Goal: Task Accomplishment & Management: Complete application form

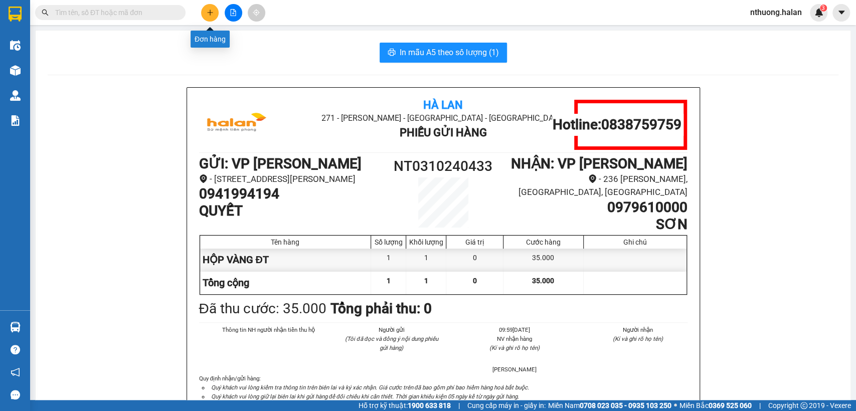
click at [207, 11] on icon "plus" at bounding box center [210, 12] width 7 height 7
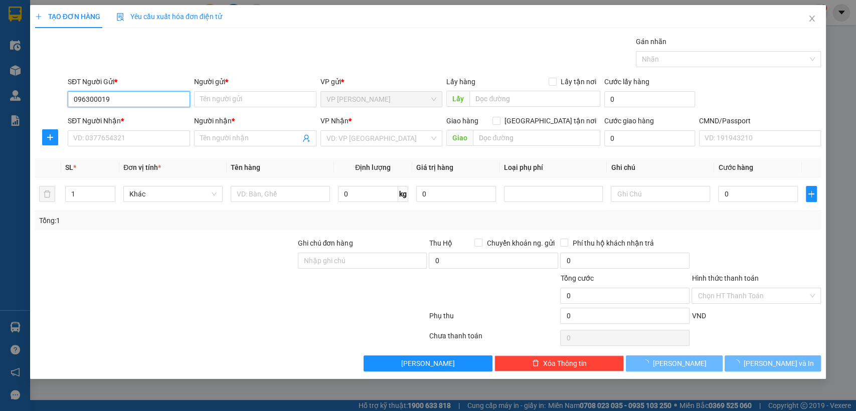
type input "0963000195"
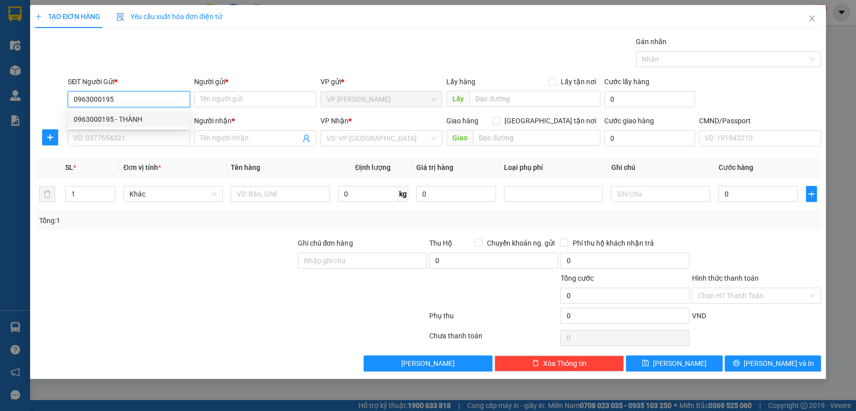
click at [122, 117] on div "0963000195 - THÀNH" at bounding box center [129, 119] width 110 height 11
type input "THÀNH"
click at [122, 117] on div "0963000195 - THÀNH" at bounding box center [129, 119] width 110 height 11
type input "0963000195"
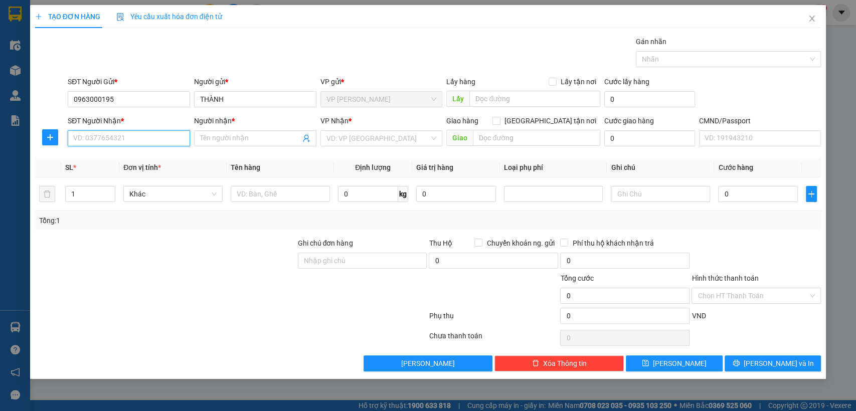
click at [128, 137] on input "SĐT Người Nhận *" at bounding box center [129, 138] width 122 height 16
type input "0929925555"
click at [141, 161] on div "0929925555 - HƯƠNG CHI (BẮC SƠN)" at bounding box center [154, 158] width 160 height 11
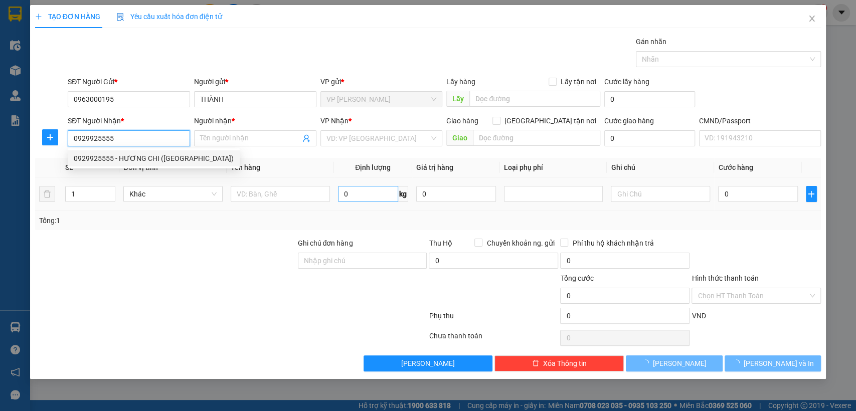
type input "HƯƠNG CHI (BẮC SƠN)"
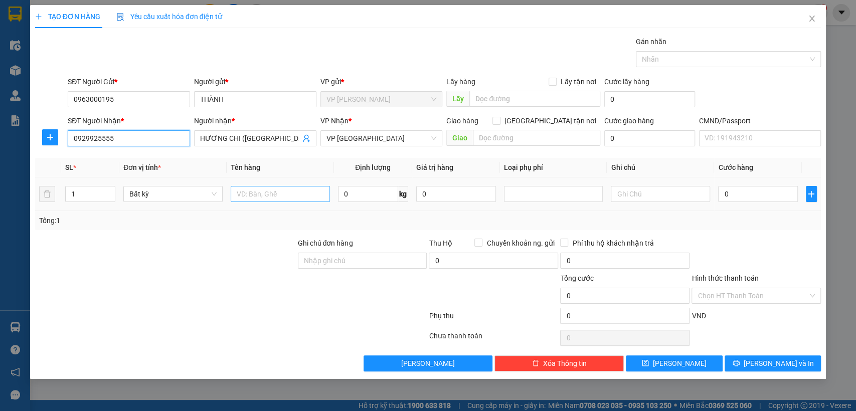
type input "0929925555"
click at [285, 196] on input "text" at bounding box center [280, 194] width 99 height 16
type input "hôp mâu"
type input "1"
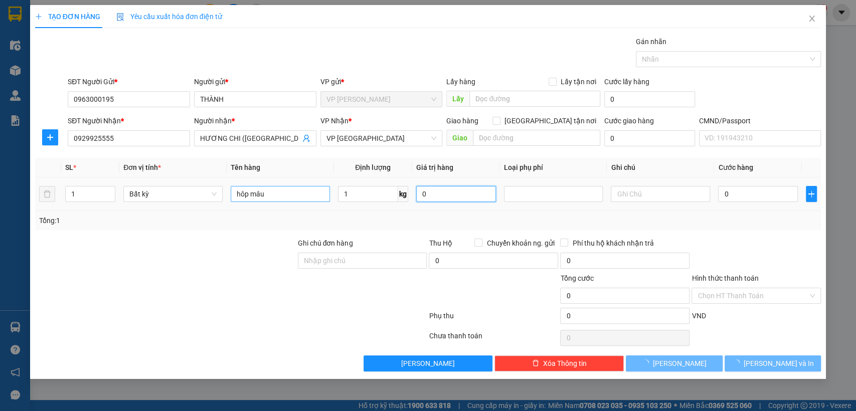
type input "35.000"
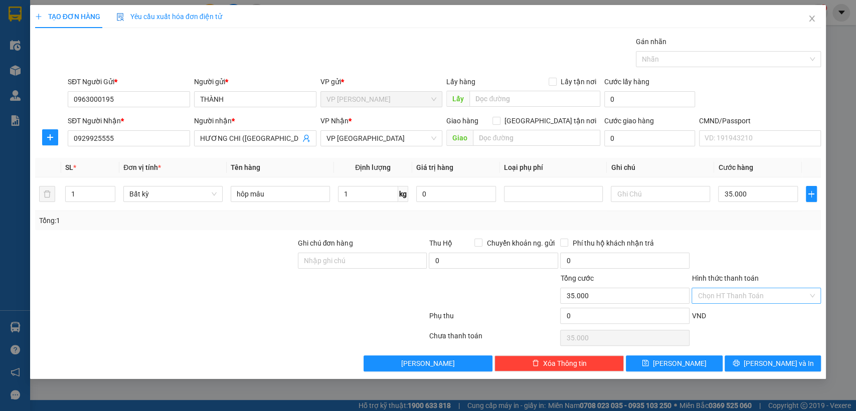
click at [716, 299] on input "Hình thức thanh toán" at bounding box center [753, 295] width 110 height 15
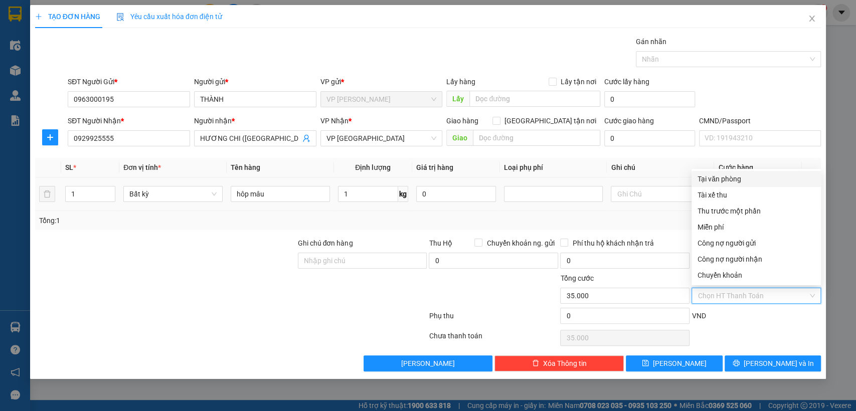
click at [700, 178] on div "Tại văn phòng" at bounding box center [756, 179] width 117 height 11
click at [700, 178] on td at bounding box center [660, 195] width 107 height 34
type input "0"
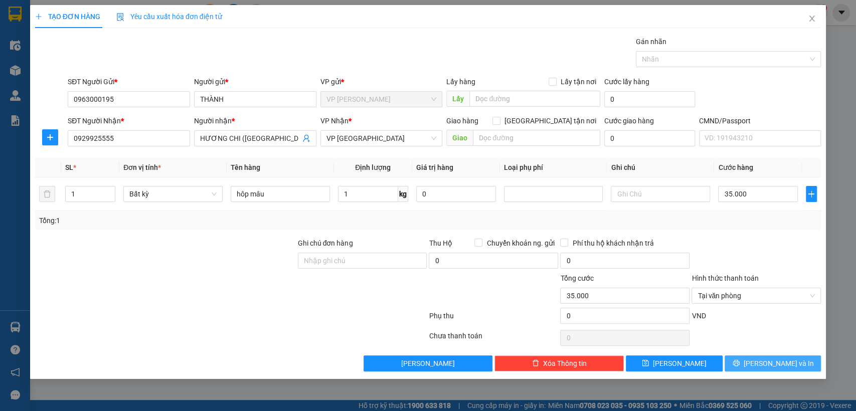
click at [747, 360] on button "[PERSON_NAME] và In" at bounding box center [773, 364] width 96 height 16
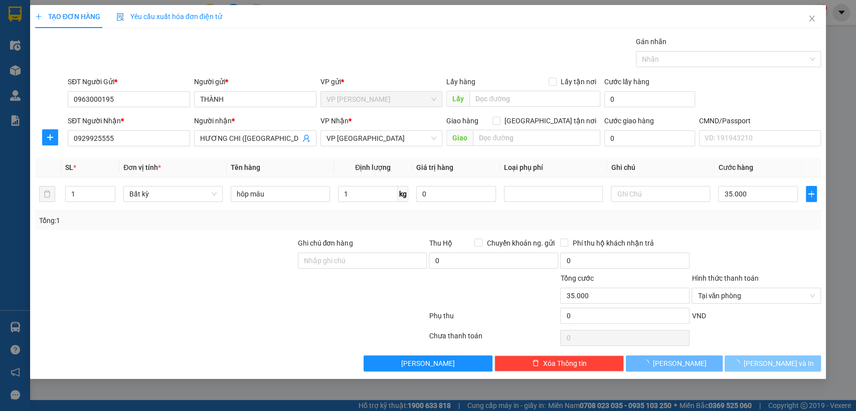
click at [747, 360] on button "[PERSON_NAME] và In" at bounding box center [773, 364] width 96 height 16
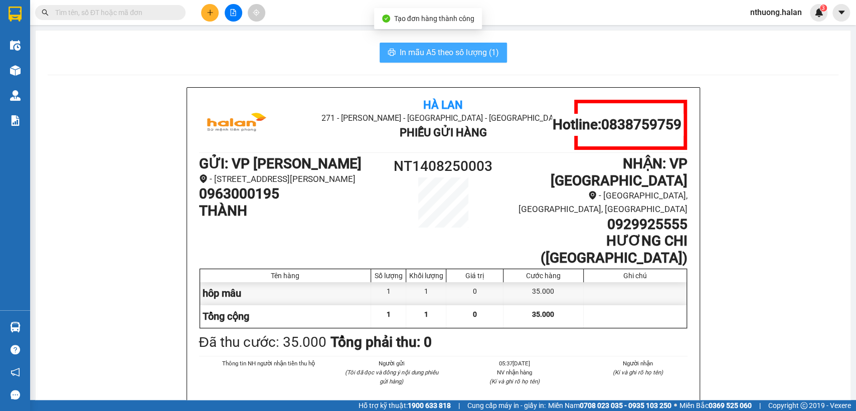
click at [400, 48] on span "In mẫu A5 theo số lượng (1)" at bounding box center [449, 52] width 99 height 13
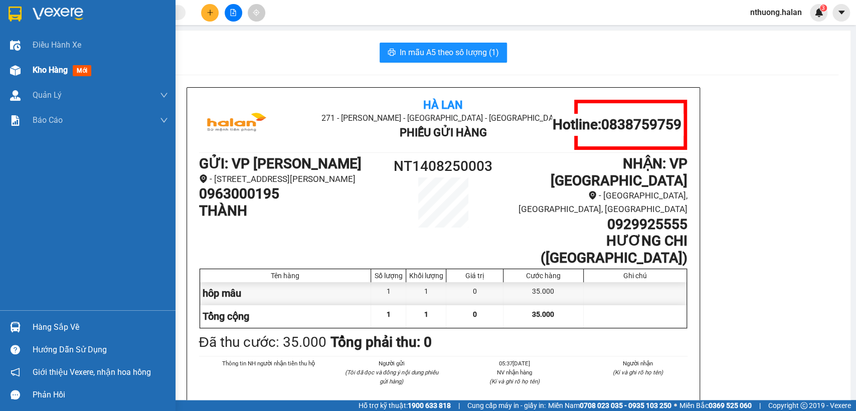
click at [31, 72] on div "Kho hàng mới" at bounding box center [88, 70] width 176 height 25
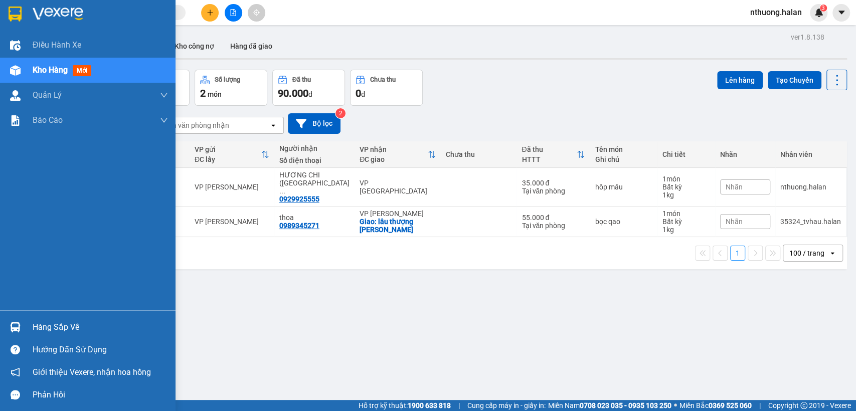
click at [53, 332] on div "Hàng sắp về" at bounding box center [100, 327] width 135 height 15
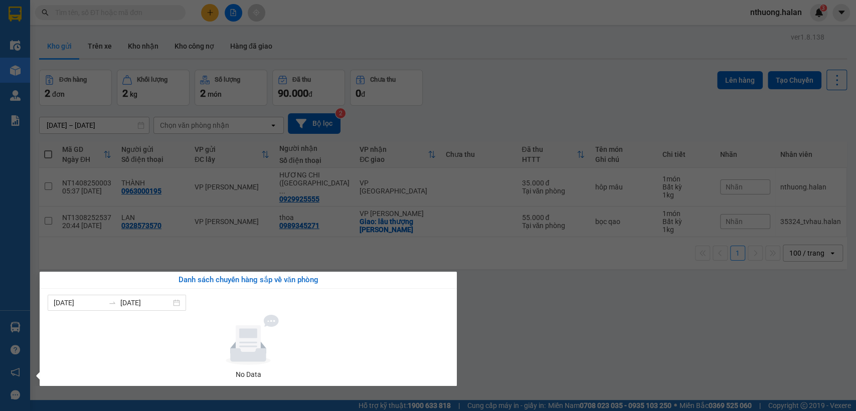
click at [527, 82] on section "Kết quả tìm kiếm ( 0 ) Bộ lọc No Data nthuong.halan 3 Điều hành xe Kho hàng mới…" at bounding box center [428, 205] width 856 height 411
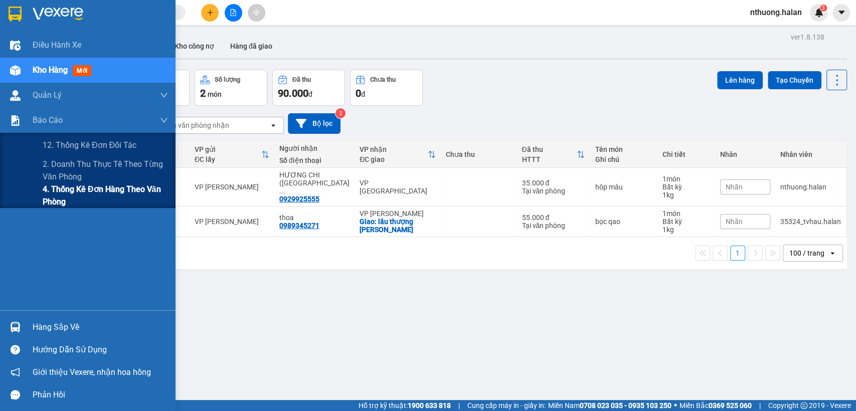
click at [73, 197] on span "4. Thống kê đơn hàng theo văn phòng" at bounding box center [105, 195] width 125 height 25
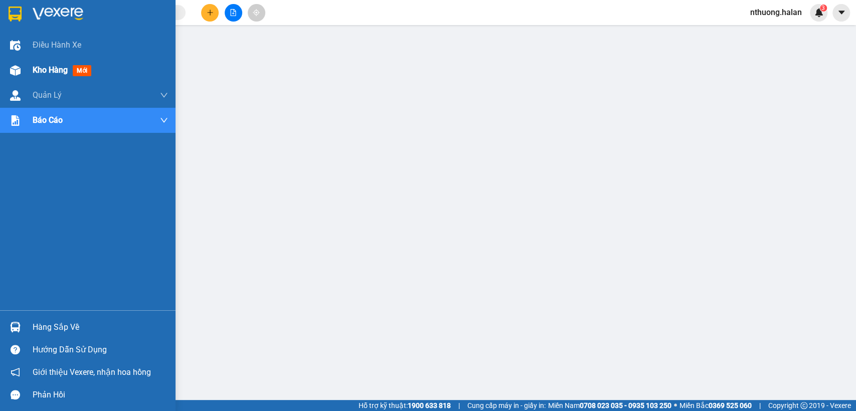
click at [44, 74] on span "Kho hàng" at bounding box center [50, 70] width 35 height 10
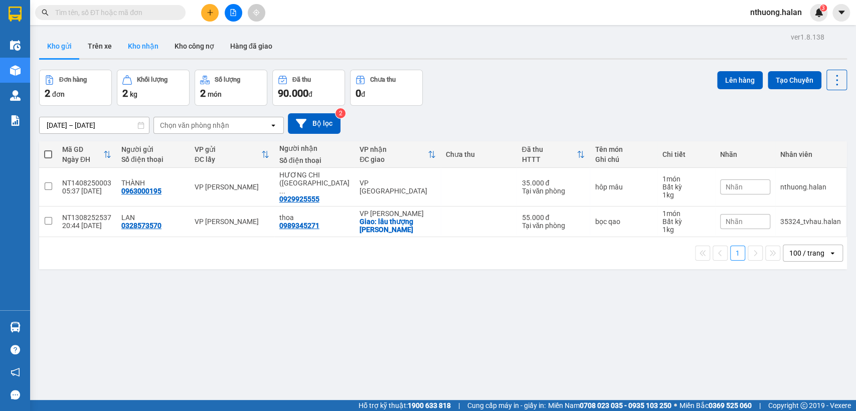
click at [142, 45] on button "Kho nhận" at bounding box center [143, 46] width 47 height 24
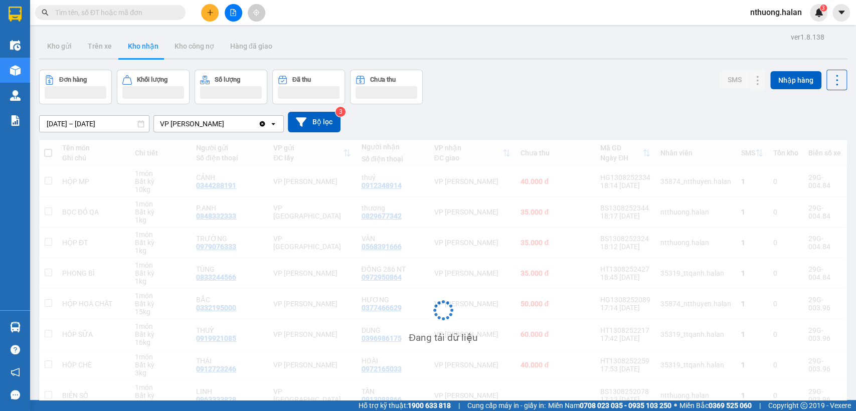
click at [69, 120] on input "16/06/2025 – 14/08/2025" at bounding box center [94, 124] width 109 height 16
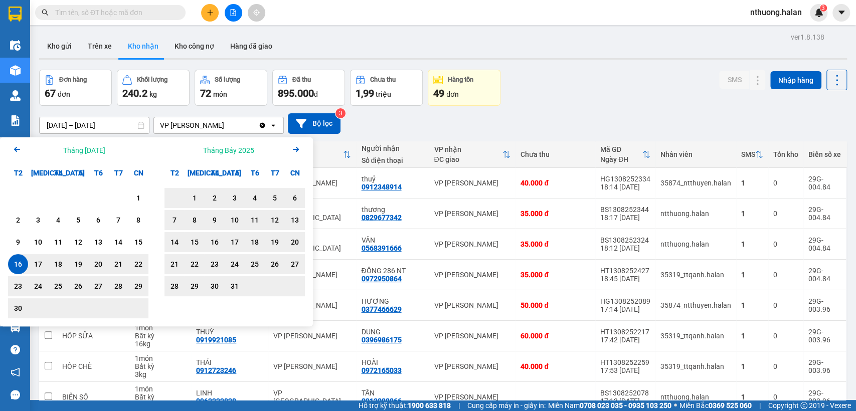
click at [296, 147] on icon "Next month." at bounding box center [296, 149] width 6 height 5
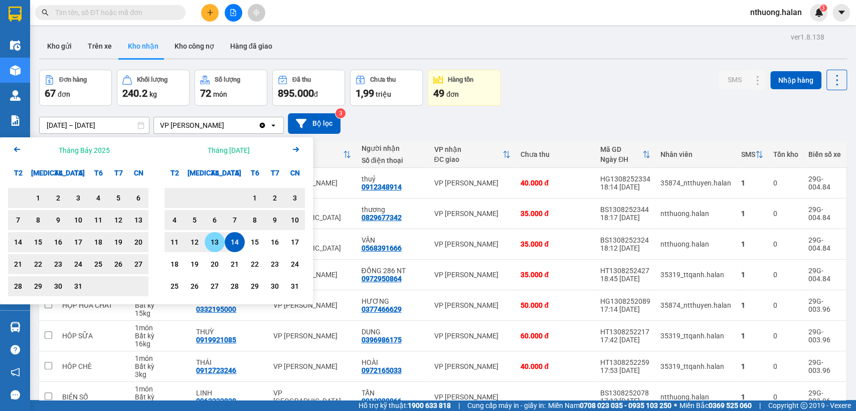
click at [217, 245] on div "13" at bounding box center [215, 242] width 14 height 12
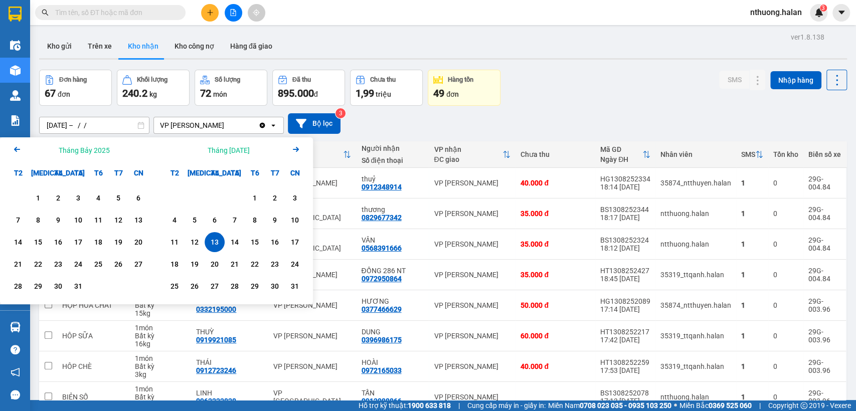
click at [217, 244] on div "13" at bounding box center [215, 242] width 14 height 12
type input "13/08/2025 – 13/08/2025"
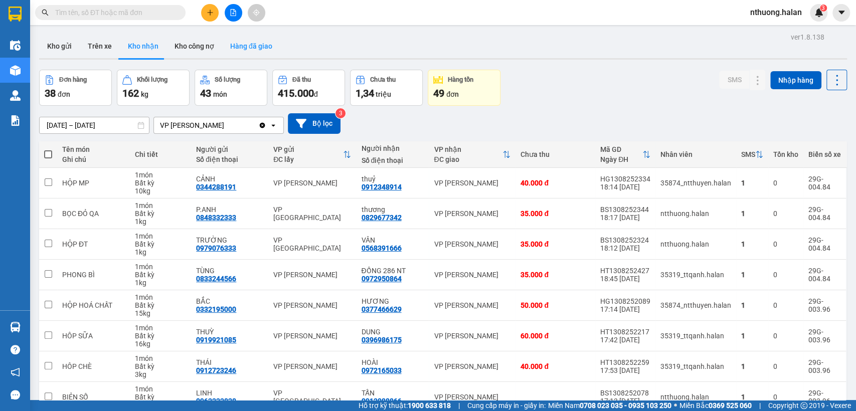
click at [254, 40] on button "Hàng đã giao" at bounding box center [251, 46] width 58 height 24
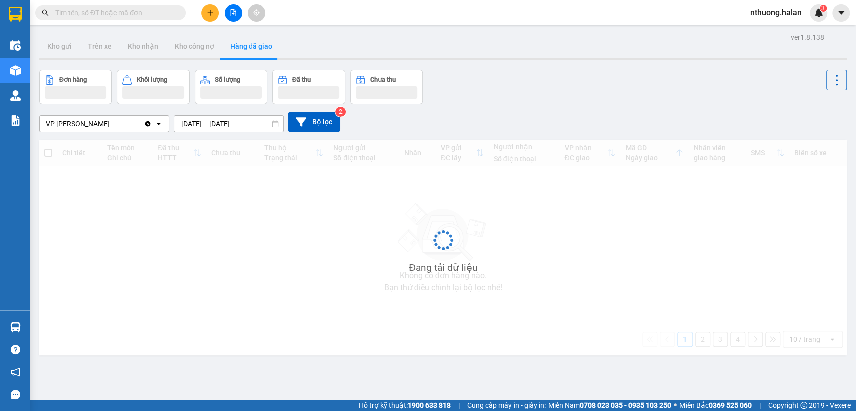
click at [193, 121] on input "12/08/2025 – 14/08/2025" at bounding box center [228, 124] width 109 height 16
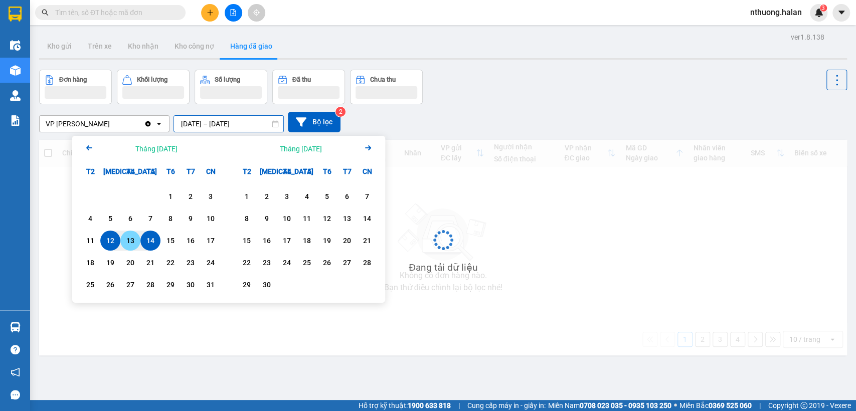
click at [131, 238] on div "13" at bounding box center [130, 241] width 14 height 12
type input "13/08/2025 – 13/08/2025"
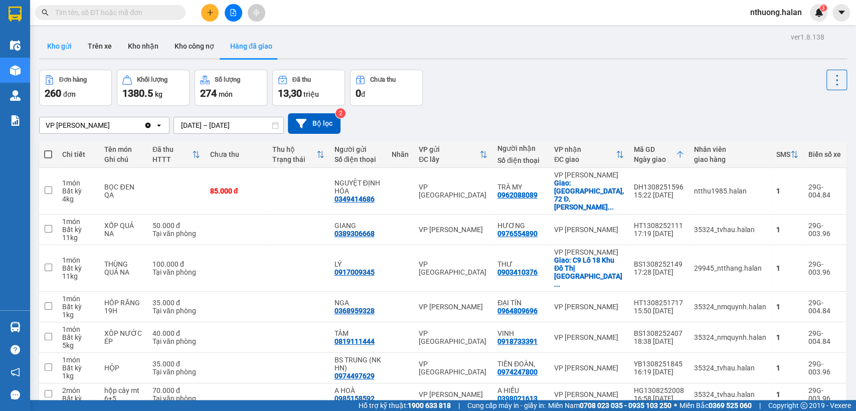
click at [60, 45] on button "Kho gửi" at bounding box center [59, 46] width 41 height 24
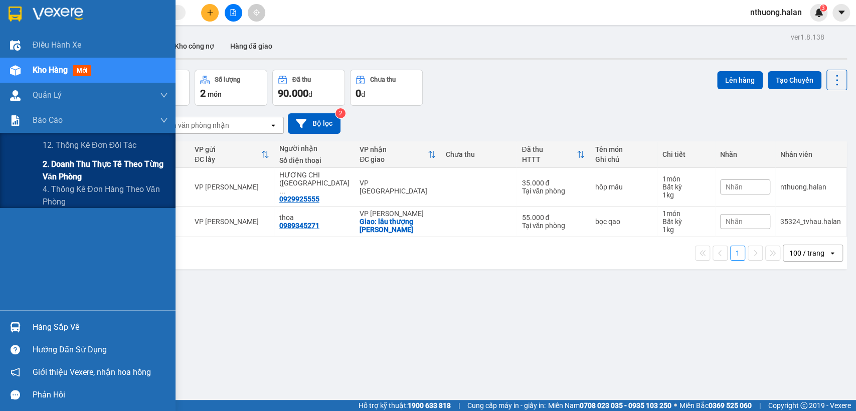
click at [59, 175] on span "2. Doanh thu thực tế theo từng văn phòng" at bounding box center [105, 170] width 125 height 25
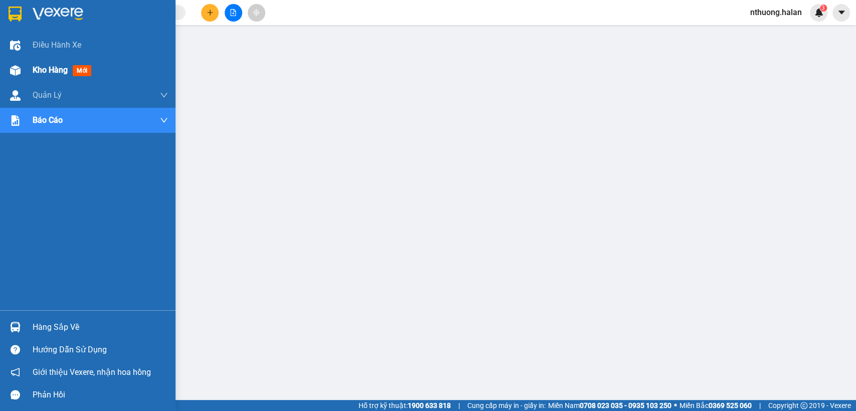
click at [44, 72] on span "Kho hàng" at bounding box center [50, 70] width 35 height 10
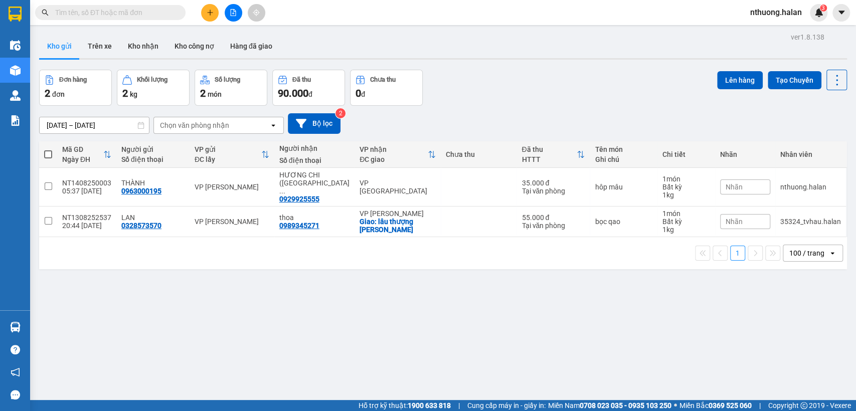
click at [335, 310] on div "ver 1.8.138 Kho gửi Trên xe Kho nhận Kho công nợ Hàng đã giao Đơn hàng 2 đơn Kh…" at bounding box center [443, 235] width 816 height 411
click at [501, 112] on div "01/07/2025 – 14/08/2025 Press the down arrow key to interact with the calendar …" at bounding box center [443, 124] width 808 height 36
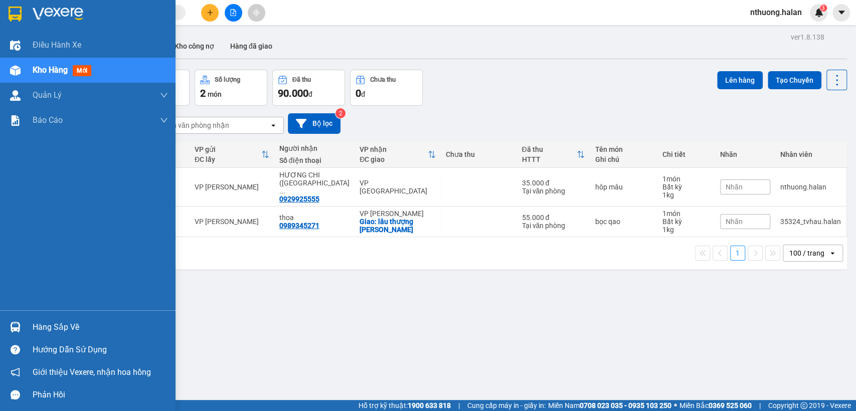
click at [46, 61] on div "Kho hàng mới" at bounding box center [100, 70] width 135 height 25
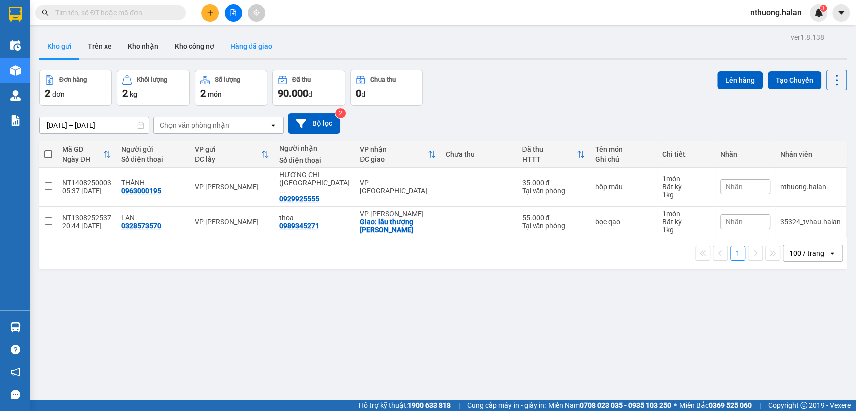
click at [252, 50] on button "Hàng đã giao" at bounding box center [251, 46] width 58 height 24
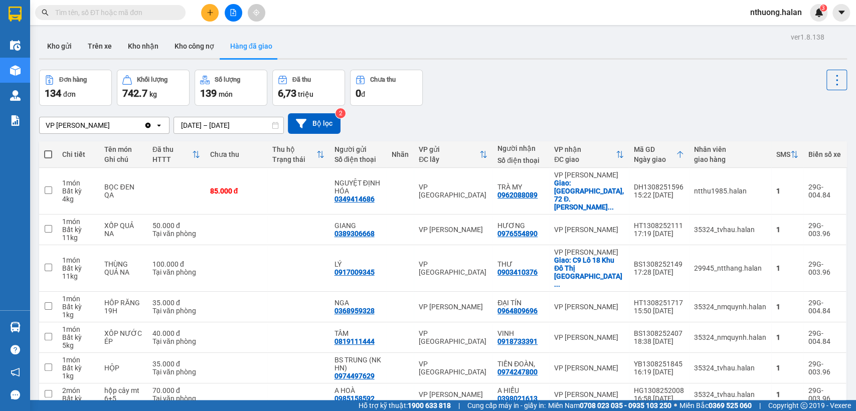
click at [201, 121] on input "13/08/2025 – 13/08/2025" at bounding box center [228, 125] width 109 height 16
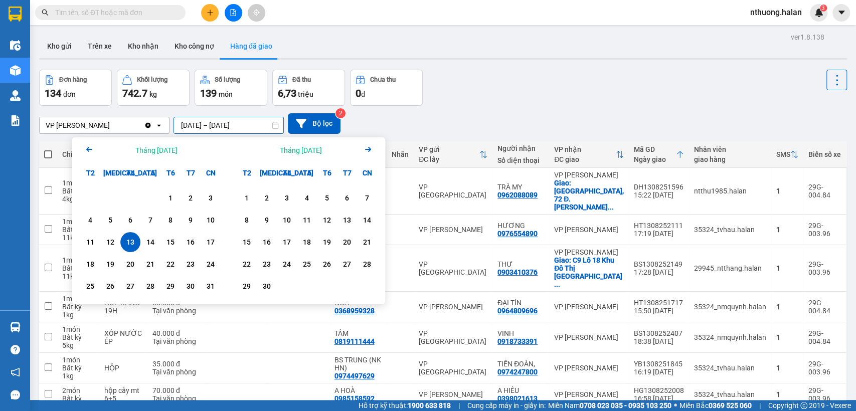
click at [132, 238] on div "13" at bounding box center [130, 242] width 14 height 12
type input "13/08/2025 – 13/08/2025"
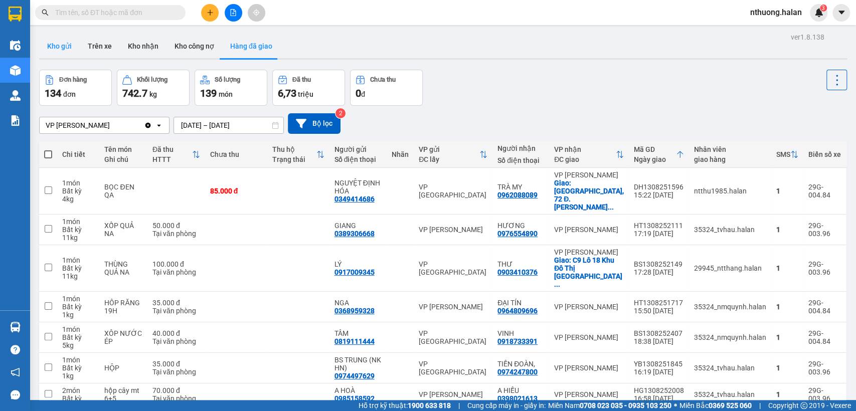
click at [57, 49] on button "Kho gửi" at bounding box center [59, 46] width 41 height 24
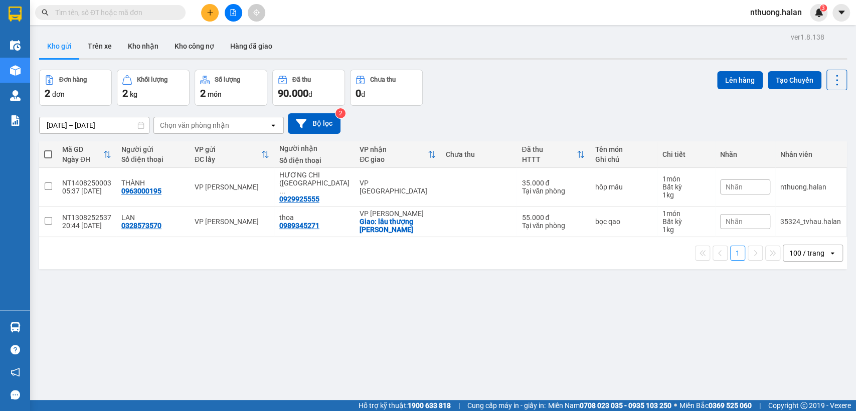
click at [39, 34] on button "Kho gửi" at bounding box center [59, 46] width 41 height 24
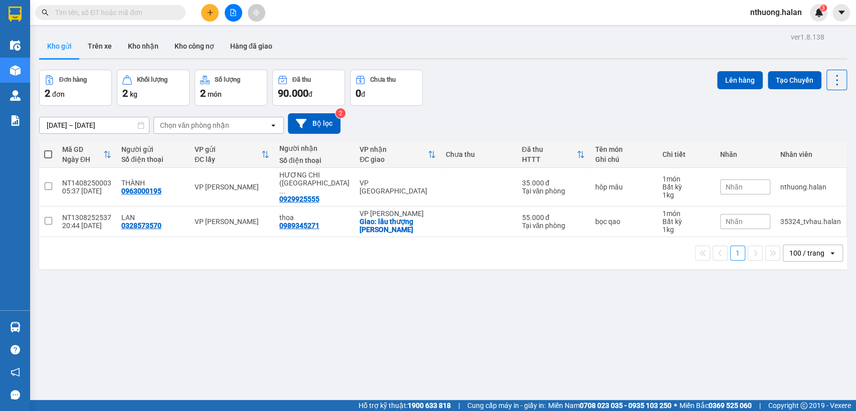
click at [39, 34] on button "Kho gửi" at bounding box center [59, 46] width 41 height 24
click at [213, 12] on icon "plus" at bounding box center [210, 12] width 7 height 7
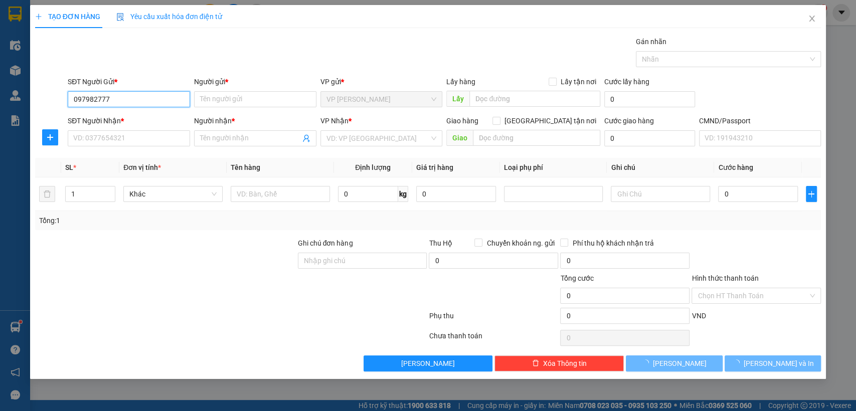
type input "0979827771"
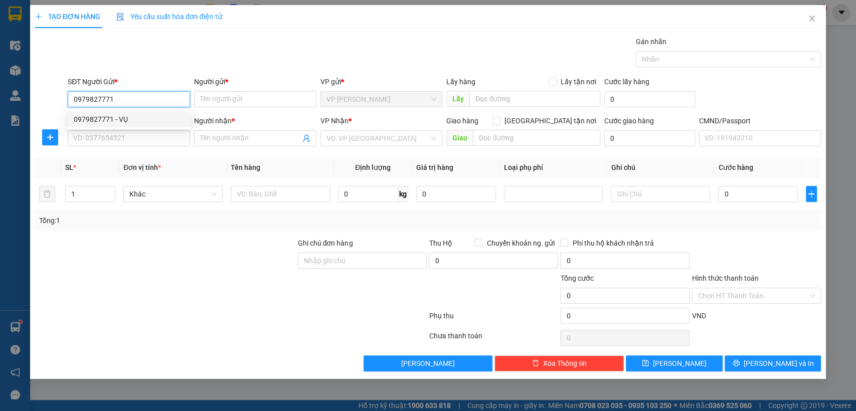
click at [110, 115] on div "0979827771 - VỤ" at bounding box center [129, 119] width 110 height 11
type input "VỤ"
type input "0979827771"
click at [112, 128] on div "SĐT Người Nhận *" at bounding box center [129, 122] width 122 height 15
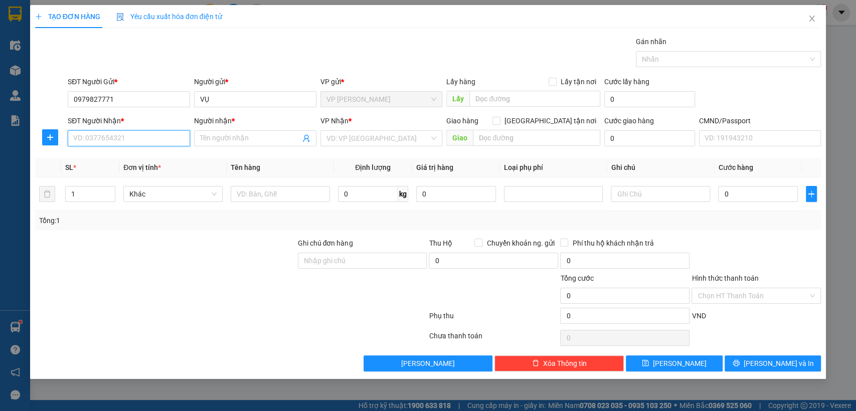
click at [130, 133] on input "SĐT Người Nhận *" at bounding box center [129, 138] width 122 height 16
click at [138, 158] on div "0916633007 - TUẤN 40K" at bounding box center [129, 158] width 110 height 11
type input "0916633007"
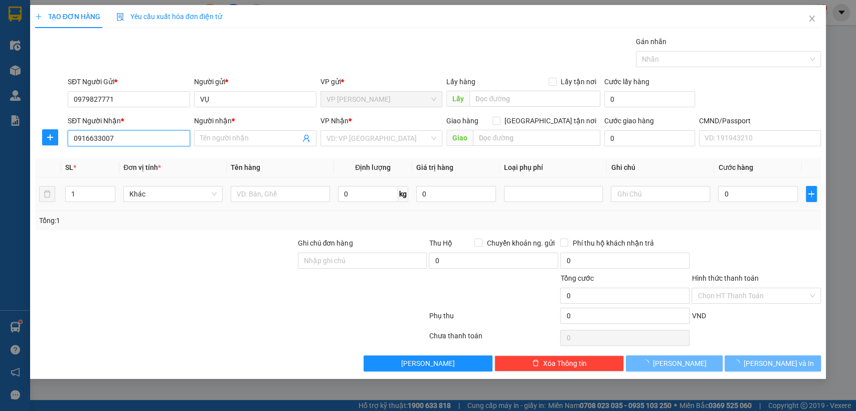
type input "TUẤN 40K"
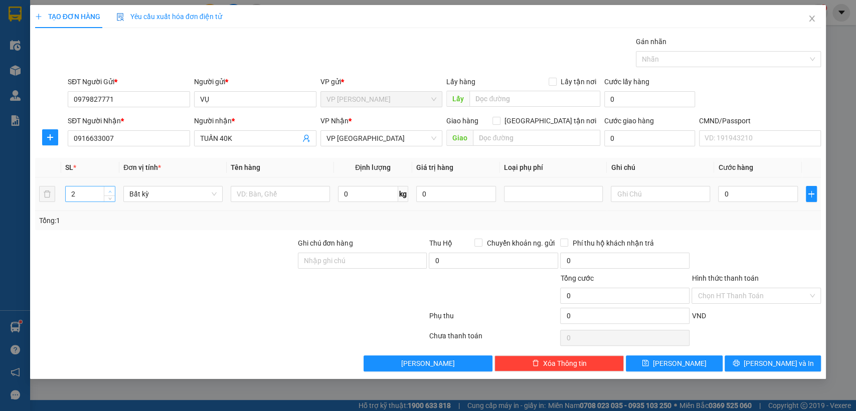
click at [111, 189] on span "up" at bounding box center [110, 192] width 6 height 6
type input "2"
click at [107, 196] on span "down" at bounding box center [110, 198] width 6 height 6
click at [279, 198] on input "text" at bounding box center [280, 194] width 99 height 16
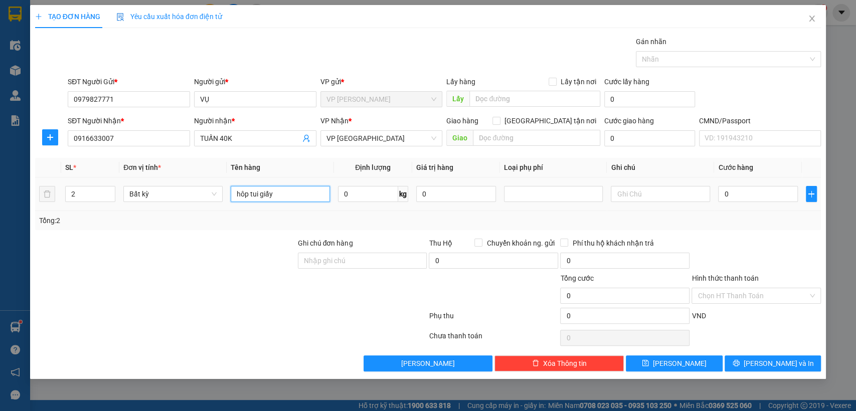
type input "hôp tui giấy"
type input "1"
type input "35.000"
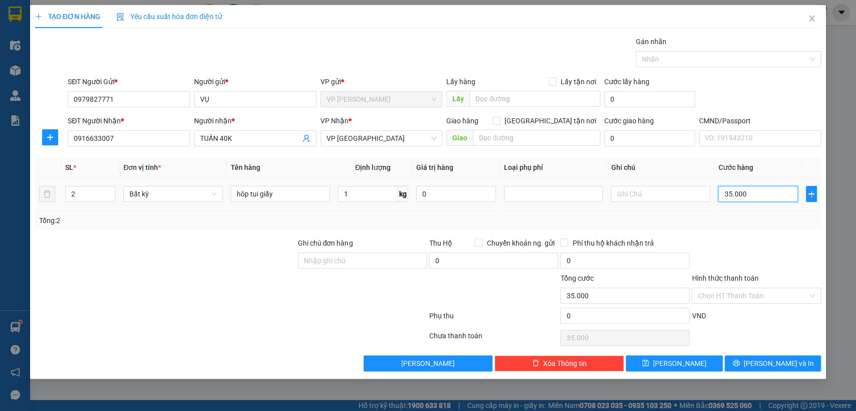
click at [751, 191] on input "35.000" at bounding box center [758, 194] width 80 height 16
type input "8"
type input "80"
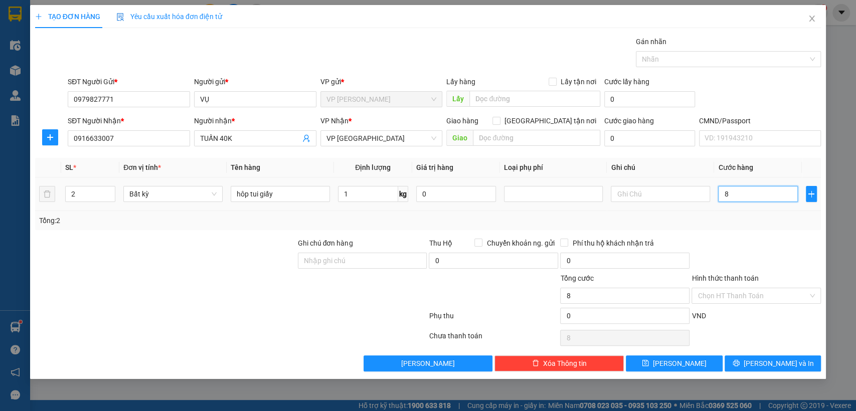
type input "80"
type input "800"
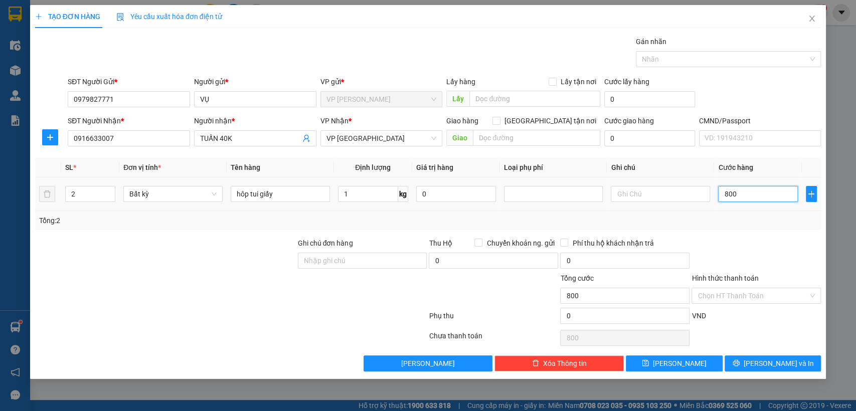
type input "8.000"
type input "80.000"
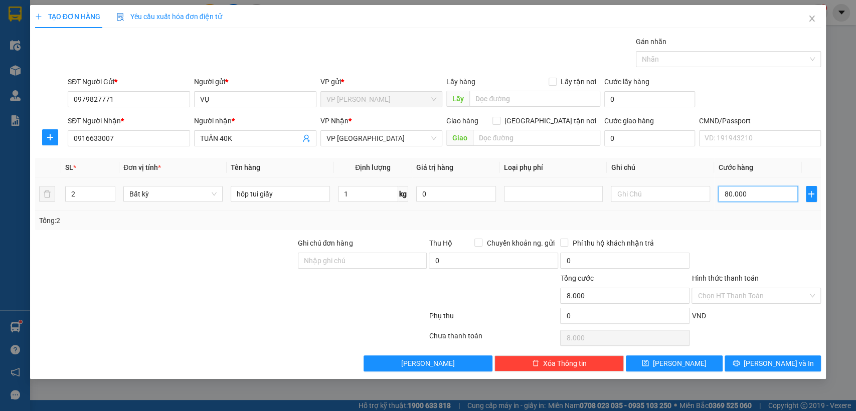
type input "80.000"
click at [774, 362] on span "[PERSON_NAME] và In" at bounding box center [779, 363] width 70 height 11
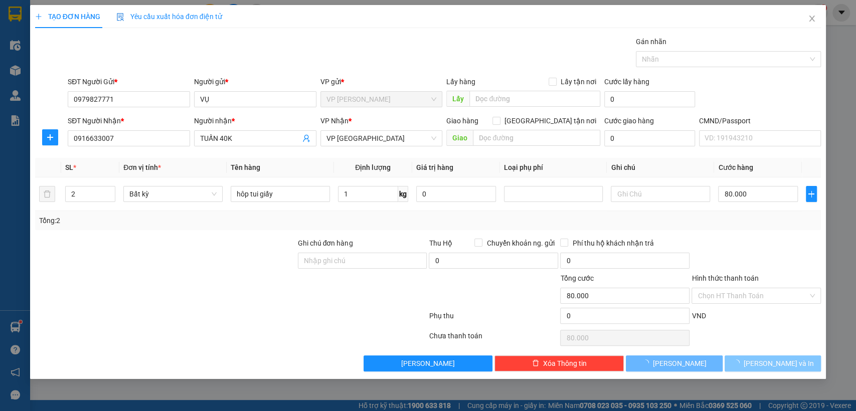
click at [774, 362] on span "[PERSON_NAME] và In" at bounding box center [779, 363] width 70 height 11
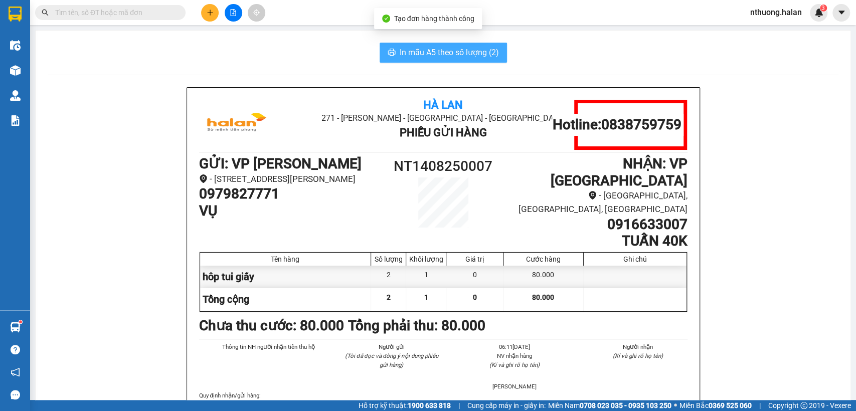
click at [454, 53] on span "In mẫu A5 theo số lượng (2)" at bounding box center [449, 52] width 99 height 13
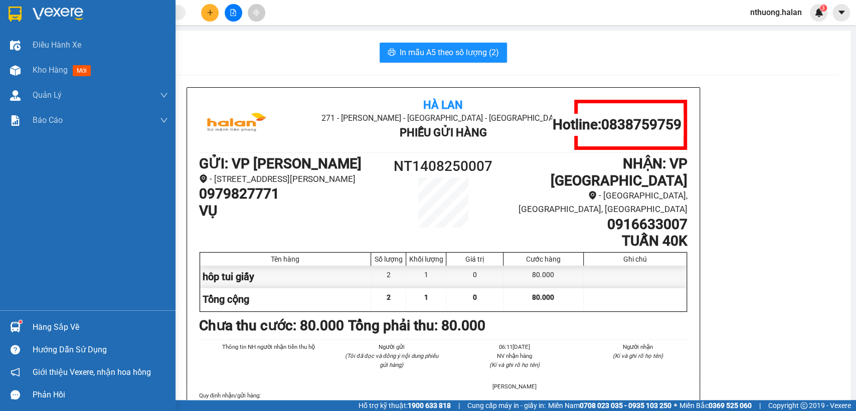
click at [41, 329] on div "Hàng sắp về" at bounding box center [100, 327] width 135 height 15
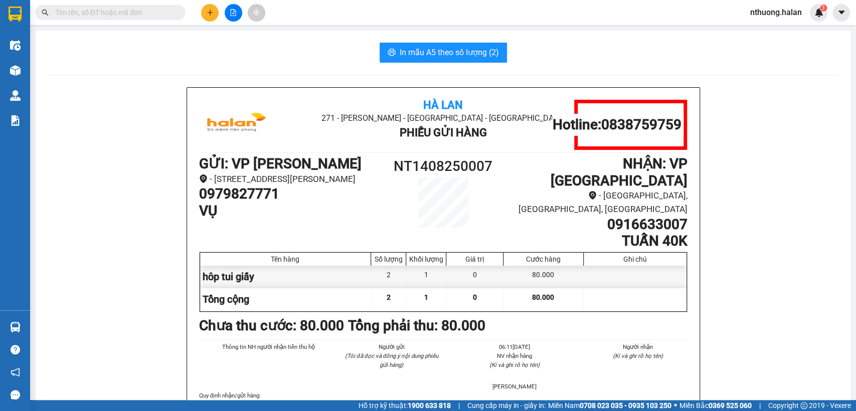
click at [572, 53] on section "Kết quả tìm kiếm ( 0 ) Bộ lọc No Data nthuong.halan 3 Điều hành xe Kho hàng mới…" at bounding box center [428, 205] width 856 height 411
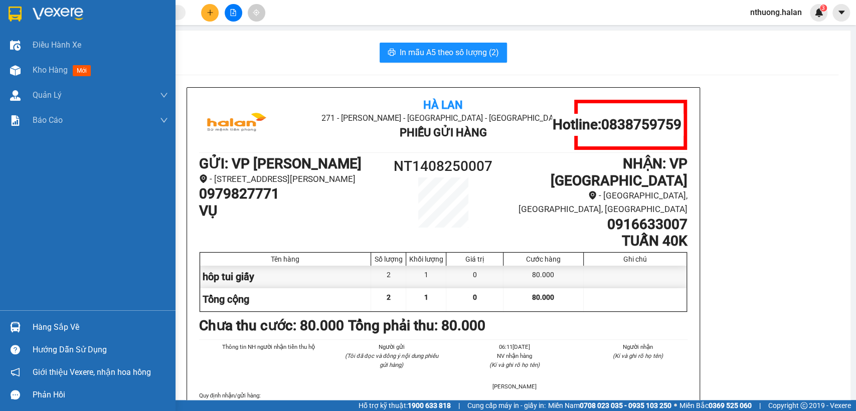
click at [65, 329] on div "Hàng sắp về" at bounding box center [100, 327] width 135 height 15
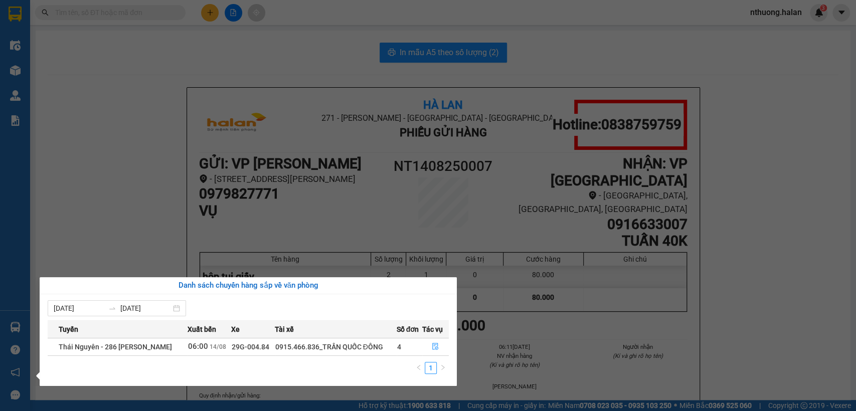
click at [340, 67] on section "Kết quả tìm kiếm ( 0 ) Bộ lọc No Data nthuong.halan 3 Điều hành xe Kho hàng mới…" at bounding box center [428, 205] width 856 height 411
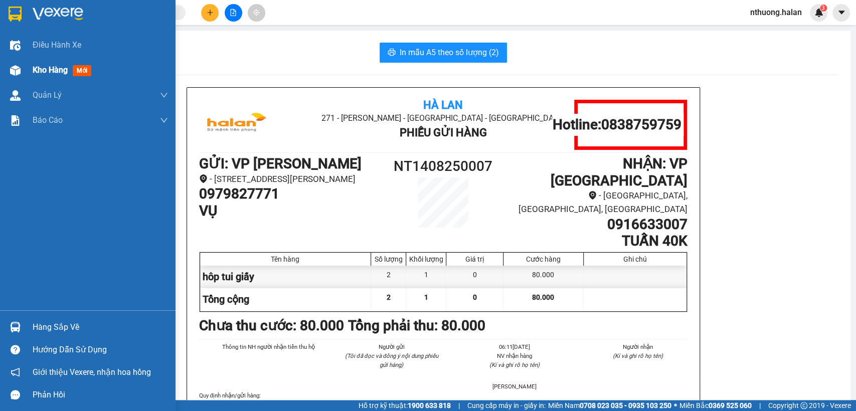
click at [58, 69] on span "Kho hàng" at bounding box center [50, 70] width 35 height 10
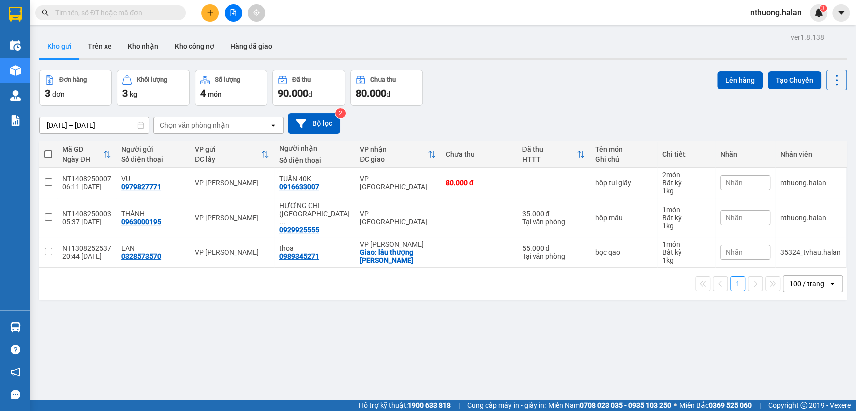
click at [47, 154] on span at bounding box center [48, 155] width 8 height 8
click at [48, 150] on input "checkbox" at bounding box center [48, 150] width 0 height 0
checkbox input "true"
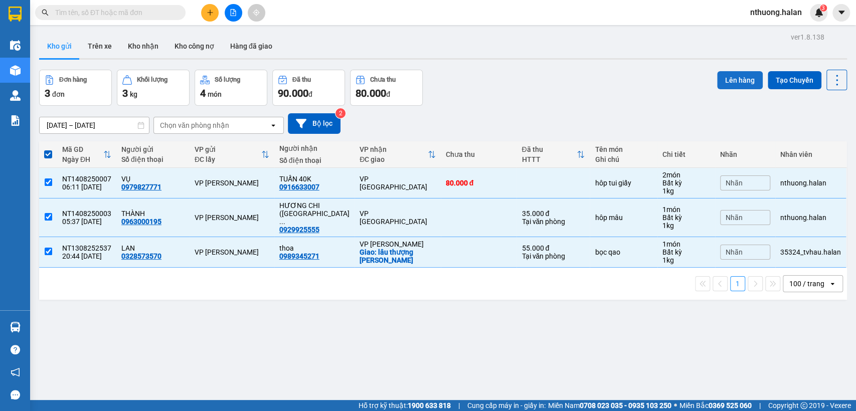
click at [726, 77] on button "Lên hàng" at bounding box center [740, 80] width 46 height 18
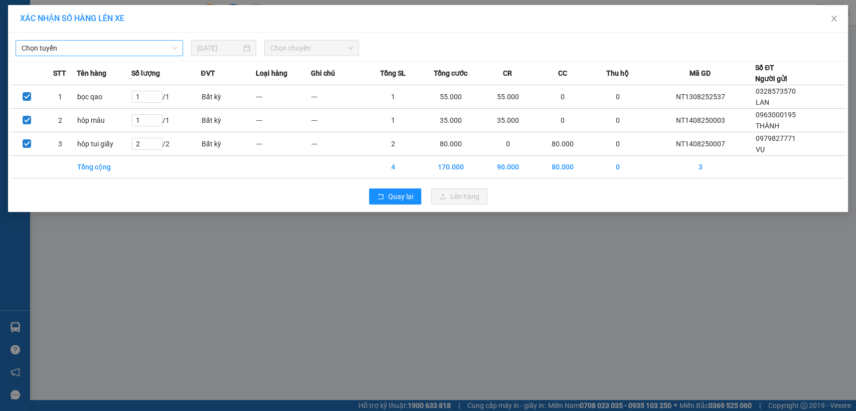
click at [112, 42] on span "Chọn tuyến" at bounding box center [100, 48] width 156 height 15
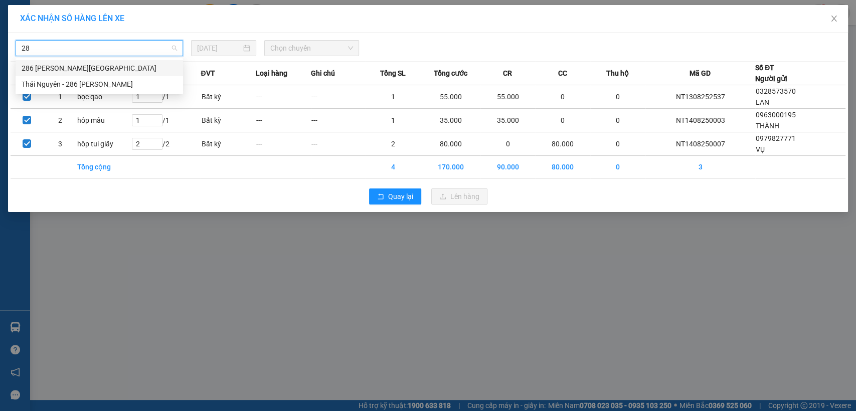
type input "286"
click at [104, 65] on div "286 Nguyễn Trãi - Thái Nguyên" at bounding box center [100, 68] width 156 height 11
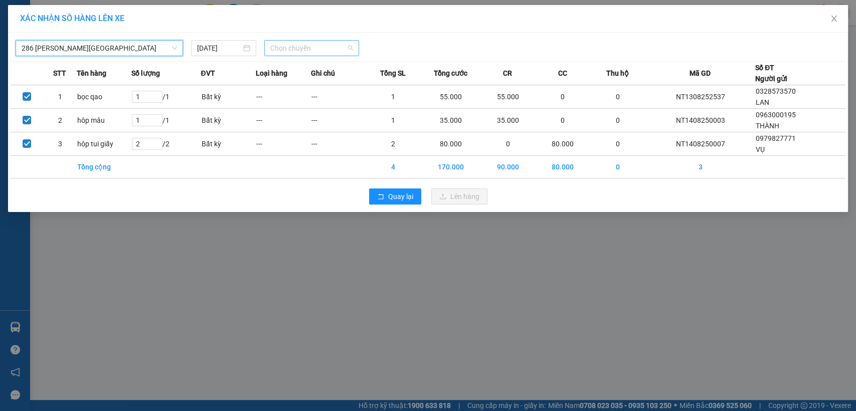
click at [278, 46] on span "Chọn chuyến" at bounding box center [311, 48] width 82 height 15
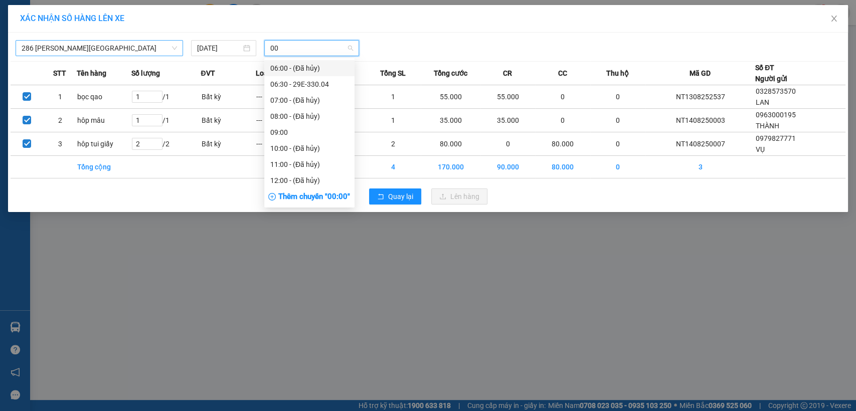
type input "004"
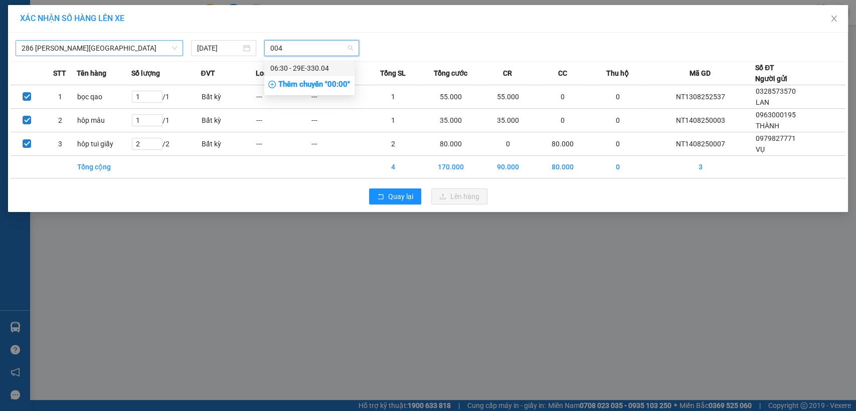
click at [311, 70] on div "06:30 - 29E-330.04" at bounding box center [309, 68] width 78 height 11
click at [311, 70] on th "Loại hàng" at bounding box center [283, 74] width 55 height 24
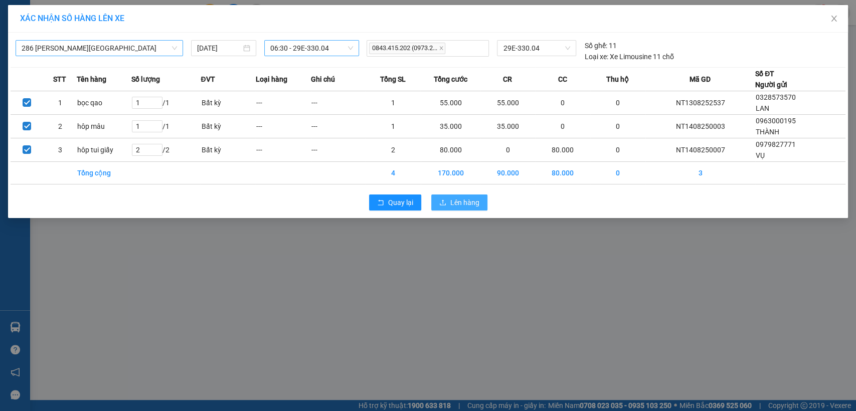
click at [460, 202] on span "Lên hàng" at bounding box center [465, 202] width 29 height 11
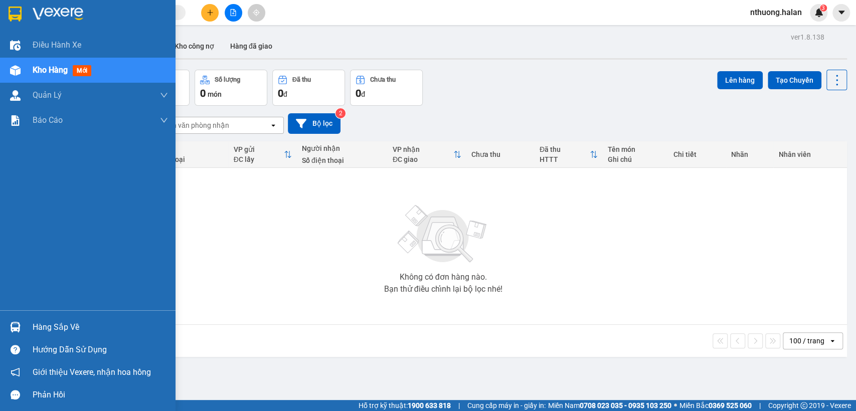
click at [43, 326] on div "Hàng sắp về" at bounding box center [100, 327] width 135 height 15
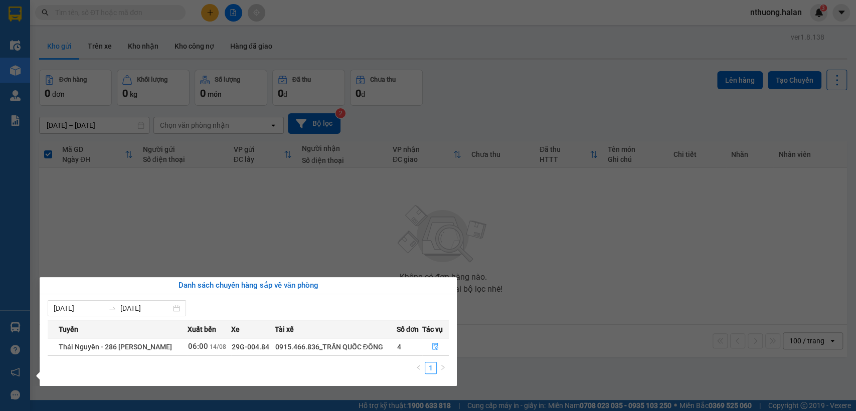
drag, startPoint x: 212, startPoint y: 246, endPoint x: 209, endPoint y: 241, distance: 6.3
click at [212, 245] on section "Kết quả tìm kiếm ( 0 ) Bộ lọc No Data nthuong.halan 3 Điều hành xe Kho hàng mới…" at bounding box center [428, 205] width 856 height 411
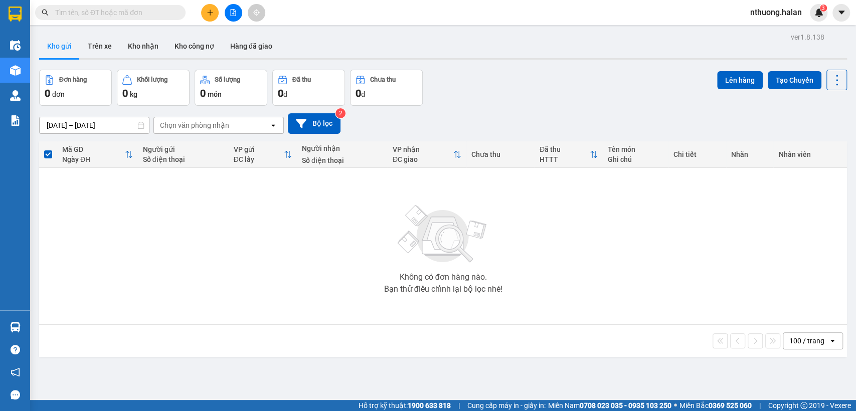
click at [208, 12] on icon "plus" at bounding box center [210, 12] width 7 height 7
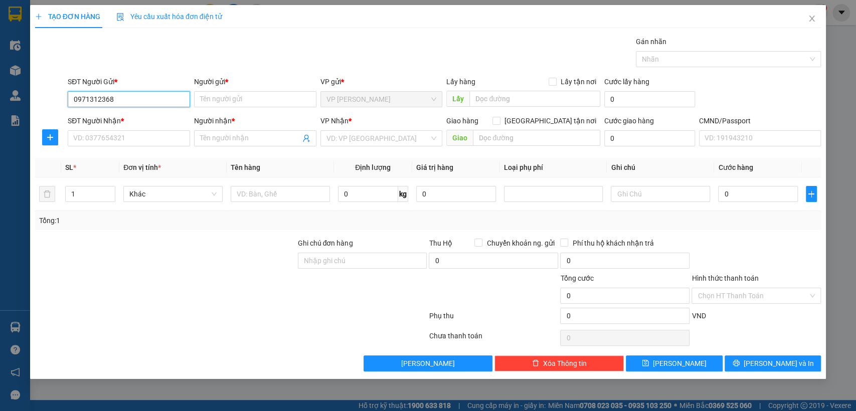
click at [103, 98] on input "0971312368" at bounding box center [129, 99] width 122 height 16
click at [207, 101] on input "Người gửi *" at bounding box center [255, 99] width 122 height 16
click at [88, 98] on input "0971312868" at bounding box center [129, 99] width 122 height 16
click at [124, 102] on input "0974312868" at bounding box center [129, 99] width 122 height 16
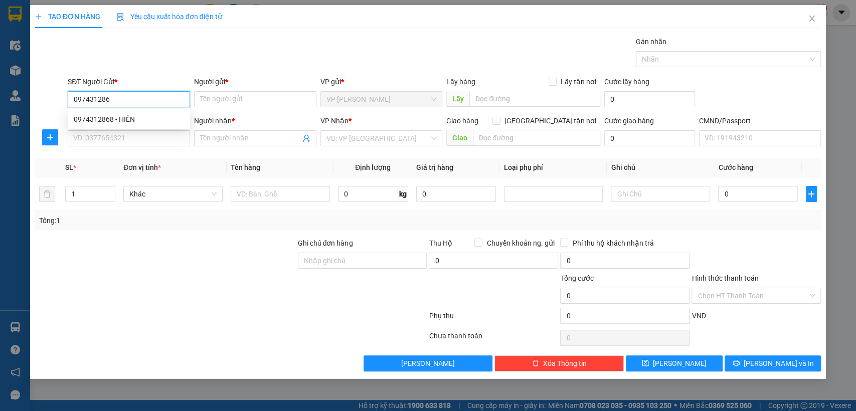
type input "0974312868"
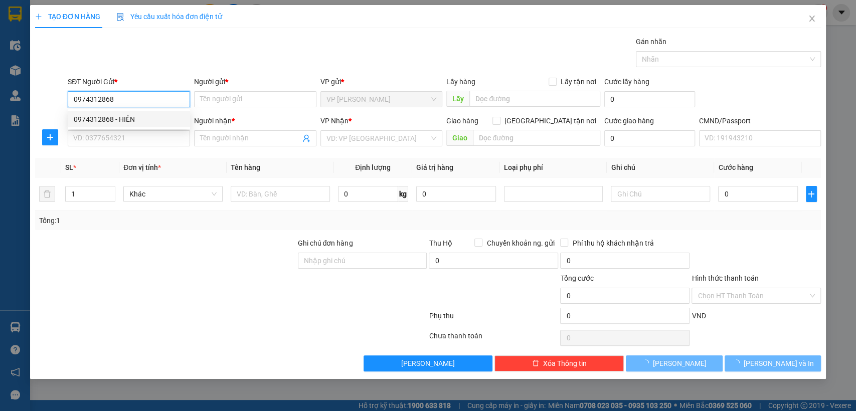
click at [115, 121] on div "0974312868 - HIỀN" at bounding box center [129, 119] width 110 height 11
type input "HIỀN"
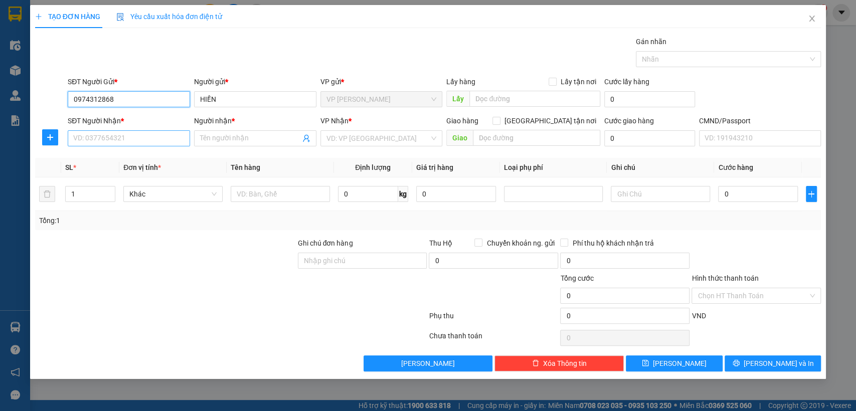
type input "0974312868"
click at [123, 135] on input "SĐT Người Nhận *" at bounding box center [129, 138] width 122 height 16
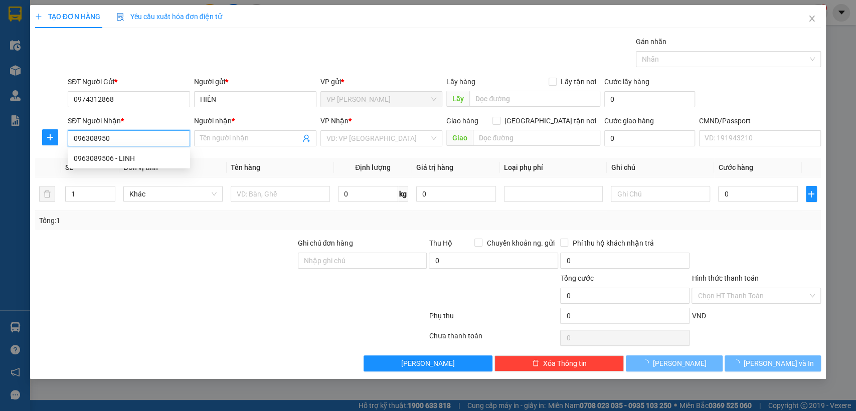
type input "0963089506"
click at [109, 156] on div "0963089506 - LINH" at bounding box center [129, 158] width 110 height 11
click at [110, 156] on div "0963089506 - LINH" at bounding box center [129, 158] width 110 height 11
click at [138, 141] on input "0963089506" at bounding box center [129, 138] width 122 height 16
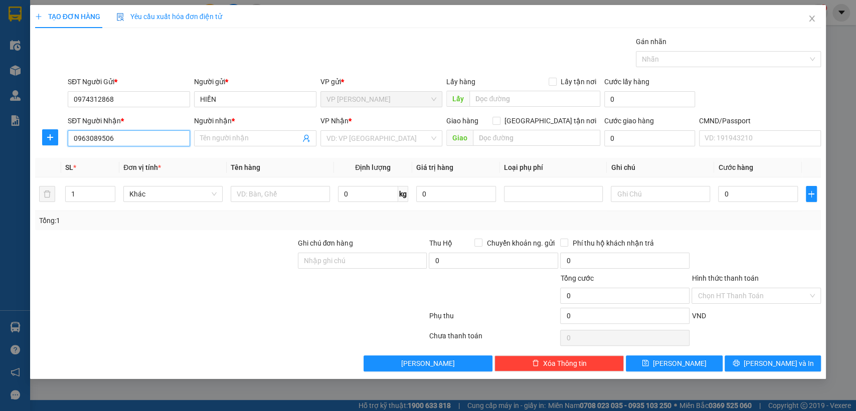
click at [112, 155] on div "0963089506 - LINH" at bounding box center [129, 158] width 110 height 11
type input "LINH"
type input "0963089506"
click at [255, 180] on td at bounding box center [280, 195] width 107 height 34
drag, startPoint x: 254, startPoint y: 180, endPoint x: 249, endPoint y: 214, distance: 35.1
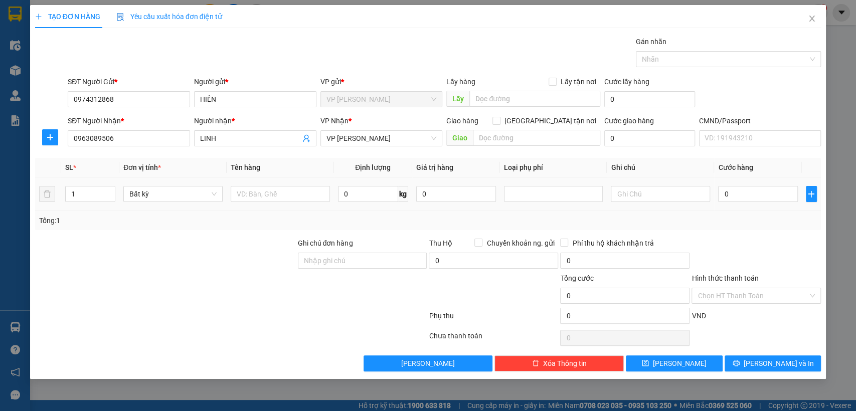
click at [254, 184] on td at bounding box center [280, 195] width 107 height 34
click at [255, 194] on input "text" at bounding box center [280, 194] width 99 height 16
type input "hôp thuôc"
type input "1"
type input "35.000"
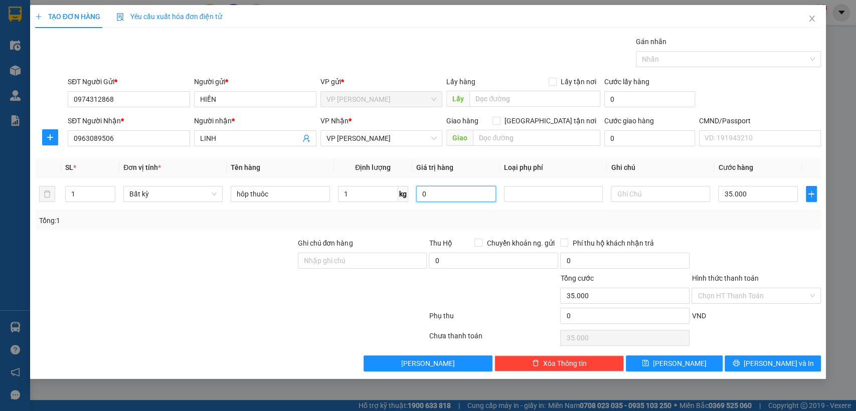
type input "35.000"
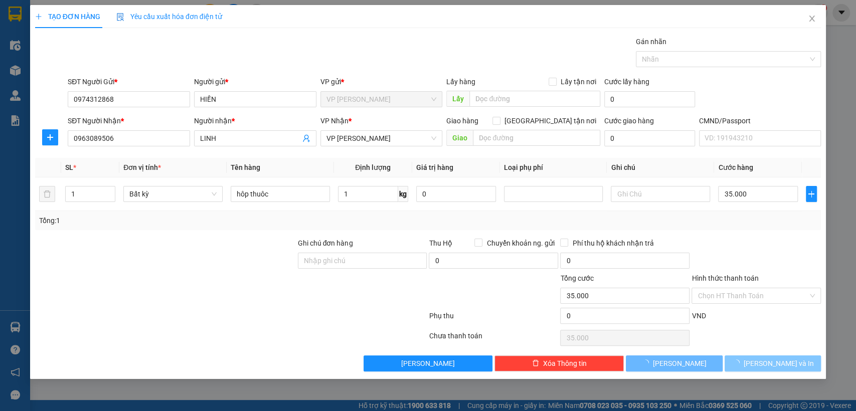
click at [740, 362] on icon "loading" at bounding box center [736, 363] width 7 height 7
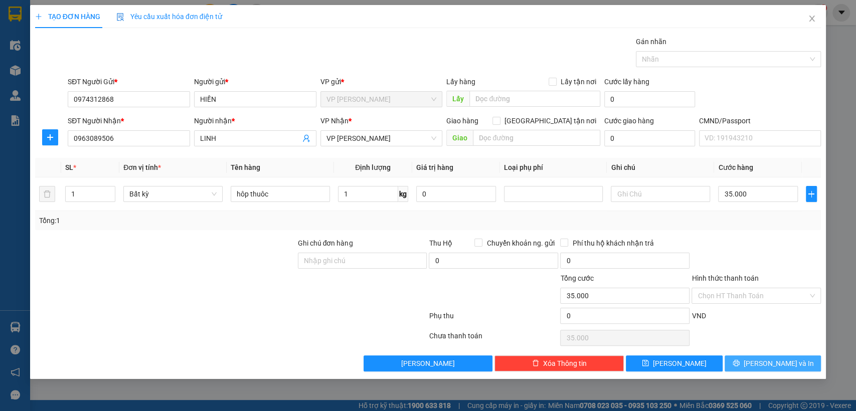
click at [769, 361] on span "[PERSON_NAME] và In" at bounding box center [779, 363] width 70 height 11
click at [769, 360] on span "[PERSON_NAME] và In" at bounding box center [779, 363] width 70 height 11
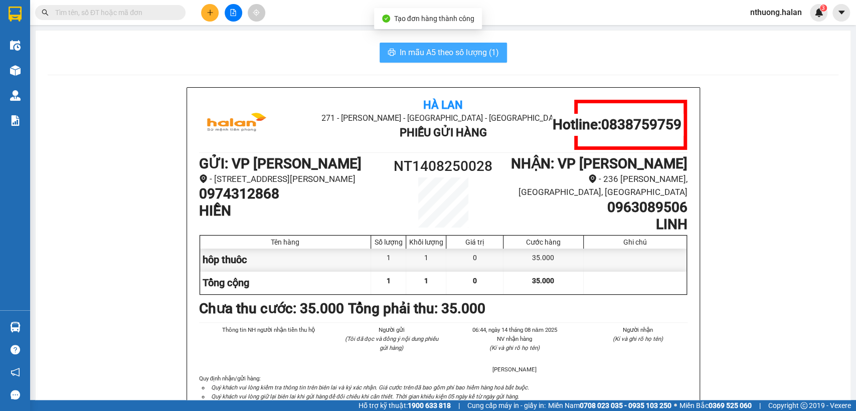
click at [486, 52] on span "In mẫu A5 theo số lượng (1)" at bounding box center [449, 52] width 99 height 13
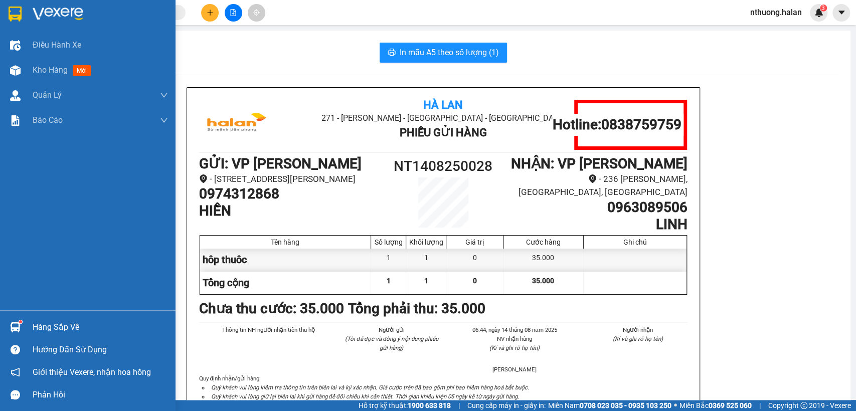
click at [39, 326] on div "Hàng sắp về" at bounding box center [100, 327] width 135 height 15
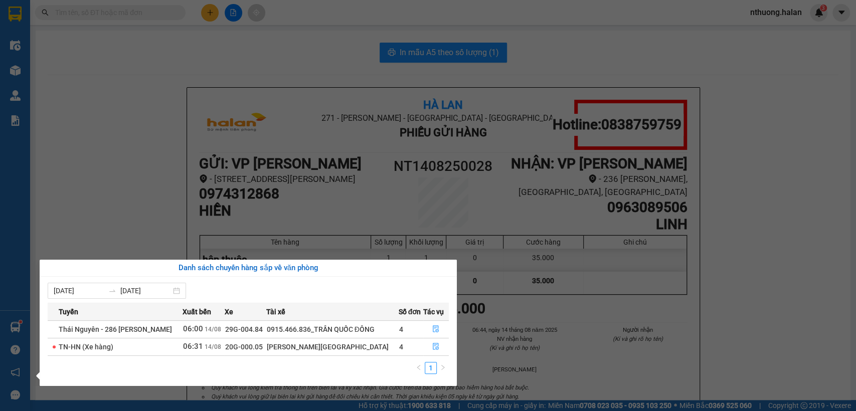
click at [325, 48] on section "Kết quả tìm kiếm ( 0 ) Bộ lọc No Data nthuong.halan 3 Điều hành xe Kho hàng mới…" at bounding box center [428, 205] width 856 height 411
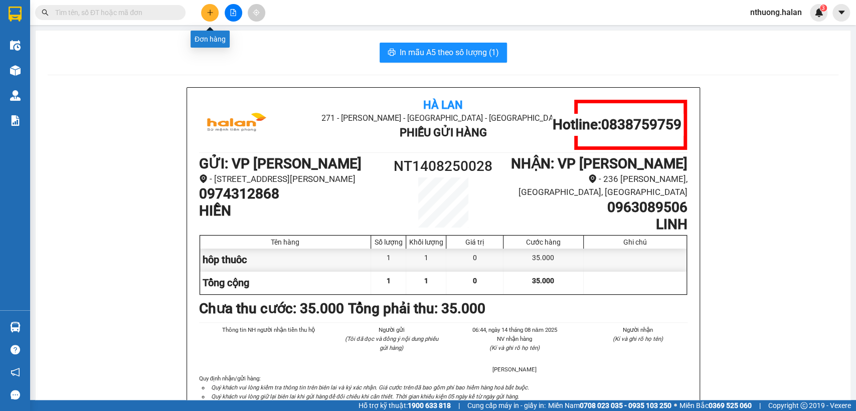
click at [207, 13] on icon "plus" at bounding box center [210, 12] width 7 height 7
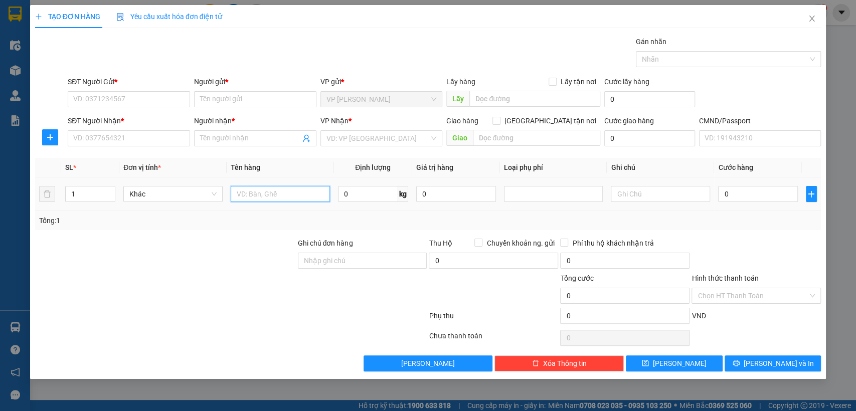
click at [258, 191] on input "text" at bounding box center [280, 194] width 99 height 16
type input "bọc áo"
type input "1"
click at [140, 103] on input "SĐT Người Gửi *" at bounding box center [129, 99] width 122 height 16
type input "0868026987"
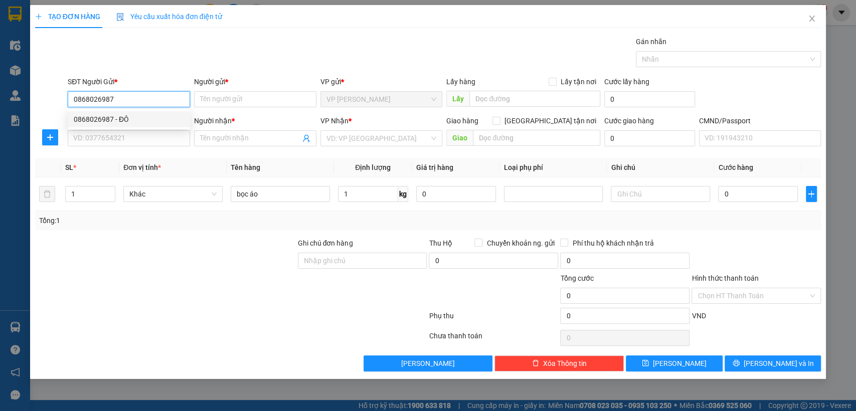
click at [93, 116] on div "0868026987 - ĐÔ" at bounding box center [129, 119] width 110 height 11
type input "ĐÔ"
type input "0868026987"
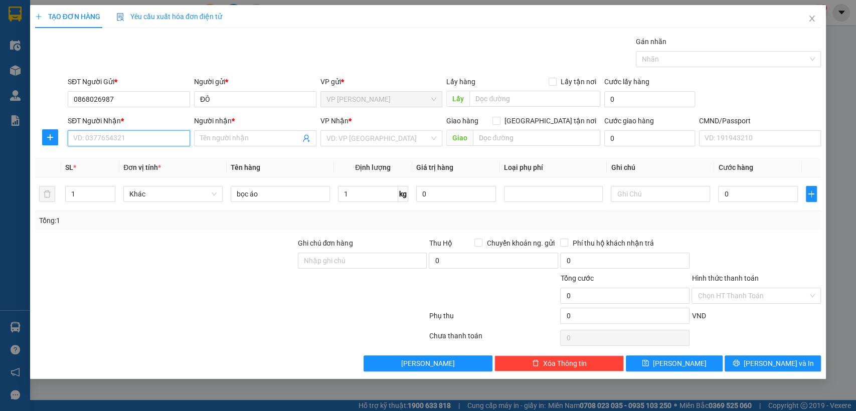
click at [105, 139] on input "SĐT Người Nhận *" at bounding box center [129, 138] width 122 height 16
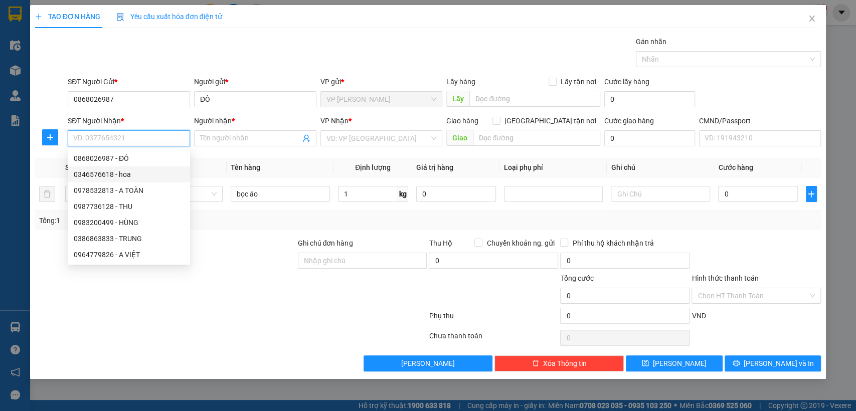
click at [122, 174] on div "0346576618 - hoa" at bounding box center [129, 174] width 110 height 11
type input "0346576618"
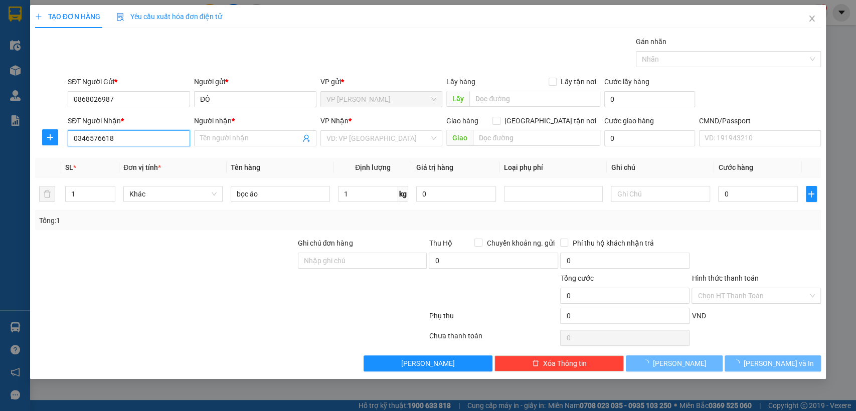
type input "hoa"
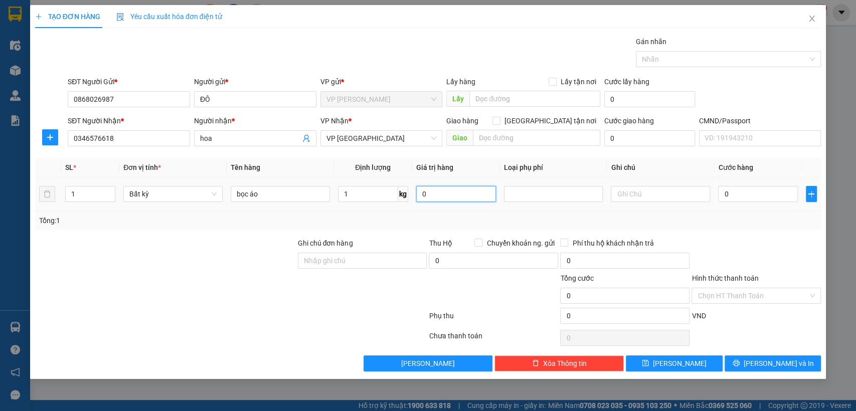
click at [446, 195] on input "0" at bounding box center [456, 194] width 80 height 16
drag, startPoint x: 446, startPoint y: 195, endPoint x: 441, endPoint y: 196, distance: 5.0
click at [445, 195] on input "0" at bounding box center [456, 194] width 80 height 16
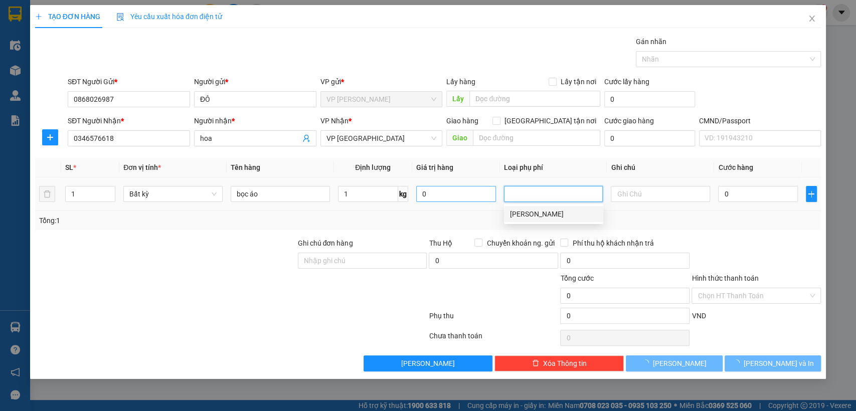
type input "35.000"
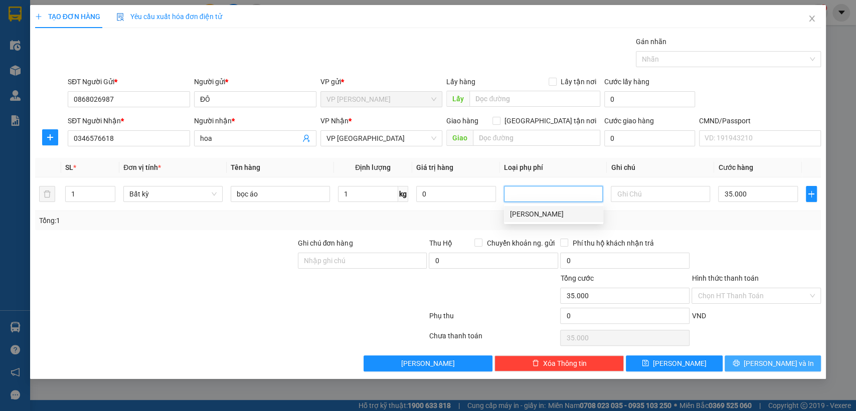
click at [784, 368] on span "[PERSON_NAME] và In" at bounding box center [779, 363] width 70 height 11
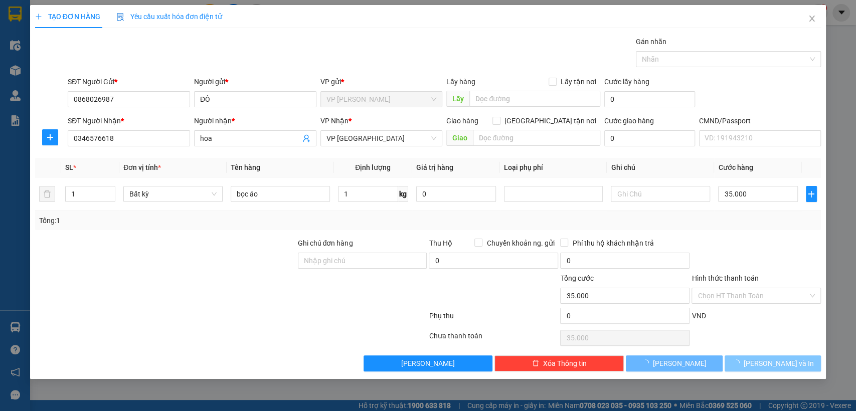
click at [783, 367] on span "[PERSON_NAME] và In" at bounding box center [779, 363] width 70 height 11
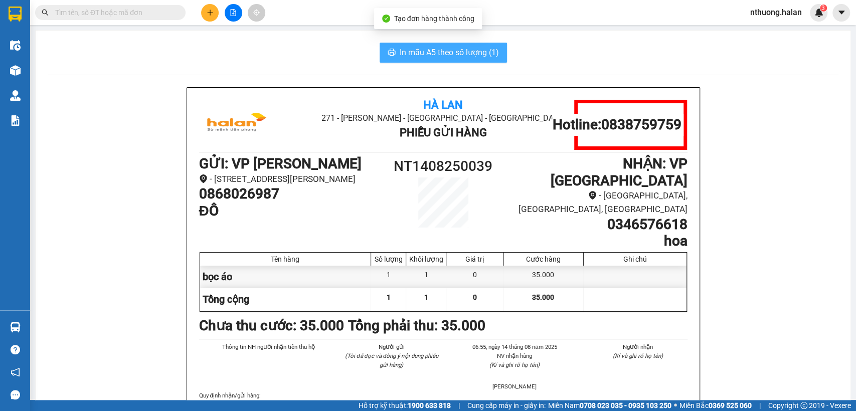
click at [458, 50] on span "In mẫu A5 theo số lượng (1)" at bounding box center [449, 52] width 99 height 13
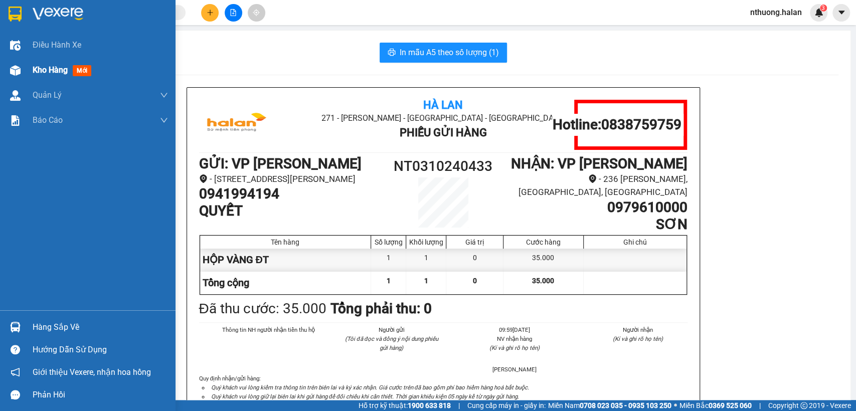
click at [43, 70] on span "Kho hàng" at bounding box center [50, 70] width 35 height 10
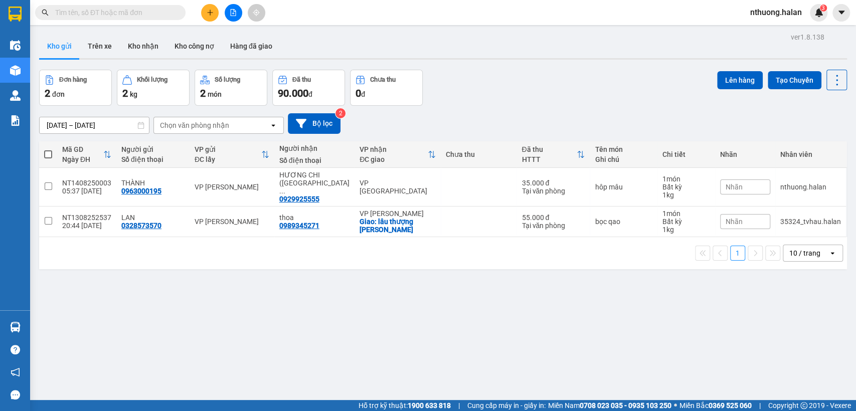
click at [831, 245] on div "open" at bounding box center [836, 253] width 14 height 16
click at [804, 248] on div "10 / trang" at bounding box center [805, 253] width 31 height 10
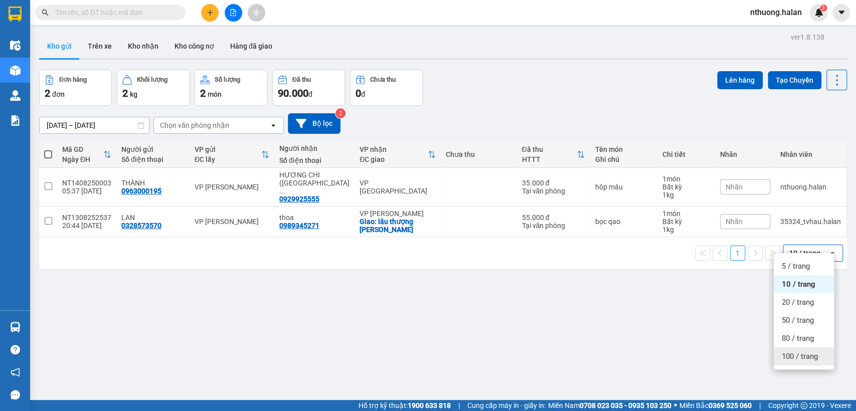
click at [794, 358] on span "100 / trang" at bounding box center [800, 357] width 36 height 10
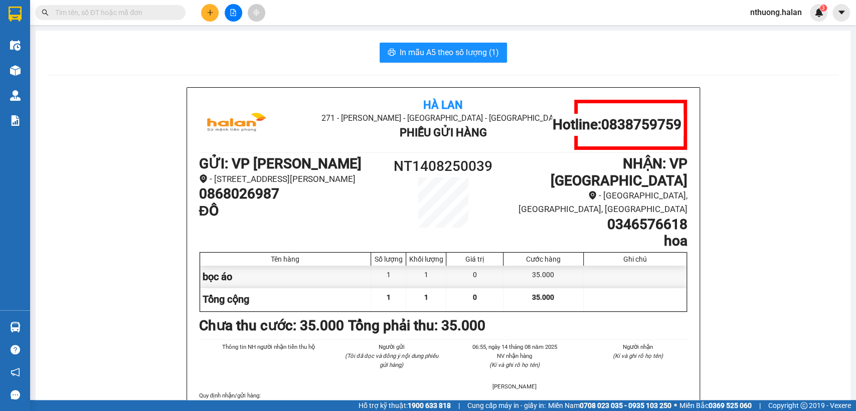
click at [139, 17] on input "text" at bounding box center [114, 12] width 118 height 11
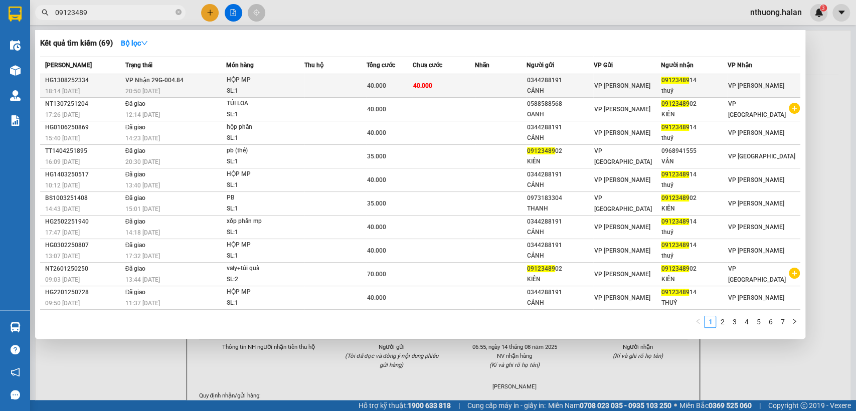
type input "09123489"
click at [466, 85] on td "40.000" at bounding box center [444, 86] width 62 height 24
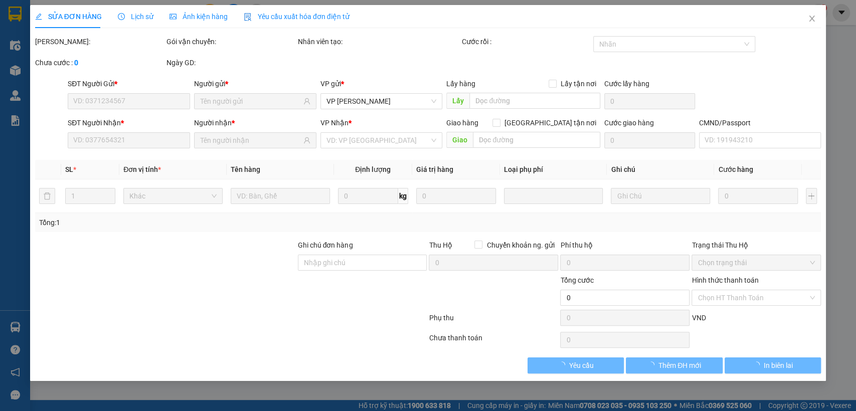
type input "0344288191"
type input "CẢNH"
type input "0912348914"
type input "thuỷ"
type input "40.000"
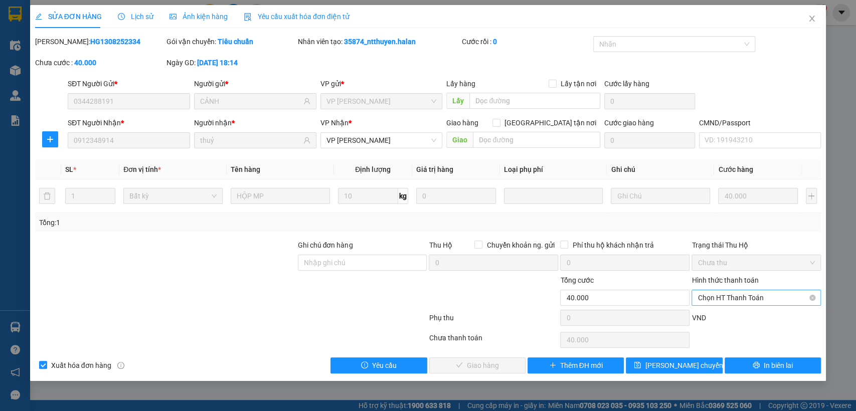
click at [760, 297] on span "Chọn HT Thanh Toán" at bounding box center [756, 297] width 117 height 15
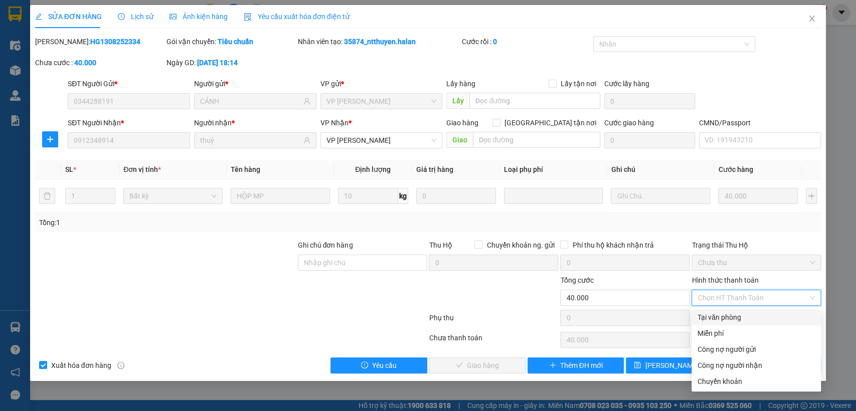
click at [734, 317] on div "Tại văn phòng" at bounding box center [756, 317] width 117 height 11
type input "0"
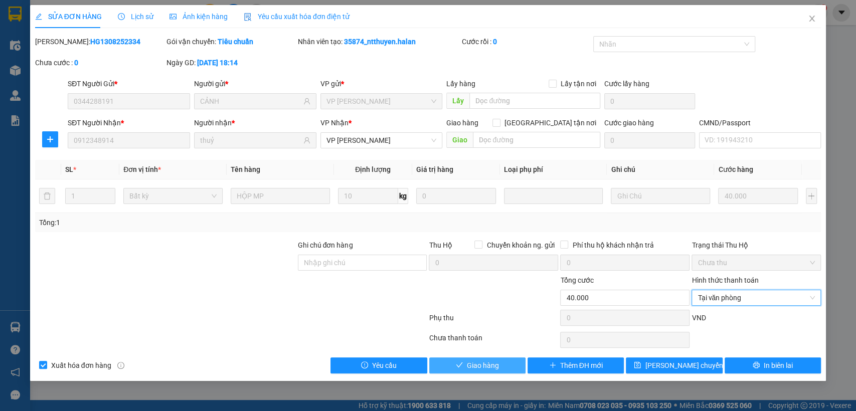
click at [462, 366] on icon "check" at bounding box center [459, 365] width 7 height 7
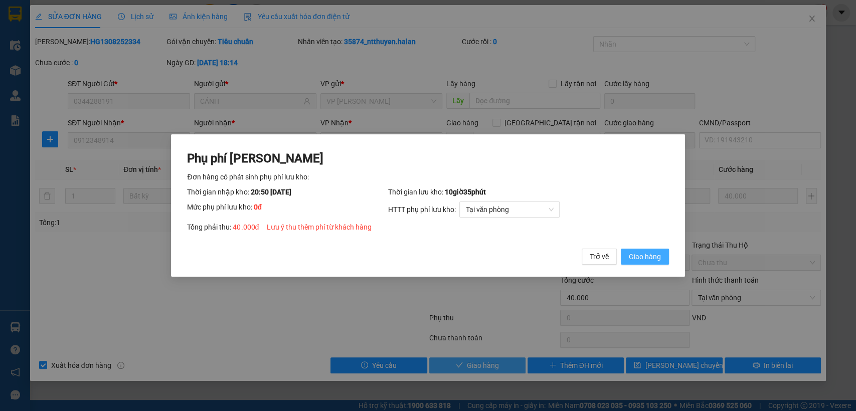
click at [634, 256] on span "Giao hàng" at bounding box center [645, 256] width 32 height 11
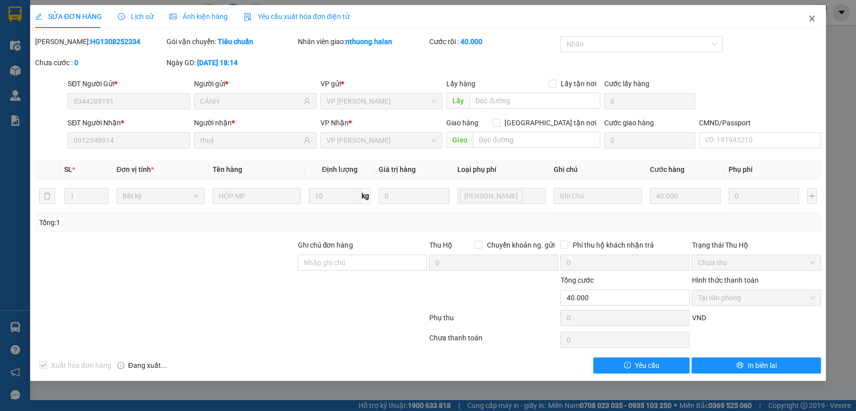
click at [811, 22] on icon "close" at bounding box center [812, 19] width 8 height 8
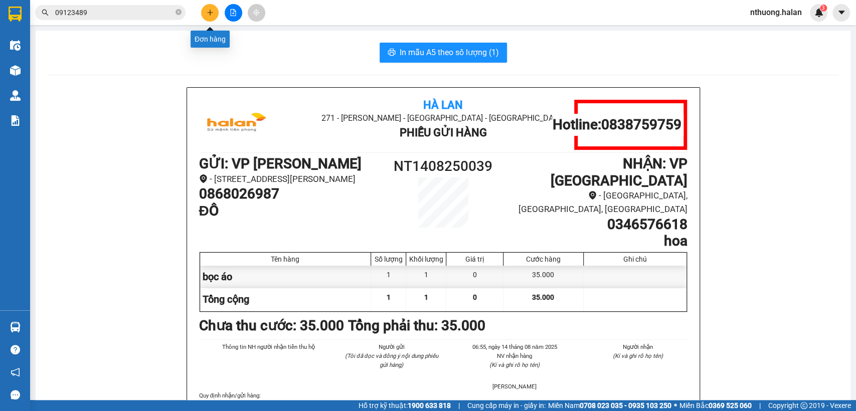
click at [209, 7] on button at bounding box center [210, 13] width 18 height 18
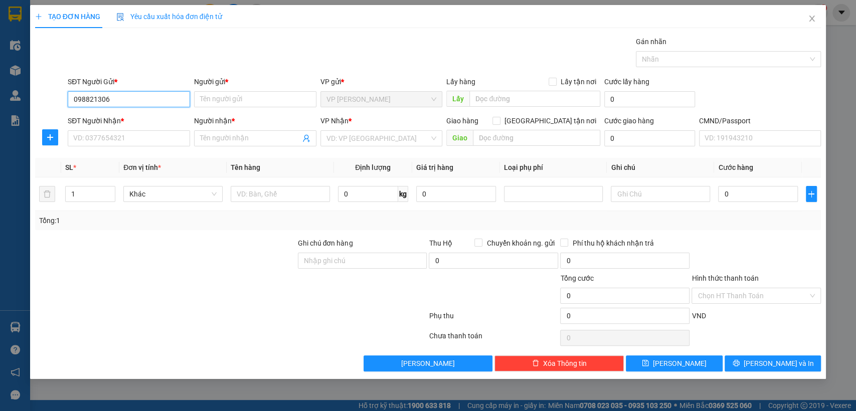
type input "0988213069"
click at [100, 114] on div "0988213069 - NHI" at bounding box center [129, 119] width 110 height 11
type input "NHI"
type input "0988213069"
click at [123, 137] on input "SĐT Người Nhận *" at bounding box center [129, 138] width 122 height 16
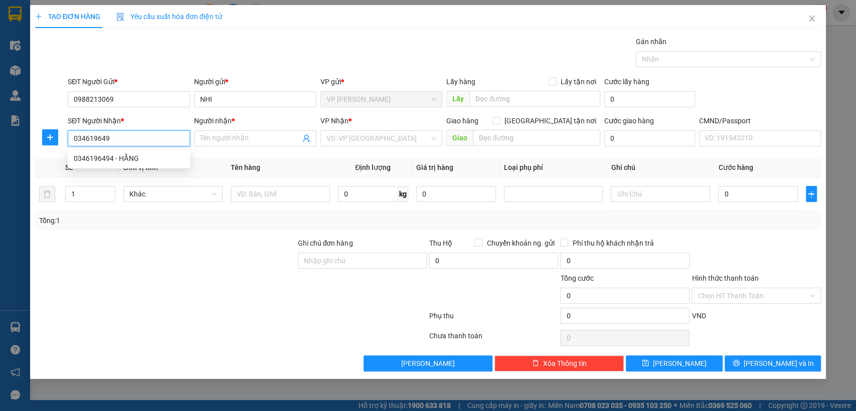
type input "0346196494"
click at [89, 157] on div "0346196494 - HẰNG" at bounding box center [129, 158] width 110 height 11
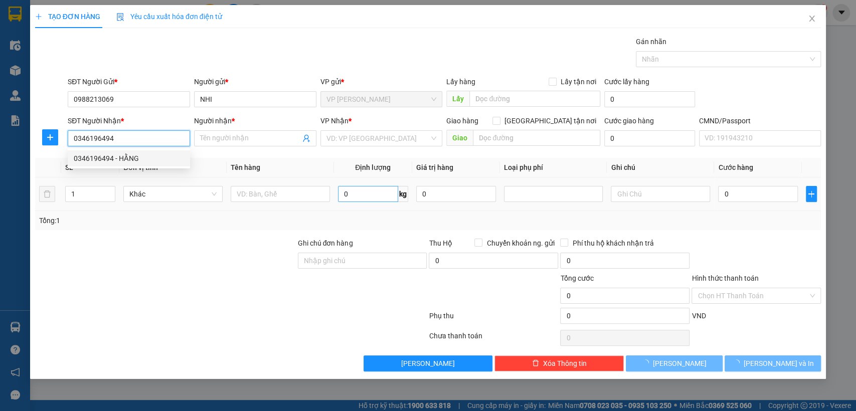
type input "HẰNG"
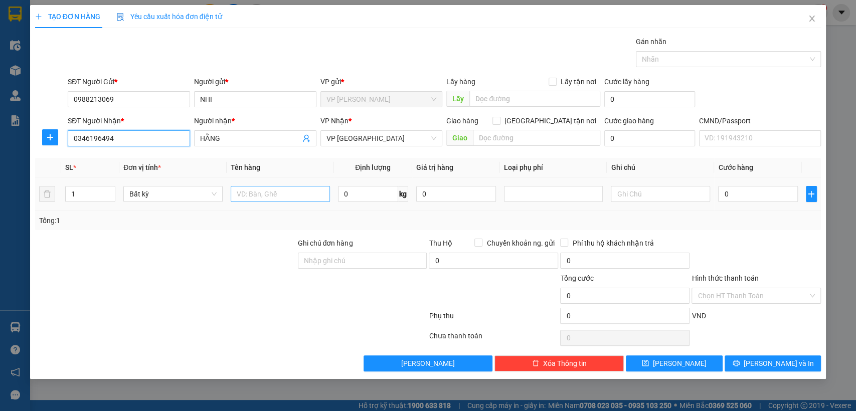
type input "0346196494"
click at [273, 190] on input "text" at bounding box center [280, 194] width 99 height 16
type input "BỌC"
type input "1"
type input "35.000"
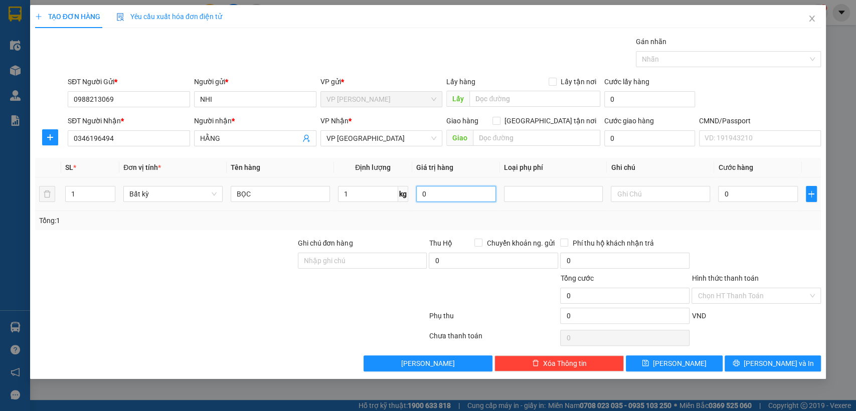
type input "35.000"
click at [756, 367] on button "[PERSON_NAME] và In" at bounding box center [773, 364] width 96 height 16
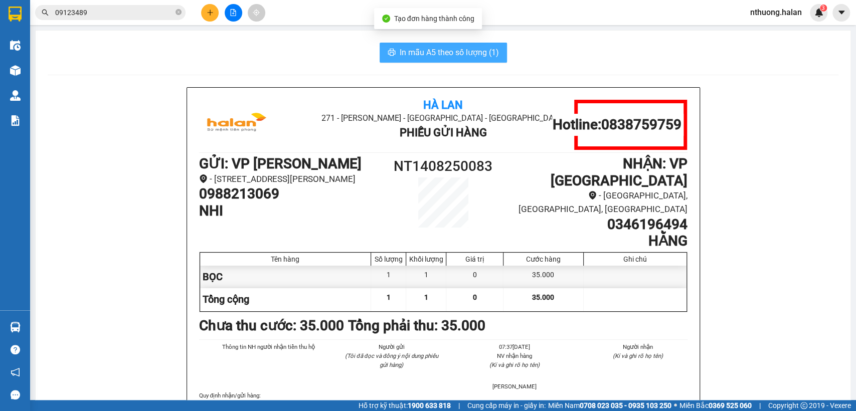
click at [400, 56] on span "In mẫu A5 theo số lượng (1)" at bounding box center [449, 52] width 99 height 13
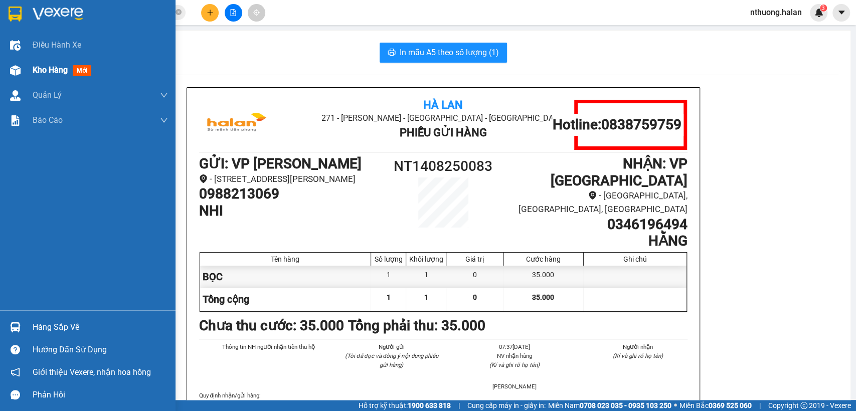
click at [43, 75] on span "Kho hàng" at bounding box center [50, 70] width 35 height 10
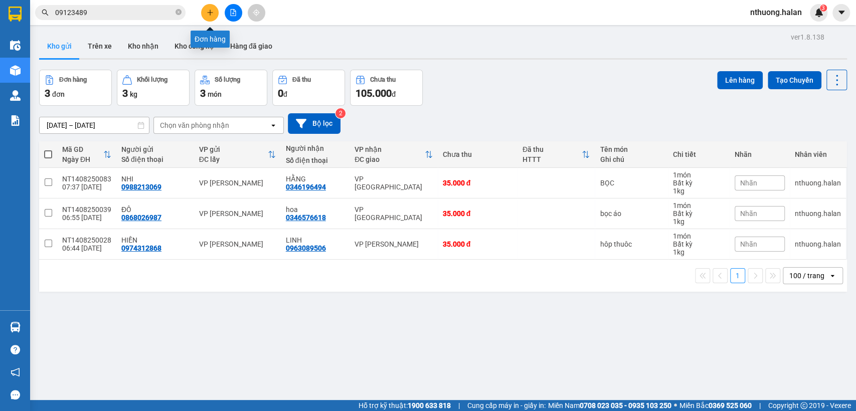
click at [209, 13] on icon "plus" at bounding box center [210, 12] width 7 height 7
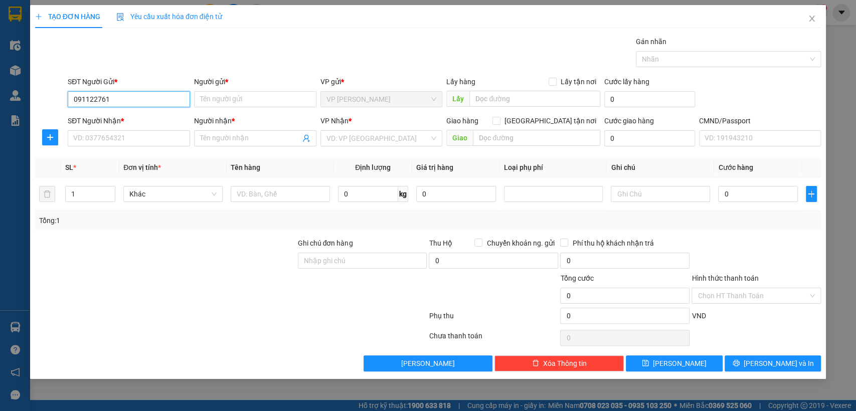
type input "0911227618"
click at [121, 118] on div "0911227618 - 286 NT" at bounding box center [129, 119] width 110 height 11
type input "286 NT"
click at [121, 118] on div "0911227618 - 286 NT" at bounding box center [129, 119] width 110 height 11
type input "0911227618"
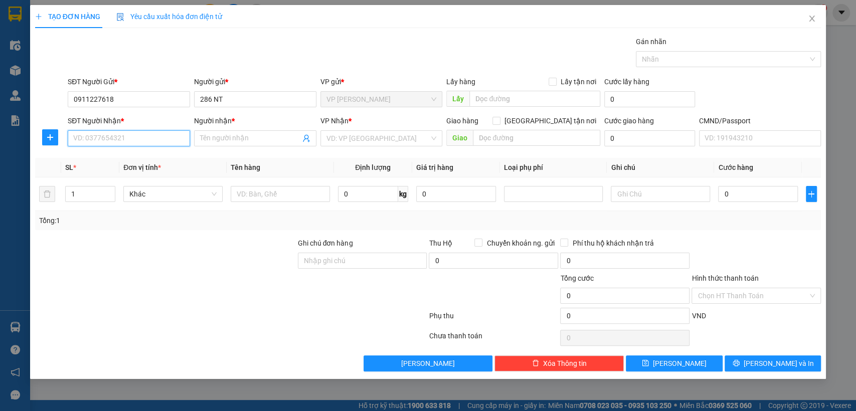
click at [134, 141] on input "SĐT Người Nhận *" at bounding box center [129, 138] width 122 height 16
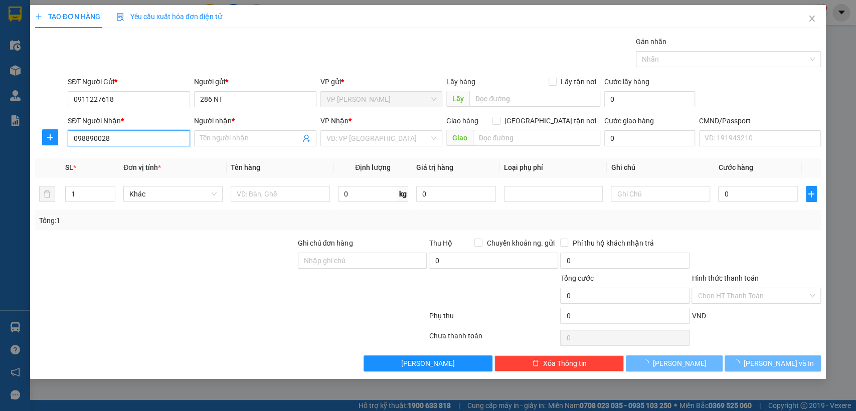
type input "0988900284"
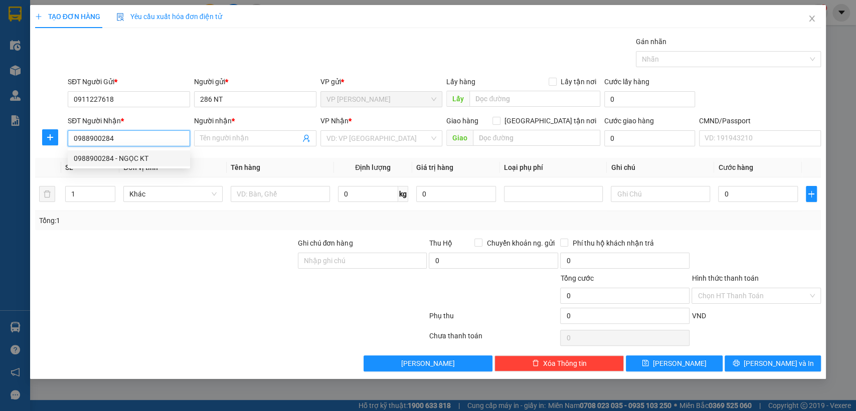
click at [128, 165] on div "0988900284 - NGỌC KT" at bounding box center [129, 159] width 122 height 16
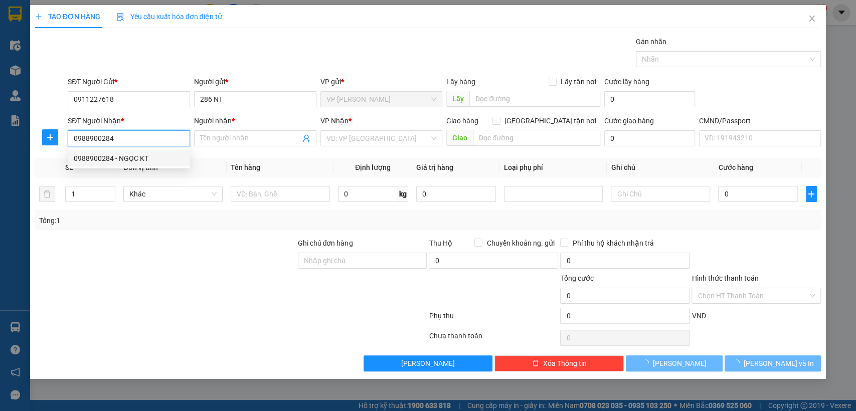
type input "NGỌC KT"
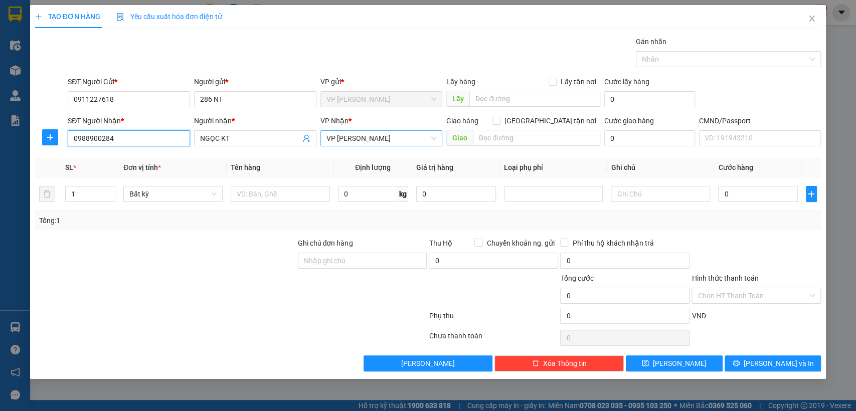
click at [335, 137] on span "VP [PERSON_NAME]" at bounding box center [382, 138] width 110 height 15
type input "0988900284"
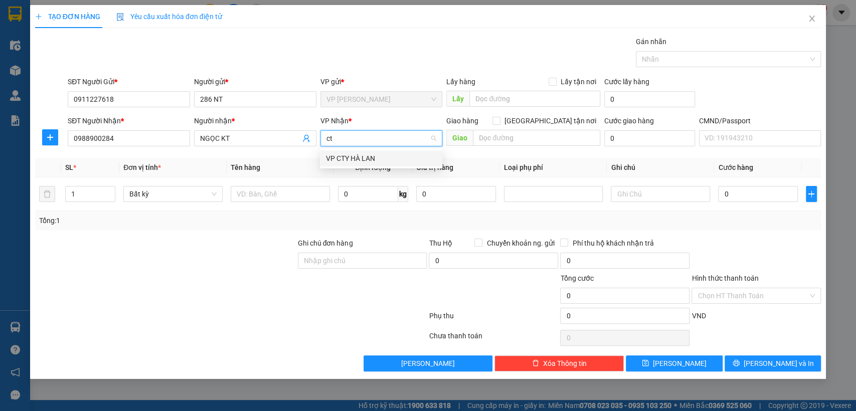
type input "cty"
click at [348, 155] on div "VP CTY HÀ LAN" at bounding box center [381, 158] width 110 height 11
click at [274, 193] on input "text" at bounding box center [280, 194] width 99 height 16
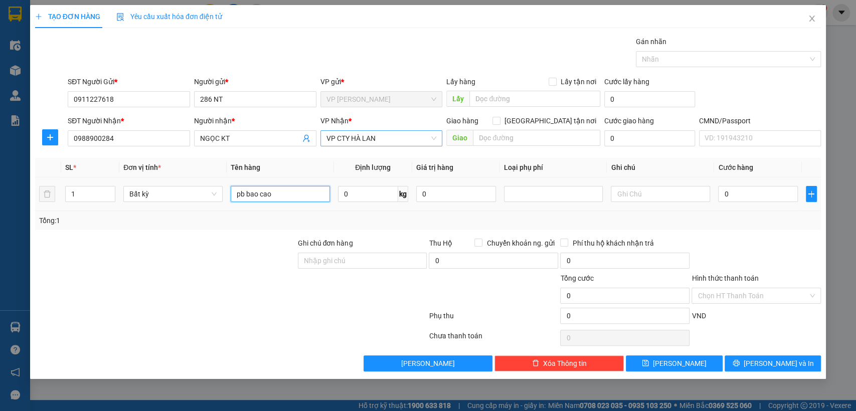
type input "pb bao cao"
type input "1"
type input "35.000"
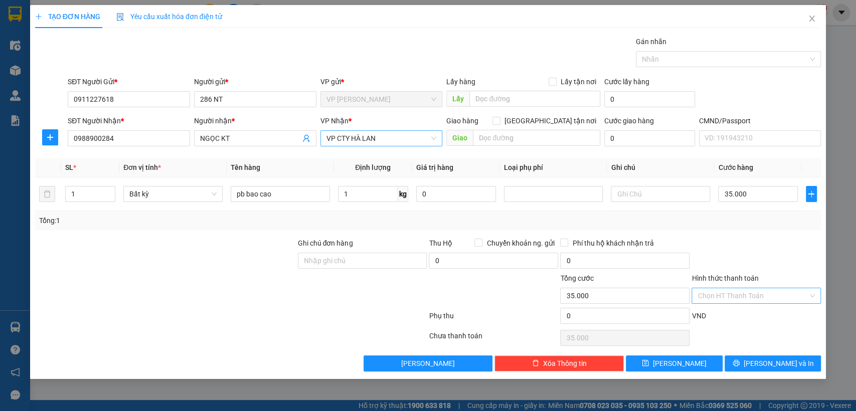
click at [753, 291] on input "Hình thức thanh toán" at bounding box center [753, 295] width 110 height 15
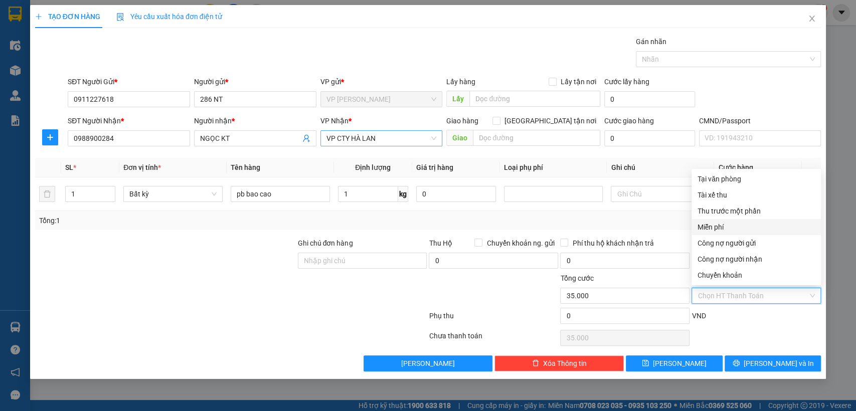
click at [723, 230] on div "Miễn phí" at bounding box center [756, 227] width 117 height 11
click at [723, 230] on div "Transit Pickup Surcharge Ids Transit Deliver Surcharge Ids Transit Deliver Surc…" at bounding box center [428, 204] width 787 height 336
type input "0"
click at [723, 230] on div "SL * Đơn vị tính * Tên hàng Định lượng Giá trị hàng Loại phụ phí Ghi chú Cước h…" at bounding box center [428, 194] width 787 height 72
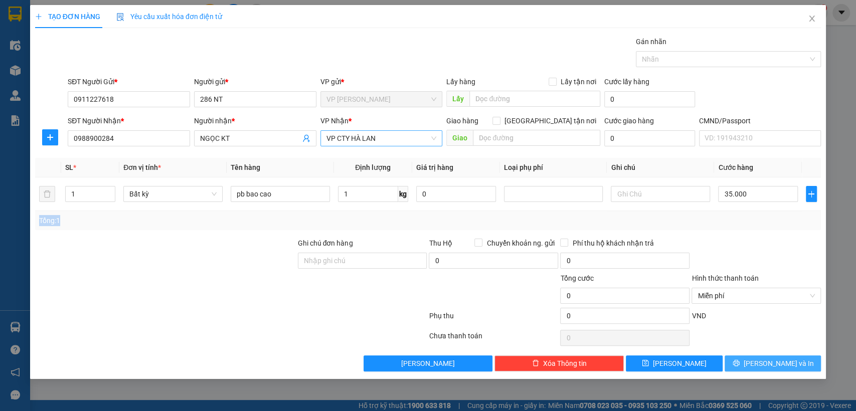
click at [775, 366] on span "[PERSON_NAME] và In" at bounding box center [779, 363] width 70 height 11
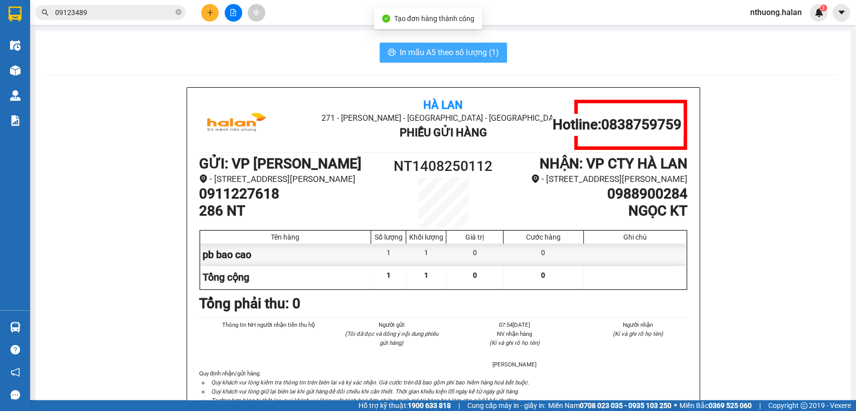
click at [450, 55] on span "In mẫu A5 theo số lượng (1)" at bounding box center [449, 52] width 99 height 13
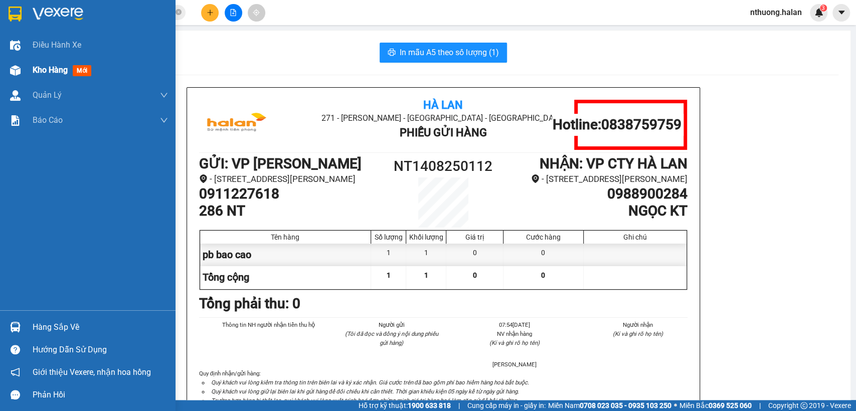
click at [45, 69] on span "Kho hàng" at bounding box center [50, 70] width 35 height 10
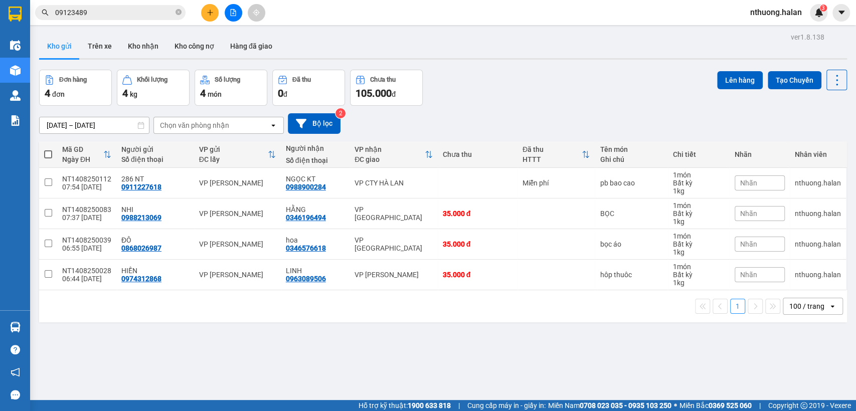
click at [197, 13] on div at bounding box center [233, 13] width 75 height 18
click at [209, 9] on icon "plus" at bounding box center [210, 12] width 7 height 7
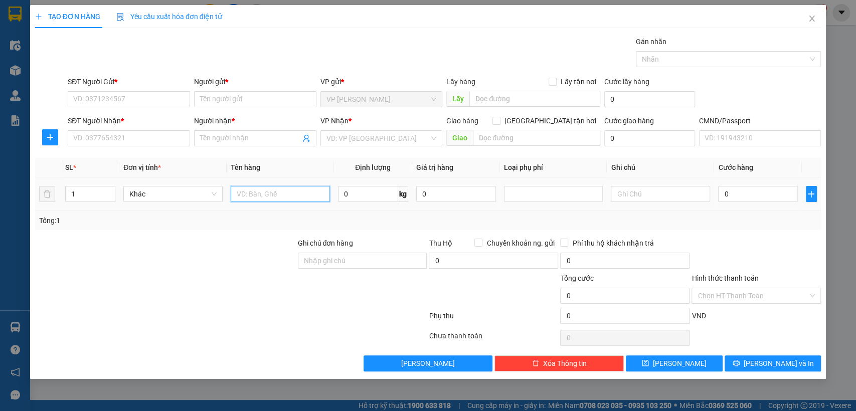
click at [246, 194] on input "text" at bounding box center [280, 194] width 99 height 16
type input "bọc phụ kiện"
type input "2"
click at [139, 97] on input "SĐT Người Gửi *" at bounding box center [129, 99] width 122 height 16
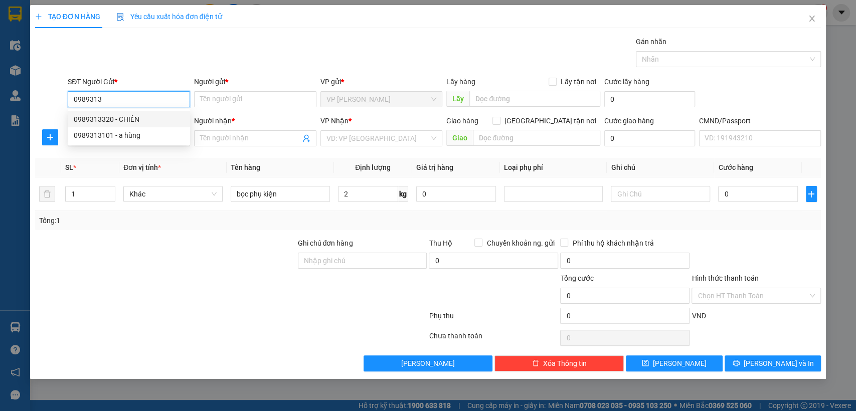
click at [133, 120] on div "0989313320 - CHIẾN" at bounding box center [129, 119] width 110 height 11
type input "0989313320"
type input "CHIẾN"
type input "0989313320"
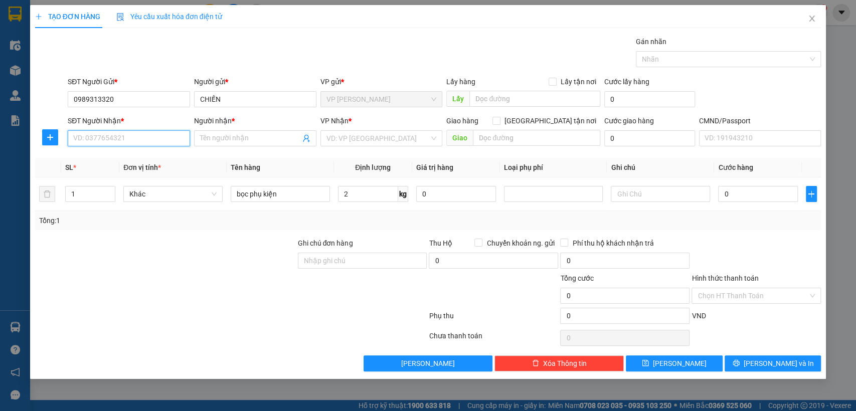
click at [152, 139] on input "SĐT Người Nhận *" at bounding box center [129, 138] width 122 height 16
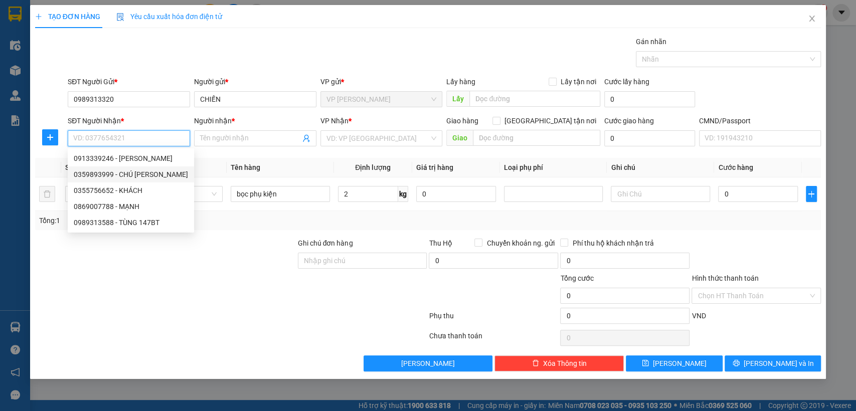
click at [130, 172] on div "0359893999 - CHÚ KIM" at bounding box center [131, 174] width 114 height 11
type input "0359893999"
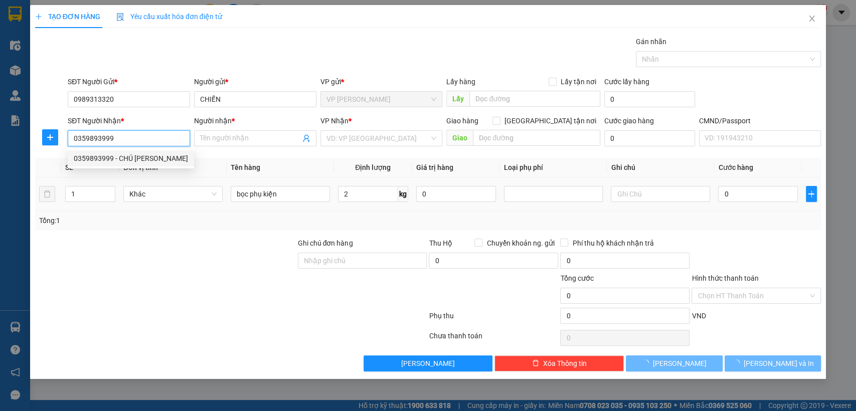
type input "CHÚ KIM"
checkbox input "true"
type input "vespa thái nguyên"
type input "10.000"
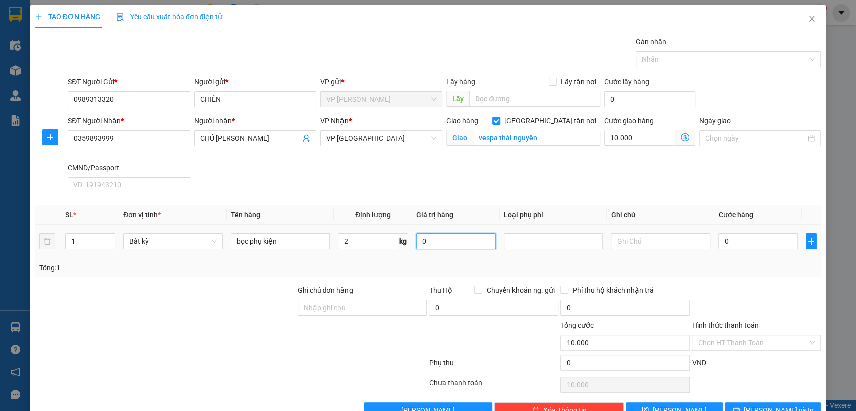
drag, startPoint x: 432, startPoint y: 238, endPoint x: 417, endPoint y: 239, distance: 15.1
click at [431, 238] on input "0" at bounding box center [456, 241] width 80 height 16
type input "0"
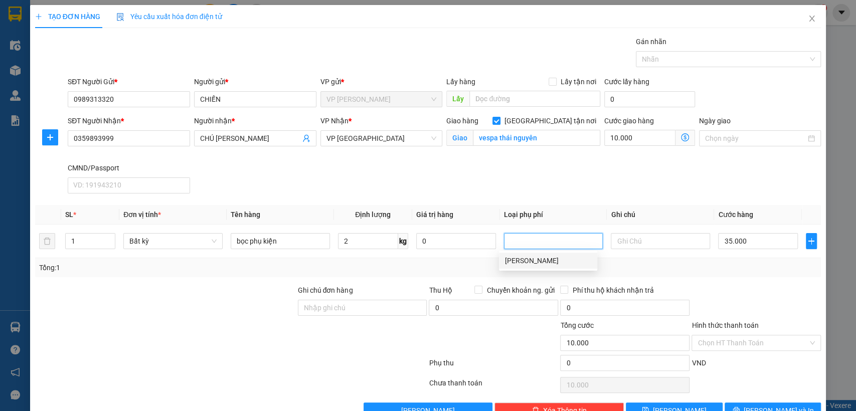
type input "35.000"
type input "45.000"
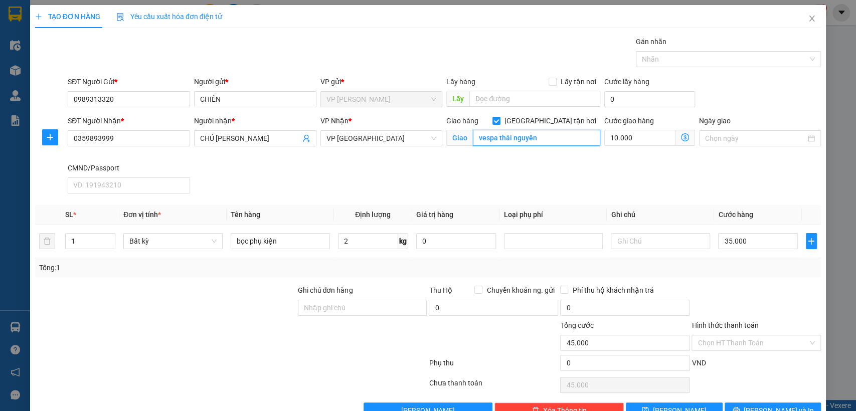
click at [518, 142] on input "vespa thái nguyên" at bounding box center [536, 138] width 127 height 16
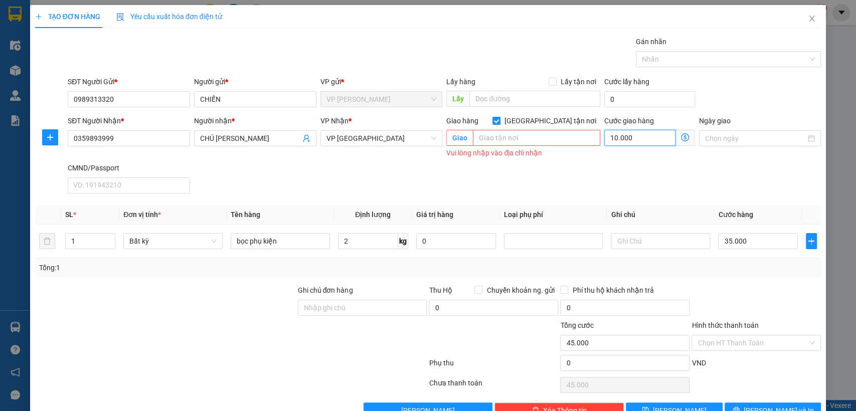
click at [630, 137] on input "10.000" at bounding box center [640, 138] width 71 height 16
type input "35.000"
type input "0"
click at [500, 121] on input "[GEOGRAPHIC_DATA] tận nơi" at bounding box center [496, 120] width 7 height 7
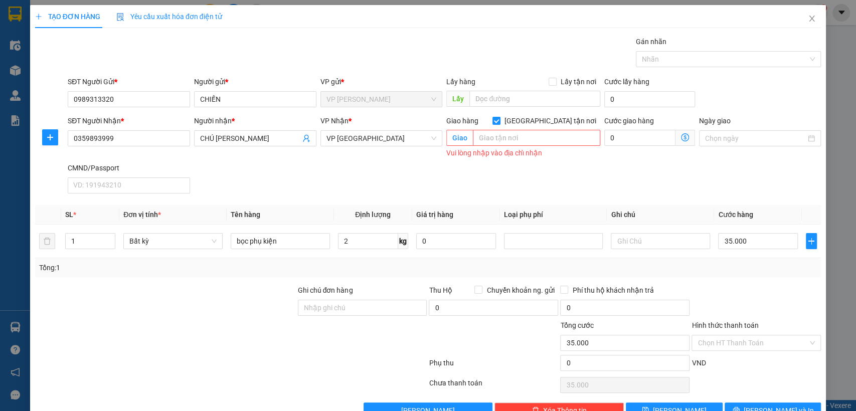
checkbox input "false"
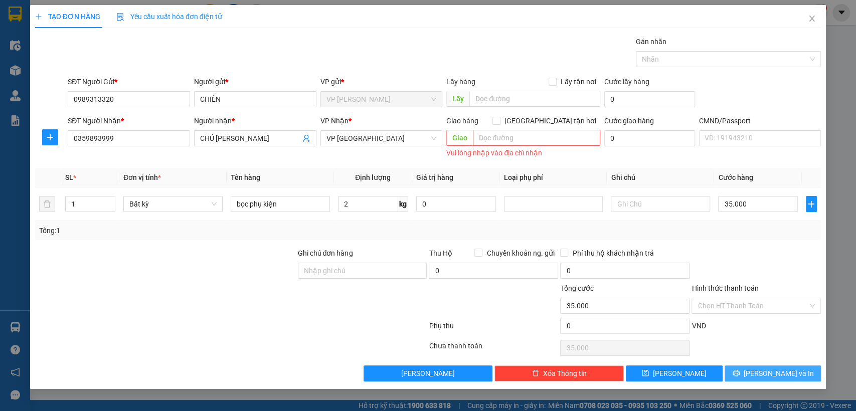
click at [765, 370] on span "[PERSON_NAME] và In" at bounding box center [779, 373] width 70 height 11
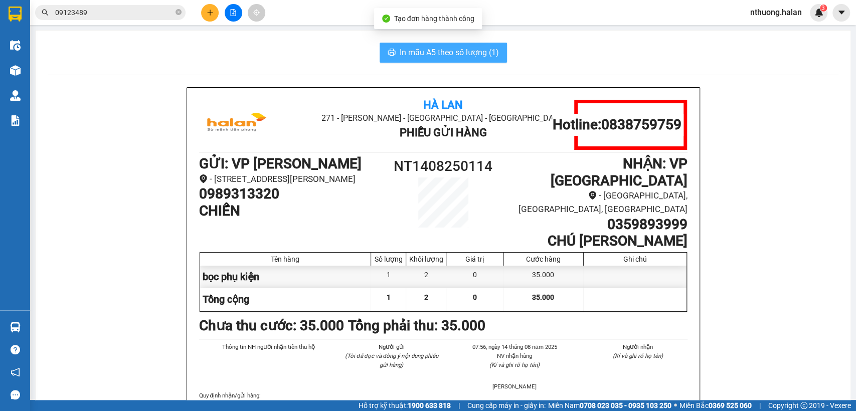
click at [421, 57] on span "In mẫu A5 theo số lượng (1)" at bounding box center [449, 52] width 99 height 13
drag, startPoint x: 421, startPoint y: 57, endPoint x: 456, endPoint y: 69, distance: 36.8
click at [425, 54] on span "In mẫu A5 theo số lượng (1)" at bounding box center [449, 52] width 99 height 13
drag, startPoint x: 326, startPoint y: 45, endPoint x: 297, endPoint y: 41, distance: 28.8
click at [326, 45] on div "In mẫu A5 theo số lượng (1)" at bounding box center [443, 53] width 791 height 20
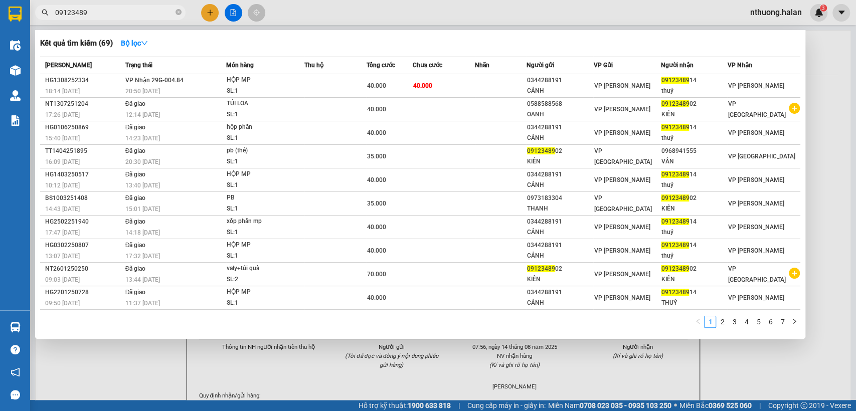
click at [108, 11] on input "09123489" at bounding box center [114, 12] width 118 height 11
click at [109, 7] on input "09123489" at bounding box center [114, 12] width 118 height 11
click at [112, 4] on div "Kết quả tìm kiếm ( 69 ) Bộ lọc Mã ĐH Trạng thái Món hàng Thu hộ Tổng cước Chưa …" at bounding box center [98, 13] width 196 height 18
click at [104, 9] on input "09123489" at bounding box center [114, 12] width 118 height 11
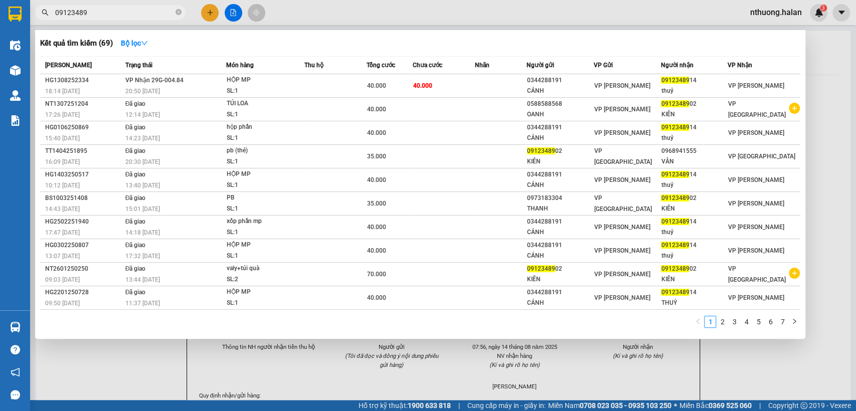
click at [103, 9] on input "09123489" at bounding box center [114, 12] width 118 height 11
click at [94, 15] on input "09123489" at bounding box center [114, 12] width 118 height 11
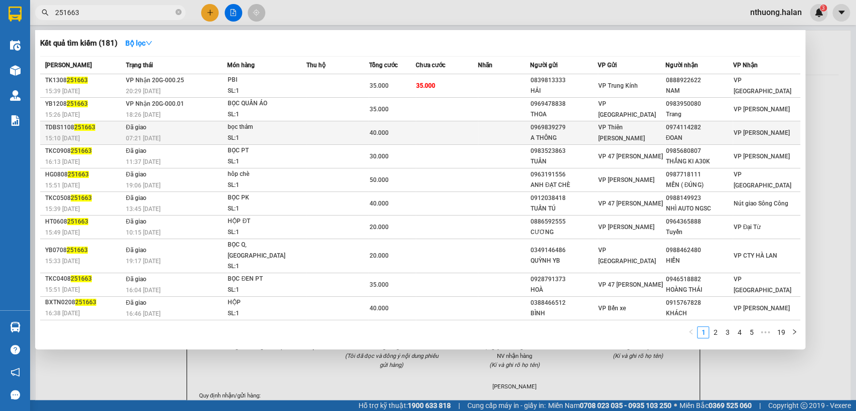
type input "251663"
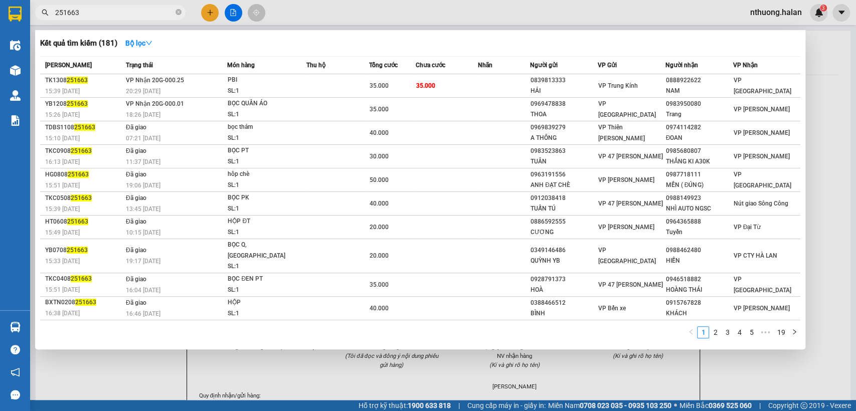
drag, startPoint x: 465, startPoint y: 122, endPoint x: 771, endPoint y: 380, distance: 400.2
click at [735, 319] on div "Mã ĐH Trạng thái Món hàng Thu hộ Tổng cước Chưa cước Nhãn Người gửi VP Gửi Ngườ…" at bounding box center [420, 200] width 761 height 288
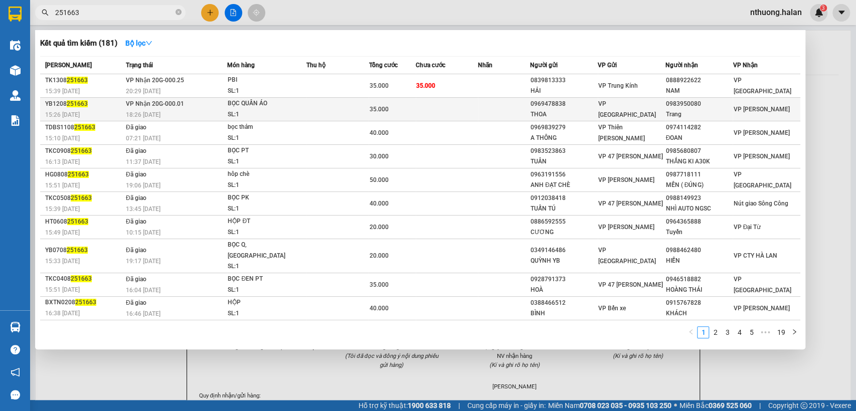
click at [484, 113] on td at bounding box center [504, 110] width 52 height 24
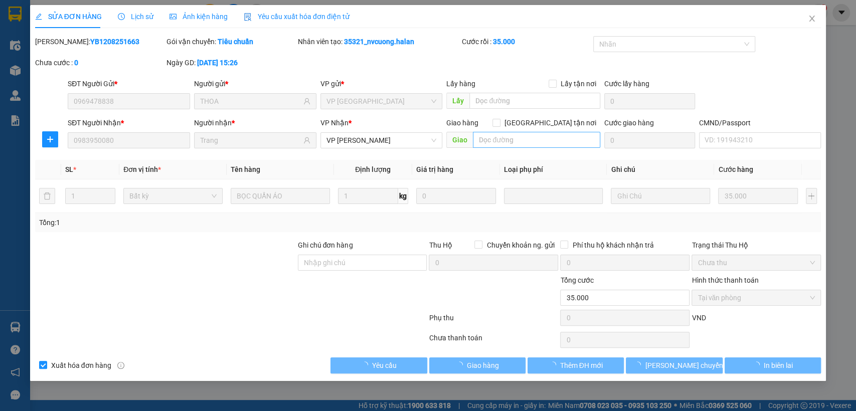
type input "0969478838"
type input "THOA"
type input "0983950080"
type input "Trang"
type input "35.000"
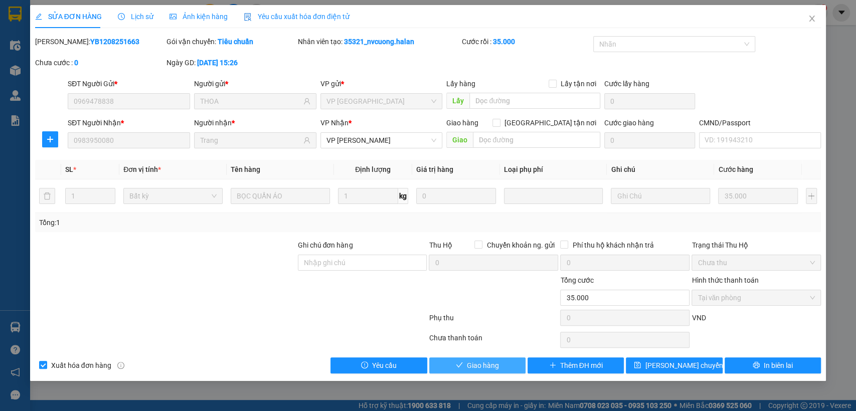
click at [516, 359] on button "Giao hàng" at bounding box center [477, 366] width 96 height 16
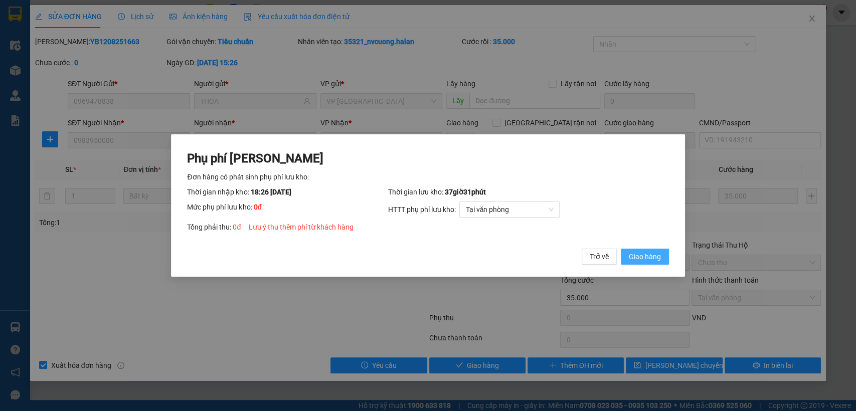
click at [640, 258] on span "Giao hàng" at bounding box center [645, 256] width 32 height 11
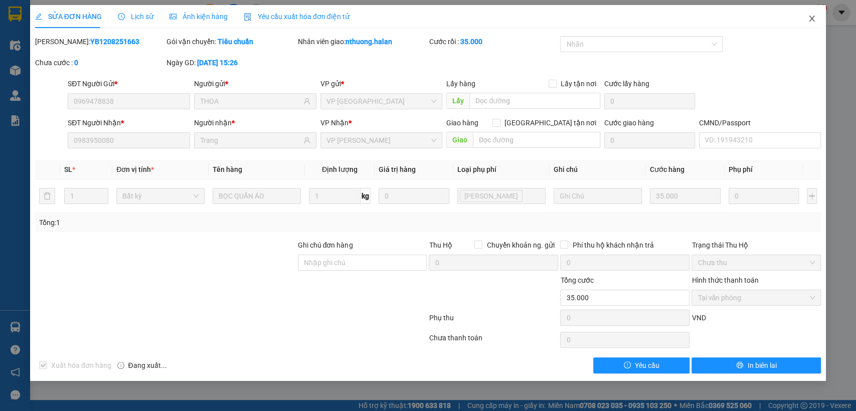
drag, startPoint x: 817, startPoint y: 19, endPoint x: 679, endPoint y: 25, distance: 138.1
click at [817, 18] on span "Close" at bounding box center [812, 19] width 28 height 28
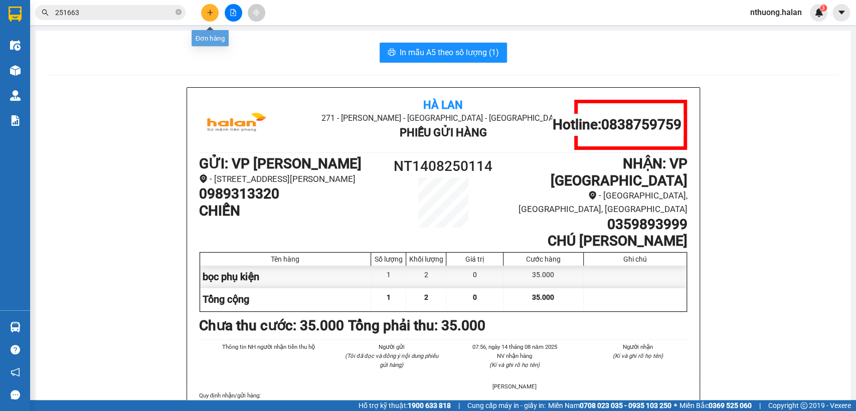
click at [206, 11] on button at bounding box center [210, 13] width 18 height 18
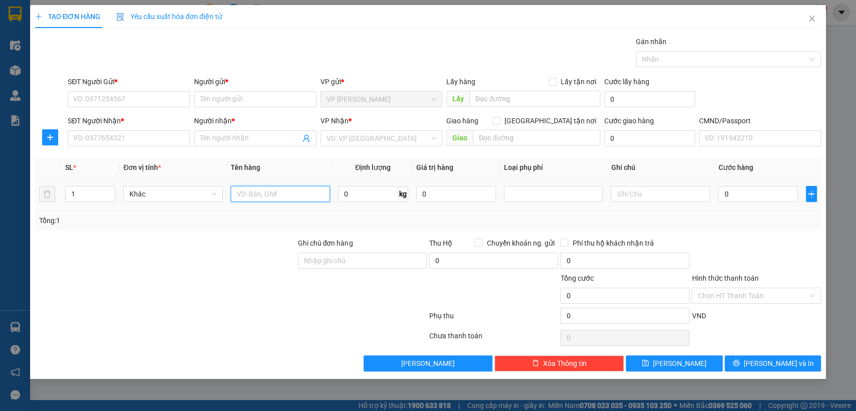
click at [289, 193] on input "text" at bounding box center [280, 194] width 99 height 16
type input "tui cuc"
type input "1"
click at [135, 95] on input "SĐT Người Gửi *" at bounding box center [129, 99] width 122 height 16
click at [139, 97] on input "0975353537" at bounding box center [129, 99] width 122 height 16
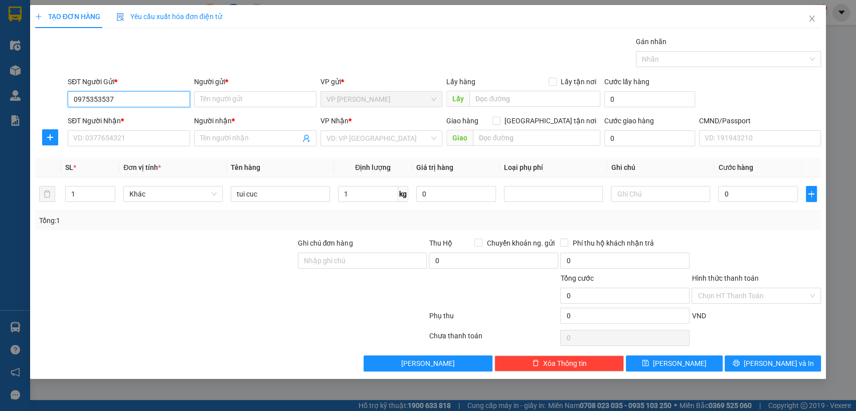
click at [139, 97] on input "0975353537" at bounding box center [129, 99] width 122 height 16
type input "0975353537"
click at [237, 98] on input "Người gửi *" at bounding box center [255, 99] width 122 height 16
type input "d"
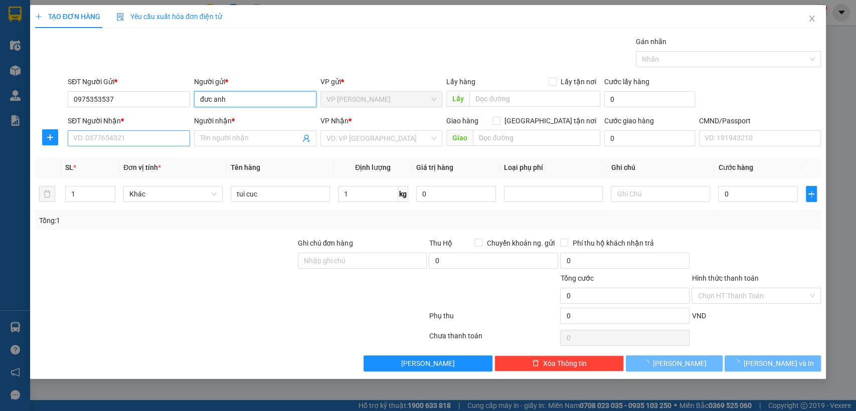
type input "đưc anh"
click at [143, 138] on input "SĐT Người Nhận *" at bounding box center [129, 138] width 122 height 16
type input "0918988916"
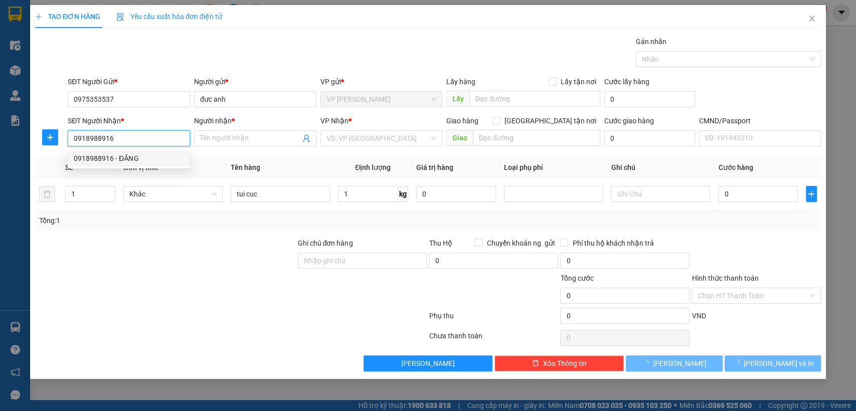
click at [133, 158] on div "0918988916 - ĐĂNG" at bounding box center [129, 158] width 110 height 11
type input "ĐĂNG"
type input "0918988916"
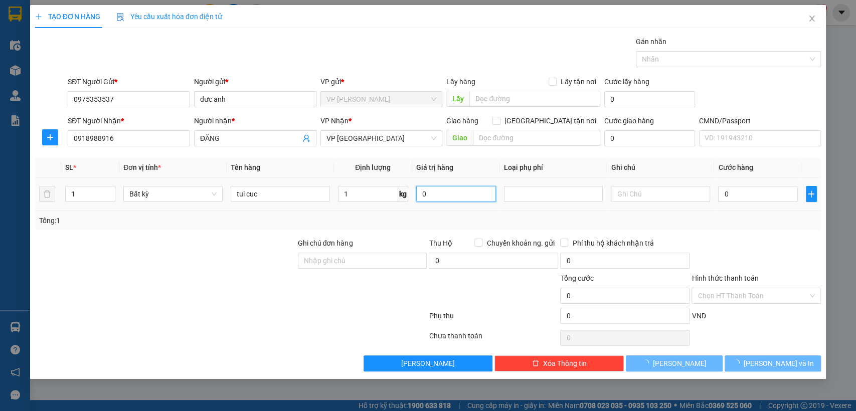
click at [450, 198] on input "0" at bounding box center [456, 194] width 80 height 16
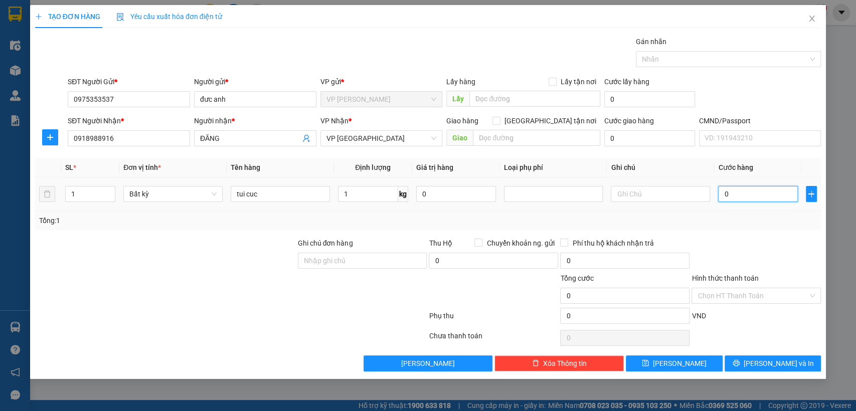
click at [741, 196] on input "0" at bounding box center [758, 194] width 80 height 16
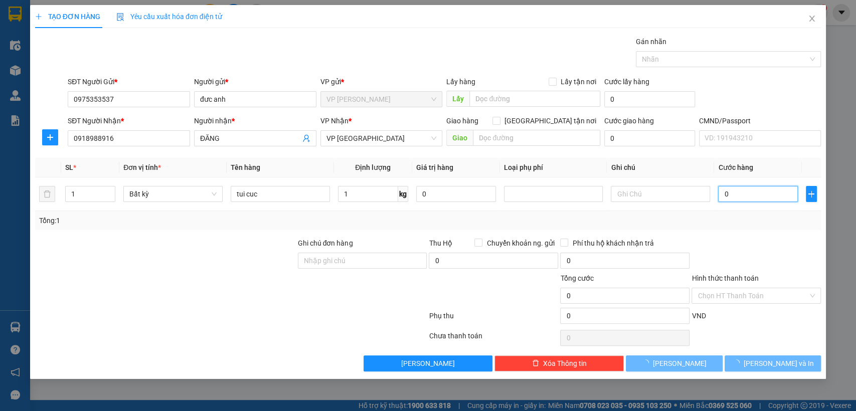
type input "35.000"
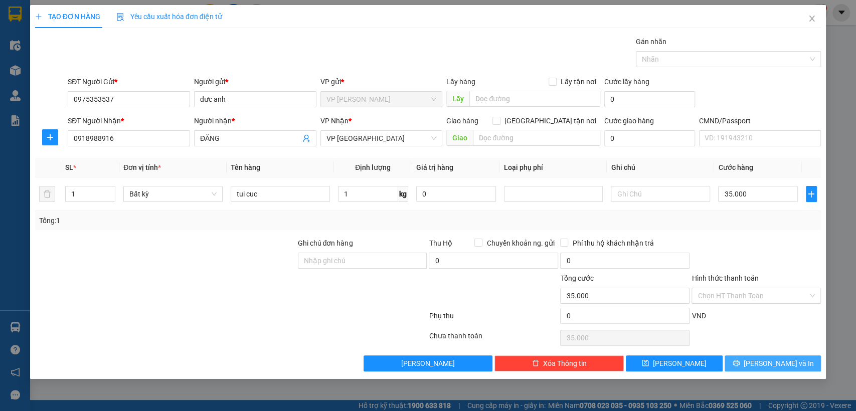
click at [740, 361] on icon "printer" at bounding box center [736, 363] width 7 height 7
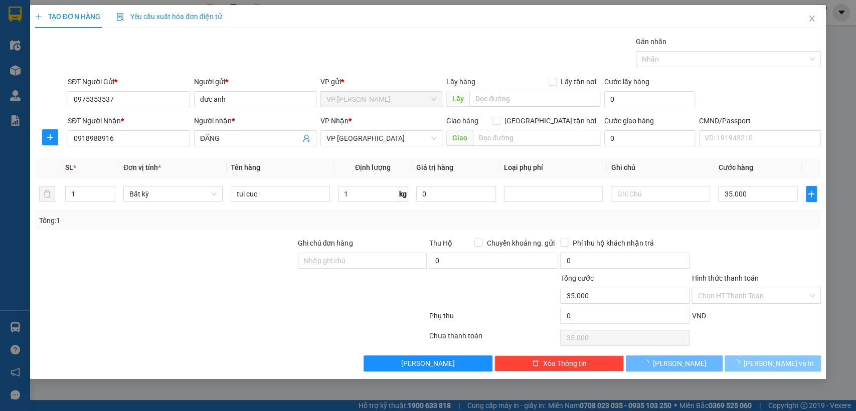
click at [740, 361] on icon "loading" at bounding box center [736, 364] width 8 height 8
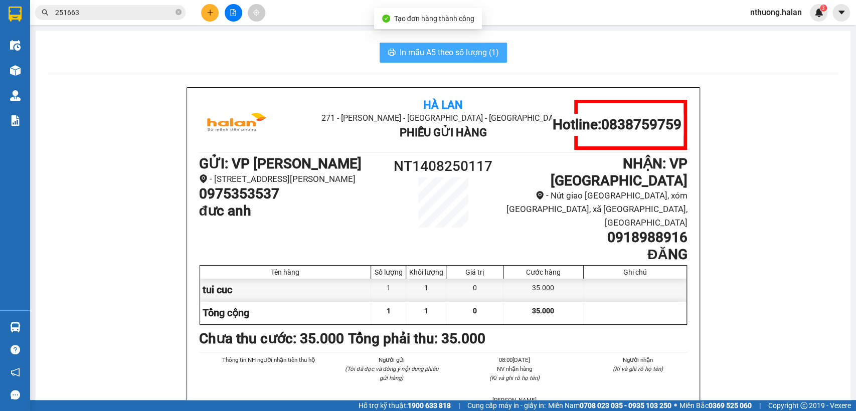
click at [422, 57] on span "In mẫu A5 theo số lượng (1)" at bounding box center [449, 52] width 99 height 13
click at [422, 56] on span "In mẫu A5 theo số lượng (1)" at bounding box center [449, 52] width 99 height 13
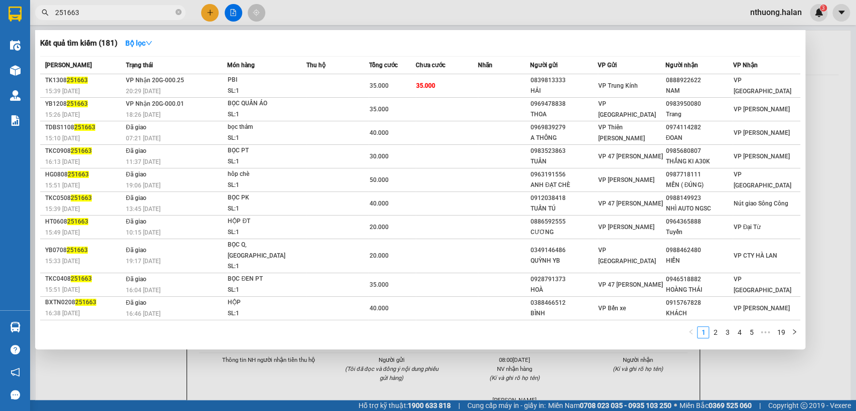
click at [96, 11] on input "251663" at bounding box center [114, 12] width 118 height 11
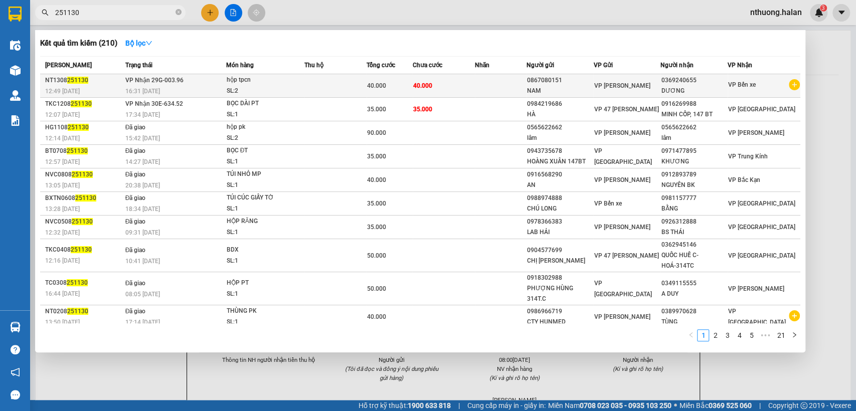
type input "251130"
click at [398, 87] on div "40.000" at bounding box center [390, 85] width 46 height 11
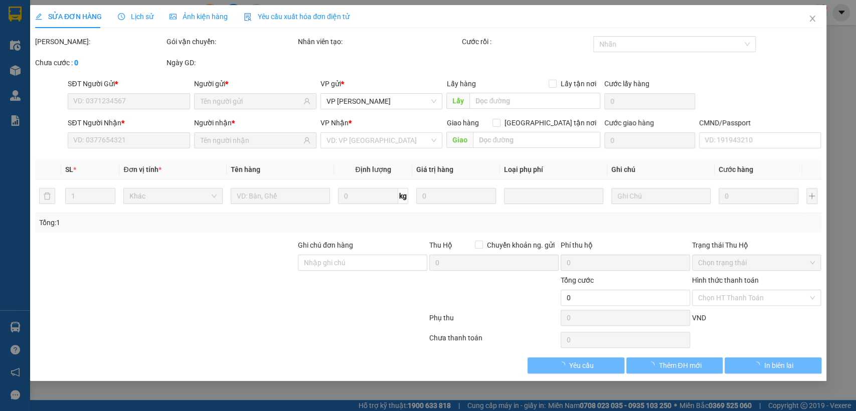
type input "0867080151"
type input "0369240655"
type input "40.000"
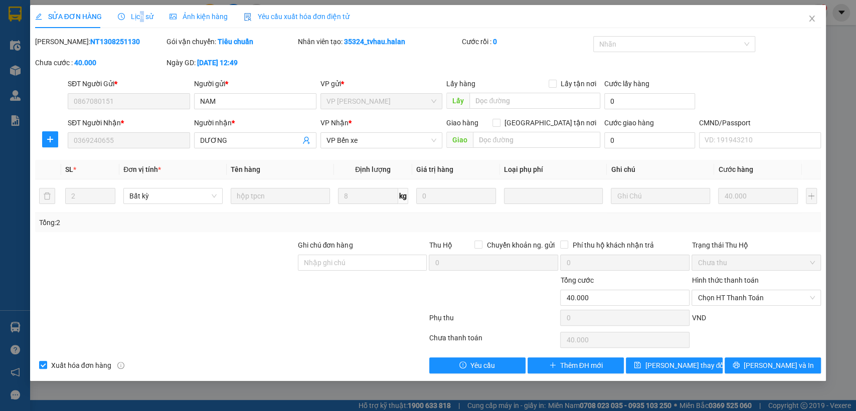
click at [139, 15] on span "Lịch sử" at bounding box center [136, 17] width 36 height 8
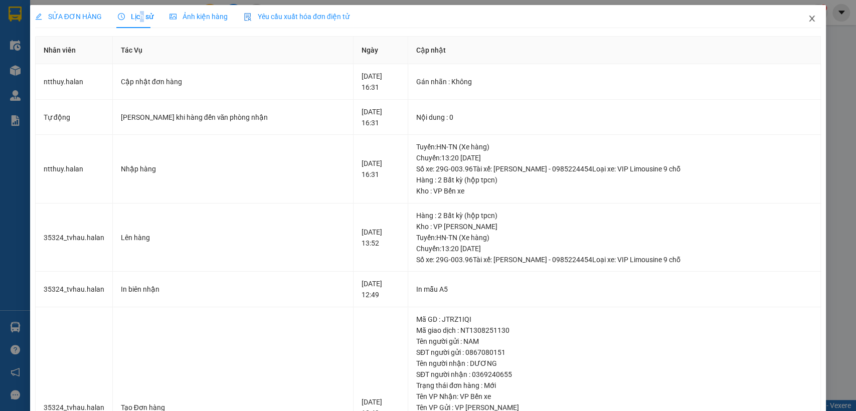
click at [808, 17] on icon "close" at bounding box center [812, 19] width 8 height 8
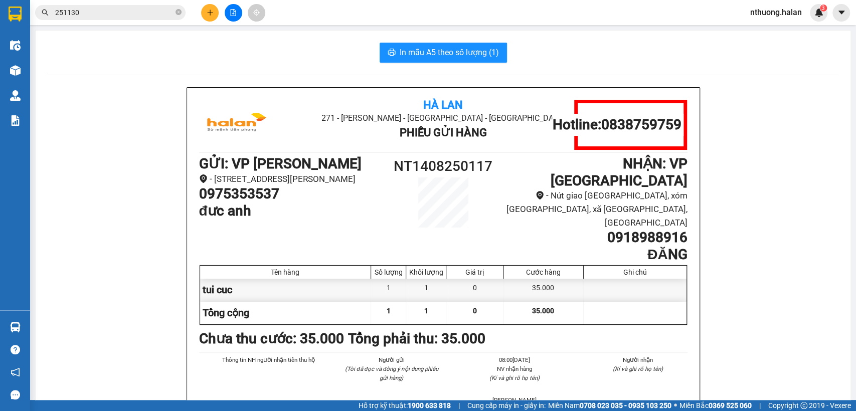
click at [110, 13] on input "251130" at bounding box center [114, 12] width 118 height 11
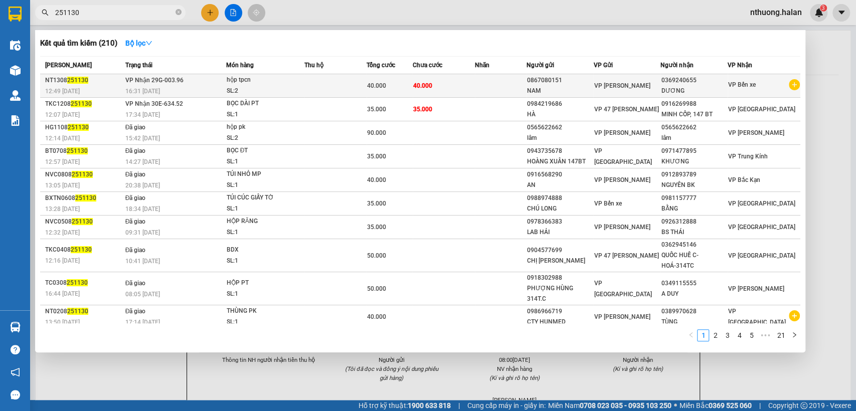
click at [450, 85] on td "40.000" at bounding box center [444, 86] width 62 height 24
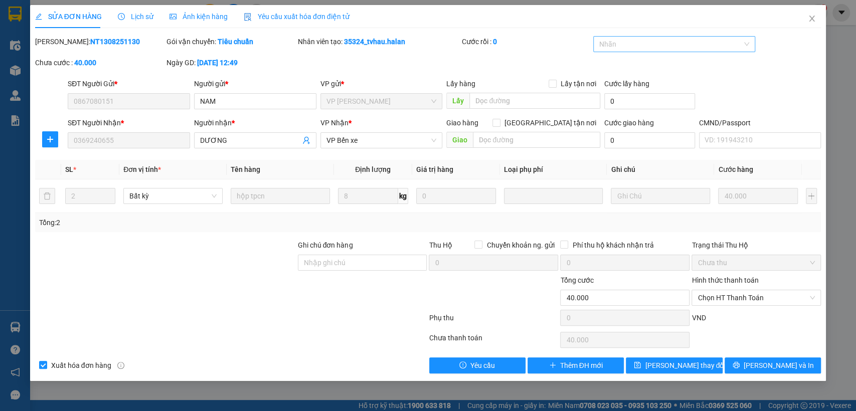
click at [636, 43] on div at bounding box center [669, 44] width 147 height 12
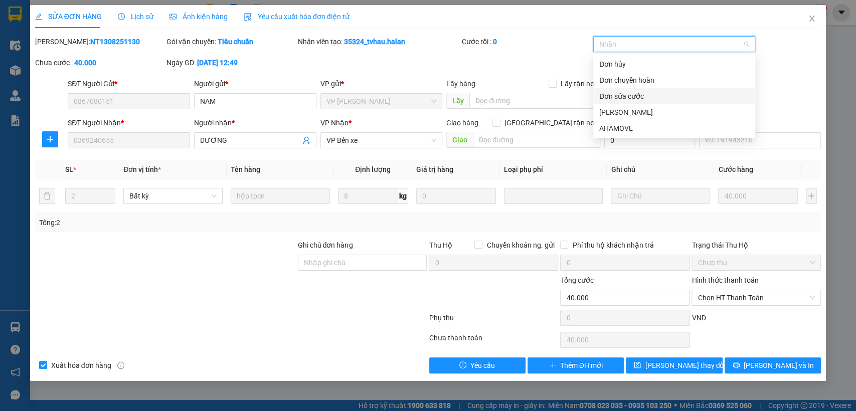
click at [626, 101] on div "Đơn sửa cước" at bounding box center [675, 96] width 150 height 11
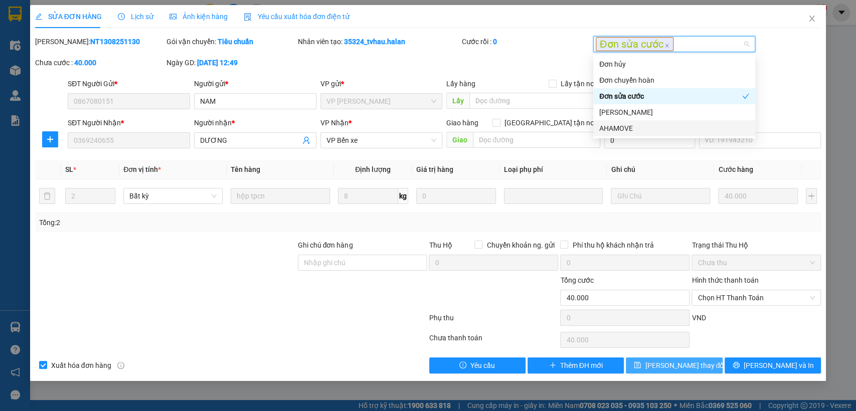
click at [685, 369] on span "[PERSON_NAME] thay đổi" at bounding box center [685, 365] width 80 height 11
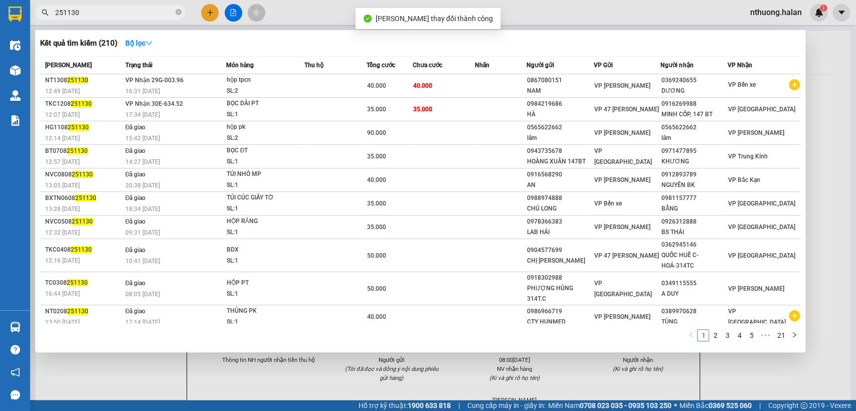
click at [136, 13] on input "251130" at bounding box center [114, 12] width 118 height 11
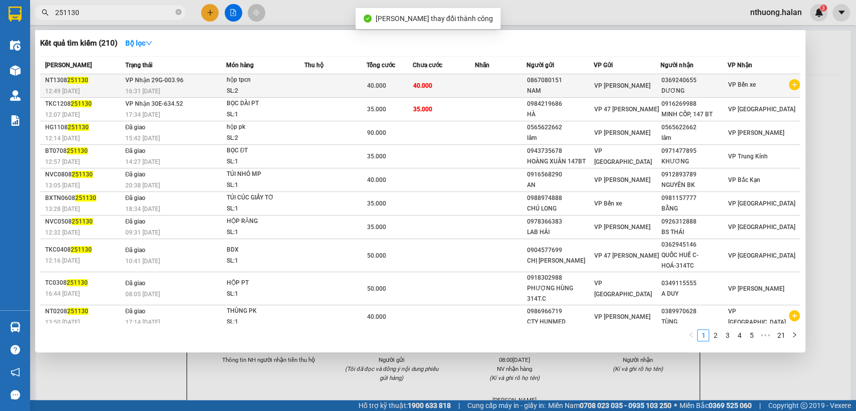
click at [392, 88] on div "40.000" at bounding box center [390, 85] width 46 height 11
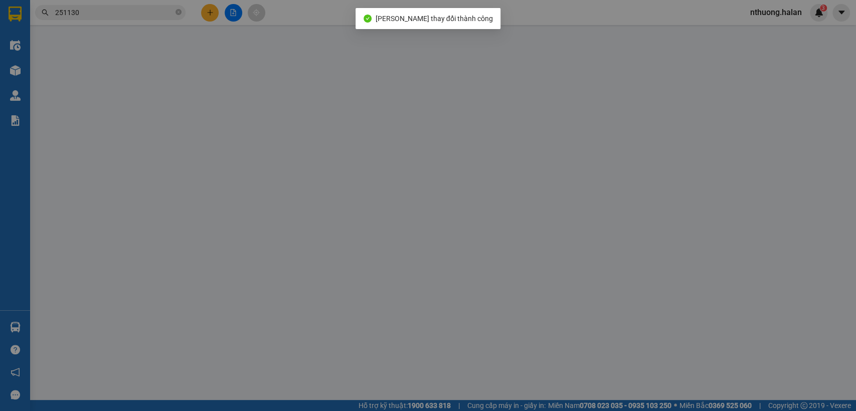
type input "0867080151"
type input "0369240655"
type input "40.000"
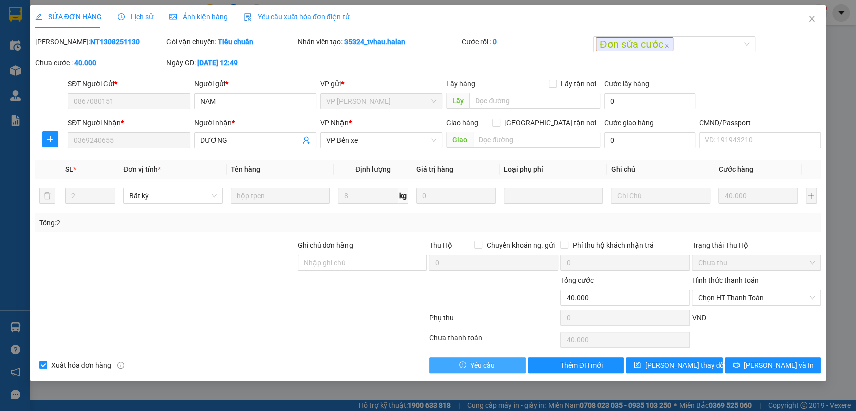
click at [483, 367] on span "Yêu cầu" at bounding box center [483, 365] width 25 height 11
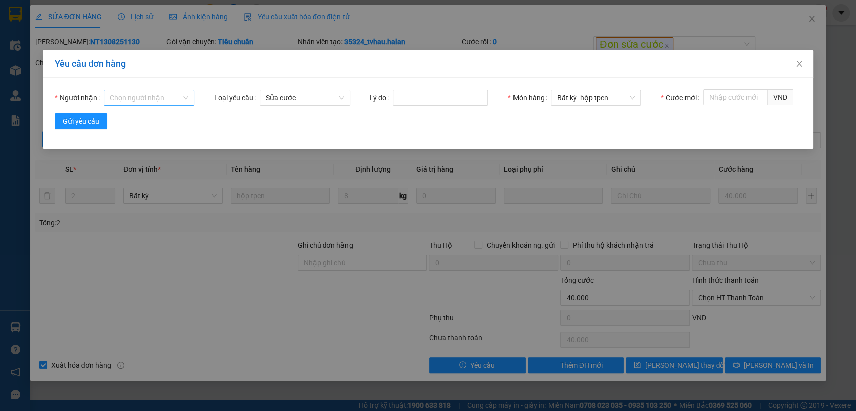
click at [116, 90] on div "Chọn người nhận" at bounding box center [149, 98] width 90 height 16
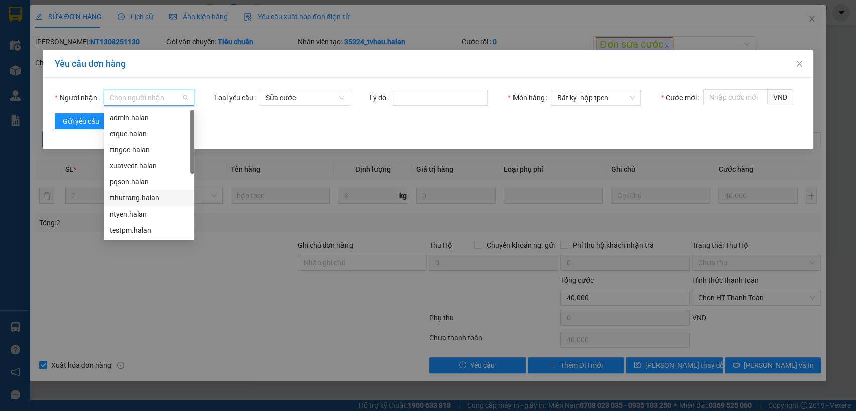
click at [137, 197] on div "tthutrang.halan" at bounding box center [149, 198] width 78 height 11
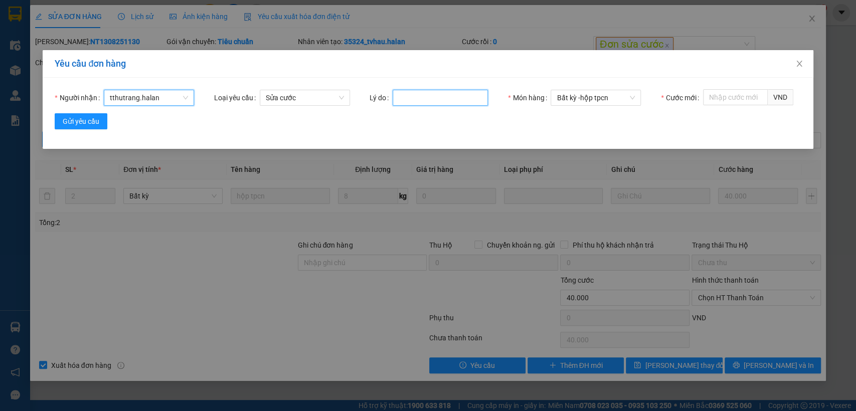
click at [416, 101] on input "Lý do" at bounding box center [440, 98] width 95 height 16
type input "nhâp sai"
drag, startPoint x: 722, startPoint y: 93, endPoint x: 716, endPoint y: 93, distance: 6.0
click at [721, 93] on input "Cước mới" at bounding box center [735, 97] width 65 height 16
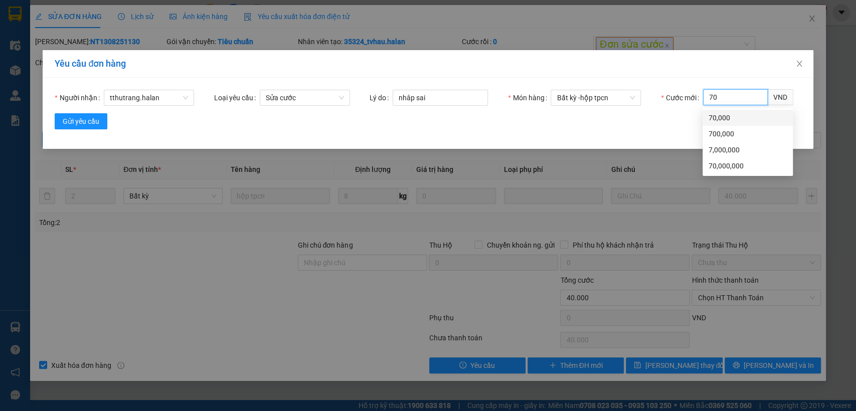
click at [722, 116] on div "70,000" at bounding box center [748, 117] width 78 height 11
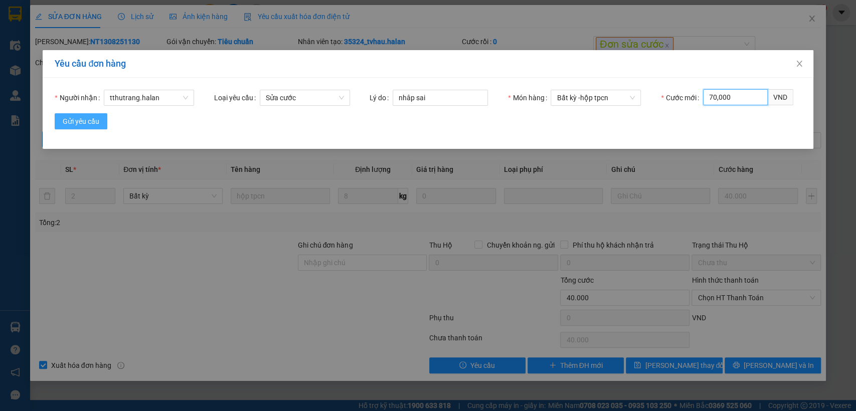
type input "70,000"
click at [79, 125] on span "Gửi yêu cầu" at bounding box center [81, 121] width 37 height 11
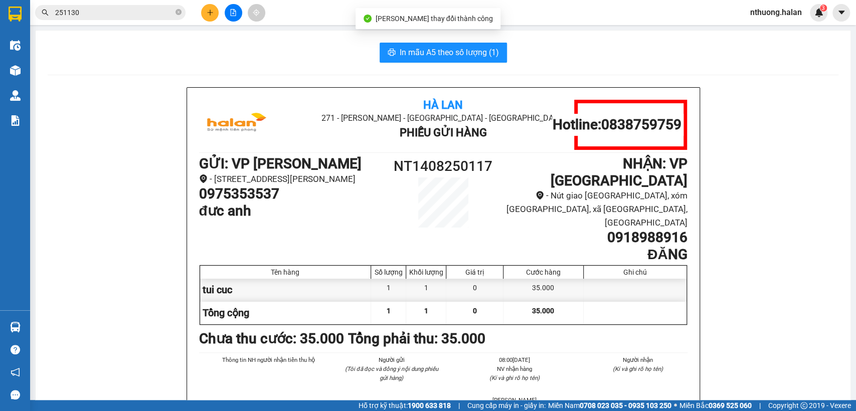
click at [127, 9] on input "251130" at bounding box center [114, 12] width 118 height 11
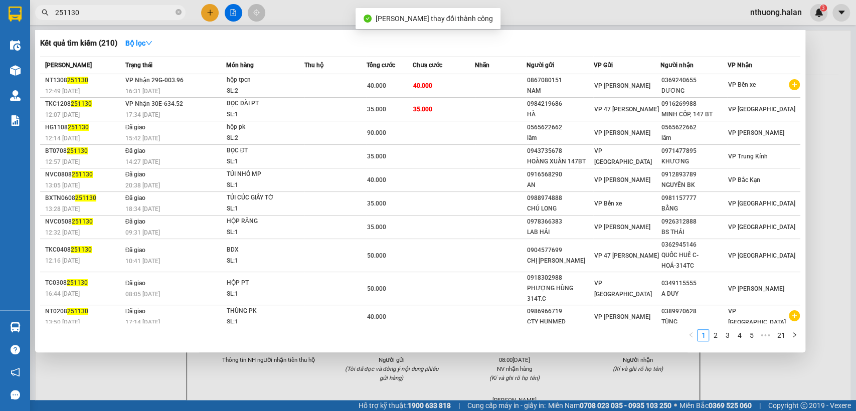
click at [127, 9] on input "251130" at bounding box center [114, 12] width 118 height 11
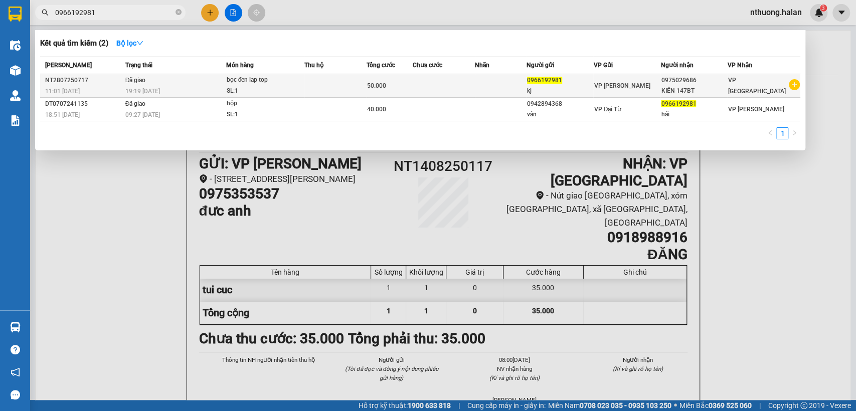
type input "0966192981"
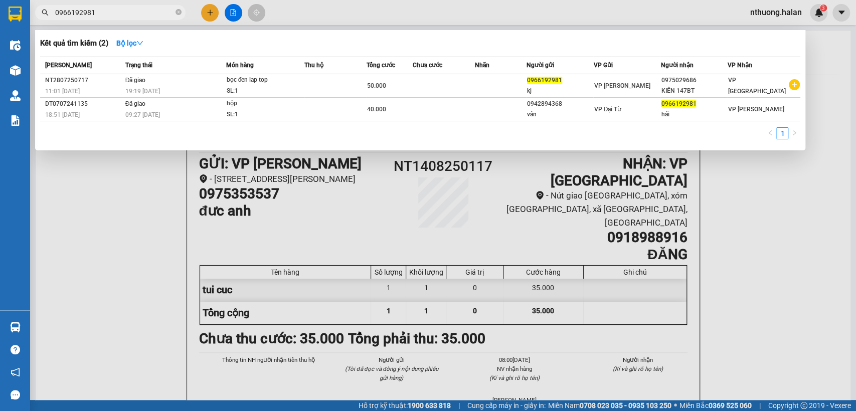
drag, startPoint x: 335, startPoint y: 95, endPoint x: 778, endPoint y: 190, distance: 453.0
click at [778, 190] on div at bounding box center [428, 205] width 856 height 411
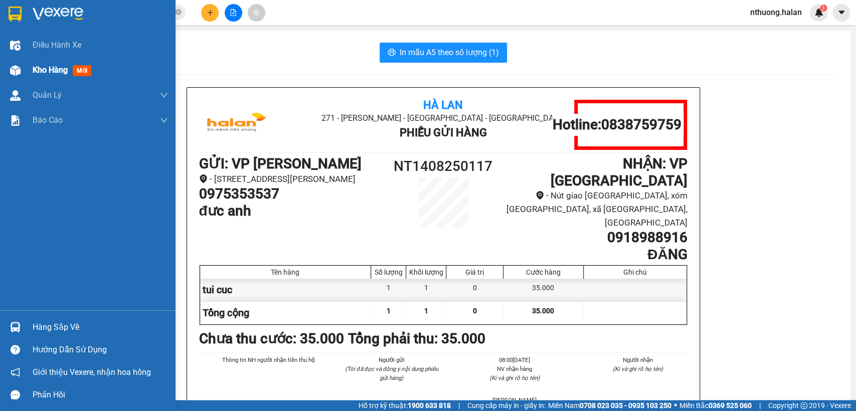
click at [40, 69] on span "Kho hàng" at bounding box center [50, 70] width 35 height 10
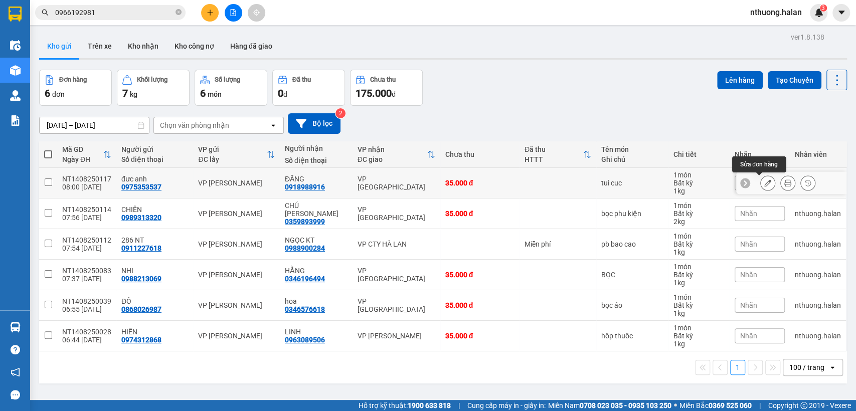
click at [765, 184] on icon at bounding box center [768, 183] width 7 height 7
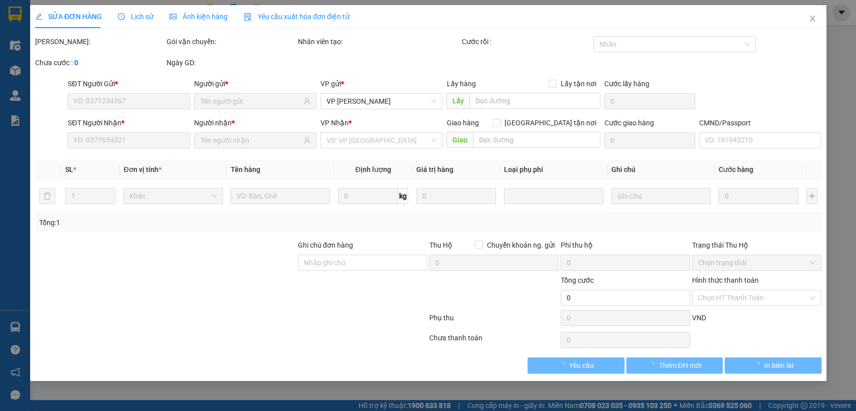
type input "0975353537"
type input "0918988916"
type input "35.000"
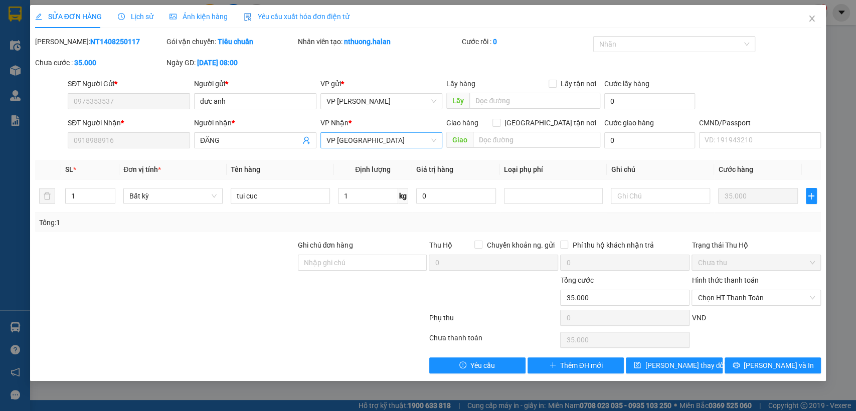
click at [334, 134] on span "VP [GEOGRAPHIC_DATA]" at bounding box center [382, 140] width 110 height 15
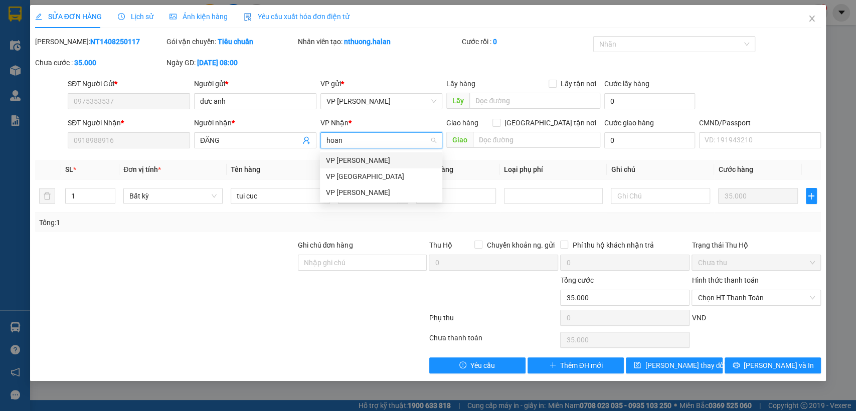
type input "hoang"
click at [352, 178] on div "VP [PERSON_NAME]" at bounding box center [381, 176] width 110 height 11
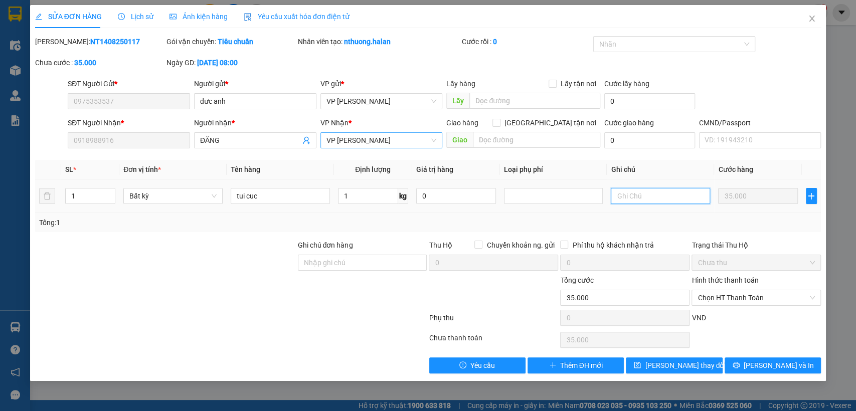
click at [631, 197] on input "text" at bounding box center [660, 196] width 99 height 16
type input "ng yêu cầu về hg"
click at [641, 364] on icon "save" at bounding box center [637, 365] width 7 height 7
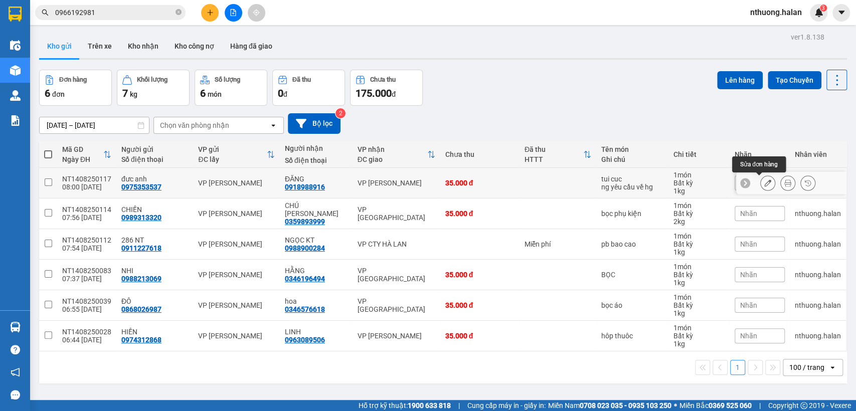
click at [765, 185] on icon at bounding box center [768, 183] width 7 height 7
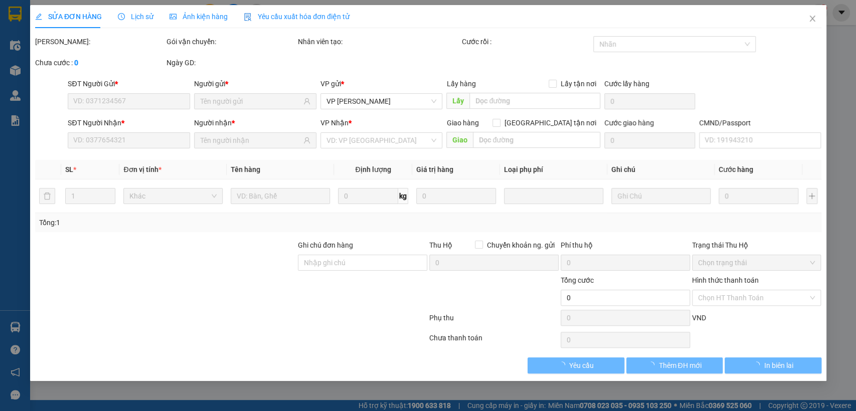
type input "0975353537"
type input "0918988916"
type input "35.000"
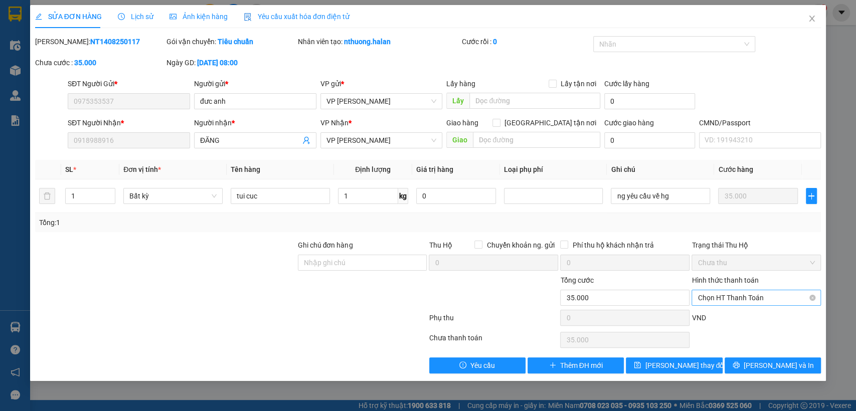
click at [733, 295] on span "Chọn HT Thanh Toán" at bounding box center [756, 297] width 117 height 15
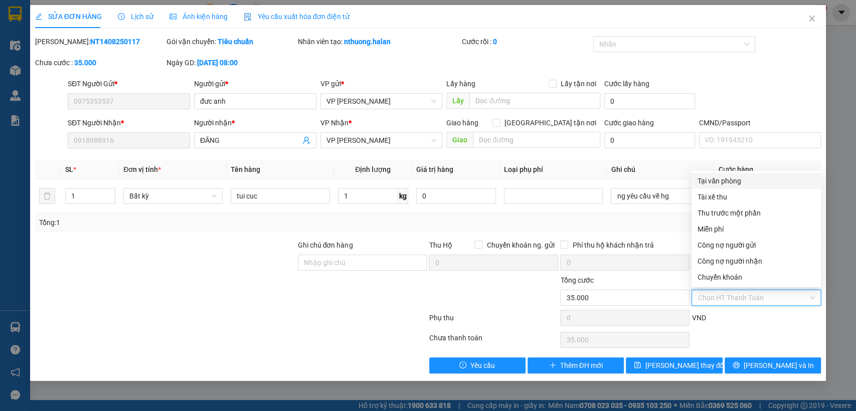
drag, startPoint x: 711, startPoint y: 180, endPoint x: 722, endPoint y: 220, distance: 41.6
click at [711, 179] on div "Tại văn phòng" at bounding box center [756, 181] width 117 height 11
type input "0"
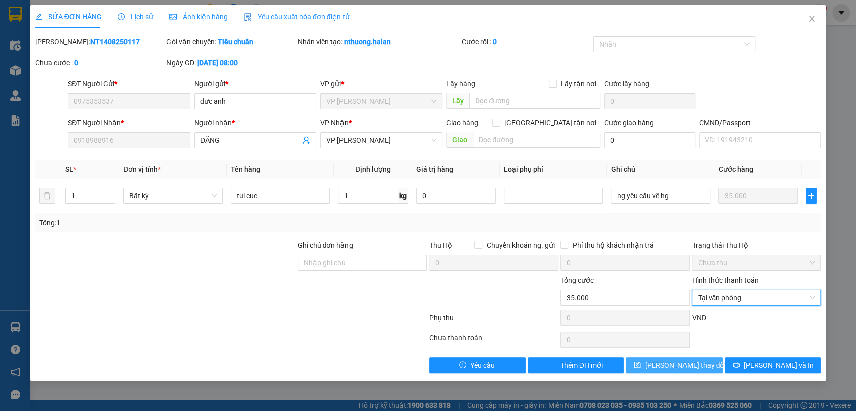
click at [641, 362] on icon "save" at bounding box center [637, 365] width 7 height 7
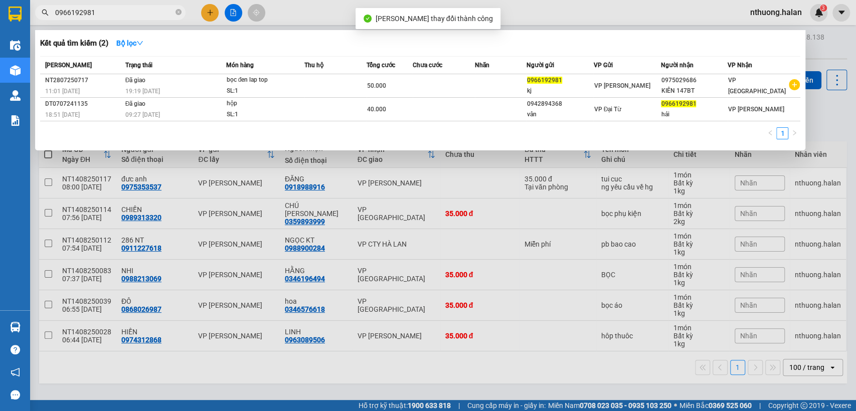
click at [144, 15] on input "0966192981" at bounding box center [114, 12] width 118 height 11
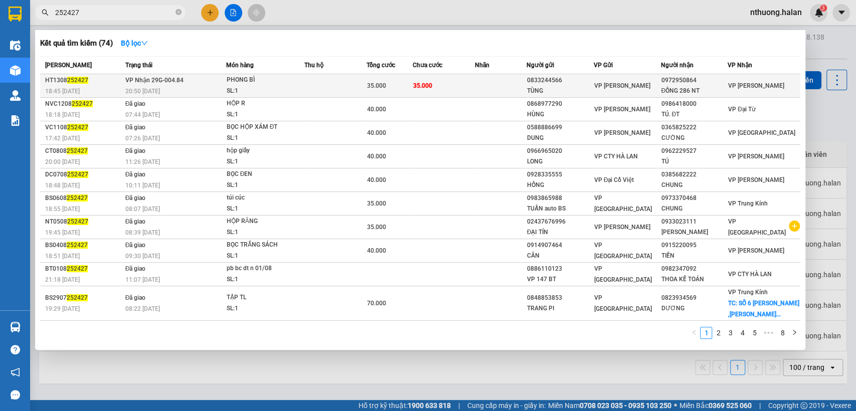
type input "252427"
click at [458, 87] on td "35.000" at bounding box center [444, 86] width 62 height 24
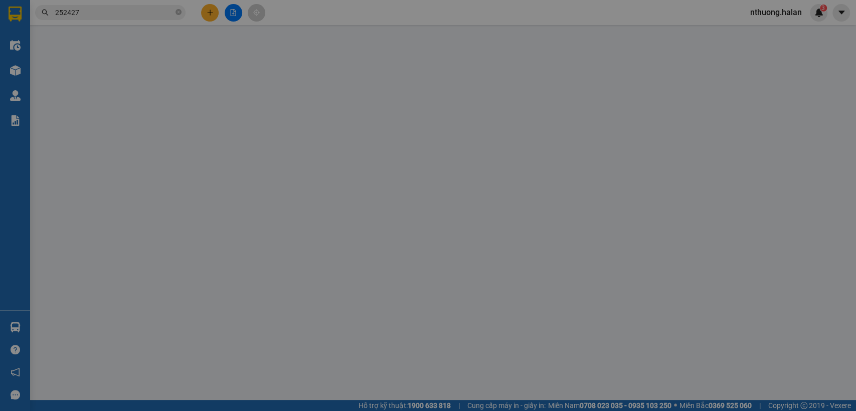
type input "0833244566"
type input "TÙNG"
type input "0972950864"
type input "ĐỒNG 286 NT"
type input "35.000"
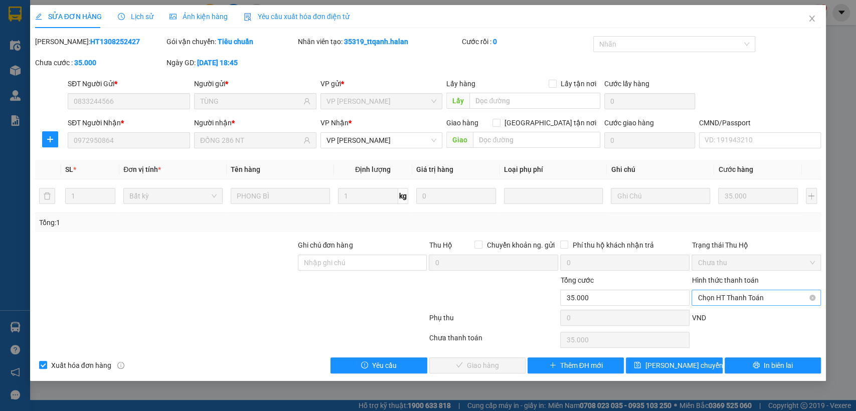
click at [721, 295] on span "Chọn HT Thanh Toán" at bounding box center [756, 297] width 117 height 15
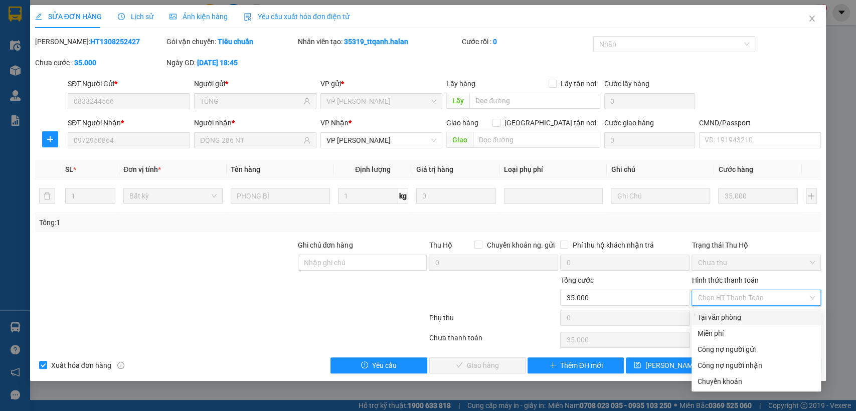
click at [722, 314] on div "Tại văn phòng" at bounding box center [756, 317] width 117 height 11
type input "0"
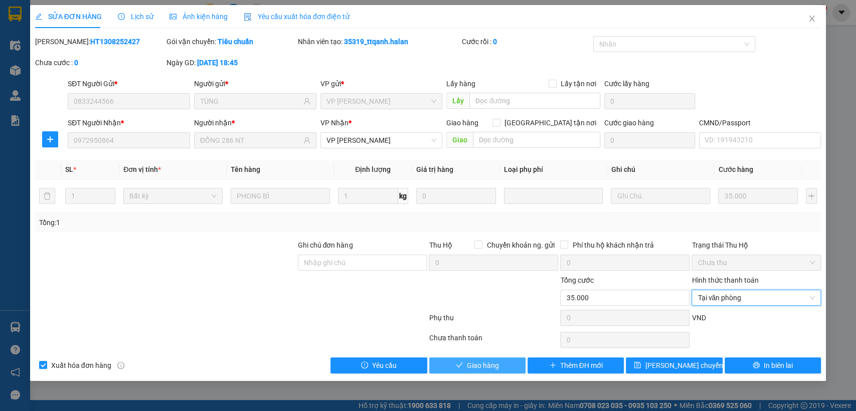
click at [510, 368] on button "Giao hàng" at bounding box center [477, 366] width 96 height 16
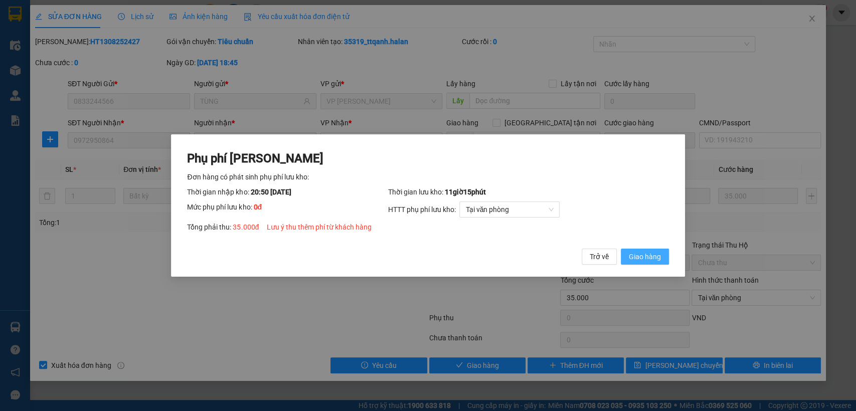
click at [646, 250] on button "Giao hàng" at bounding box center [645, 257] width 48 height 16
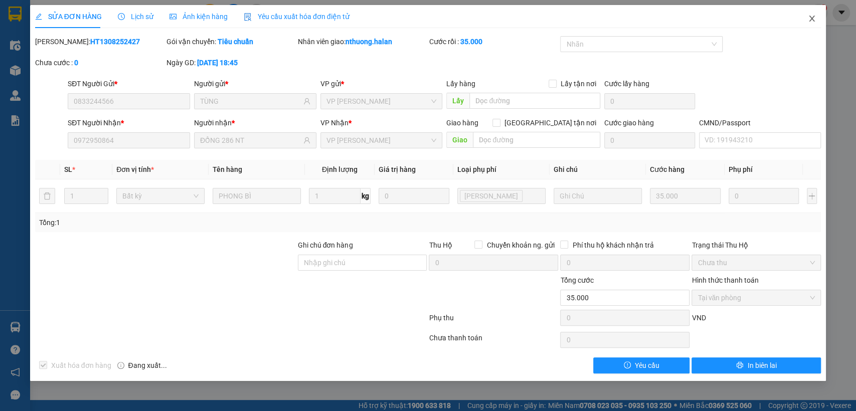
click at [816, 21] on icon "close" at bounding box center [812, 19] width 8 height 8
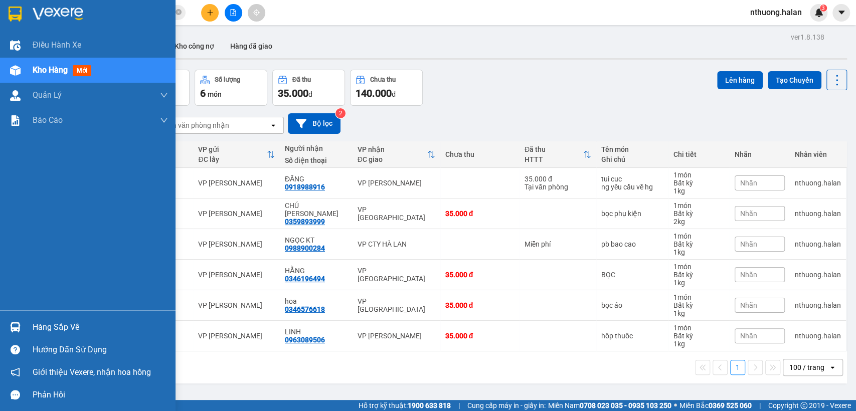
click at [48, 326] on div "Hàng sắp về" at bounding box center [100, 327] width 135 height 15
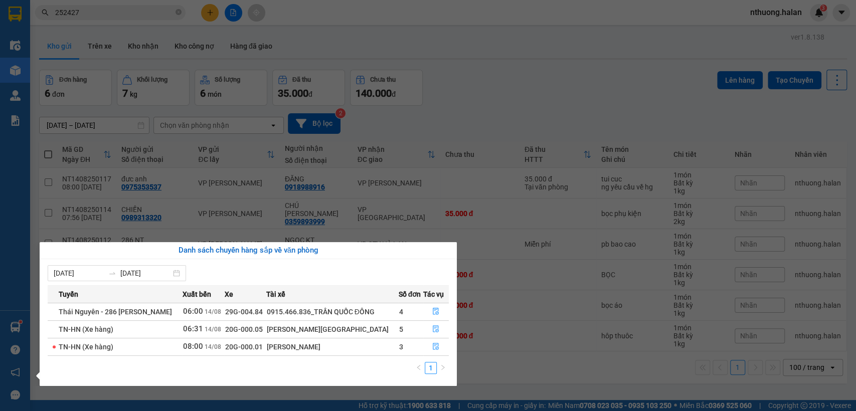
click at [496, 109] on section "Kết quả tìm kiếm ( 74 ) Bộ lọc Mã ĐH Trạng thái Món hàng Thu hộ Tổng cước Chưa …" at bounding box center [428, 205] width 856 height 411
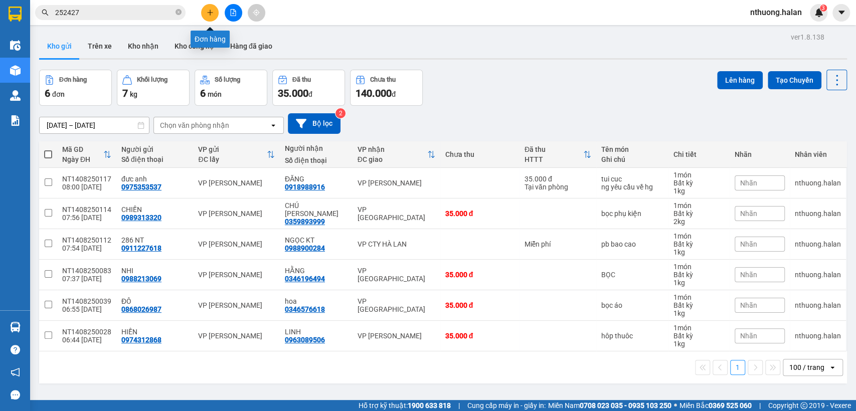
click at [215, 12] on button at bounding box center [210, 13] width 18 height 18
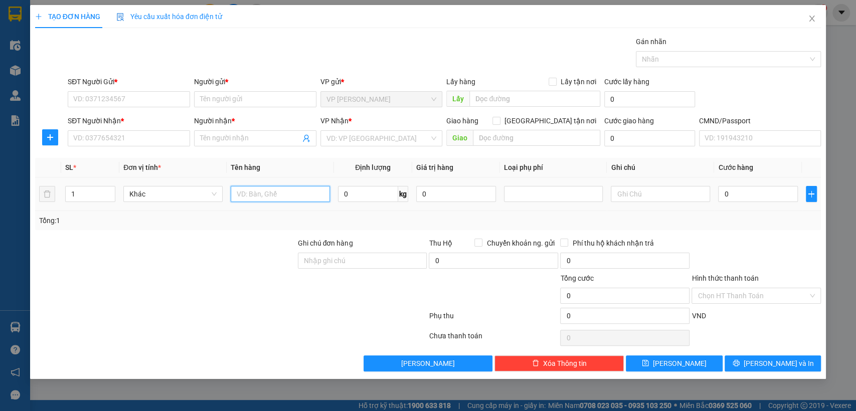
click at [285, 192] on input "text" at bounding box center [280, 194] width 99 height 16
type input "bọc linh kiện"
type input "9"
click at [86, 96] on input "SĐT Người Gửi *" at bounding box center [129, 99] width 122 height 16
type input "0367188686"
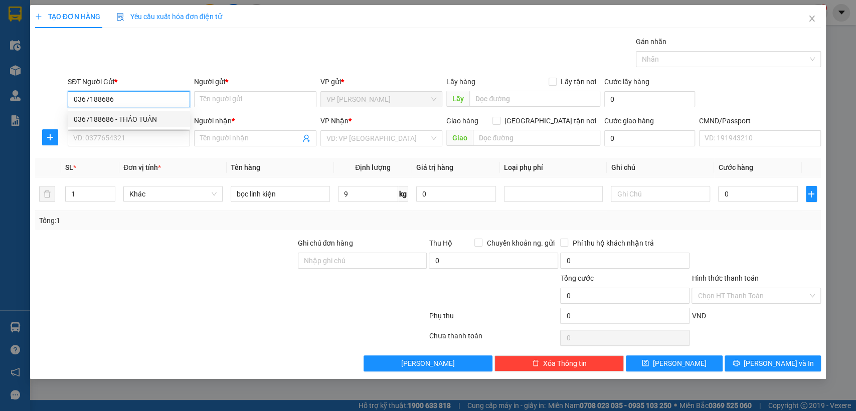
click at [113, 113] on div "0367188686 - THẢO TUÂN" at bounding box center [129, 119] width 122 height 16
type input "THẢO TUÂN"
type input "0367188686"
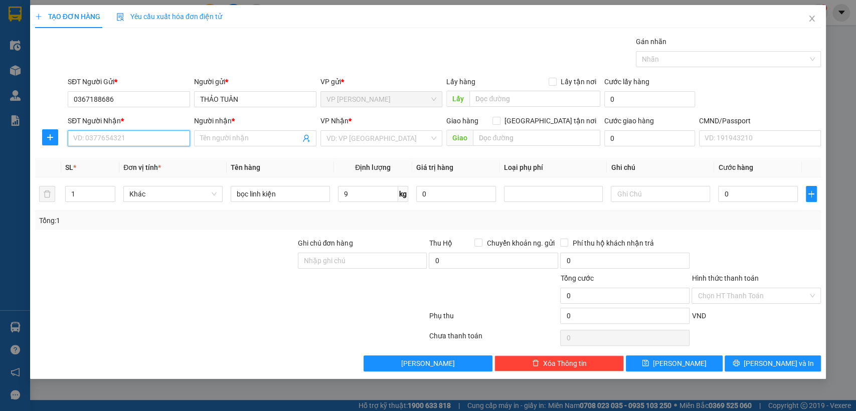
click at [144, 139] on input "SĐT Người Nhận *" at bounding box center [129, 138] width 122 height 16
click at [131, 159] on div "0868276666 - MINH" at bounding box center [129, 158] width 110 height 11
type input "0868276666"
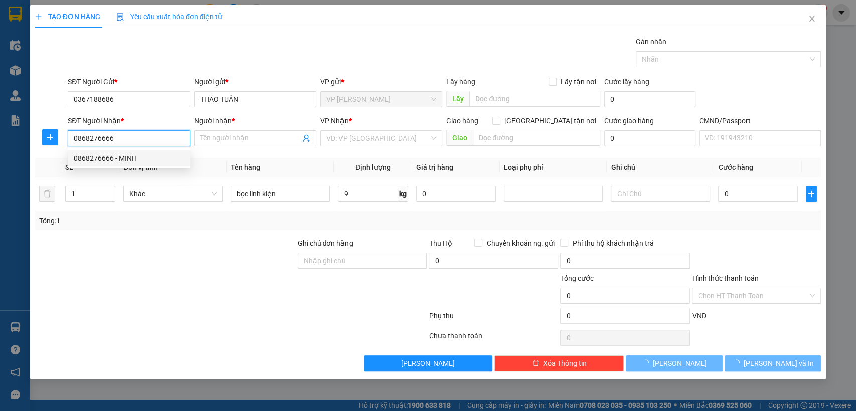
type input "MINH"
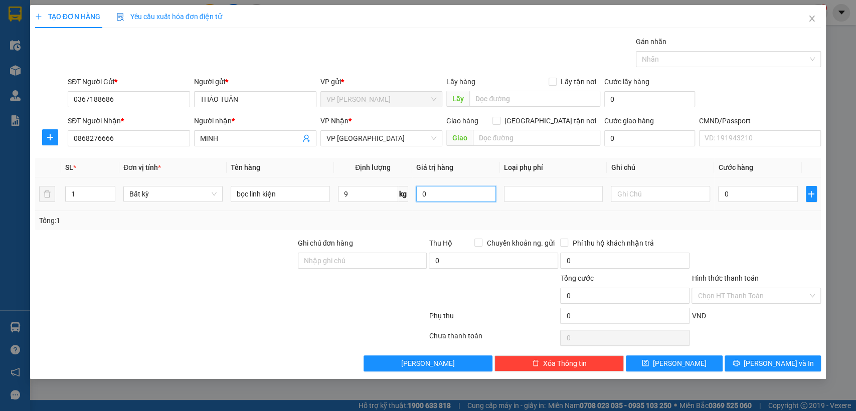
drag, startPoint x: 447, startPoint y: 199, endPoint x: 438, endPoint y: 199, distance: 9.0
click at [446, 199] on input "0" at bounding box center [456, 194] width 80 height 16
type input "0"
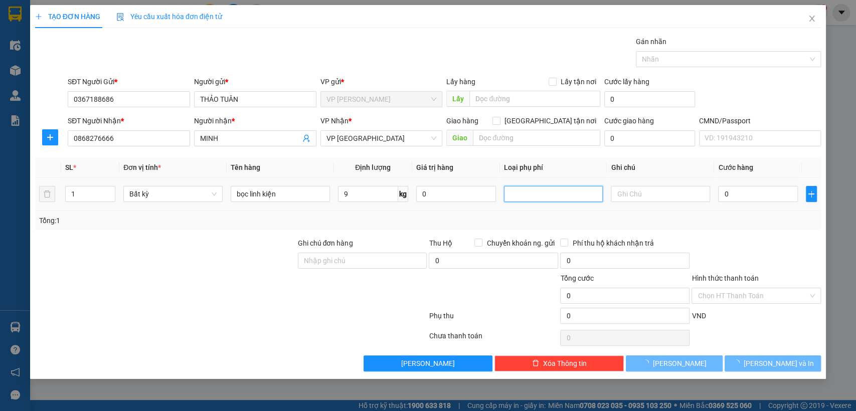
type input "40.000"
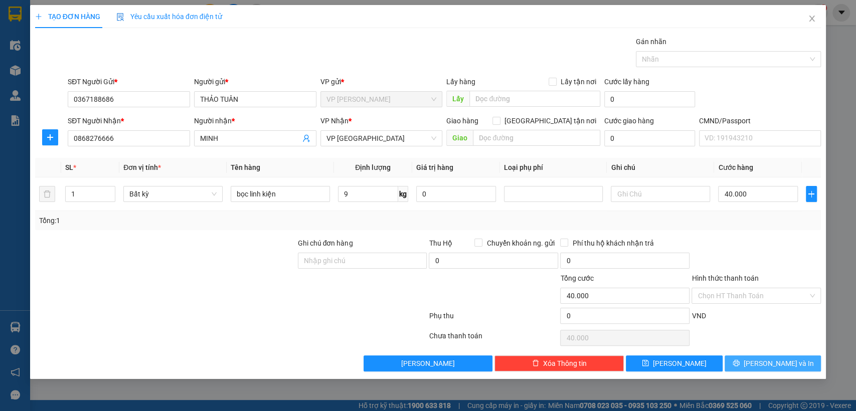
click at [740, 362] on icon "printer" at bounding box center [736, 363] width 7 height 7
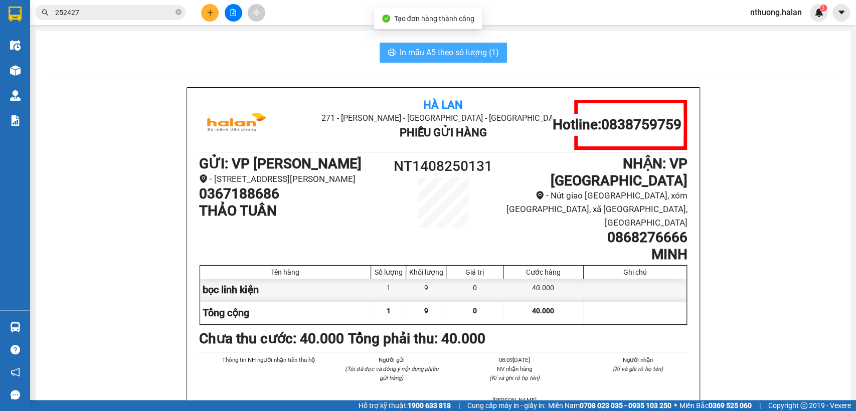
click at [393, 50] on button "In mẫu A5 theo số lượng (1)" at bounding box center [443, 53] width 127 height 20
drag, startPoint x: 395, startPoint y: 51, endPoint x: 377, endPoint y: 61, distance: 20.5
click at [395, 51] on button "In mẫu A5 theo số lượng (1)" at bounding box center [443, 53] width 127 height 20
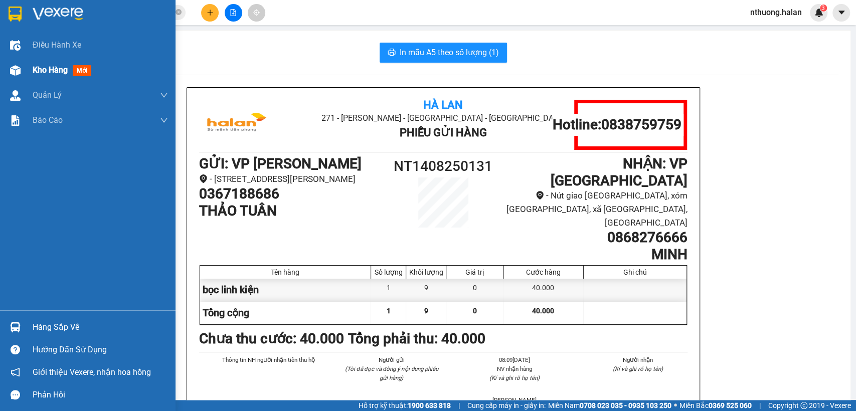
click at [33, 71] on span "Kho hàng" at bounding box center [50, 70] width 35 height 10
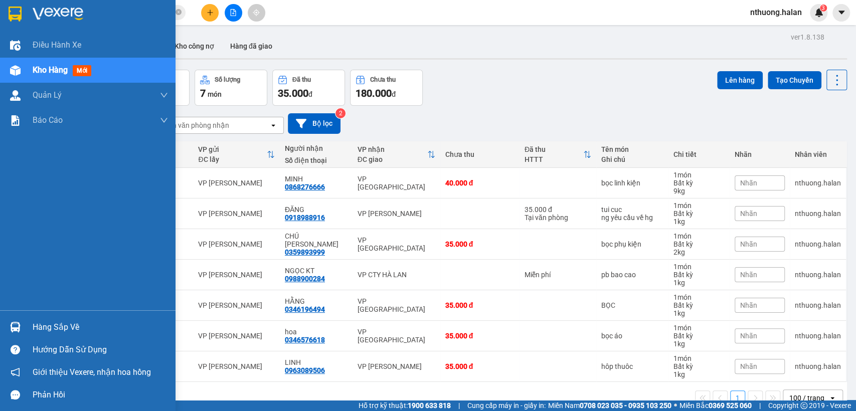
click at [46, 328] on div "Hàng sắp về" at bounding box center [100, 327] width 135 height 15
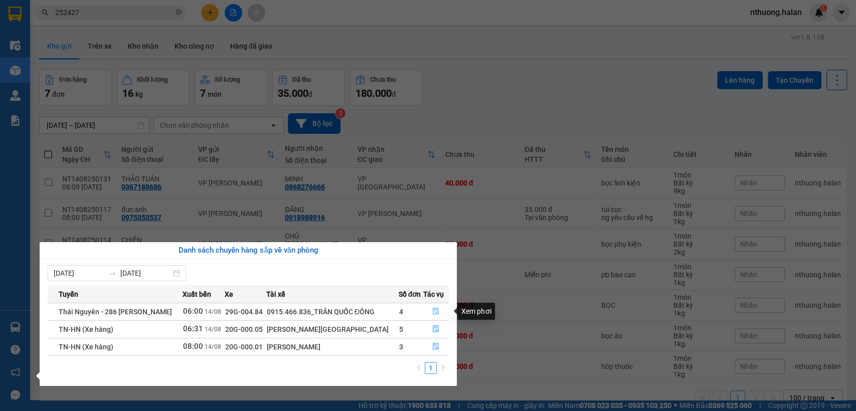
click at [432, 310] on icon "file-done" at bounding box center [435, 311] width 7 height 7
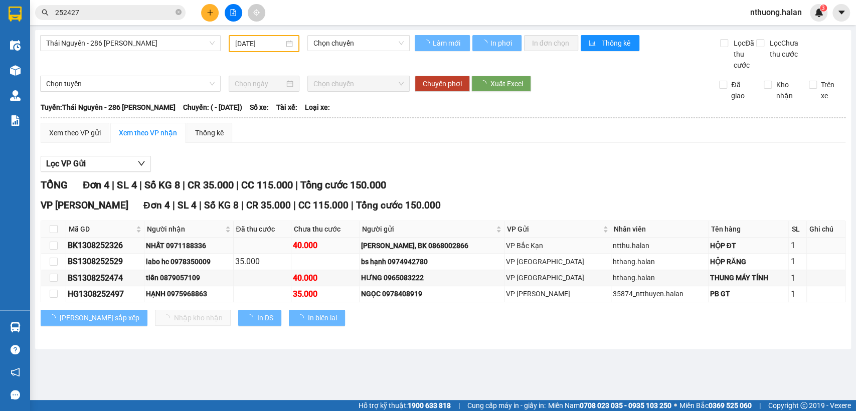
type input "[DATE]"
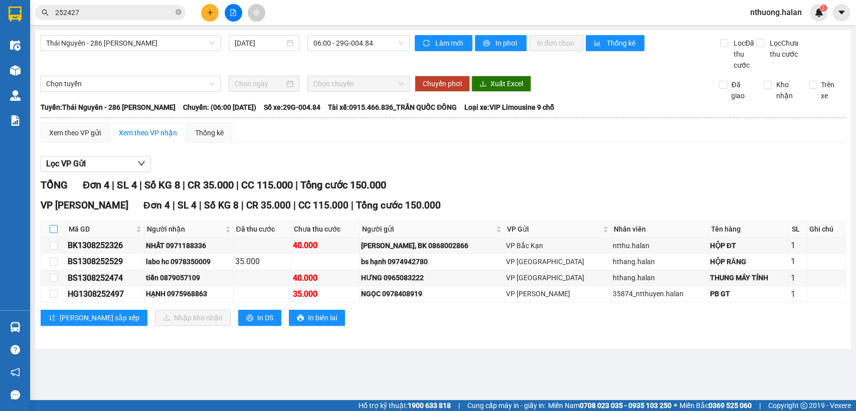
click at [51, 230] on input "checkbox" at bounding box center [54, 229] width 8 height 8
checkbox input "true"
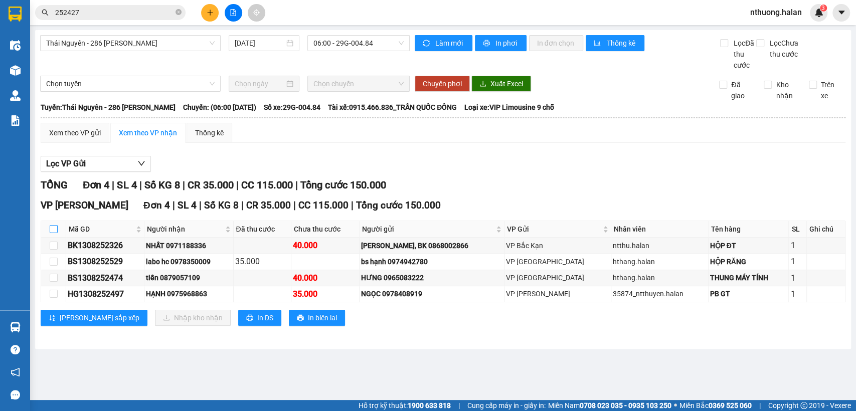
checkbox input "true"
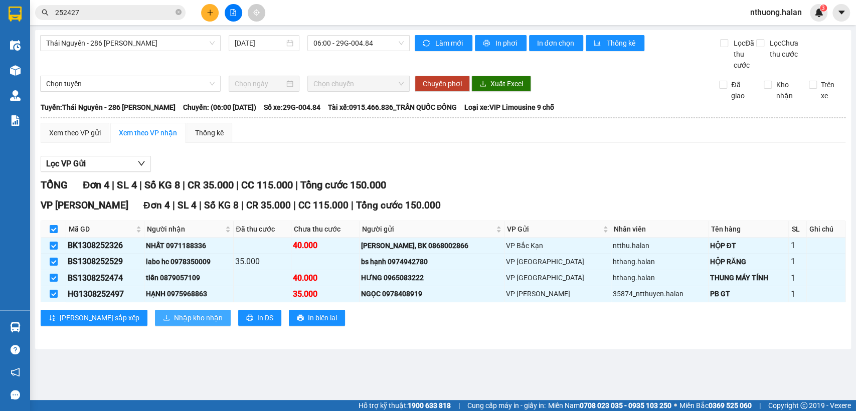
click at [174, 318] on span "Nhập kho nhận" at bounding box center [198, 318] width 49 height 11
click at [140, 318] on main "Thái Nguyên - 286 Nguyễn Trãi 14/08/2025 06:00 - 29G-004.84 Làm mới In phơi In …" at bounding box center [428, 200] width 856 height 400
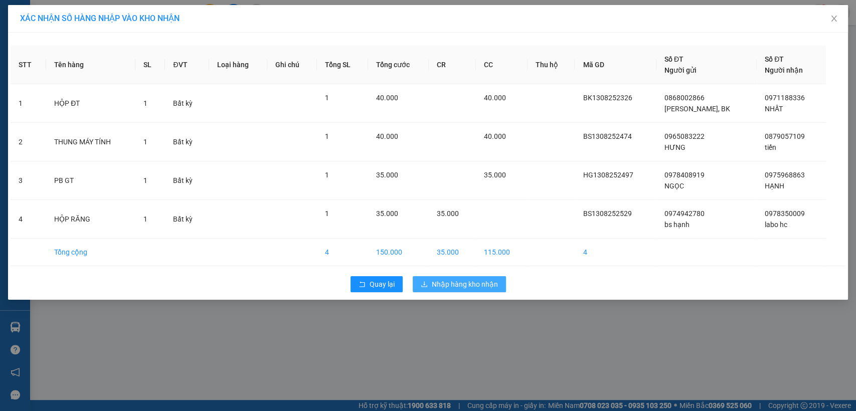
click at [443, 288] on span "Nhập hàng kho nhận" at bounding box center [465, 284] width 66 height 11
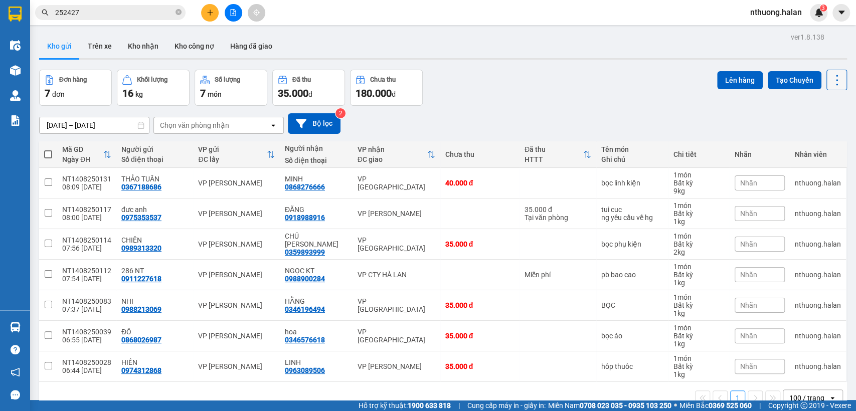
click at [834, 82] on icon at bounding box center [837, 80] width 14 height 14
click at [804, 148] on li "Làm mới" at bounding box center [809, 143] width 75 height 18
click at [833, 81] on icon at bounding box center [837, 80] width 14 height 14
click at [812, 145] on span "Làm mới" at bounding box center [814, 143] width 28 height 10
click at [213, 7] on button at bounding box center [210, 13] width 18 height 18
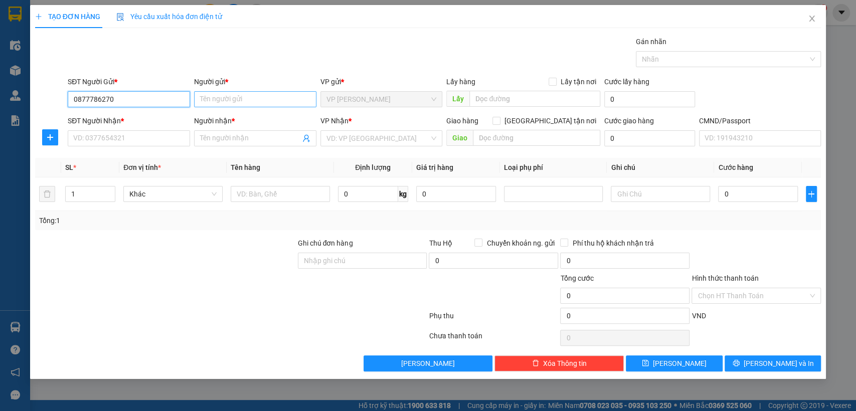
type input "0877786270"
click at [205, 96] on input "Người gửi *" at bounding box center [255, 99] width 122 height 16
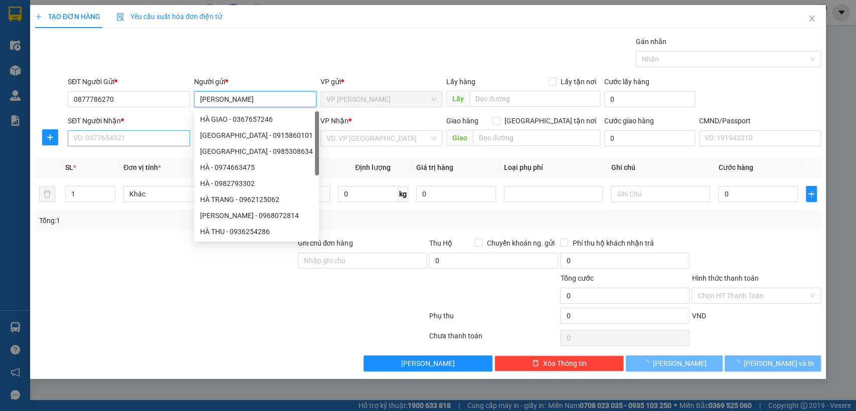
type input "hà linh"
click at [121, 135] on input "SĐT Người Nhận *" at bounding box center [129, 138] width 122 height 16
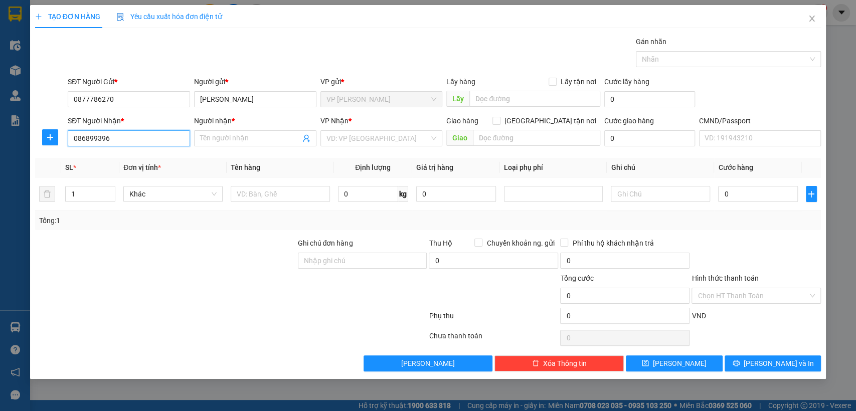
type input "0868993963"
click at [136, 156] on div "0868993963 - MỸ ANH" at bounding box center [130, 158] width 113 height 11
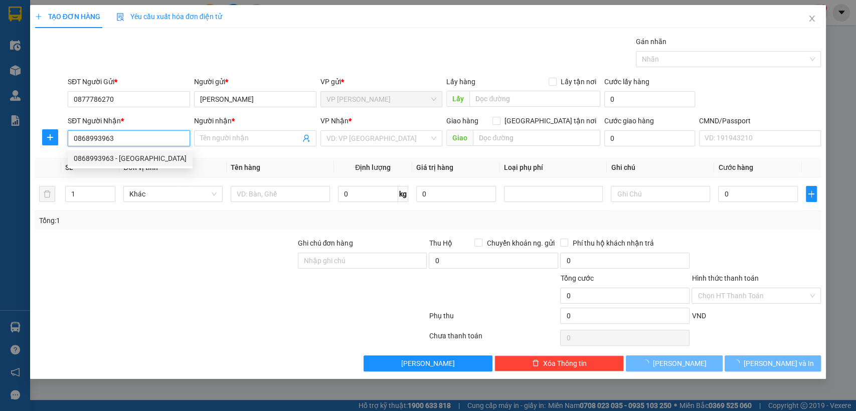
type input "MỸ ANH"
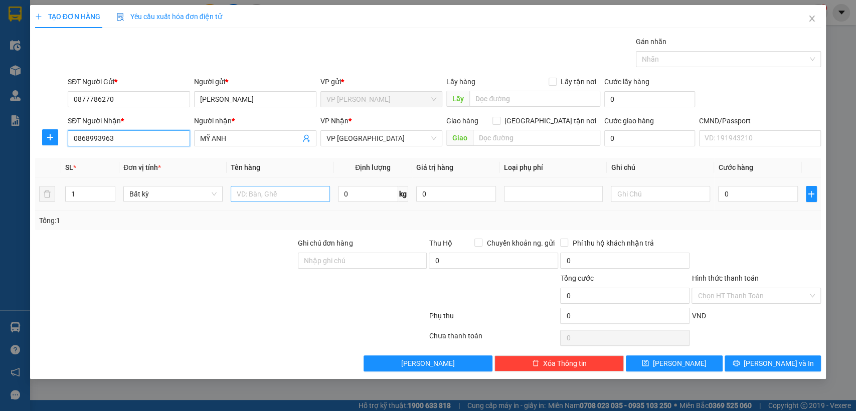
type input "0868993963"
click at [280, 197] on input "text" at bounding box center [280, 194] width 99 height 16
type input "hôp con chuột"
type input "1"
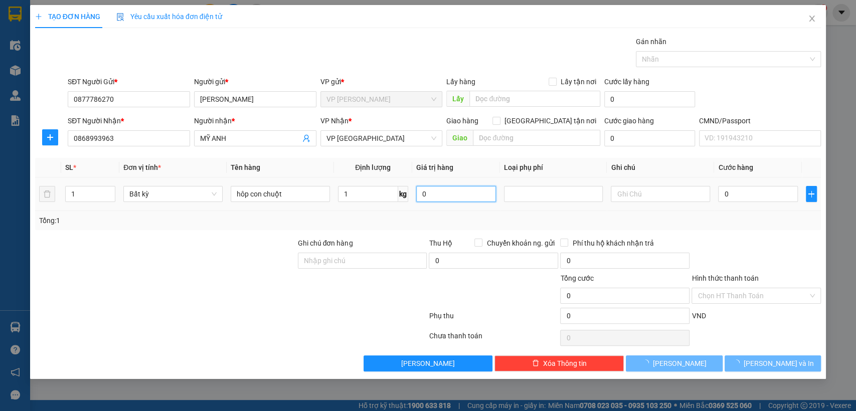
type input "35.000"
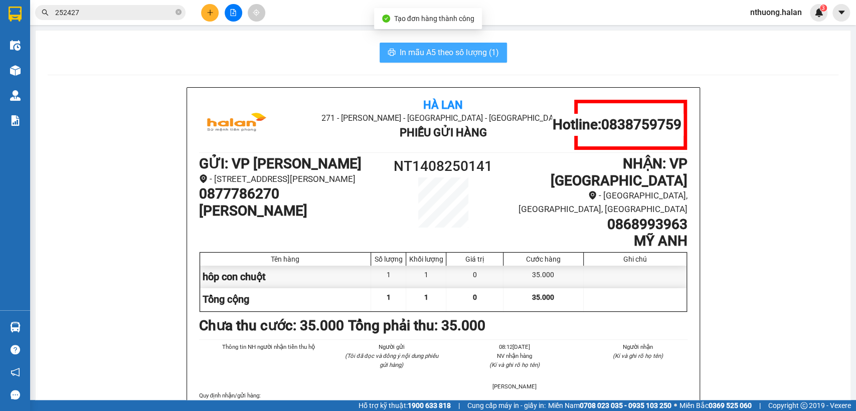
click at [430, 52] on span "In mẫu A5 theo số lượng (1)" at bounding box center [449, 52] width 99 height 13
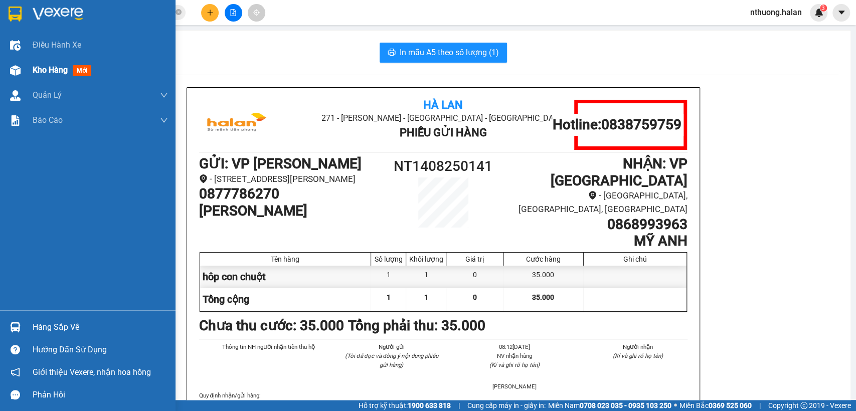
click at [41, 70] on span "Kho hàng" at bounding box center [50, 70] width 35 height 10
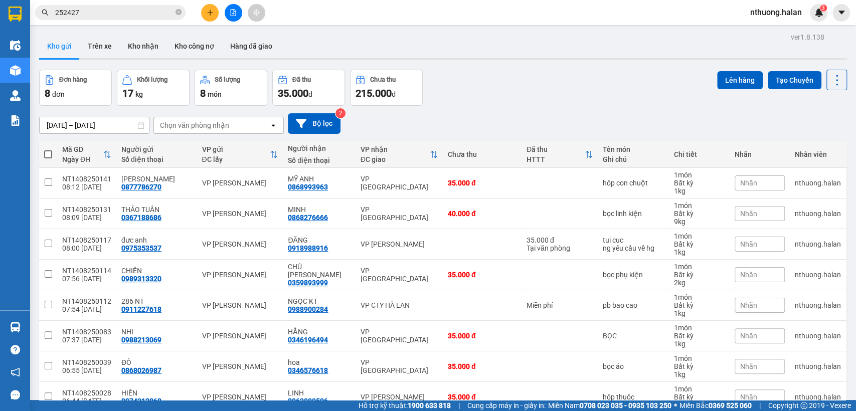
click at [44, 152] on span at bounding box center [48, 155] width 8 height 8
click at [48, 150] on input "checkbox" at bounding box center [48, 150] width 0 height 0
checkbox input "true"
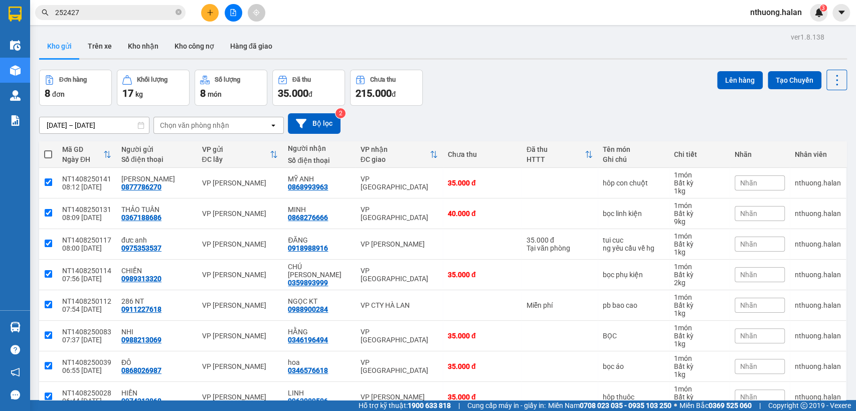
checkbox input "true"
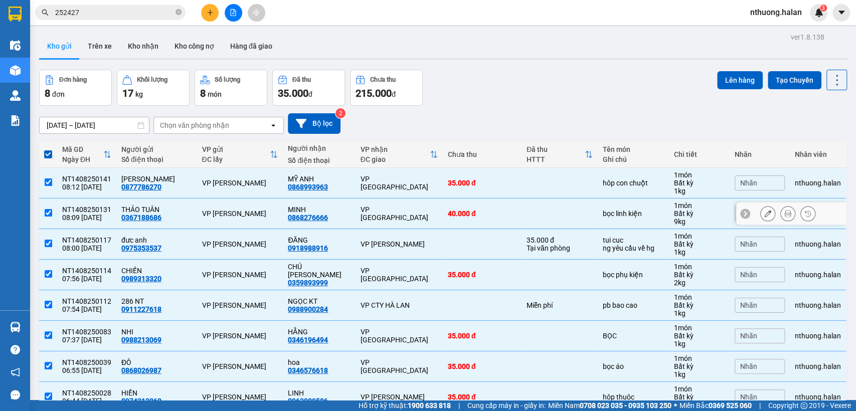
click at [50, 212] on input "checkbox" at bounding box center [49, 213] width 8 height 8
checkbox input "false"
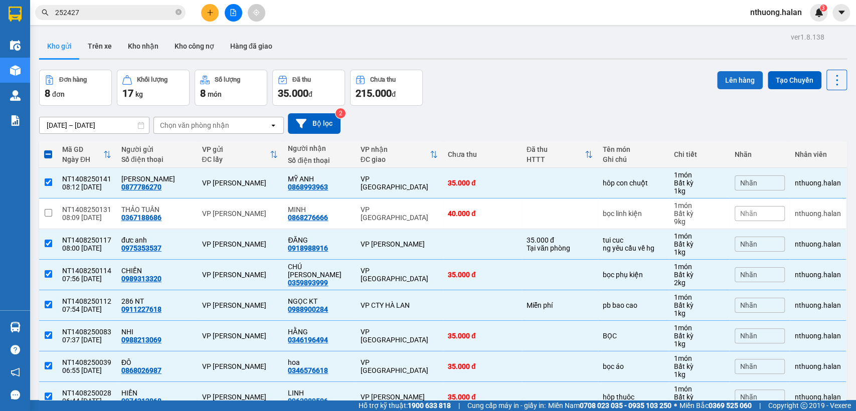
click at [730, 73] on button "Lên hàng" at bounding box center [740, 80] width 46 height 18
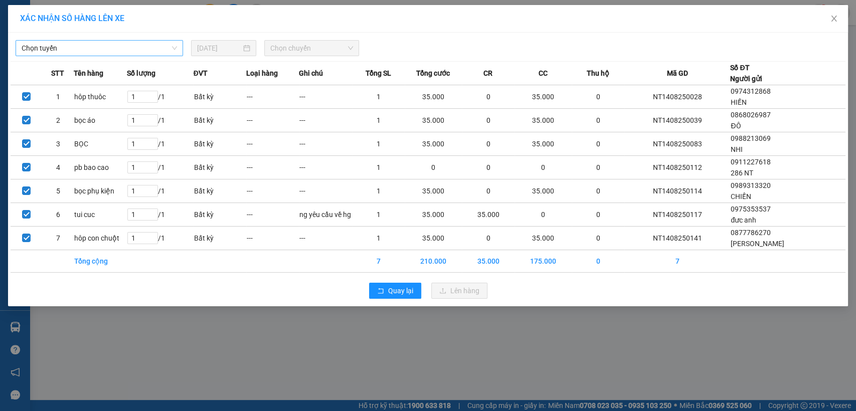
click at [97, 49] on span "Chọn tuyến" at bounding box center [100, 48] width 156 height 15
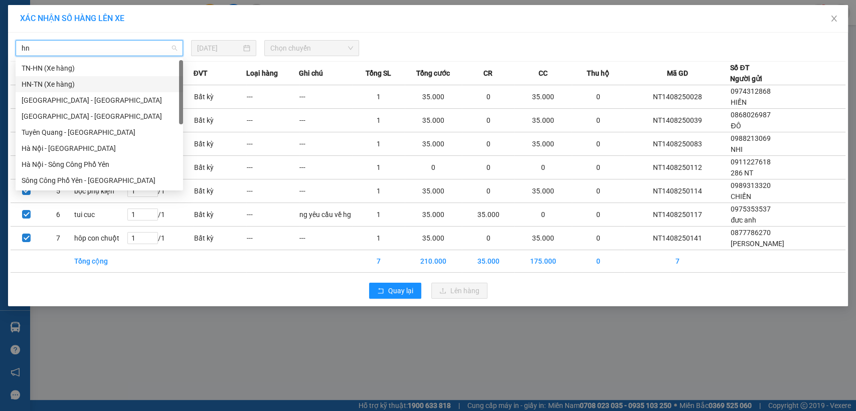
type input "h"
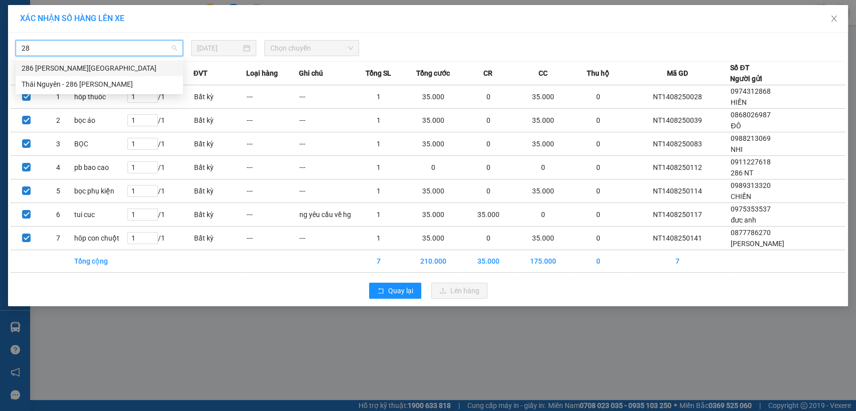
type input "286"
click at [84, 69] on div "286 Nguyễn Trãi - Thái Nguyên" at bounding box center [100, 68] width 156 height 11
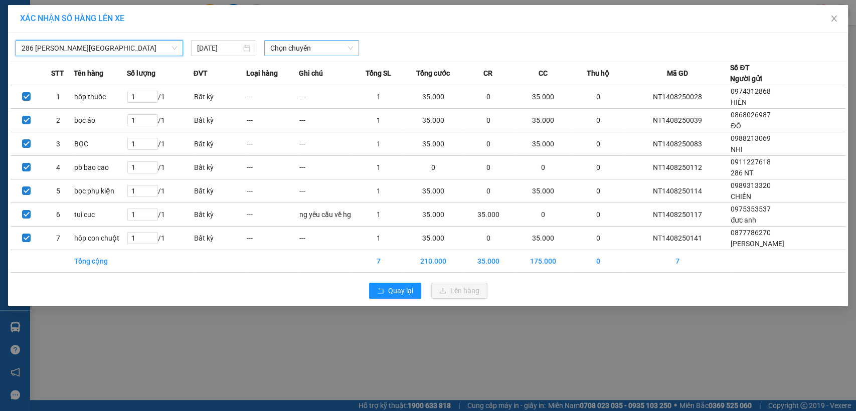
click at [293, 48] on span "Chọn chuyến" at bounding box center [311, 48] width 82 height 15
type input "484"
click at [313, 70] on div "08:30 - 29G-004.84" at bounding box center [309, 68] width 78 height 11
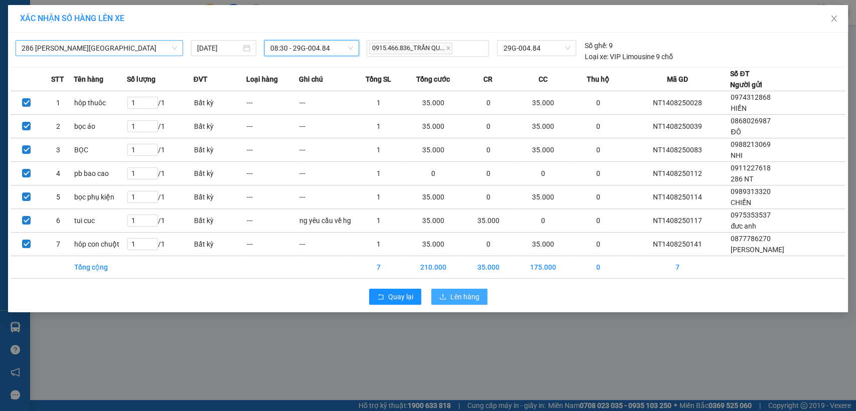
click at [464, 300] on span "Lên hàng" at bounding box center [465, 296] width 29 height 11
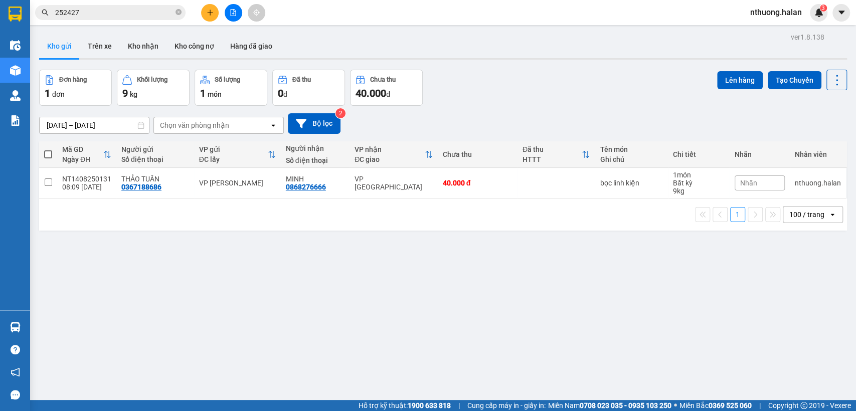
click at [86, 11] on input "252427" at bounding box center [114, 12] width 118 height 11
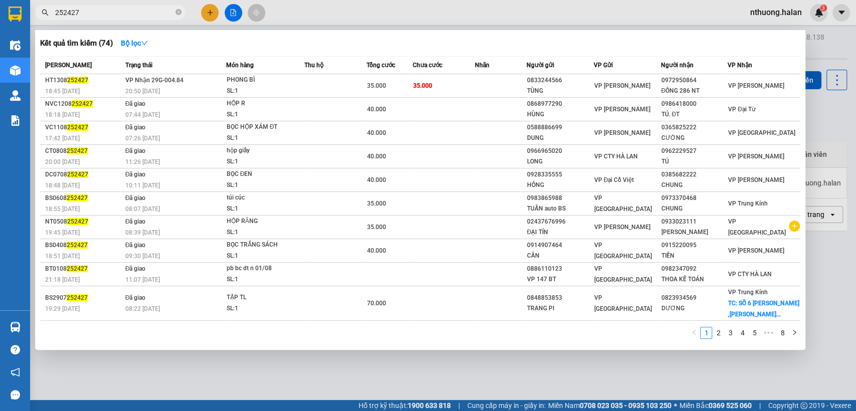
click at [86, 11] on input "252427" at bounding box center [114, 12] width 118 height 11
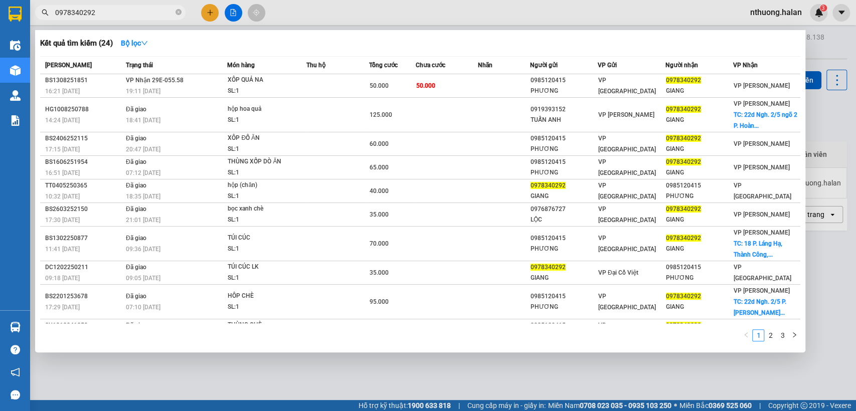
type input "0978340292"
click at [207, 10] on div at bounding box center [428, 205] width 856 height 411
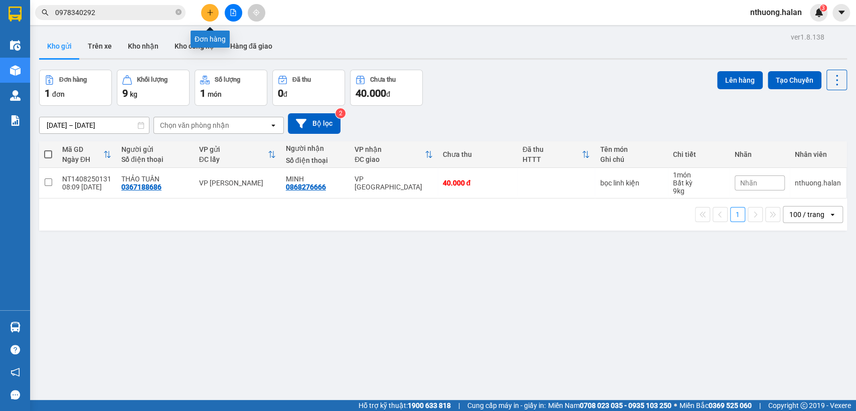
click at [216, 9] on button at bounding box center [210, 13] width 18 height 18
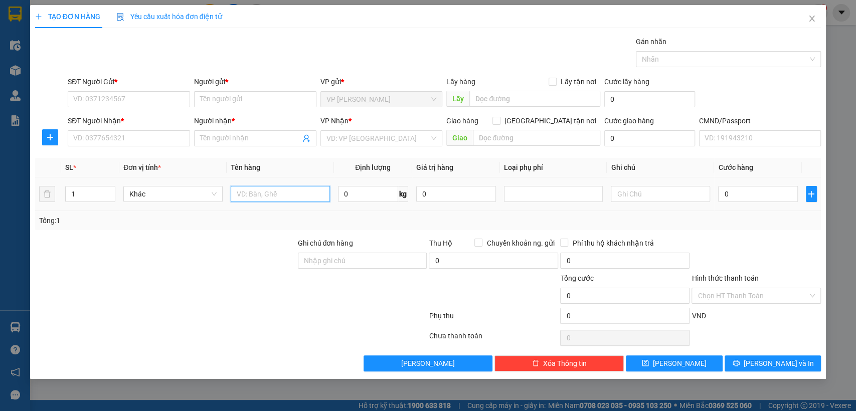
drag, startPoint x: 252, startPoint y: 195, endPoint x: 230, endPoint y: 189, distance: 22.9
click at [252, 195] on input "text" at bounding box center [280, 194] width 99 height 16
type input "hôp linh kiện"
type input "1"
click at [106, 99] on input "SĐT Người Gửi *" at bounding box center [129, 99] width 122 height 16
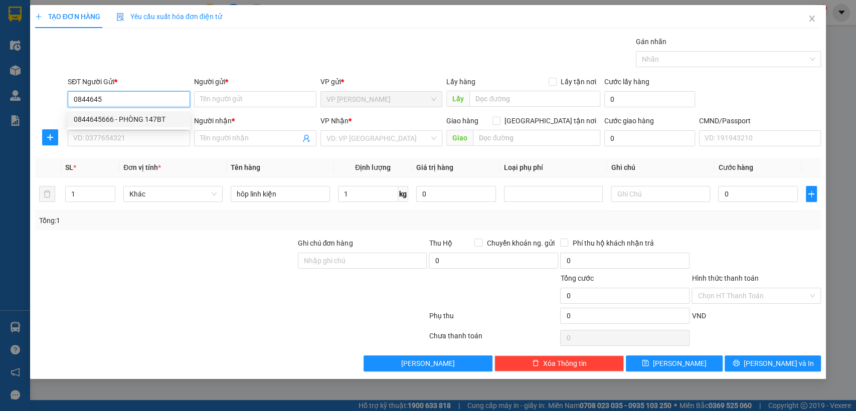
click at [102, 116] on div "0844645666 - PHÒNG 147BT" at bounding box center [129, 119] width 110 height 11
type input "0844645666"
type input "PHÒNG 147BT"
checkbox input "true"
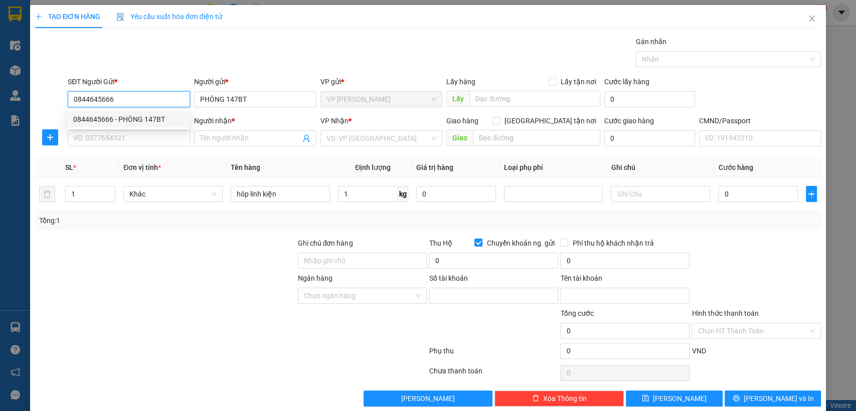
type input "7418686868"
type input "LÊ DUY PHONG"
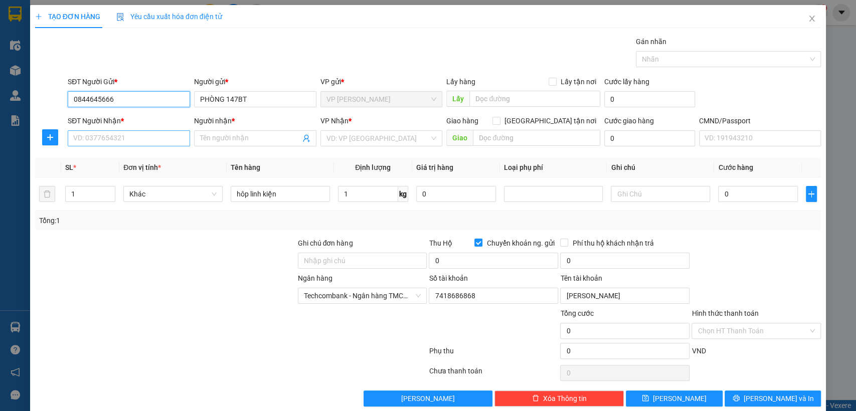
type input "0844645666"
click at [114, 137] on input "SĐT Người Nhận *" at bounding box center [129, 138] width 122 height 16
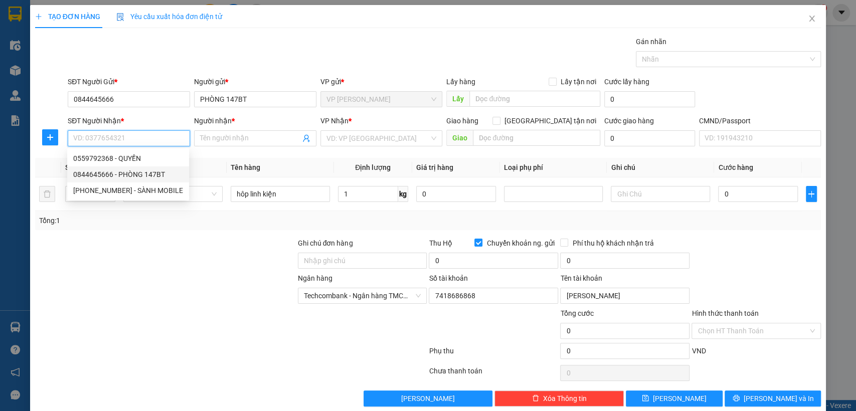
click at [145, 177] on div "0844645666 - PHÒNG 147BT" at bounding box center [128, 174] width 110 height 11
type input "0844645666"
type input "PHÒNG 147BT"
checkbox input "false"
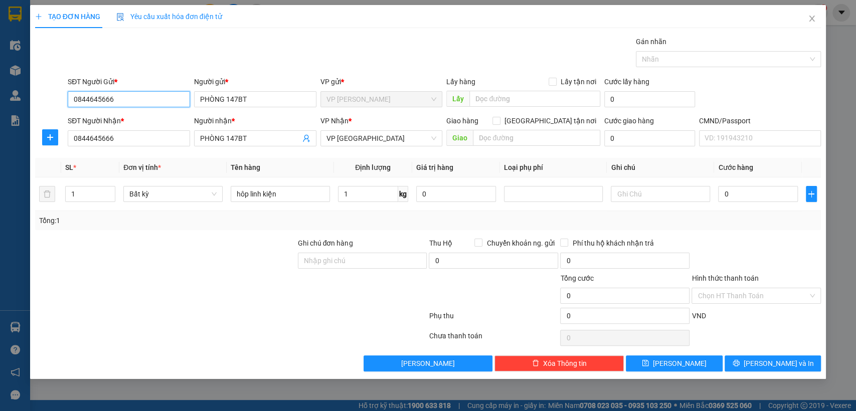
click at [133, 98] on input "0844645666" at bounding box center [129, 99] width 122 height 16
type input "0379982887"
click at [134, 119] on div "0379982887 - TUẤN" at bounding box center [129, 119] width 110 height 11
type input "TUẤN"
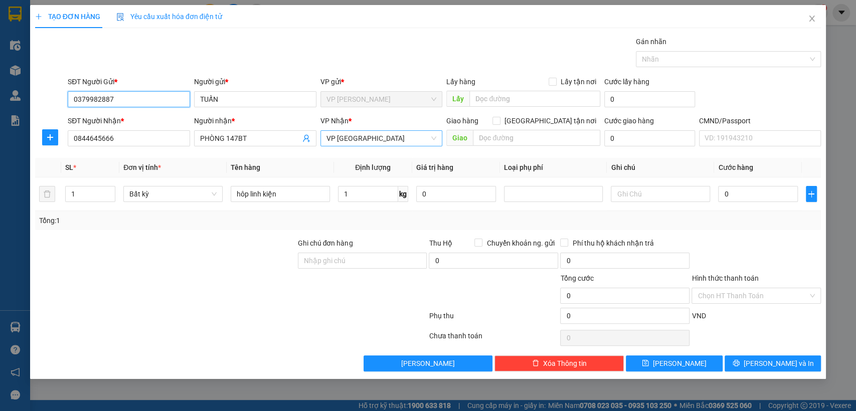
click at [344, 137] on span "VP [PERSON_NAME]" at bounding box center [382, 138] width 110 height 15
type input "0379982887"
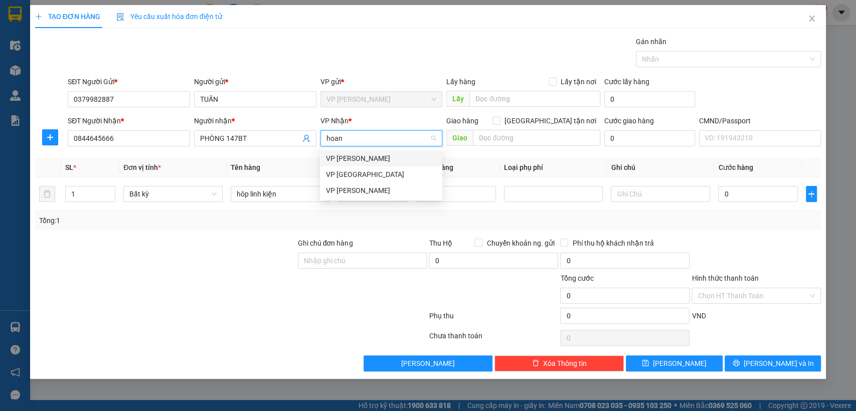
type input "hoang"
click at [369, 177] on div "[PERSON_NAME]" at bounding box center [381, 174] width 110 height 11
click at [369, 178] on td "1 kg" at bounding box center [373, 195] width 78 height 34
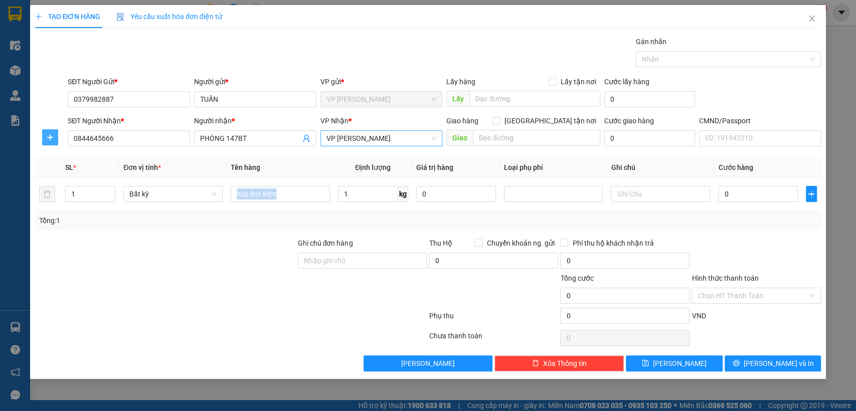
click at [49, 137] on icon "plus" at bounding box center [50, 137] width 6 height 1
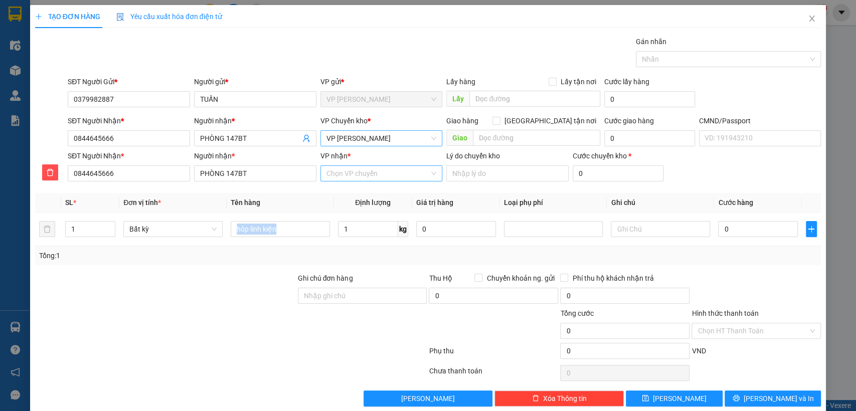
click at [350, 176] on input "VP nhận *" at bounding box center [378, 173] width 103 height 15
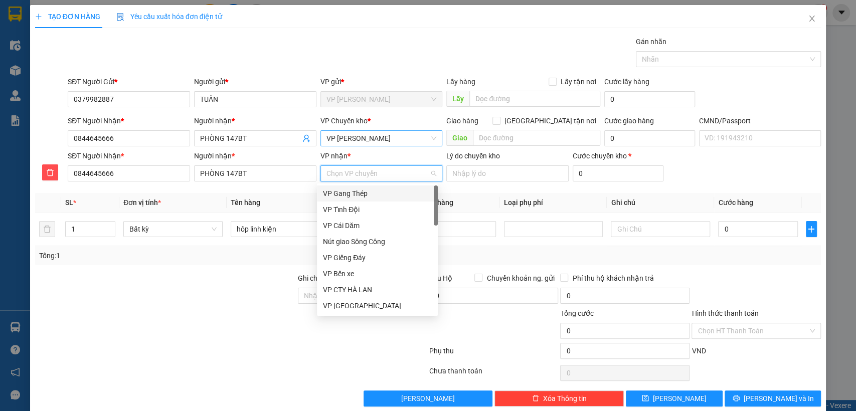
type input "b"
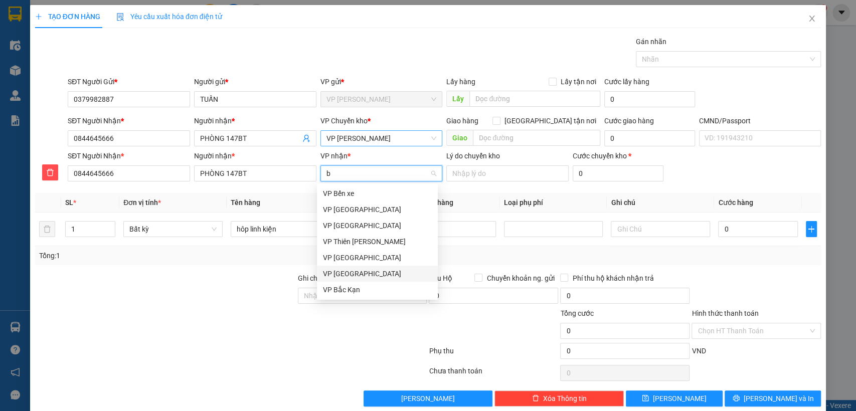
click at [343, 272] on div "VP [PERSON_NAME]" at bounding box center [377, 273] width 109 height 11
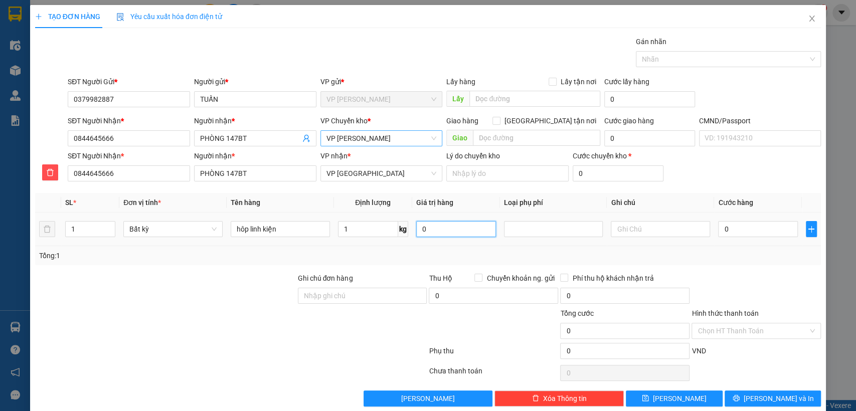
click at [443, 234] on input "0" at bounding box center [456, 229] width 80 height 16
type input "0"
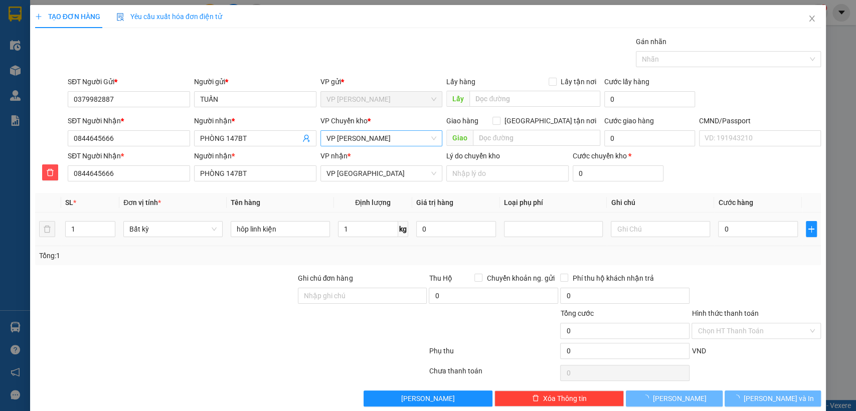
type input "35.000"
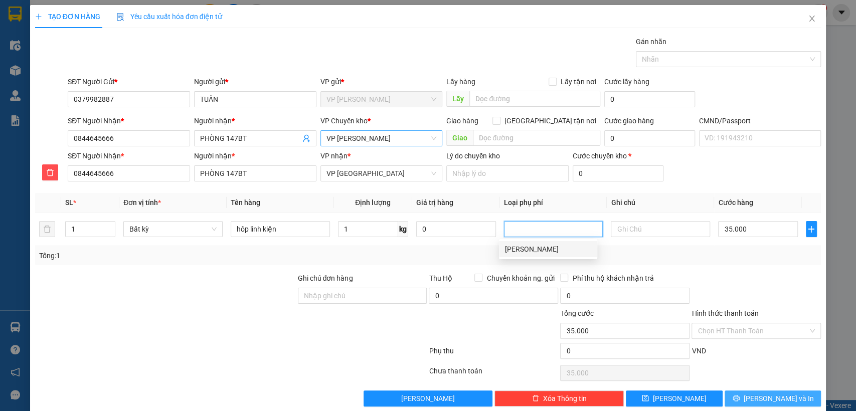
click at [758, 397] on span "[PERSON_NAME] và In" at bounding box center [779, 398] width 70 height 11
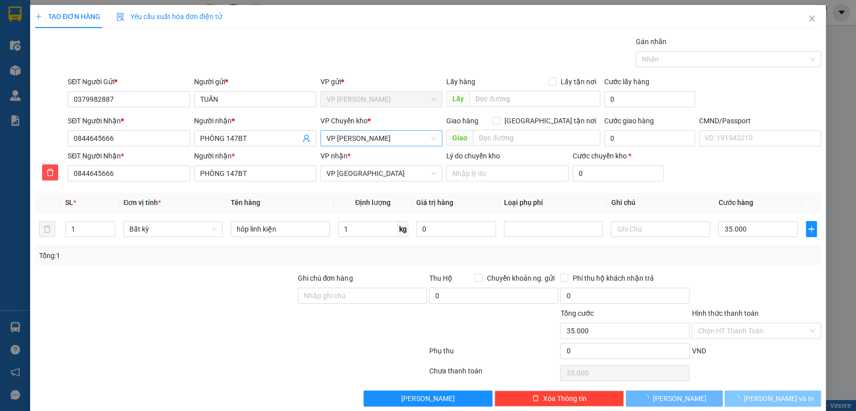
click at [757, 397] on span "[PERSON_NAME] và In" at bounding box center [779, 398] width 70 height 11
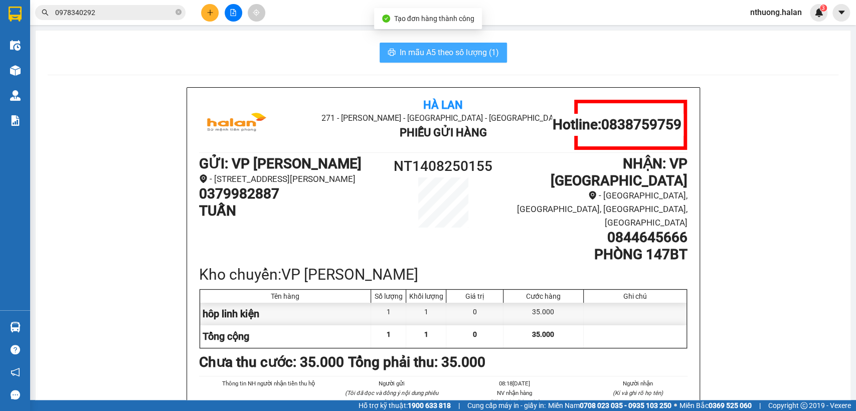
click at [403, 53] on span "In mẫu A5 theo số lượng (1)" at bounding box center [449, 52] width 99 height 13
click at [319, 62] on div "In mẫu A5 theo số lượng (1)" at bounding box center [443, 53] width 791 height 20
click at [320, 61] on div "In mẫu A5 theo số lượng (1)" at bounding box center [443, 53] width 791 height 20
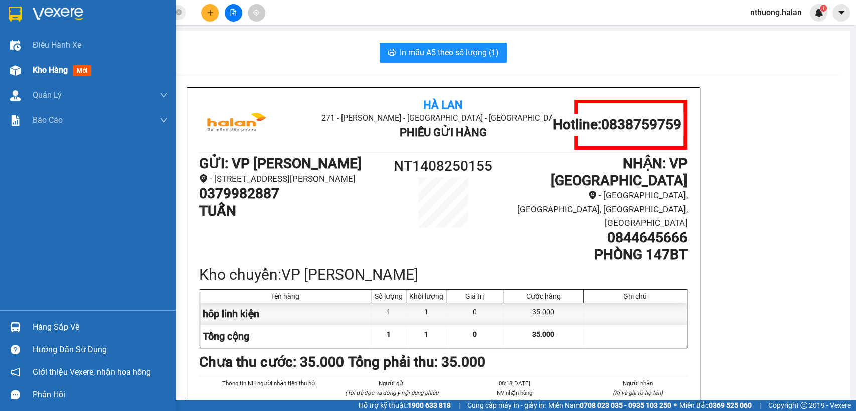
click at [37, 73] on span "Kho hàng" at bounding box center [50, 70] width 35 height 10
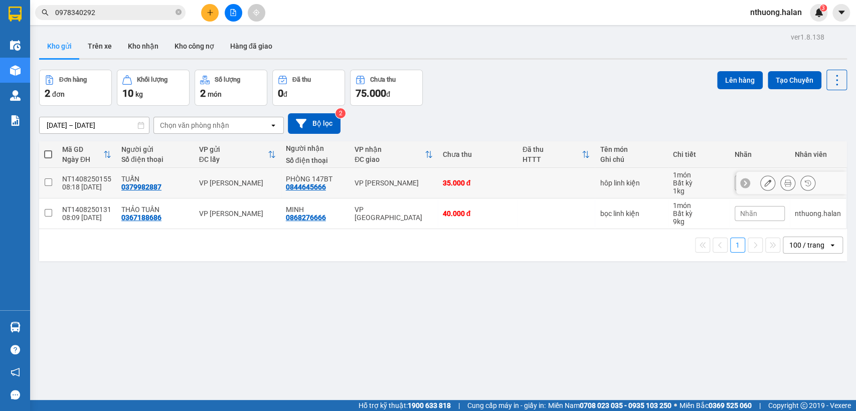
click at [46, 180] on input "checkbox" at bounding box center [49, 183] width 8 height 8
checkbox input "true"
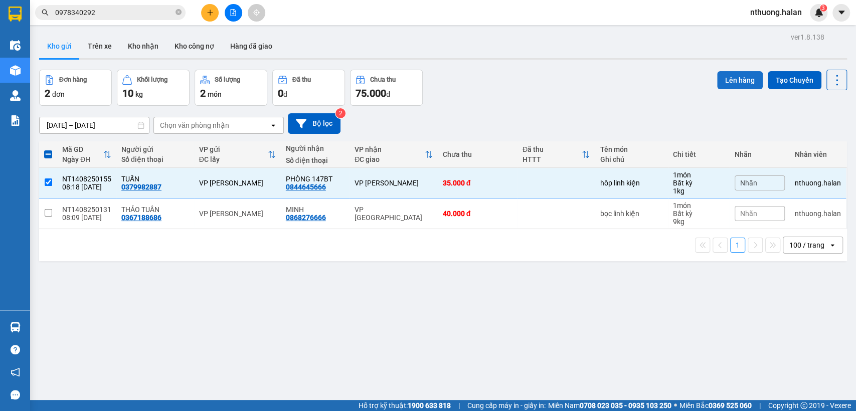
click at [731, 78] on button "Lên hàng" at bounding box center [740, 80] width 46 height 18
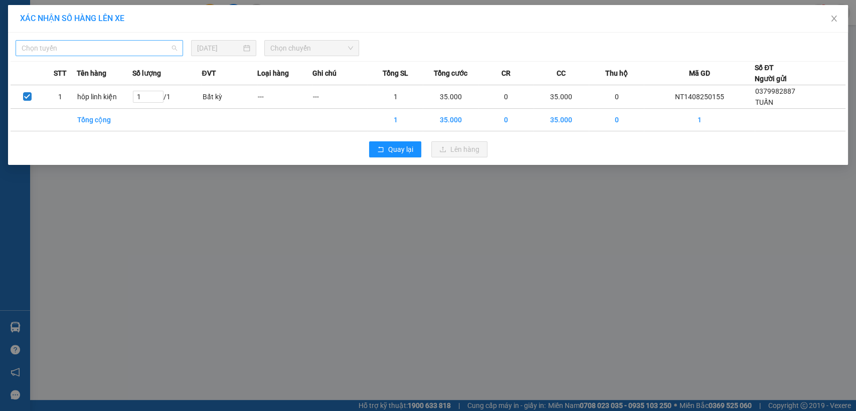
click at [138, 47] on span "Chọn tuyến" at bounding box center [100, 48] width 156 height 15
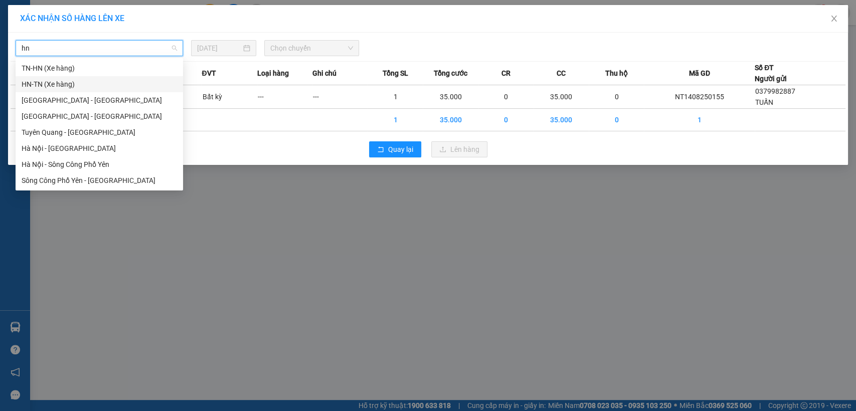
type input "h"
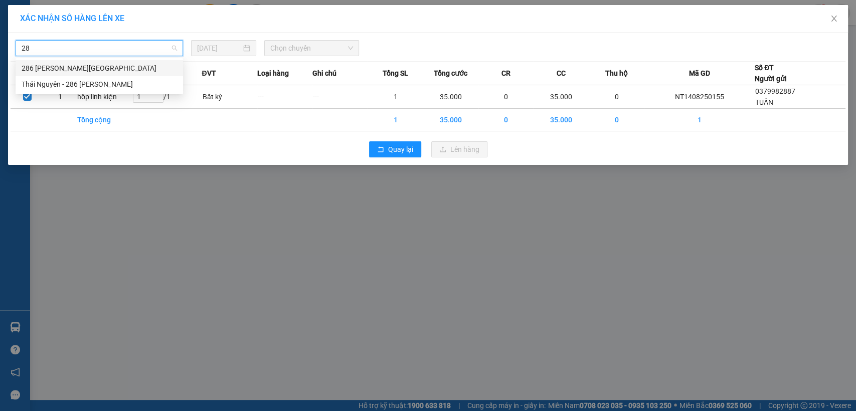
type input "286"
click at [76, 68] on div "286 Nguyễn Trãi - Thái Nguyên" at bounding box center [100, 68] width 156 height 11
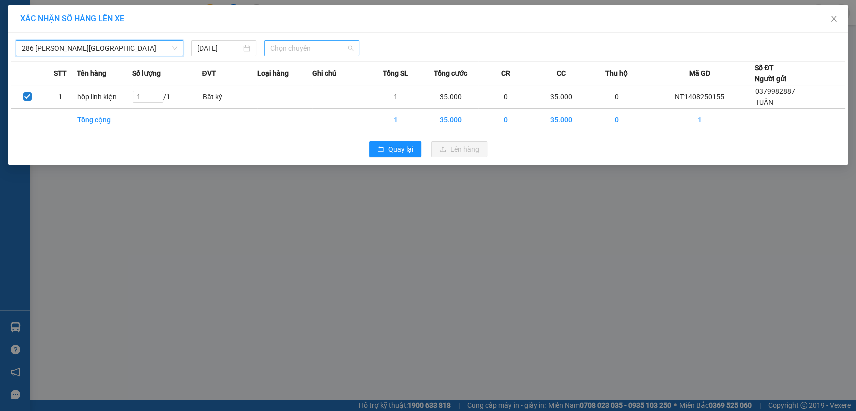
click at [273, 48] on span "Chọn chuyến" at bounding box center [311, 48] width 82 height 15
type input "484"
click at [301, 68] on div "08:30 - 29G-004.84" at bounding box center [309, 68] width 78 height 11
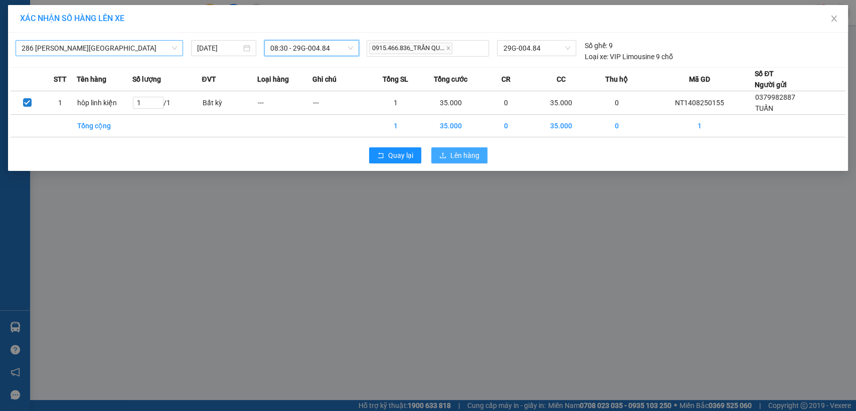
click at [461, 150] on span "Lên hàng" at bounding box center [465, 155] width 29 height 11
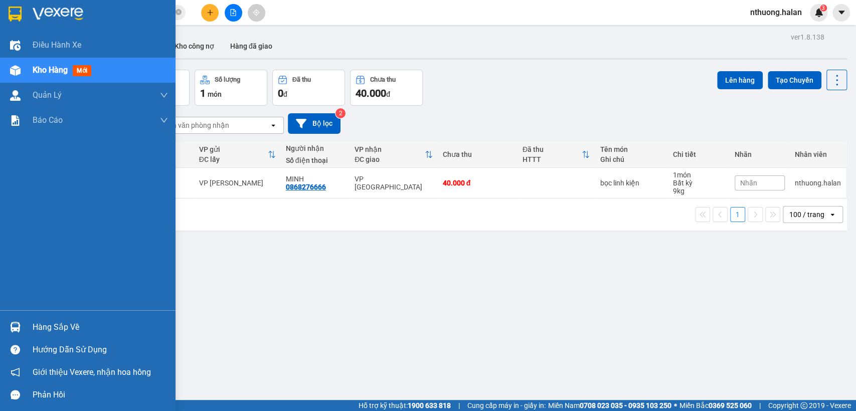
click at [60, 327] on div "Hàng sắp về" at bounding box center [100, 327] width 135 height 15
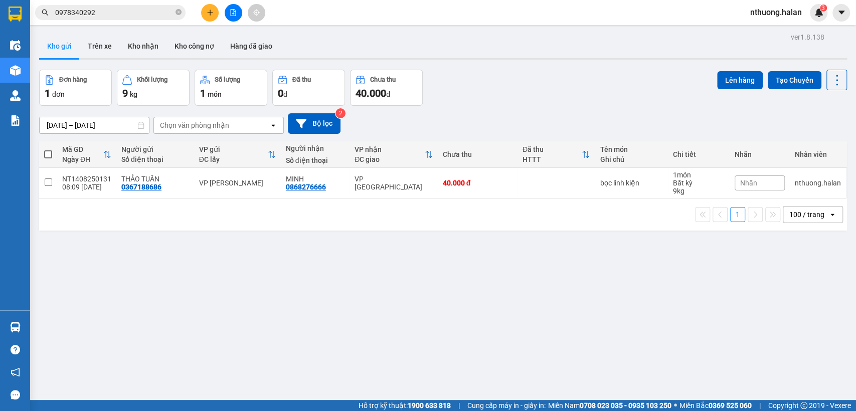
click at [509, 81] on section "Kết quả tìm kiếm ( 24 ) Bộ lọc Mã ĐH Trạng thái Món hàng Thu hộ Tổng cước Chưa …" at bounding box center [428, 205] width 856 height 411
click at [209, 10] on icon "plus" at bounding box center [210, 12] width 7 height 7
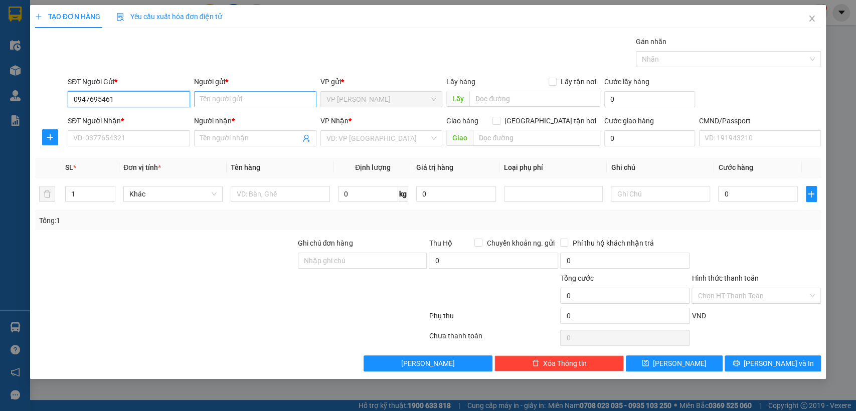
type input "0947695461"
click at [229, 96] on input "Người gửi *" at bounding box center [255, 99] width 122 height 16
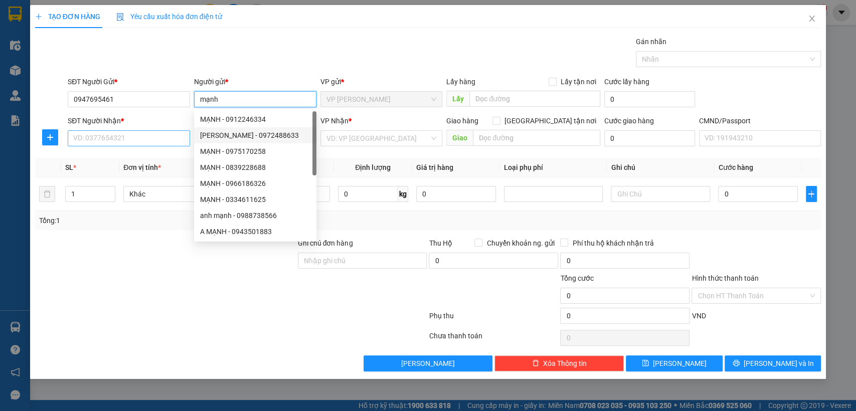
type input "mạnh"
click at [144, 137] on input "SĐT Người Nhận *" at bounding box center [129, 138] width 122 height 16
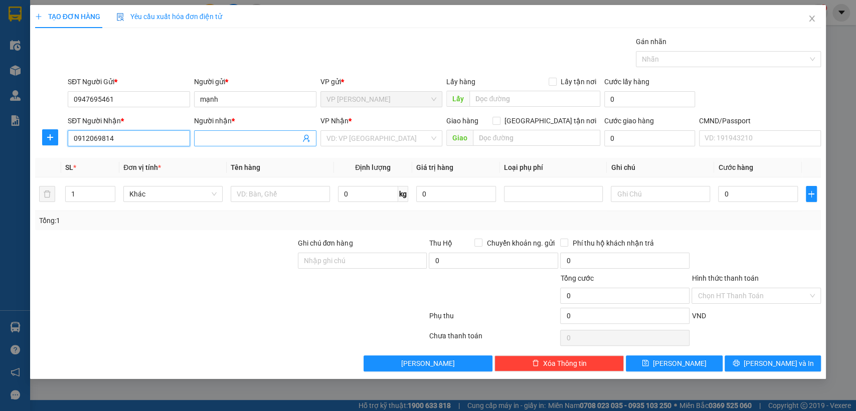
type input "0912069814"
click at [228, 139] on input "Người nhận *" at bounding box center [250, 138] width 100 height 11
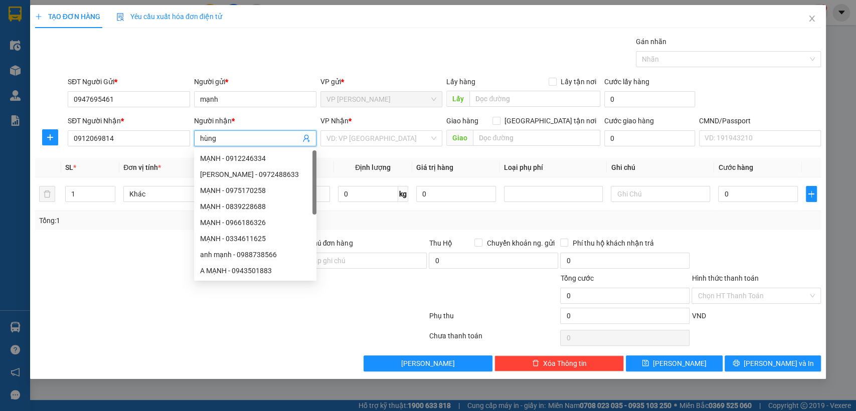
type input "hùng"
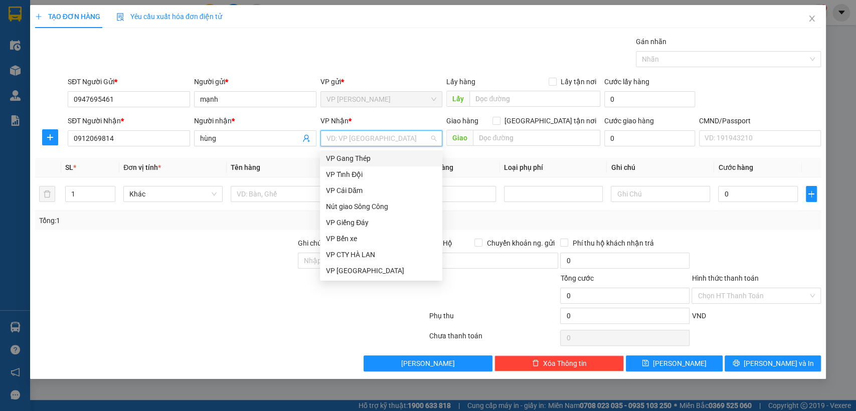
type input "b"
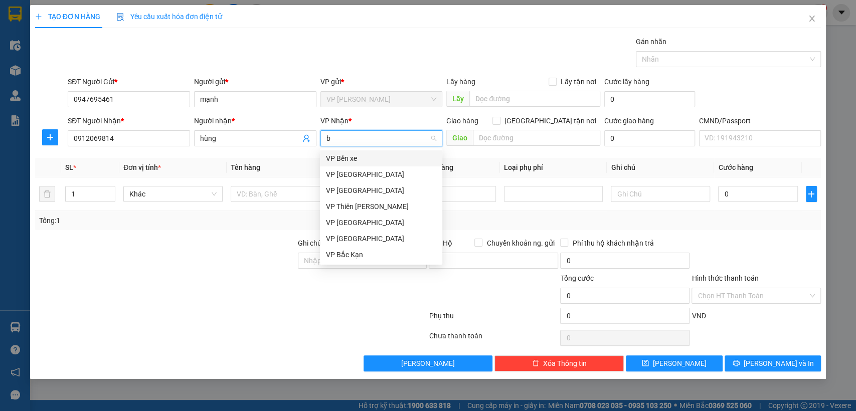
click at [353, 158] on div "VP Bến xe" at bounding box center [381, 158] width 110 height 11
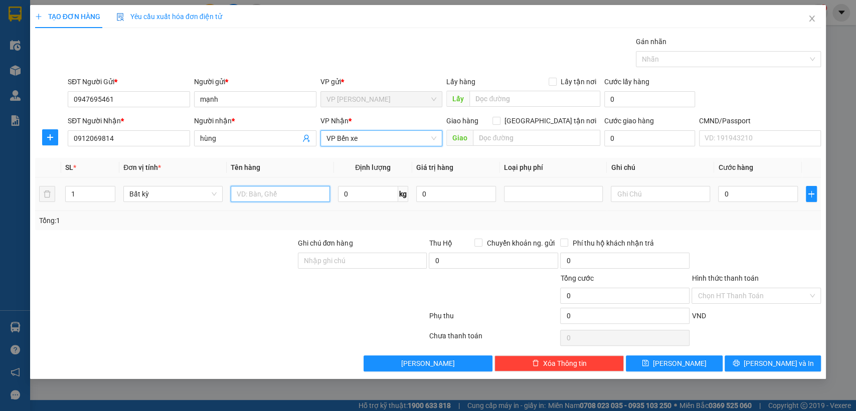
click at [254, 195] on input "text" at bounding box center [280, 194] width 99 height 16
click at [254, 194] on input "text" at bounding box center [280, 194] width 99 height 16
type input "pb"
type input "1"
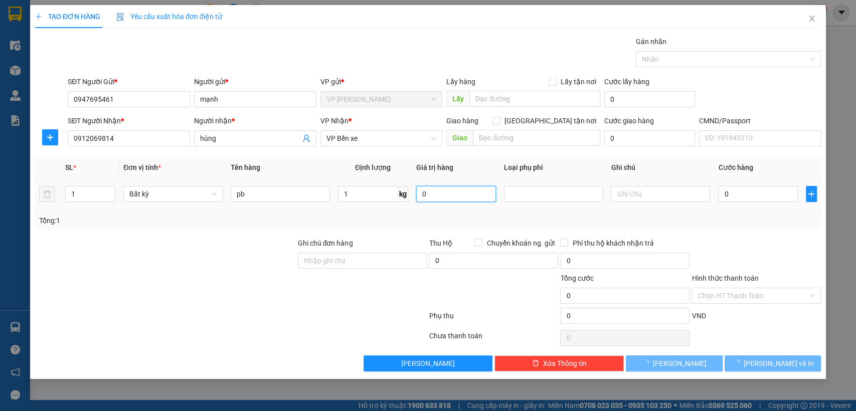
type input "35.000"
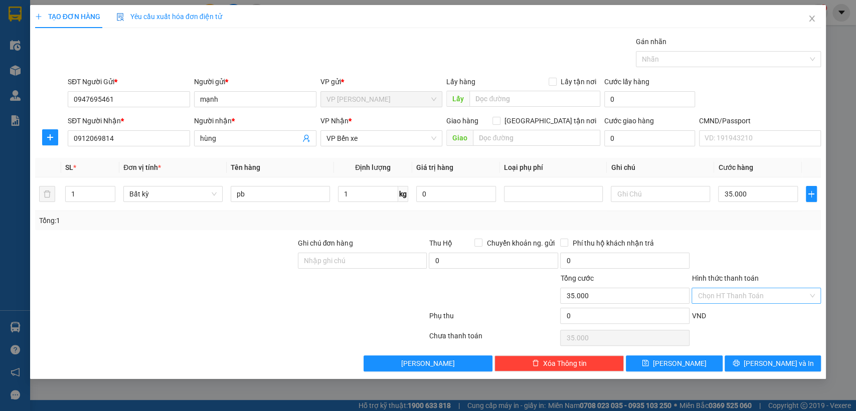
click at [737, 291] on input "Hình thức thanh toán" at bounding box center [753, 295] width 110 height 15
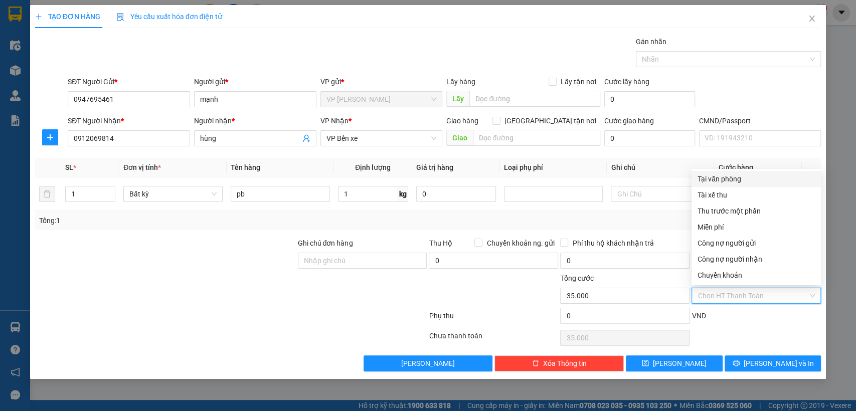
click at [714, 173] on div "Tại văn phòng" at bounding box center [756, 179] width 129 height 16
type input "0"
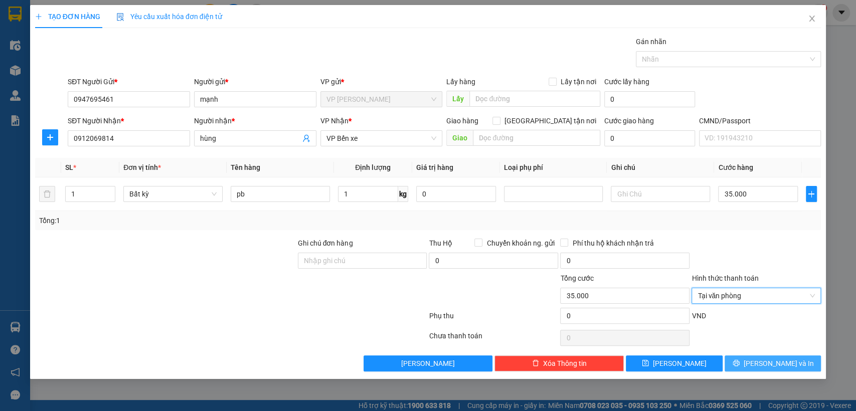
click at [780, 359] on span "[PERSON_NAME] và In" at bounding box center [779, 363] width 70 height 11
click at [780, 358] on span "[PERSON_NAME] và In" at bounding box center [779, 363] width 70 height 11
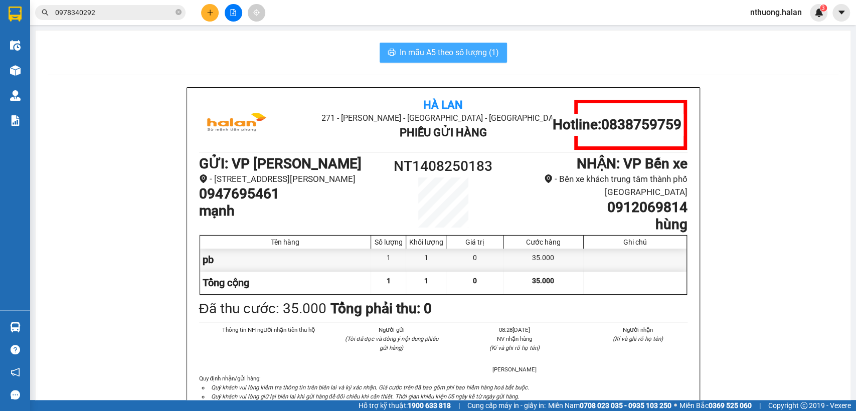
click at [468, 51] on span "In mẫu A5 theo số lượng (1)" at bounding box center [449, 52] width 99 height 13
click at [467, 50] on span "In mẫu A5 theo số lượng (1)" at bounding box center [449, 52] width 99 height 13
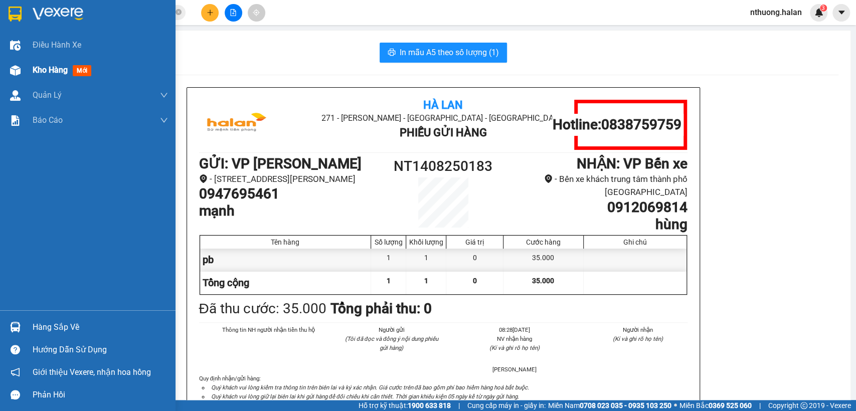
click at [49, 73] on span "Kho hàng" at bounding box center [50, 70] width 35 height 10
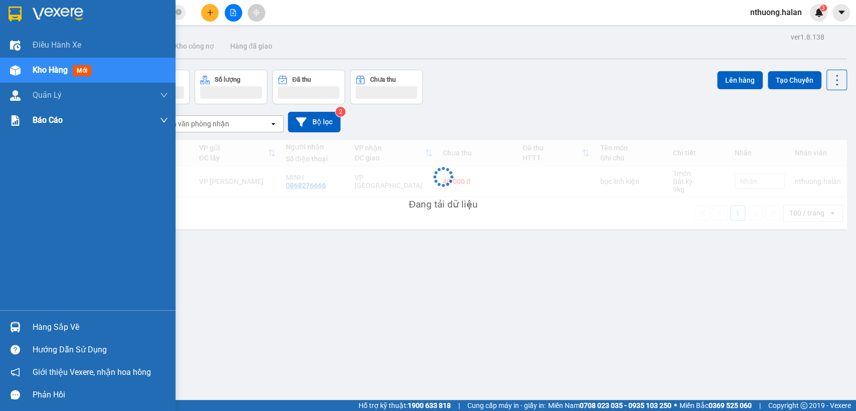
drag, startPoint x: 49, startPoint y: 73, endPoint x: 172, endPoint y: 129, distance: 134.7
click at [52, 75] on span "Kho hàng" at bounding box center [50, 70] width 35 height 10
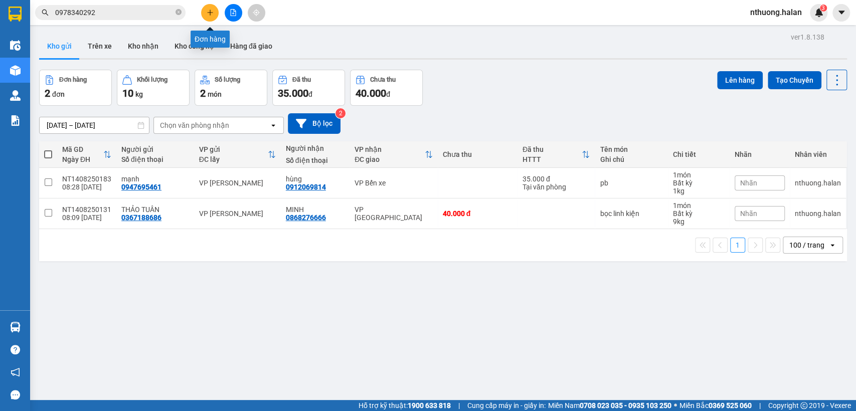
click at [209, 14] on icon "plus" at bounding box center [210, 12] width 7 height 7
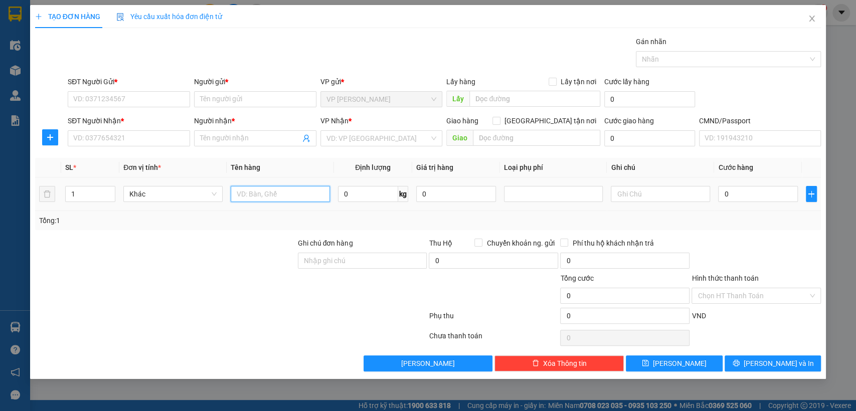
click at [261, 202] on input "text" at bounding box center [280, 194] width 99 height 16
type input "xôp đô ăn hai san"
type input "39"
click at [119, 97] on input "SĐT Người Gửi *" at bounding box center [129, 99] width 122 height 16
type input "0368281102"
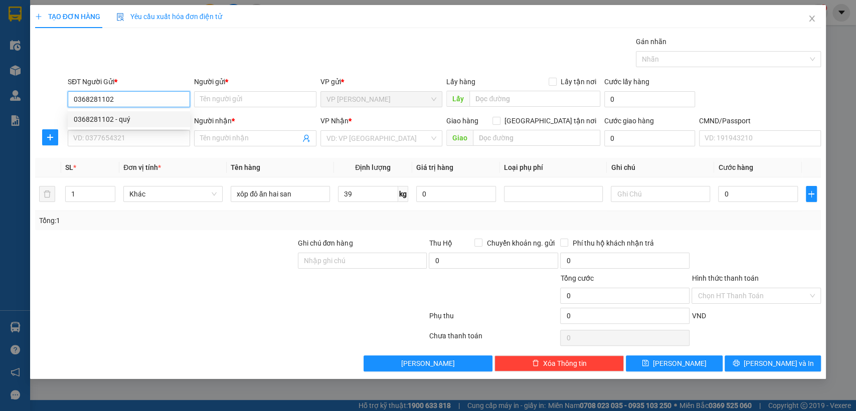
click at [107, 117] on div "0368281102 - quý" at bounding box center [129, 119] width 110 height 11
type input "quý"
type input "0368281102"
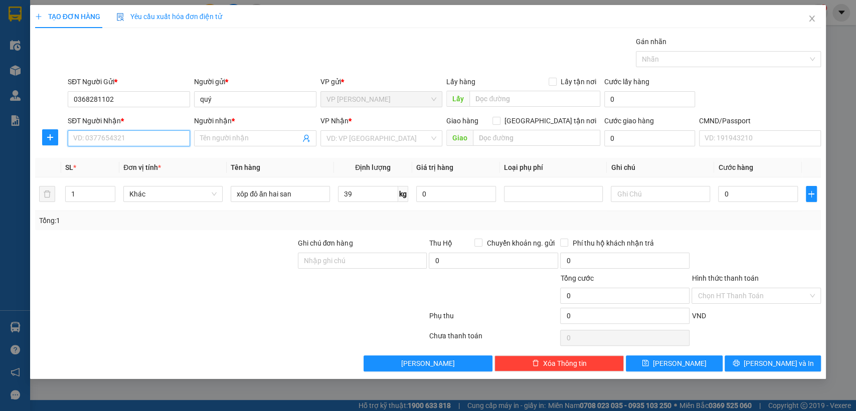
click at [134, 139] on input "SĐT Người Nhận *" at bounding box center [129, 138] width 122 height 16
click at [126, 162] on div "0989340007 - MINH ANH" at bounding box center [130, 158] width 113 height 11
type input "0989340007"
type input "[PERSON_NAME]"
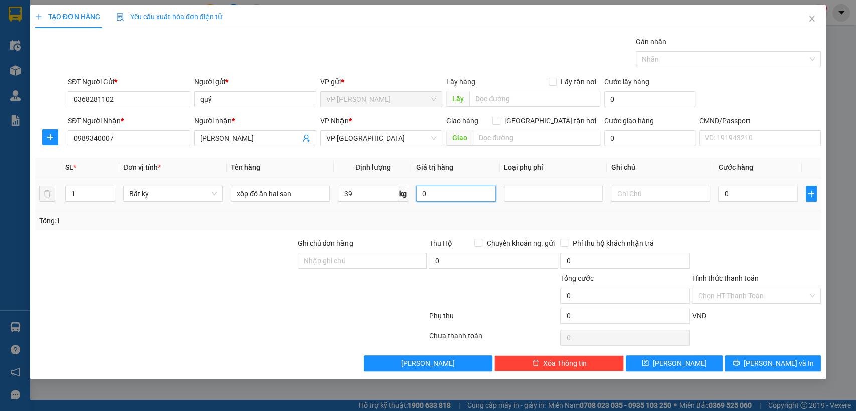
click at [436, 195] on input "0" at bounding box center [456, 194] width 80 height 16
type input "0"
type input "75.000"
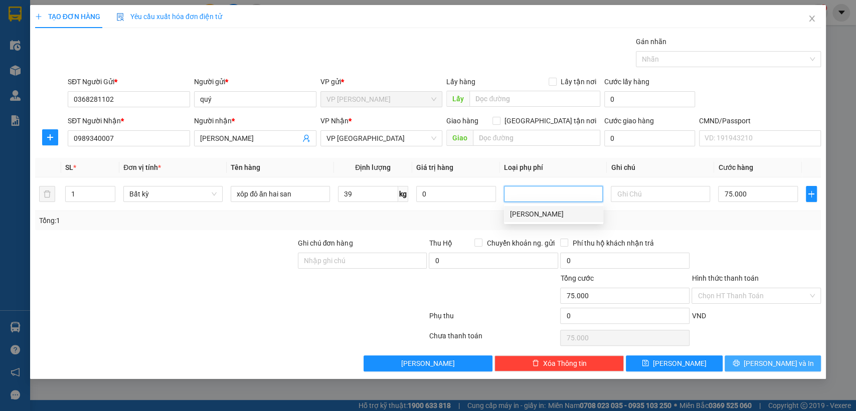
click at [788, 362] on span "[PERSON_NAME] và In" at bounding box center [779, 363] width 70 height 11
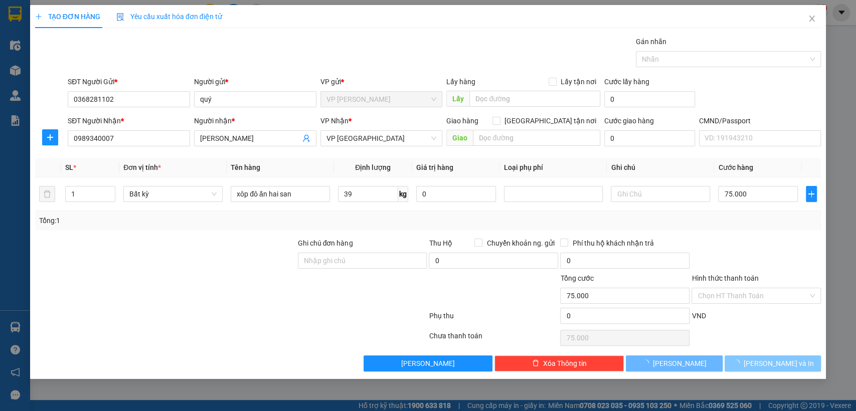
click at [790, 362] on span "[PERSON_NAME] và In" at bounding box center [779, 363] width 70 height 11
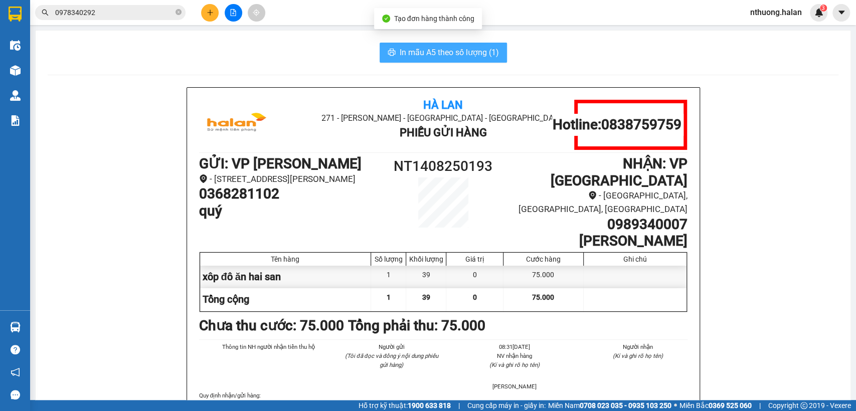
click at [392, 55] on button "In mẫu A5 theo số lượng (1)" at bounding box center [443, 53] width 127 height 20
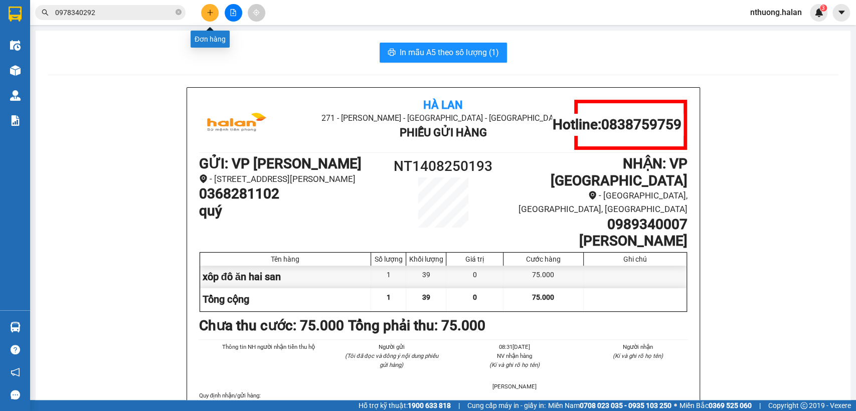
click at [205, 12] on button at bounding box center [210, 13] width 18 height 18
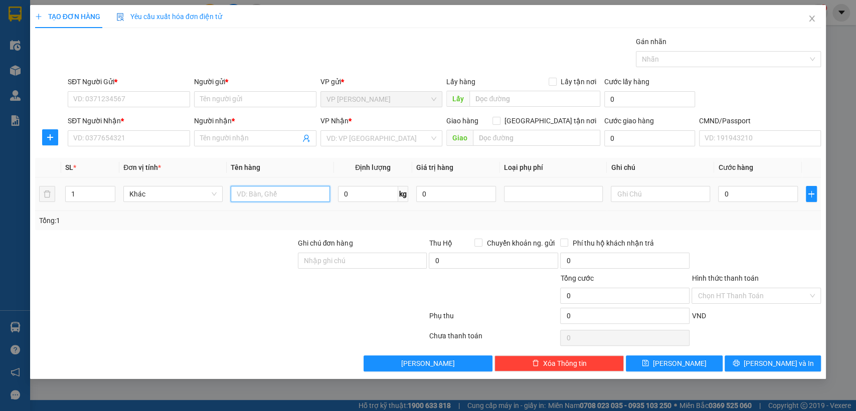
drag, startPoint x: 267, startPoint y: 197, endPoint x: 261, endPoint y: 197, distance: 6.0
click at [264, 197] on input "text" at bounding box center [280, 194] width 99 height 16
type input "xôp đô ăn"
type input "15"
click at [106, 104] on input "SĐT Người Gửi *" at bounding box center [129, 99] width 122 height 16
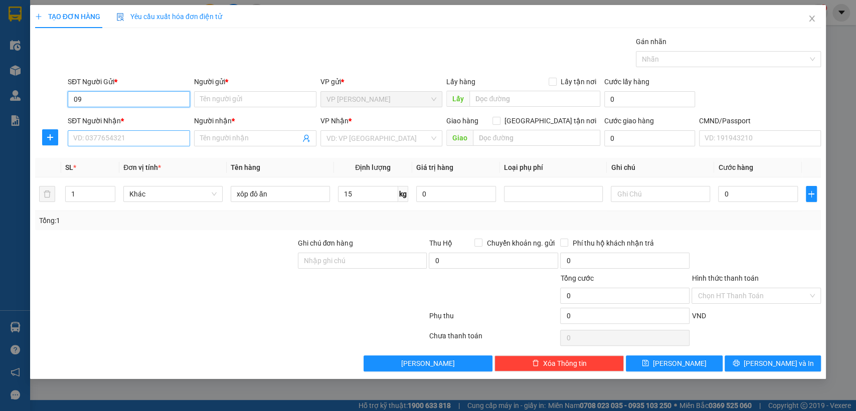
type input "0"
click at [99, 119] on div "0916325880 - dung" at bounding box center [129, 119] width 110 height 11
type input "0916325880"
type input "dung"
checkbox input "true"
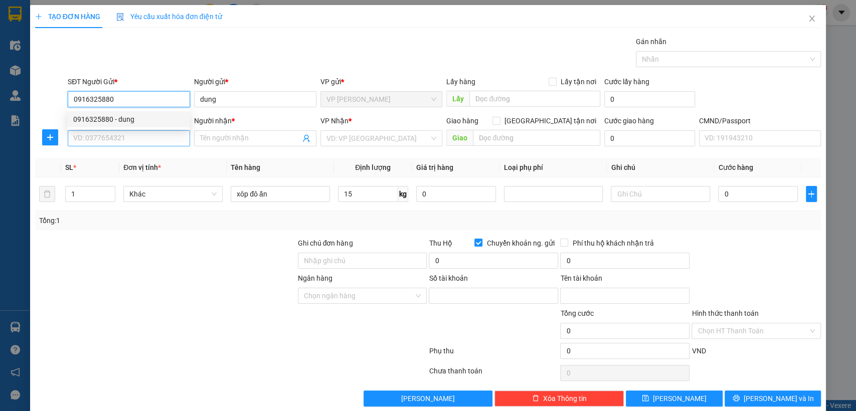
type input "2200619849999"
type input "DO THI DUNG"
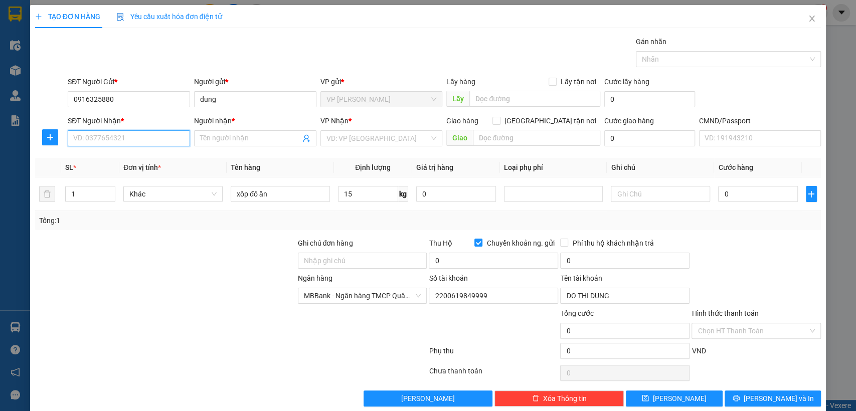
click at [116, 137] on input "SĐT Người Nhận *" at bounding box center [129, 138] width 122 height 16
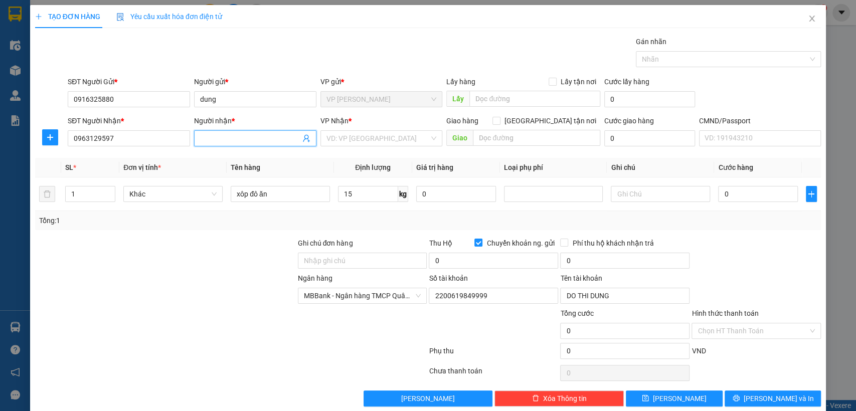
click at [234, 139] on input "Người nhận *" at bounding box center [250, 138] width 100 height 11
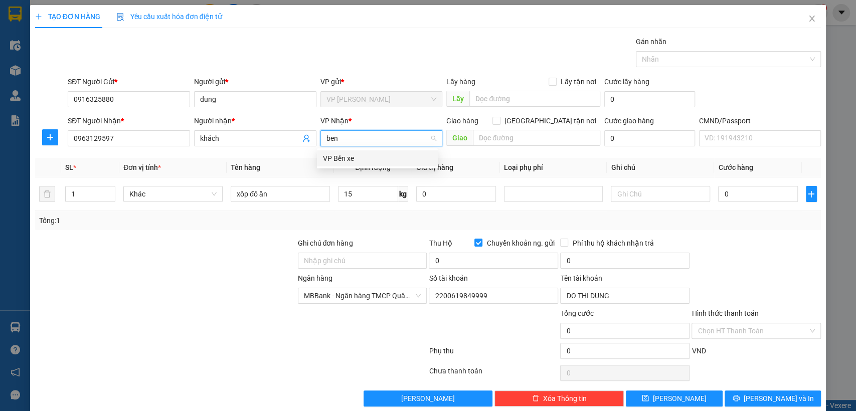
click at [336, 162] on div "VP Bến xe" at bounding box center [377, 158] width 109 height 11
click at [434, 196] on input "0" at bounding box center [456, 194] width 80 height 16
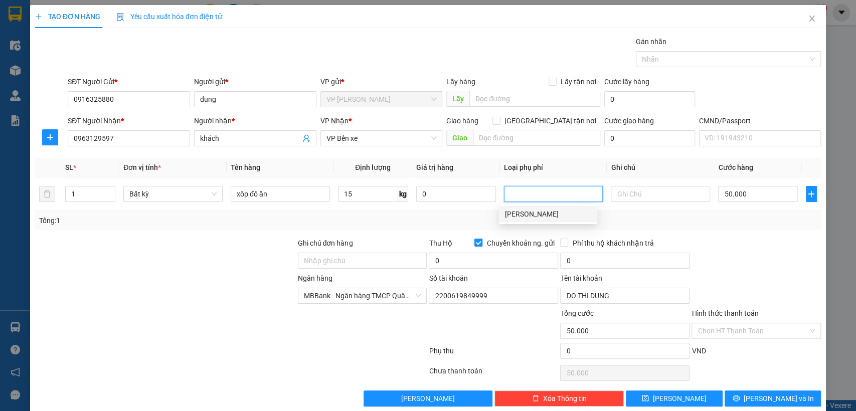
click at [475, 245] on input "Chuyển khoản ng. gửi" at bounding box center [478, 242] width 7 height 7
click at [473, 245] on div "Thu Hộ Chuyển khoản ng. gửi" at bounding box center [493, 243] width 129 height 11
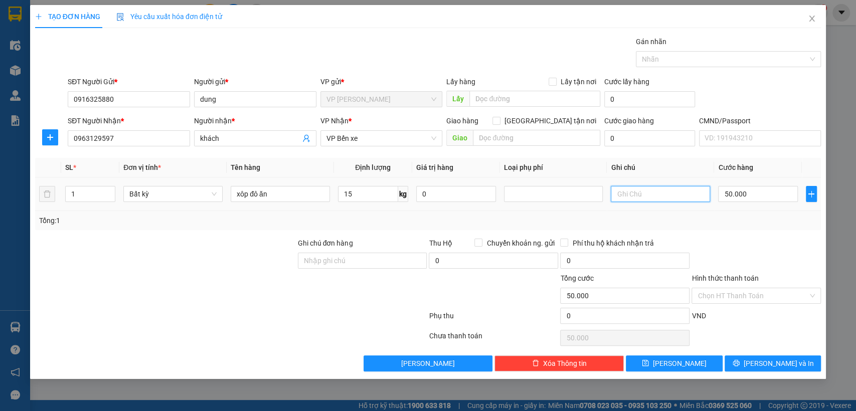
click at [636, 196] on input "text" at bounding box center [660, 194] width 99 height 16
click at [740, 366] on icon "printer" at bounding box center [736, 363] width 7 height 7
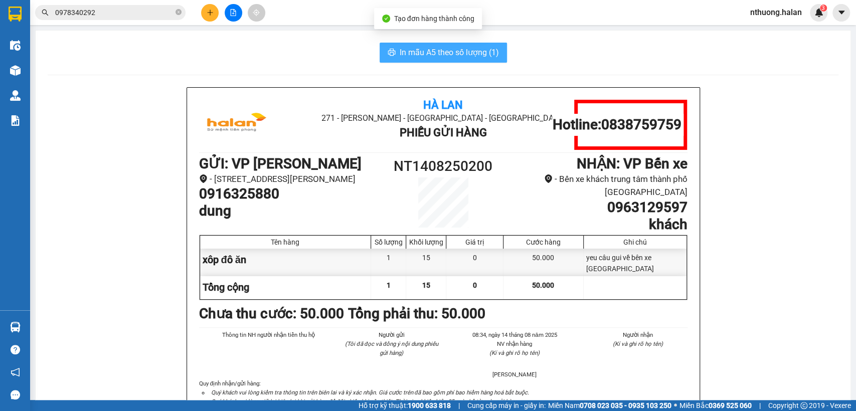
click at [438, 47] on span "In mẫu A5 theo số lượng (1)" at bounding box center [449, 52] width 99 height 13
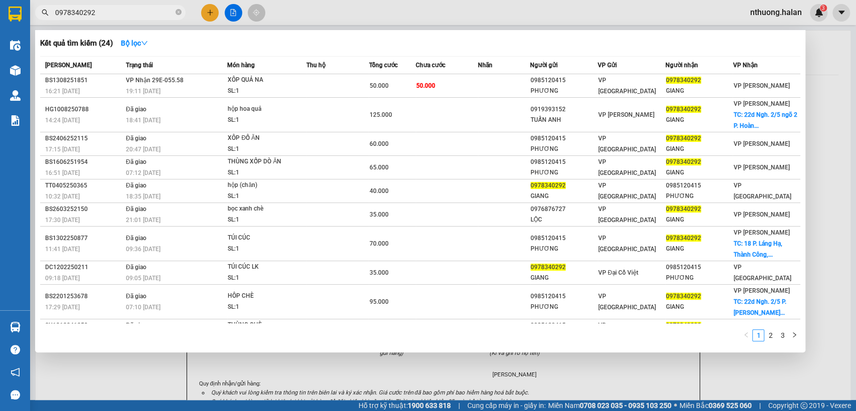
click at [121, 9] on input "0978340292" at bounding box center [114, 12] width 118 height 11
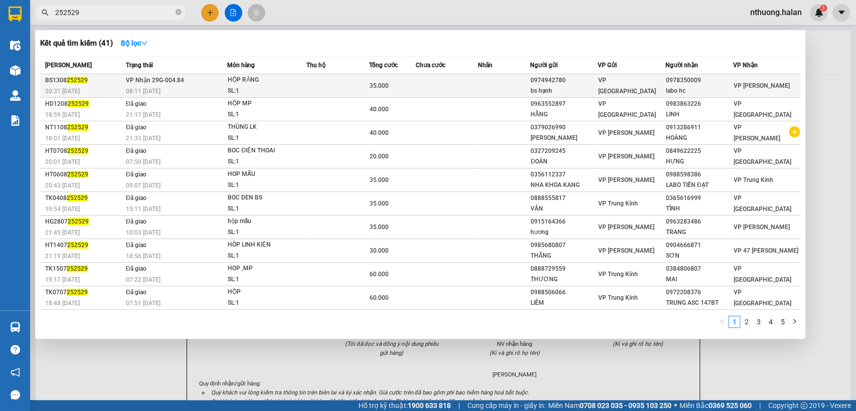
click at [430, 86] on td at bounding box center [447, 86] width 62 height 24
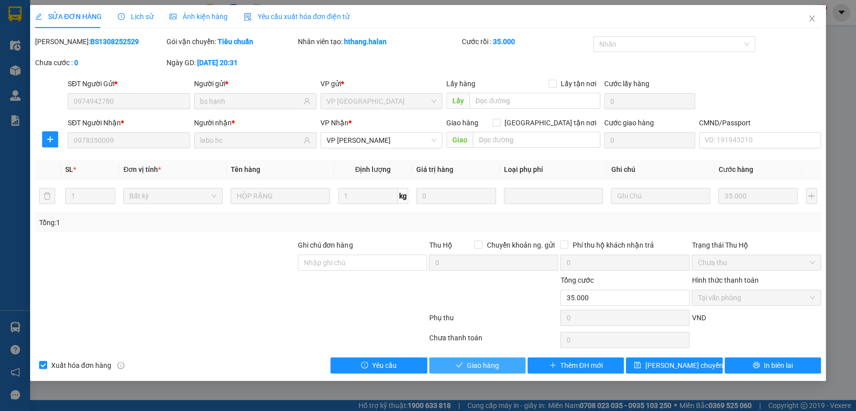
click at [484, 365] on span "Giao hàng" at bounding box center [483, 365] width 32 height 11
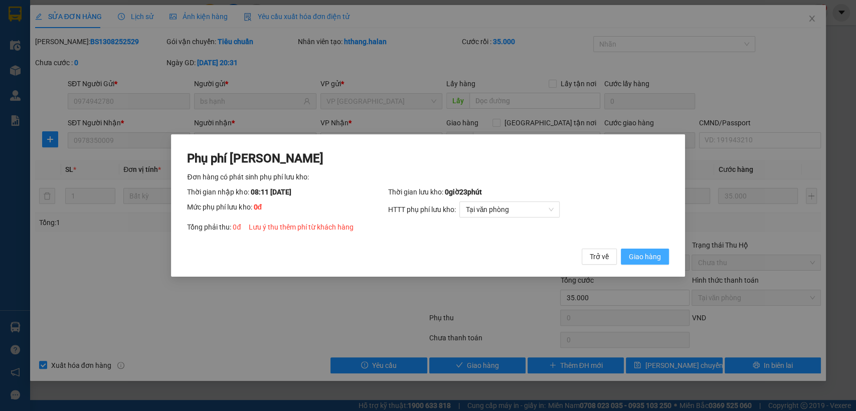
click at [637, 254] on span "Giao hàng" at bounding box center [645, 256] width 32 height 11
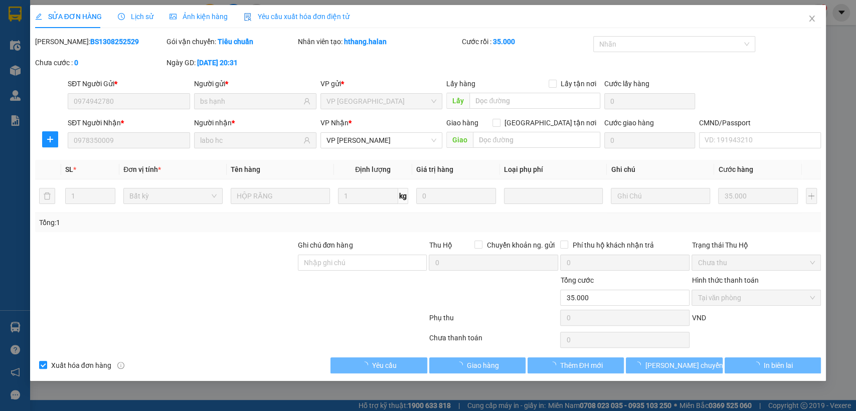
click at [475, 217] on span "Giao hàng" at bounding box center [472, 216] width 7 height 2
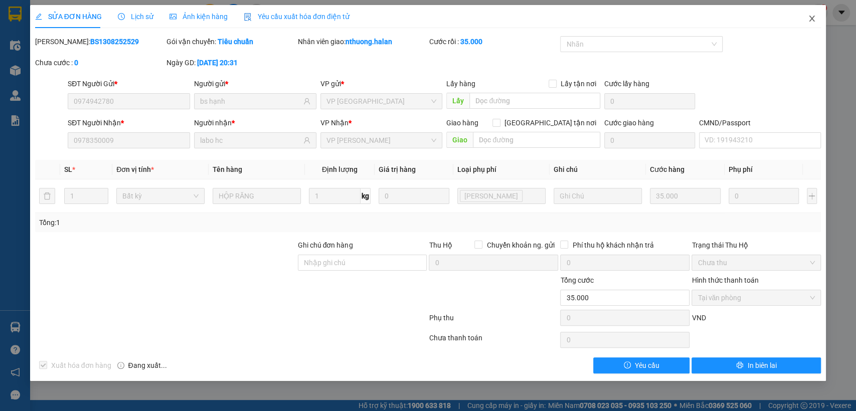
click at [815, 17] on icon "close" at bounding box center [812, 19] width 8 height 8
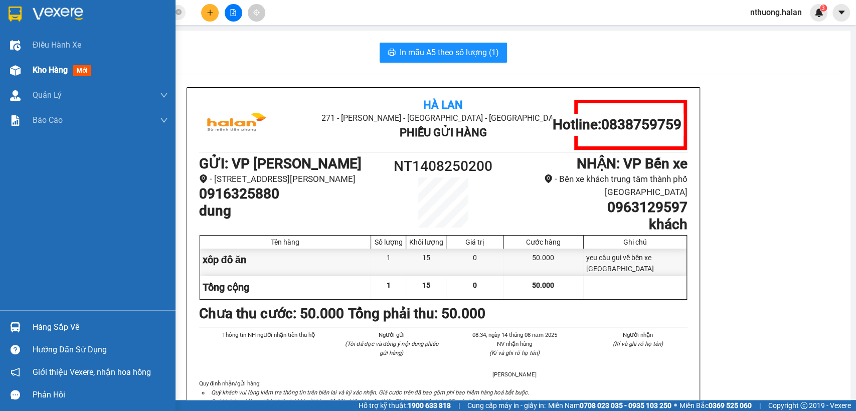
click at [48, 75] on span "Kho hàng" at bounding box center [50, 70] width 35 height 10
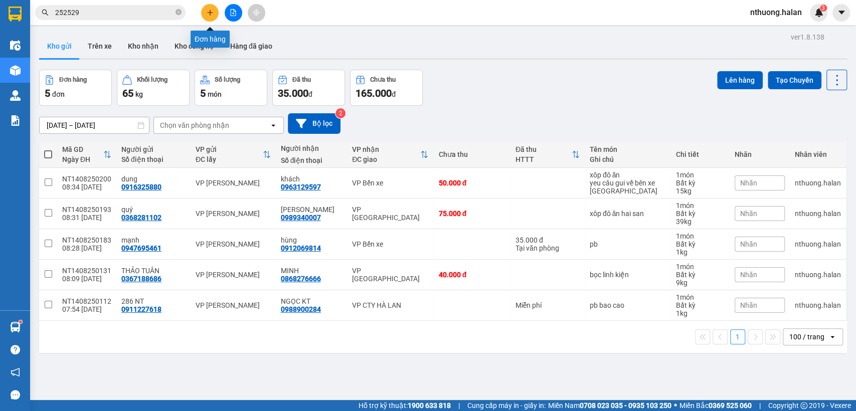
click at [209, 10] on icon "plus" at bounding box center [210, 12] width 7 height 7
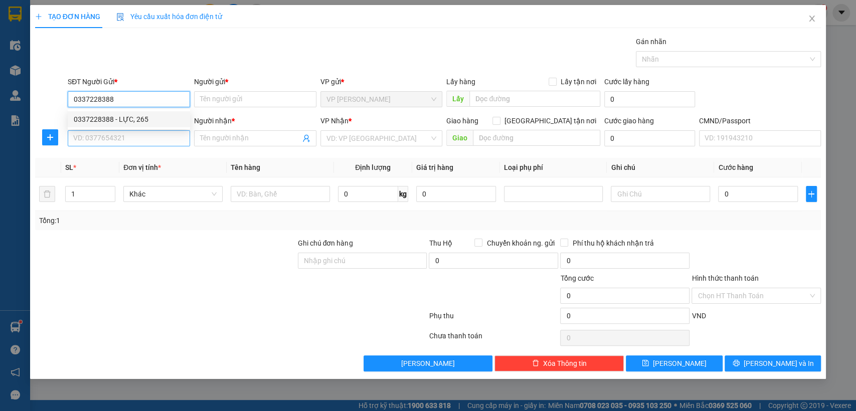
drag, startPoint x: 100, startPoint y: 115, endPoint x: 121, endPoint y: 143, distance: 34.7
click at [101, 115] on div "0337228388 - LỰC, 265" at bounding box center [129, 119] width 110 height 11
click at [120, 138] on input "SĐT Người Nhận *" at bounding box center [129, 138] width 122 height 16
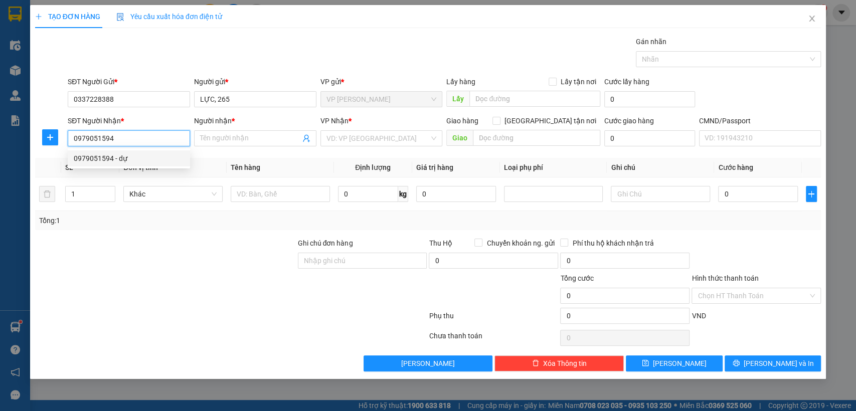
click at [114, 162] on div "0979051594 - dự" at bounding box center [129, 158] width 110 height 11
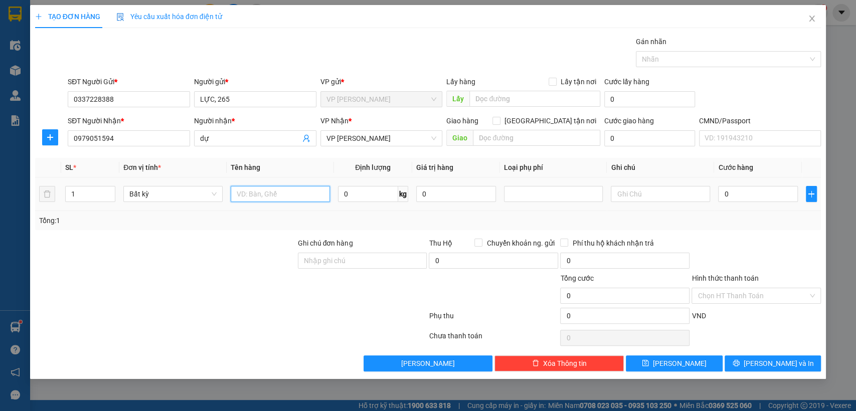
click at [261, 198] on input "text" at bounding box center [280, 194] width 99 height 16
click at [48, 138] on icon "plus" at bounding box center [50, 137] width 8 height 8
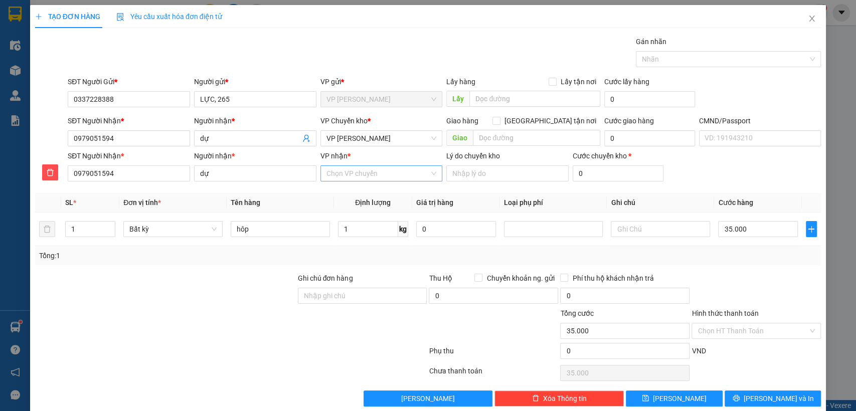
click at [336, 174] on input "VP nhận *" at bounding box center [378, 173] width 103 height 15
click at [349, 186] on div "VP Đình Cả" at bounding box center [377, 194] width 121 height 16
click at [437, 225] on input "0" at bounding box center [456, 229] width 80 height 16
click at [750, 327] on input "Hình thức thanh toán" at bounding box center [753, 331] width 110 height 15
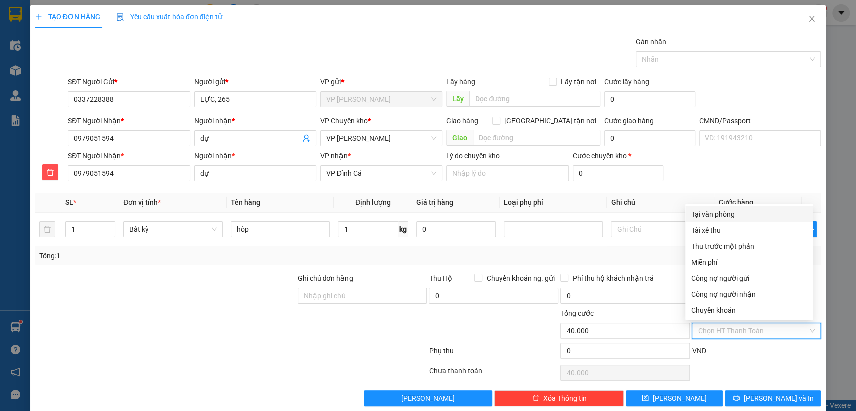
click at [728, 162] on div "SĐT Người Nhận * 0979051594 Người nhận * dự VP nhận * VP Đình Cả Lý do chuyển k…" at bounding box center [445, 168] width 758 height 35
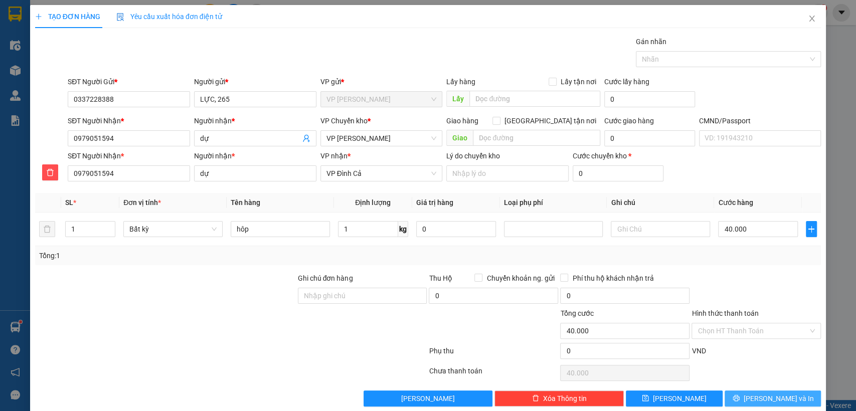
click at [759, 398] on span "[PERSON_NAME] và In" at bounding box center [779, 398] width 70 height 11
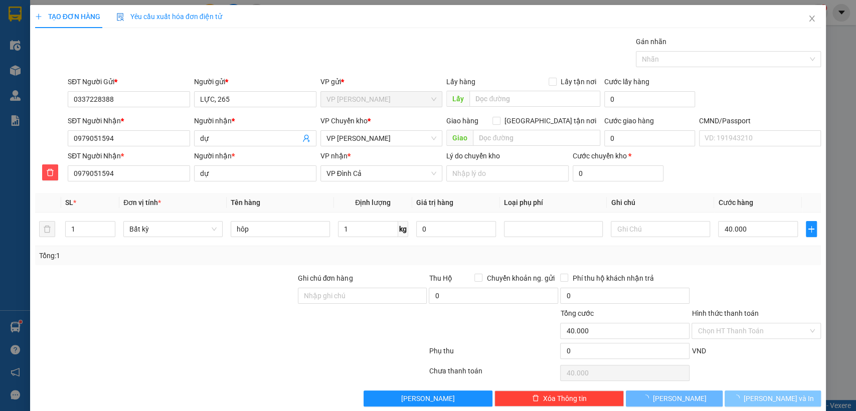
drag, startPoint x: 759, startPoint y: 398, endPoint x: 529, endPoint y: 305, distance: 248.5
click at [760, 398] on span "[PERSON_NAME] và In" at bounding box center [779, 398] width 70 height 11
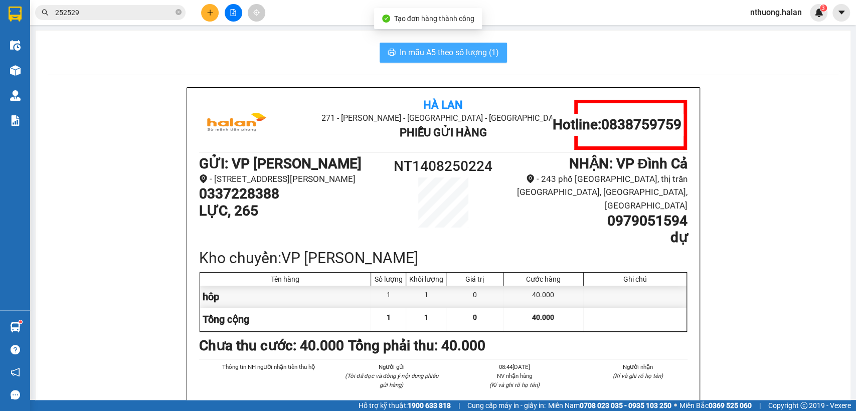
click at [422, 52] on span "In mẫu A5 theo số lượng (1)" at bounding box center [449, 52] width 99 height 13
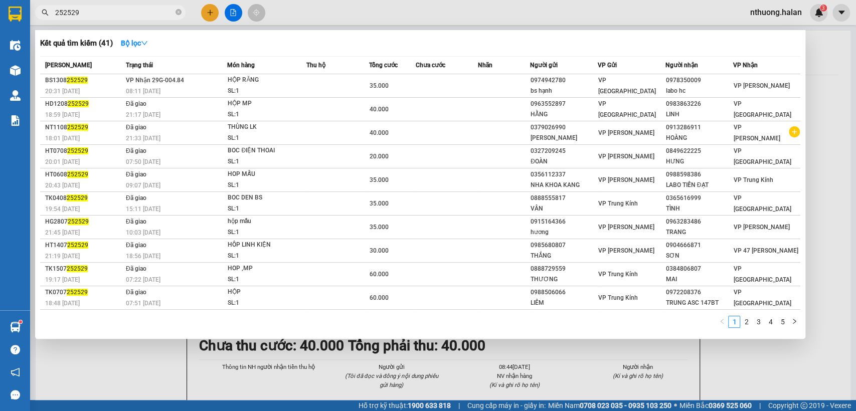
click at [102, 8] on input "252529" at bounding box center [114, 12] width 118 height 11
click at [103, 8] on input "252529" at bounding box center [114, 12] width 118 height 11
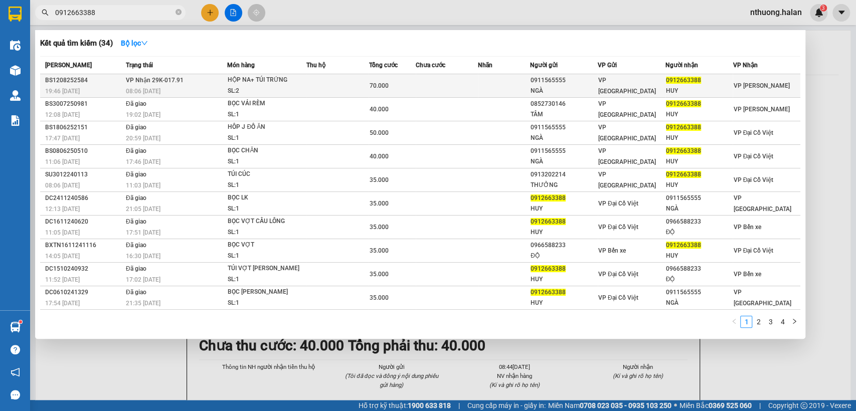
click at [383, 84] on span "70.000" at bounding box center [378, 85] width 19 height 7
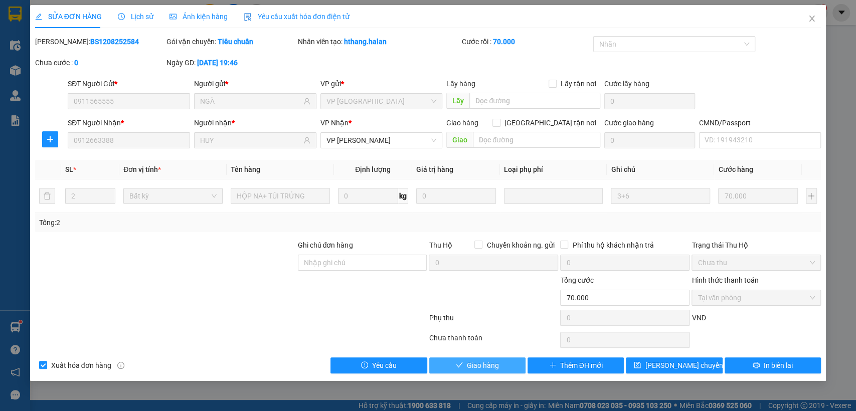
click at [471, 361] on span "Giao hàng" at bounding box center [483, 365] width 32 height 11
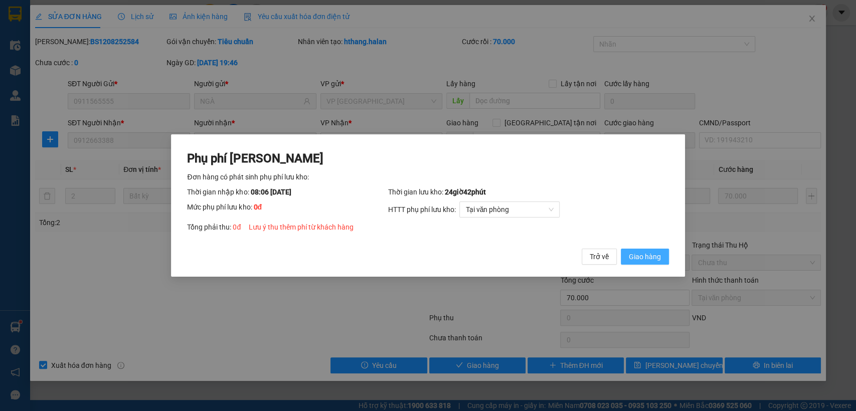
click at [652, 260] on span "Giao hàng" at bounding box center [645, 256] width 32 height 11
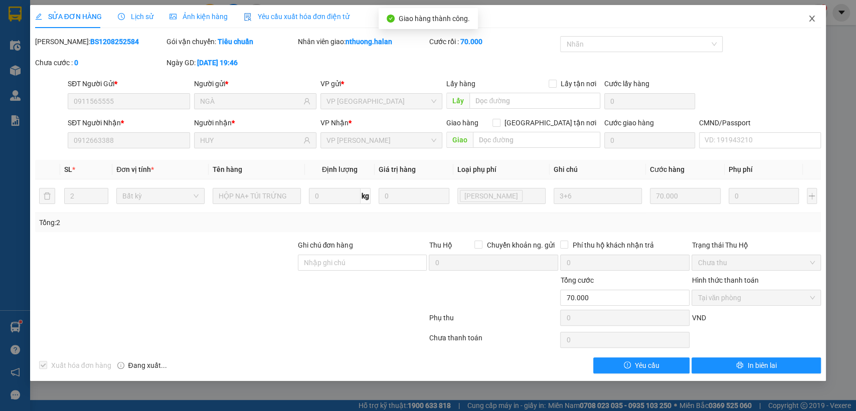
click at [811, 19] on icon "close" at bounding box center [812, 19] width 8 height 8
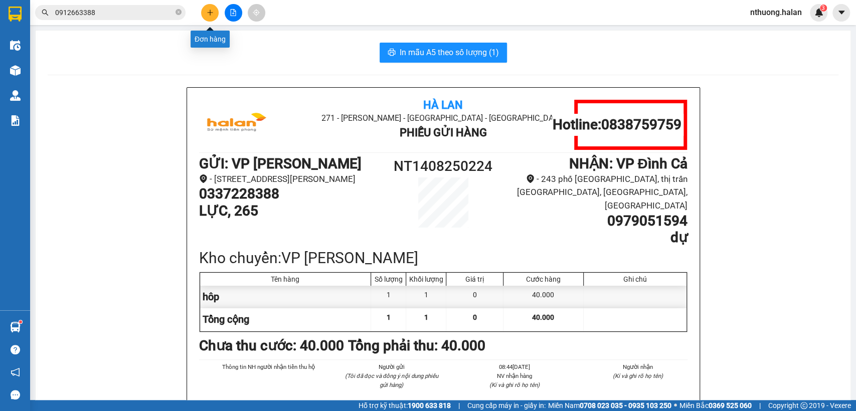
click at [203, 14] on button at bounding box center [210, 13] width 18 height 18
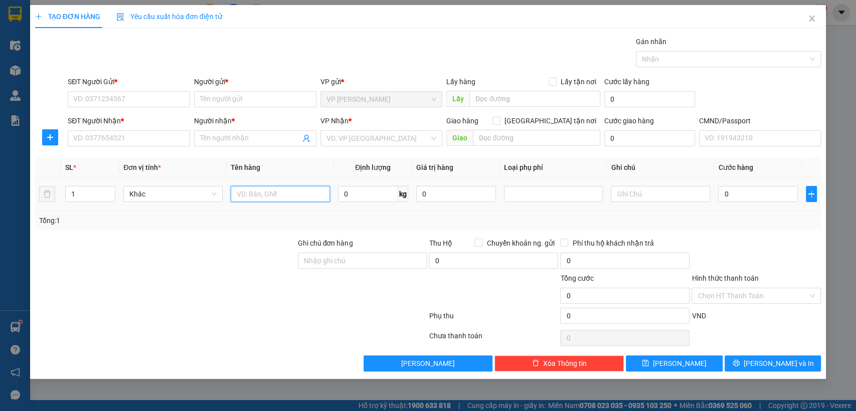
click at [269, 190] on input "text" at bounding box center [280, 194] width 99 height 16
click at [129, 134] on input "SĐT Người Nhận *" at bounding box center [129, 138] width 122 height 16
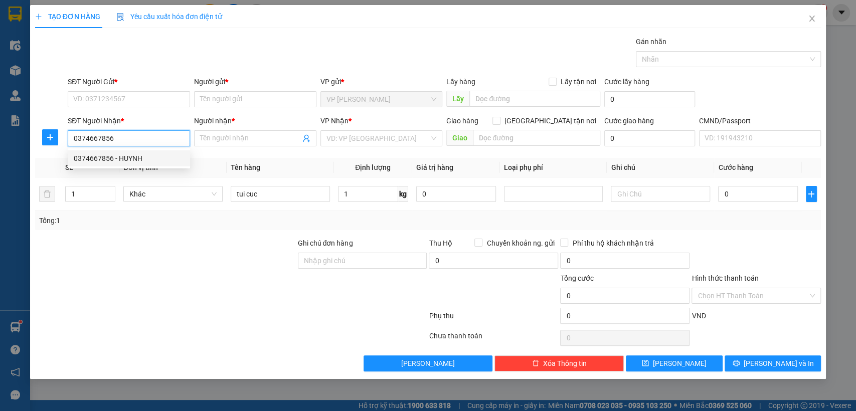
click at [116, 155] on div "0374667856 - HUYNH" at bounding box center [129, 158] width 110 height 11
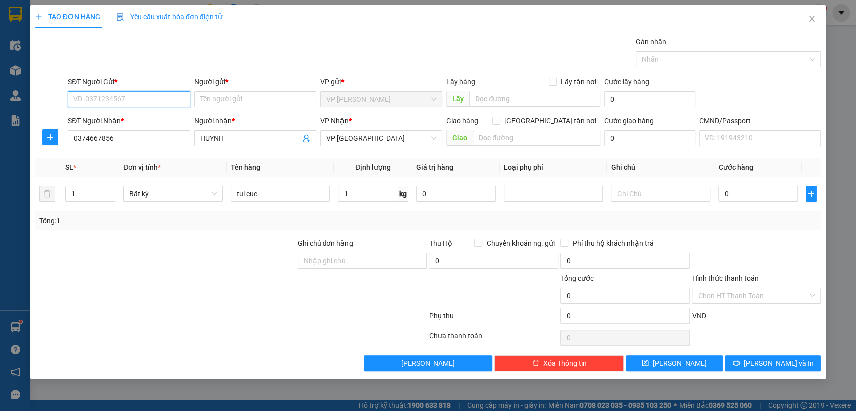
click at [113, 92] on input "SĐT Người Gửi *" at bounding box center [129, 99] width 122 height 16
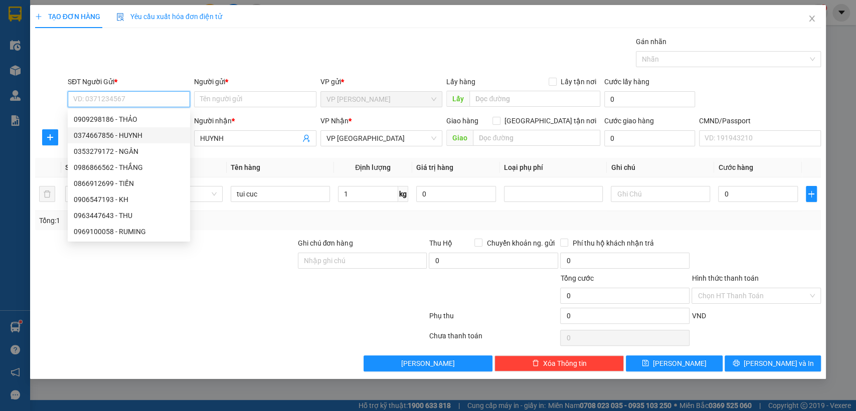
click at [128, 138] on div "0374667856 - HUYNH" at bounding box center [129, 135] width 110 height 11
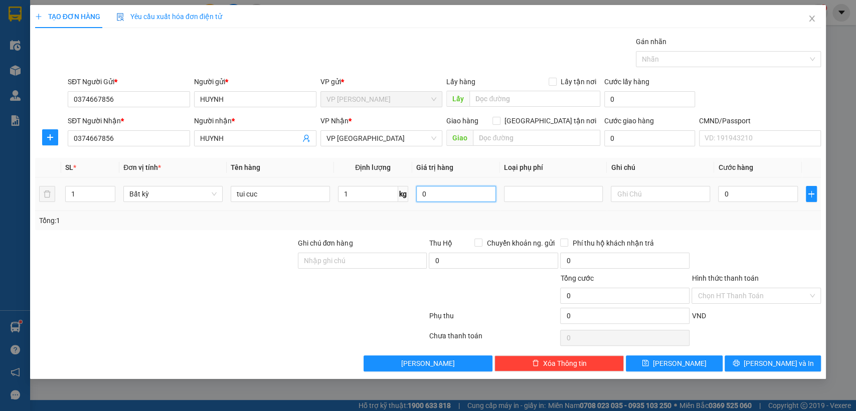
click at [436, 189] on input "0" at bounding box center [456, 194] width 80 height 16
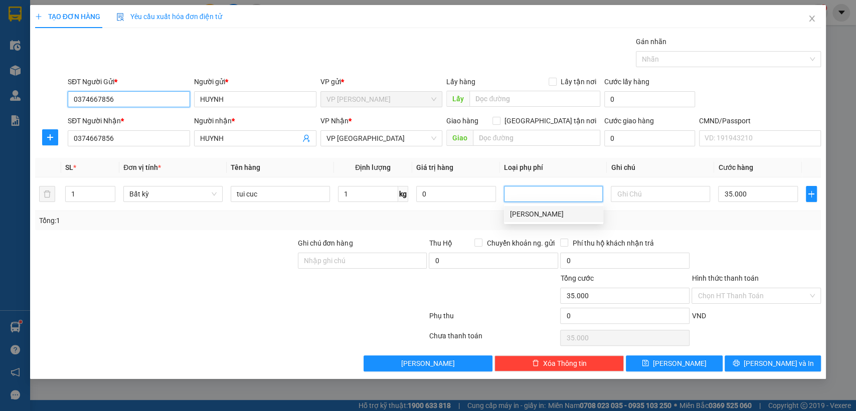
click at [120, 98] on input "0374667856" at bounding box center [129, 99] width 122 height 16
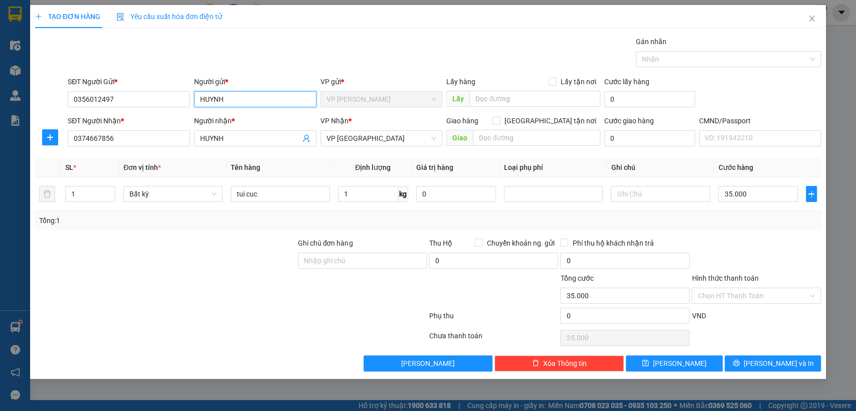
click at [243, 100] on input "HUYNH" at bounding box center [255, 99] width 122 height 16
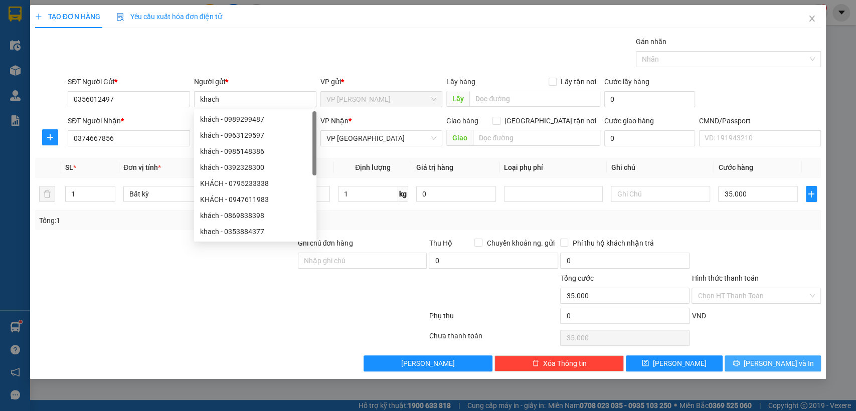
click at [746, 359] on button "[PERSON_NAME] và In" at bounding box center [773, 364] width 96 height 16
click at [745, 359] on button "[PERSON_NAME] và In" at bounding box center [773, 364] width 96 height 16
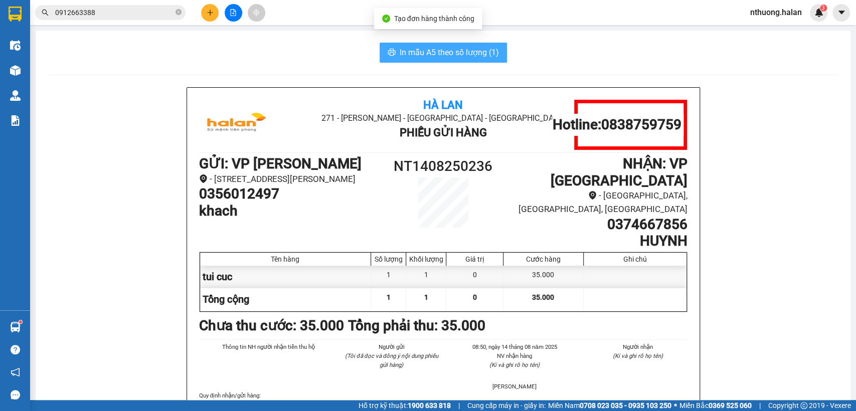
click at [431, 52] on span "In mẫu A5 theo số lượng (1)" at bounding box center [449, 52] width 99 height 13
click at [432, 52] on span "In mẫu A5 theo số lượng (1)" at bounding box center [449, 52] width 99 height 13
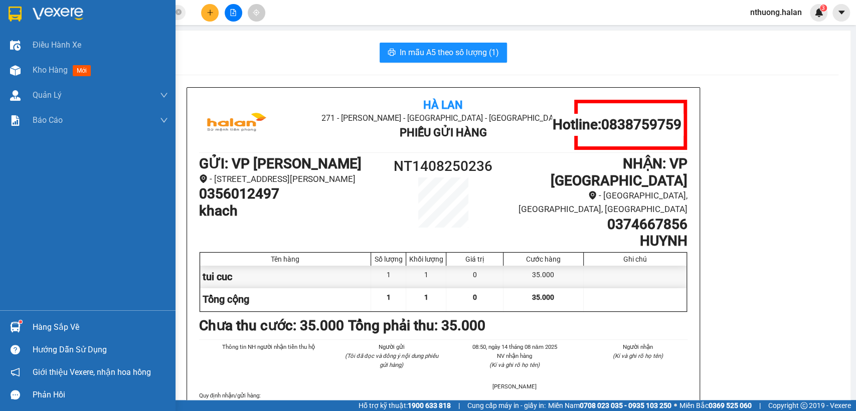
drag, startPoint x: 55, startPoint y: 73, endPoint x: 285, endPoint y: 1, distance: 241.3
click at [58, 77] on div "Kho hàng mới" at bounding box center [100, 70] width 135 height 25
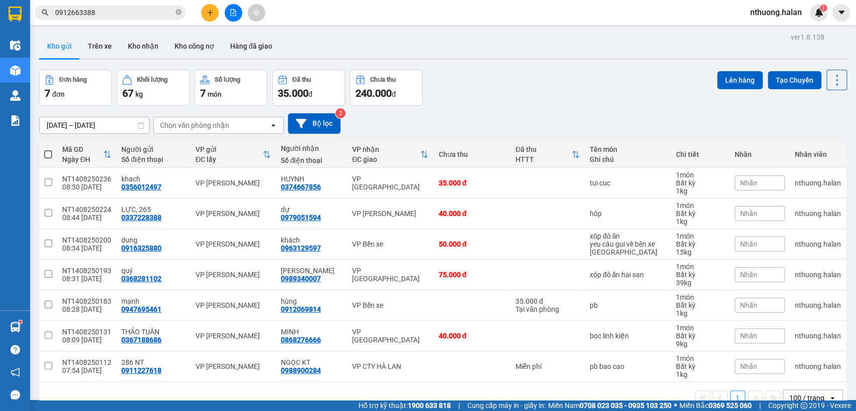
click at [116, 8] on input "0912663388" at bounding box center [114, 12] width 118 height 11
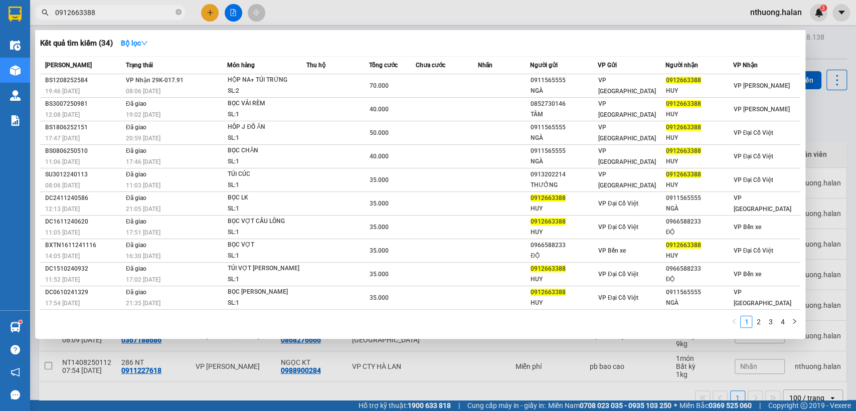
click at [116, 8] on input "0912663388" at bounding box center [114, 12] width 118 height 11
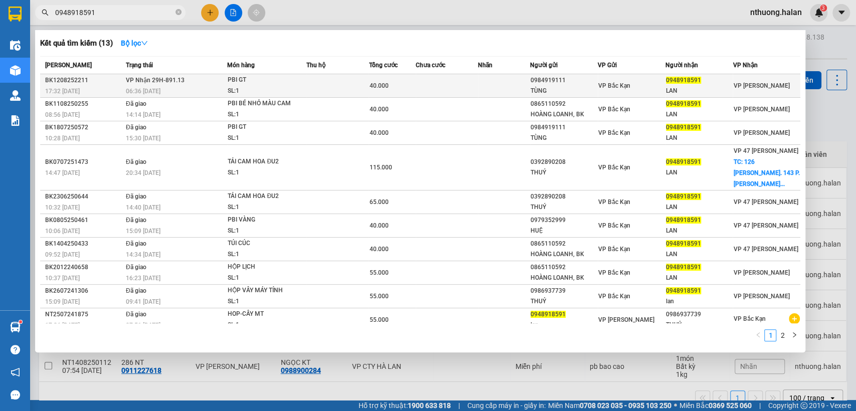
click at [326, 89] on td at bounding box center [338, 86] width 62 height 24
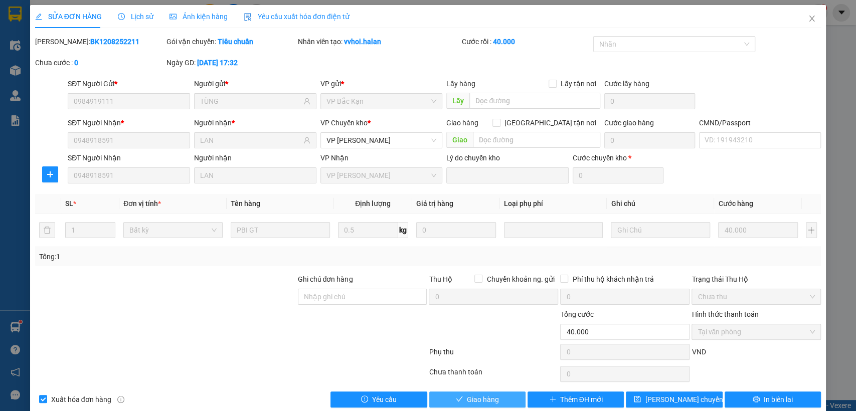
click at [482, 398] on span "Giao hàng" at bounding box center [483, 399] width 32 height 11
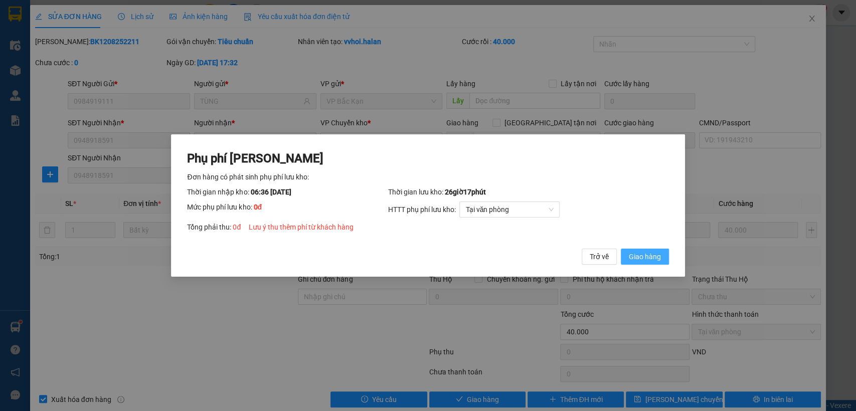
click at [635, 253] on span "Giao hàng" at bounding box center [645, 256] width 32 height 11
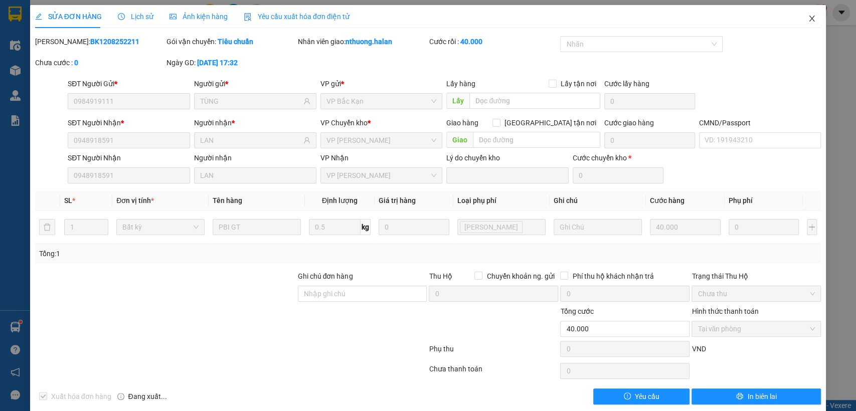
click at [802, 13] on span "Close" at bounding box center [812, 19] width 28 height 28
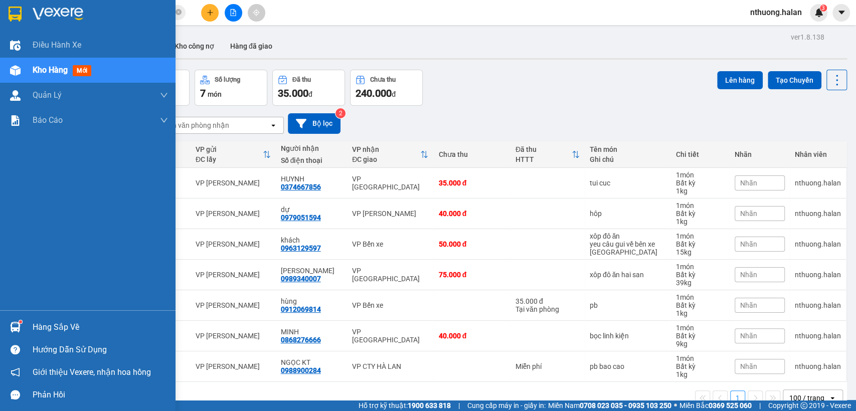
click at [29, 329] on div "Hàng sắp về" at bounding box center [88, 327] width 176 height 23
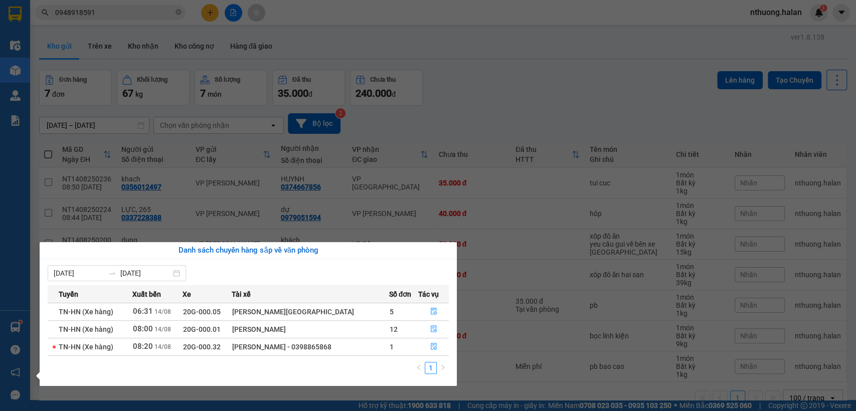
click at [548, 81] on section "Kết quả tìm kiếm ( 13 ) Bộ lọc Mã ĐH Trạng thái Món hàng Thu hộ Tổng cước Chưa …" at bounding box center [428, 205] width 856 height 411
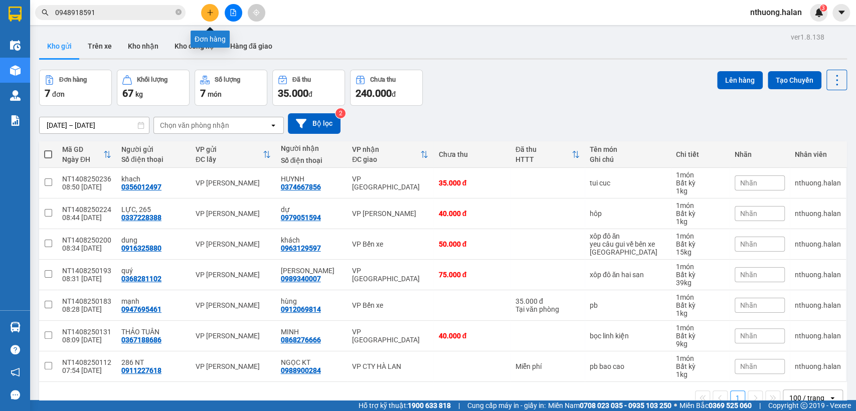
click at [205, 10] on button at bounding box center [210, 13] width 18 height 18
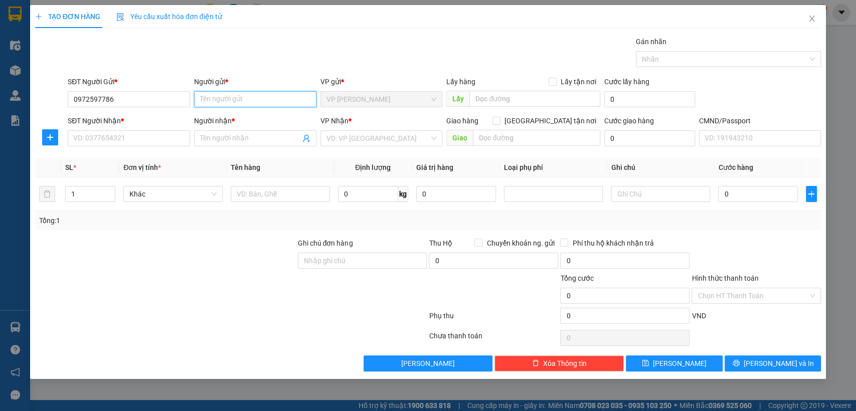
click at [217, 101] on input "Người gửi *" at bounding box center [255, 99] width 122 height 16
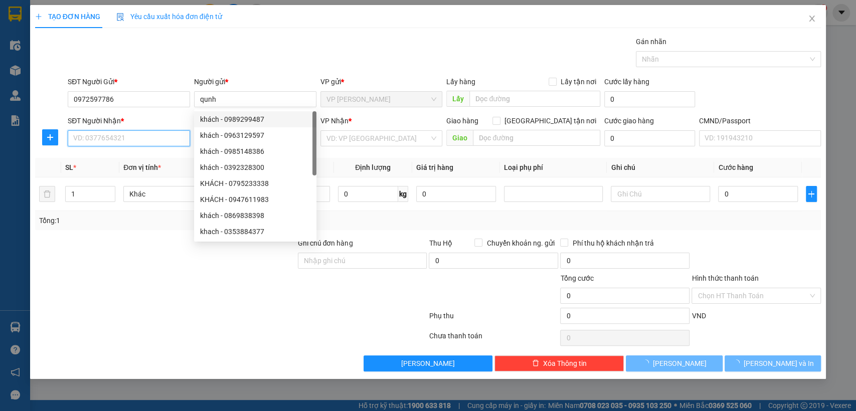
click at [140, 141] on input "SĐT Người Nhận *" at bounding box center [129, 138] width 122 height 16
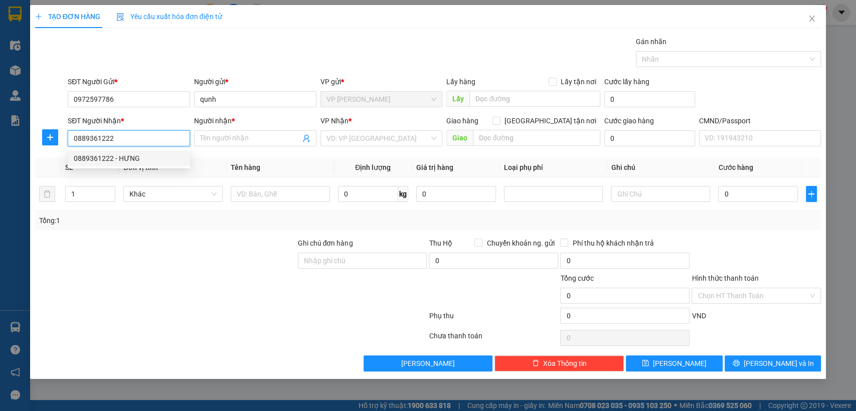
click at [118, 162] on div "0889361222 - HƯNG" at bounding box center [129, 158] width 110 height 11
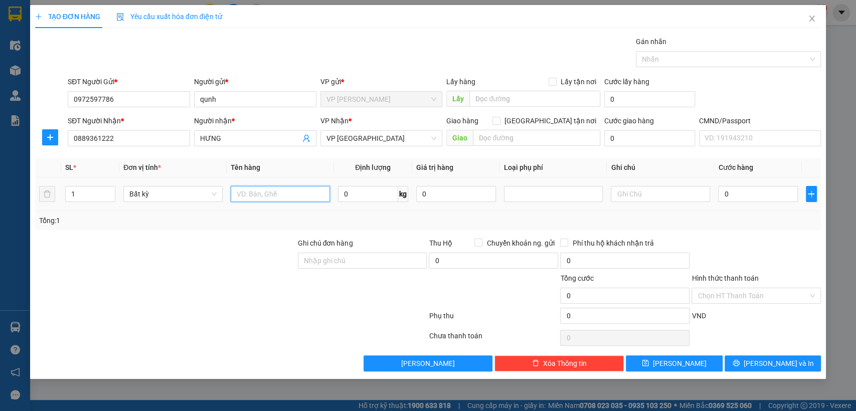
click at [315, 193] on input "text" at bounding box center [280, 194] width 99 height 16
click at [741, 289] on input "Hình thức thanh toán" at bounding box center [753, 295] width 110 height 15
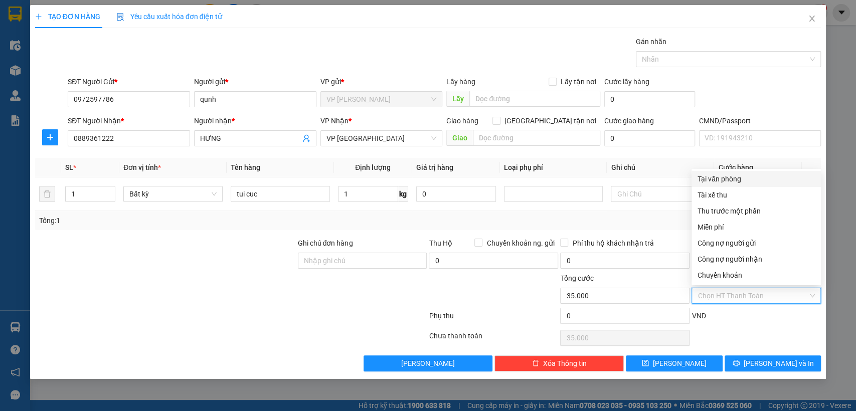
click at [721, 178] on div "Tại văn phòng" at bounding box center [756, 179] width 117 height 11
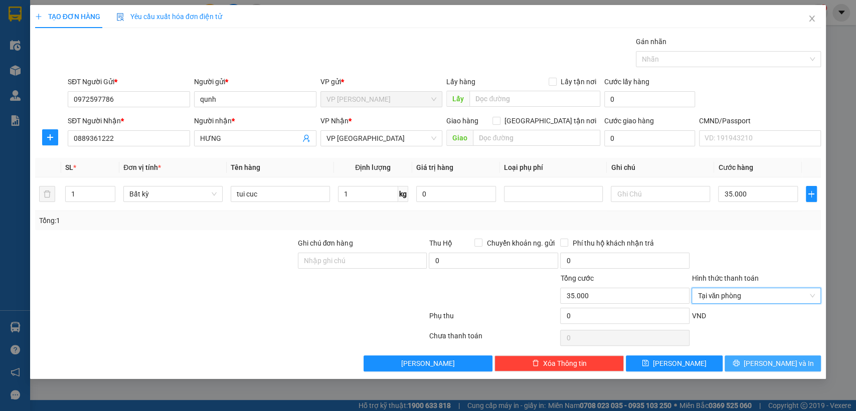
click at [767, 361] on span "[PERSON_NAME] và In" at bounding box center [779, 363] width 70 height 11
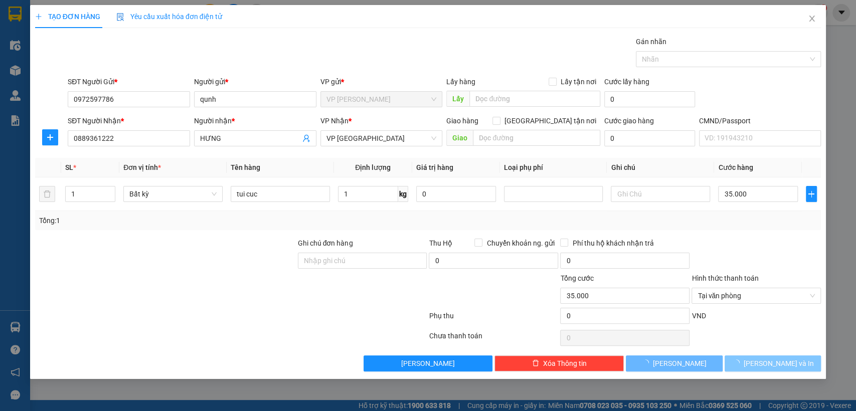
click at [767, 361] on span "[PERSON_NAME] và In" at bounding box center [779, 363] width 70 height 11
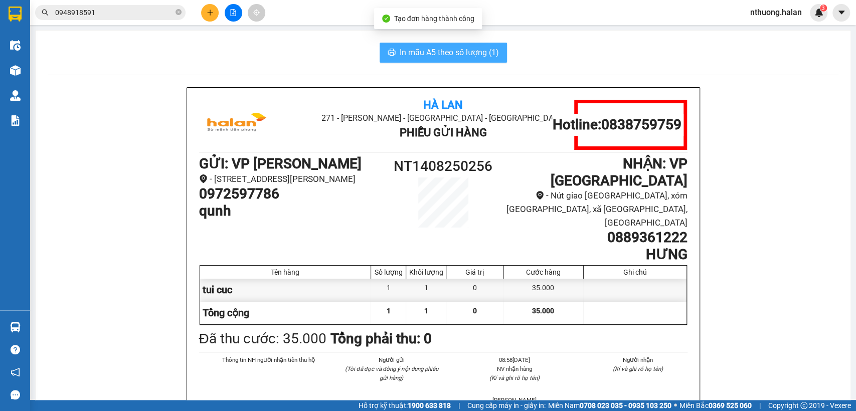
click at [400, 56] on span "In mẫu A5 theo số lượng (1)" at bounding box center [449, 52] width 99 height 13
click at [400, 55] on span "In mẫu A5 theo số lượng (1)" at bounding box center [449, 52] width 99 height 13
click at [121, 13] on input "0948918591" at bounding box center [114, 12] width 118 height 11
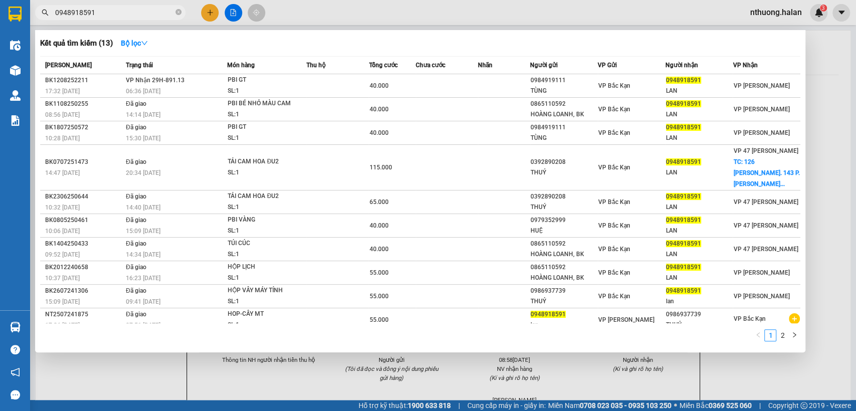
click at [121, 13] on input "0948918591" at bounding box center [114, 12] width 118 height 11
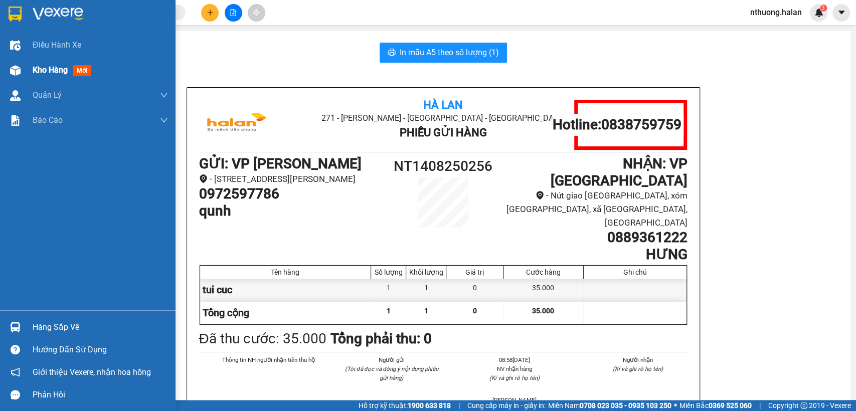
click at [43, 65] on span "Kho hàng" at bounding box center [50, 70] width 35 height 10
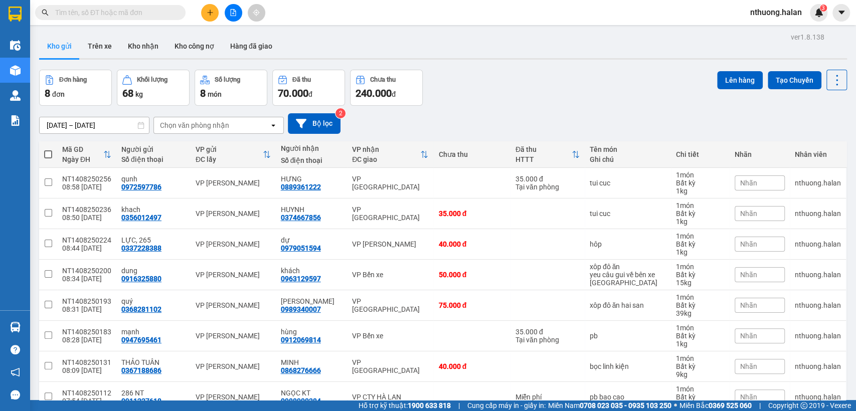
click at [165, 11] on input "text" at bounding box center [114, 12] width 118 height 11
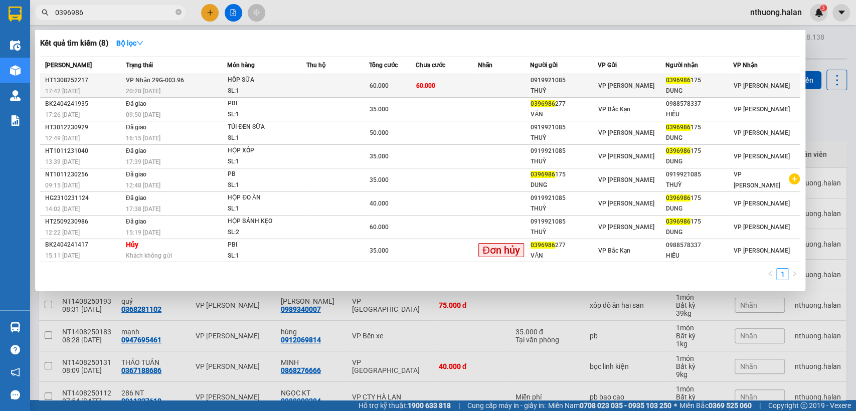
click at [441, 80] on td "60.000" at bounding box center [447, 86] width 62 height 24
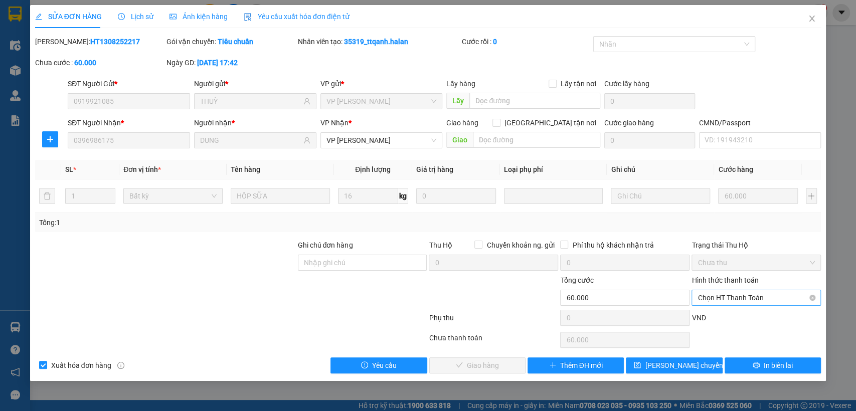
click at [754, 293] on span "Chọn HT Thanh Toán" at bounding box center [756, 297] width 117 height 15
click at [754, 292] on span "Chọn HT Thanh Toán" at bounding box center [756, 297] width 117 height 15
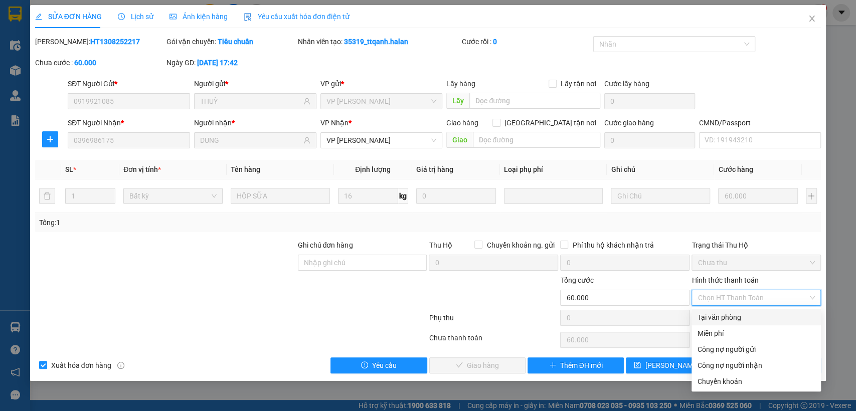
click at [724, 320] on div "Tại văn phòng" at bounding box center [756, 317] width 117 height 11
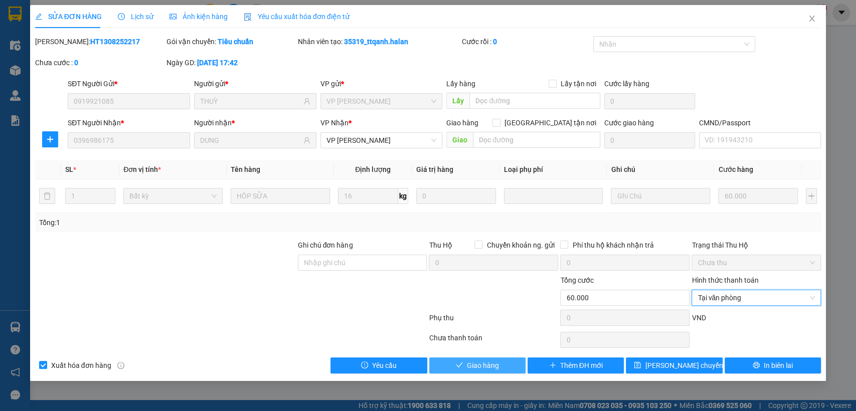
click at [487, 366] on span "Giao hàng" at bounding box center [483, 365] width 32 height 11
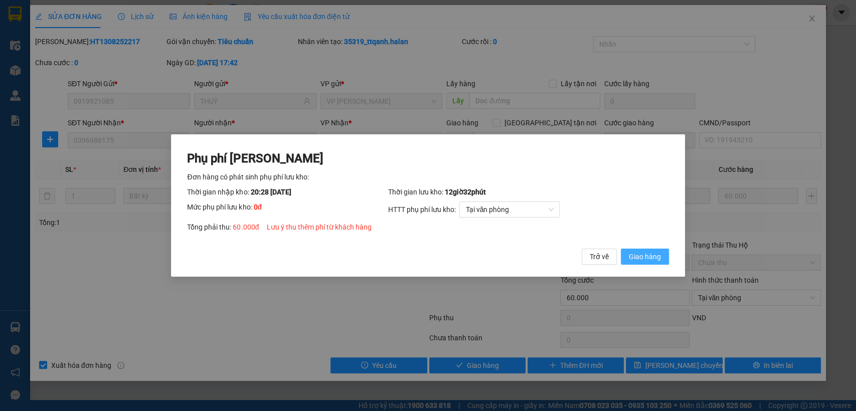
click at [638, 258] on span "Giao hàng" at bounding box center [645, 256] width 32 height 11
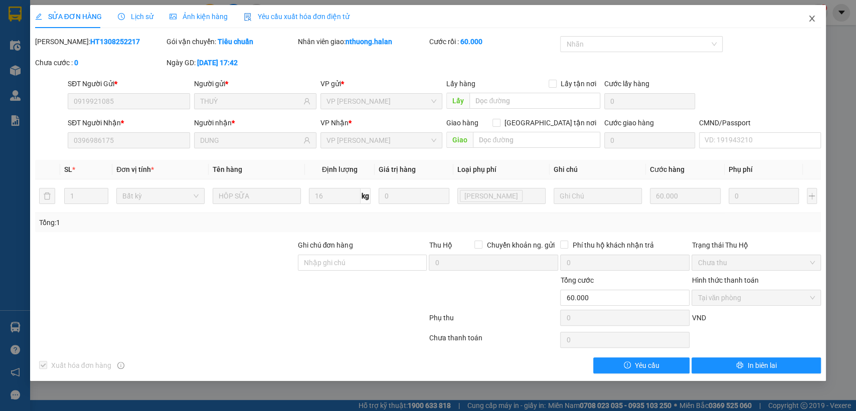
click at [815, 14] on span "Close" at bounding box center [812, 19] width 28 height 28
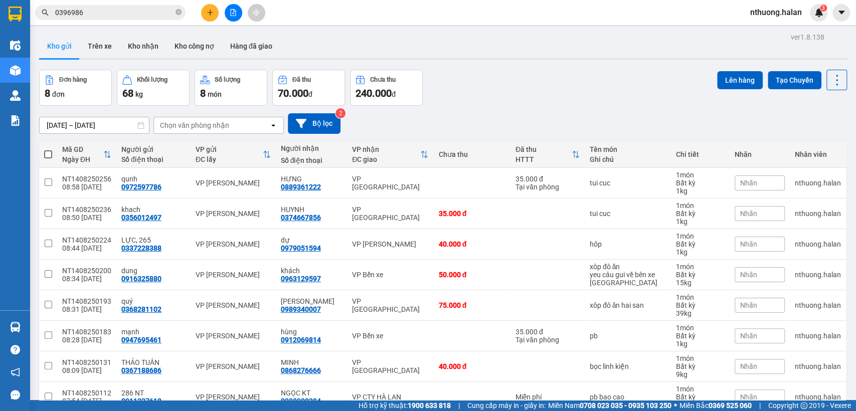
click at [212, 11] on icon "plus" at bounding box center [210, 12] width 7 height 7
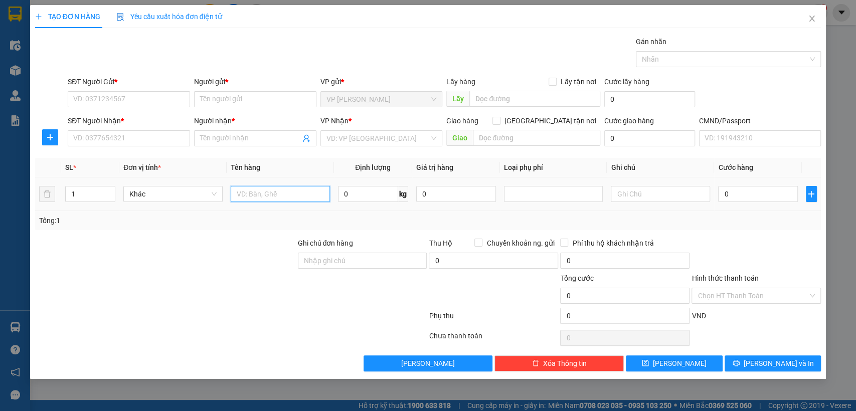
click at [277, 192] on input "text" at bounding box center [280, 194] width 99 height 16
click at [136, 99] on input "SĐT Người Gửi *" at bounding box center [129, 99] width 122 height 16
type input "0973020393"
click at [228, 97] on input "Người gửi *" at bounding box center [255, 99] width 122 height 16
type input "s"
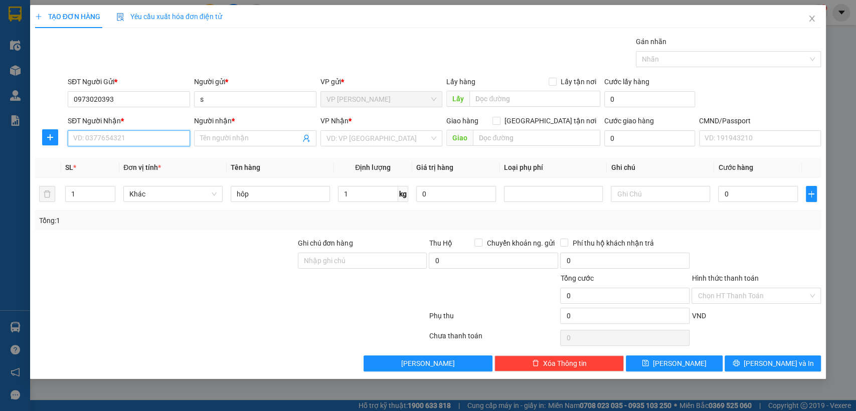
click at [136, 141] on input "SĐT Người Nhận *" at bounding box center [129, 138] width 122 height 16
drag, startPoint x: 69, startPoint y: 138, endPoint x: 132, endPoint y: 137, distance: 63.7
click at [132, 137] on input "0961312998" at bounding box center [129, 138] width 122 height 16
type input "0961312998"
click at [145, 101] on input "0973020393" at bounding box center [129, 99] width 122 height 16
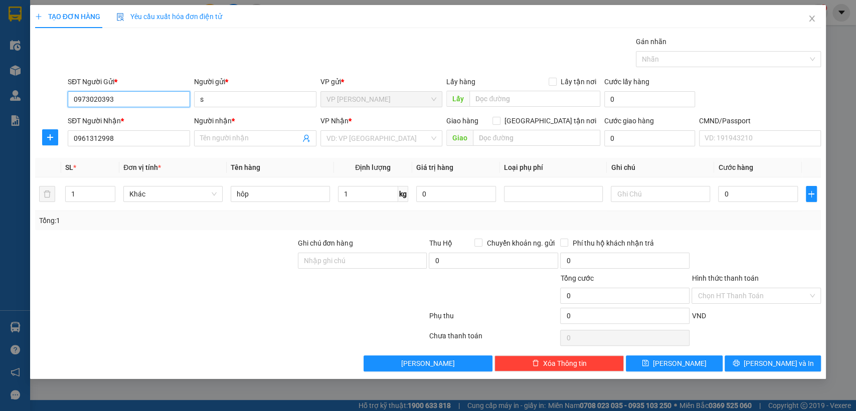
click at [145, 100] on input "0973020393" at bounding box center [129, 99] width 122 height 16
click at [72, 137] on input "0961312998" at bounding box center [129, 138] width 122 height 16
drag, startPoint x: 72, startPoint y: 137, endPoint x: 94, endPoint y: 139, distance: 21.7
click at [89, 138] on input "0961312998" at bounding box center [129, 138] width 122 height 16
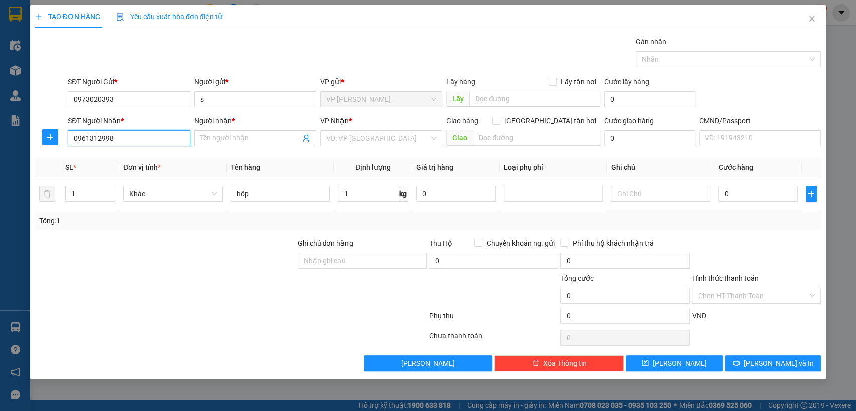
click at [97, 140] on input "0961312998" at bounding box center [129, 138] width 122 height 16
drag, startPoint x: 112, startPoint y: 120, endPoint x: 116, endPoint y: 127, distance: 8.3
click at [136, 104] on form "SĐT Người Gửi * 0973020393 Người gửi * s VP gửi * VP Nguyễn Trãi Lấy hàng Lấy t…" at bounding box center [428, 113] width 787 height 74
drag, startPoint x: 72, startPoint y: 97, endPoint x: 111, endPoint y: 98, distance: 39.1
click at [111, 98] on input "09730203930961312998" at bounding box center [129, 99] width 122 height 16
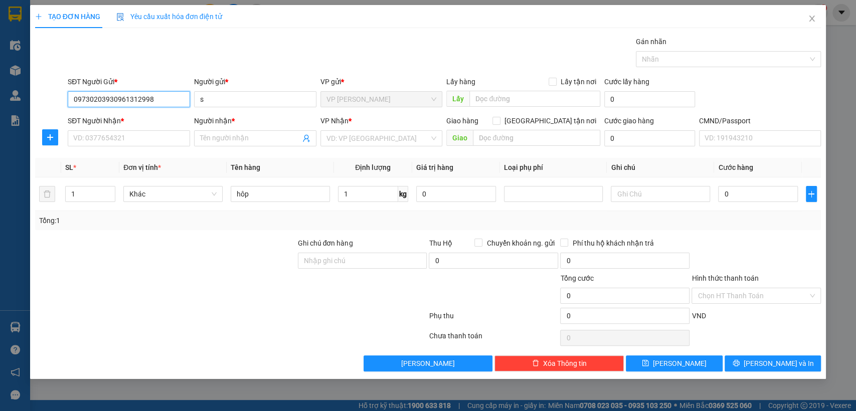
click at [94, 97] on input "09730203930961312998" at bounding box center [129, 99] width 122 height 16
drag, startPoint x: 94, startPoint y: 97, endPoint x: 97, endPoint y: 133, distance: 36.2
click at [97, 133] on form "SĐT Người Gửi * 09730203930961312998 09730203930961312998 Người gửi * s VP gửi …" at bounding box center [428, 113] width 787 height 74
click at [96, 96] on input "09730203930961312998" at bounding box center [129, 99] width 122 height 16
drag, startPoint x: 69, startPoint y: 97, endPoint x: 104, endPoint y: 87, distance: 37.1
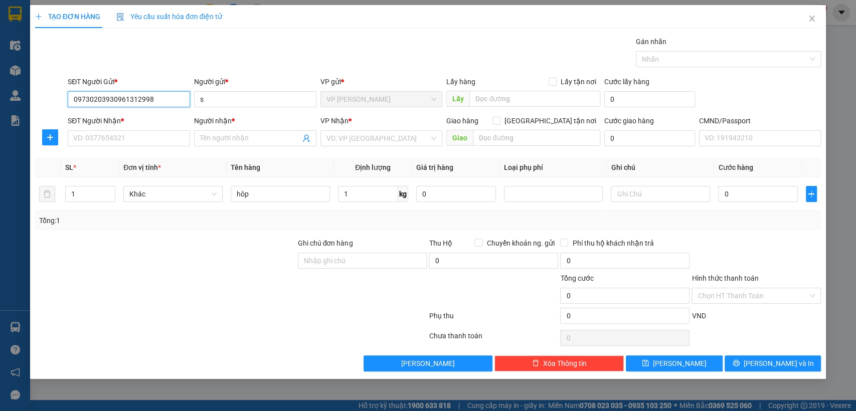
click at [114, 90] on div "SĐT Người Gửi * 09730203930961312998 09730203930961312998" at bounding box center [129, 93] width 122 height 35
type input "961312998"
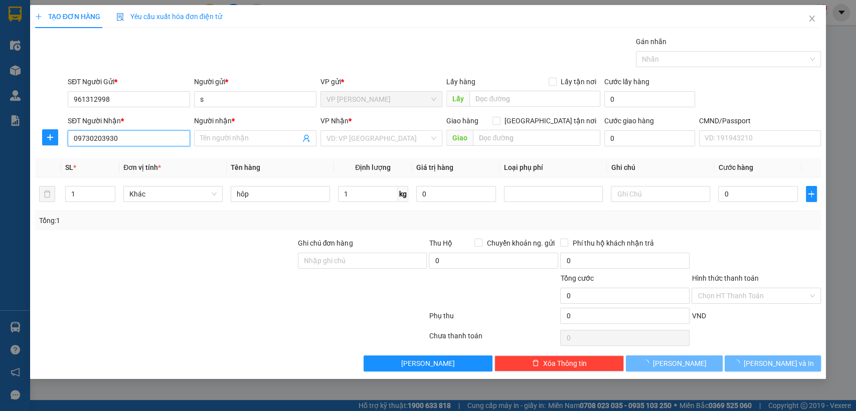
click at [119, 136] on input "09730203930" at bounding box center [129, 138] width 122 height 16
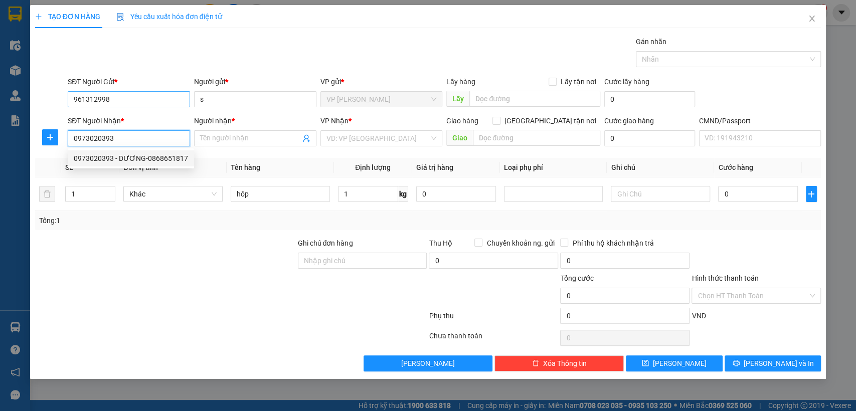
type input "0973020393"
click at [72, 99] on input "961312998" at bounding box center [129, 99] width 122 height 16
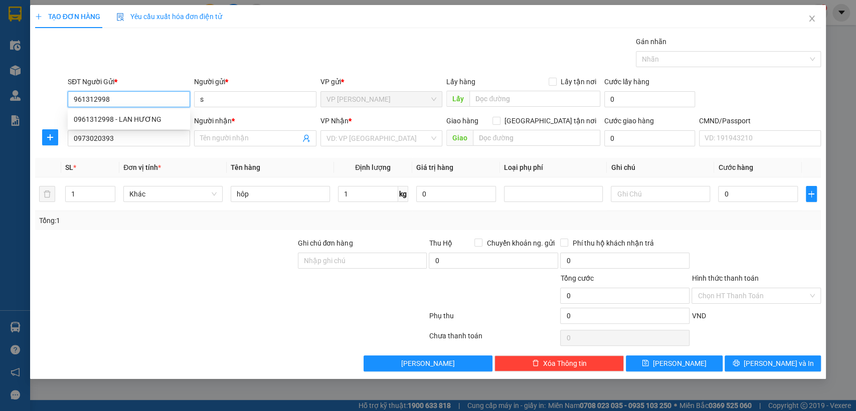
type input "0961312998"
click at [112, 117] on div "0961312998 - LAN HƯƠNG" at bounding box center [129, 119] width 110 height 11
type input "[PERSON_NAME]"
type input "0961312998"
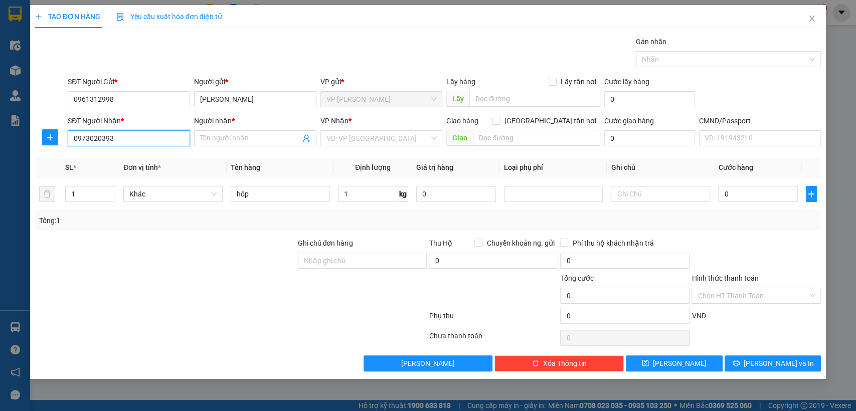
click at [124, 142] on input "0973020393" at bounding box center [129, 138] width 122 height 16
click at [131, 160] on div "0973020393 - DƯƠNG-0868651817" at bounding box center [131, 158] width 114 height 11
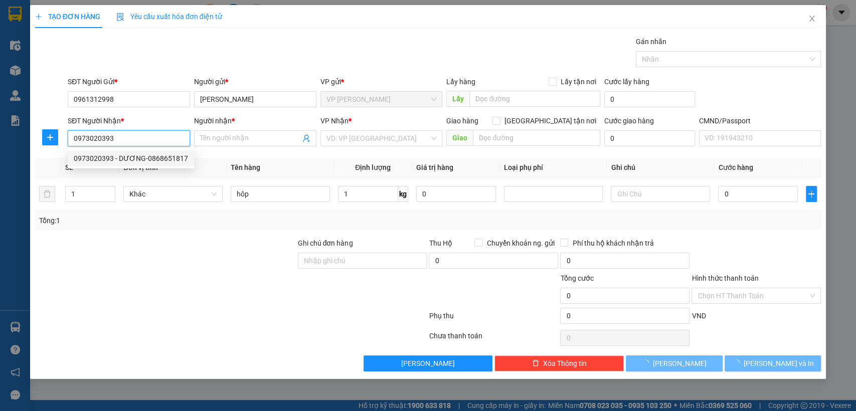
click at [131, 160] on div "0973020393 - DƯƠNG-0868651817" at bounding box center [131, 158] width 114 height 11
type input "DƯƠNG-0868651817"
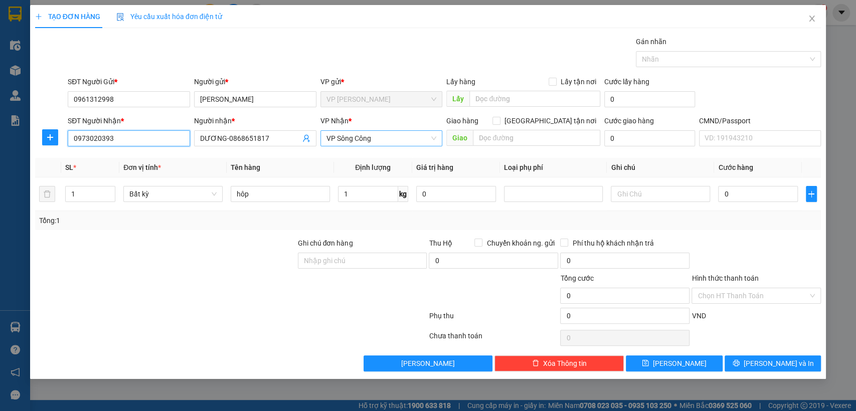
click at [345, 138] on span "VP Sông Công" at bounding box center [382, 138] width 110 height 15
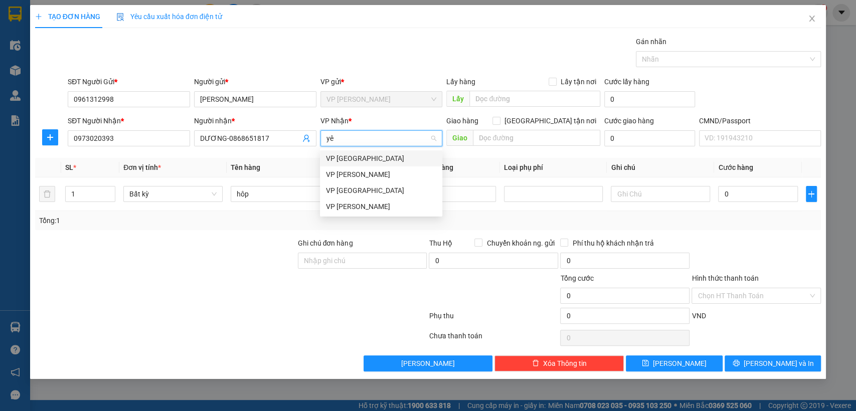
type input "yên"
click at [340, 162] on div "VP [PERSON_NAME]" at bounding box center [381, 158] width 110 height 11
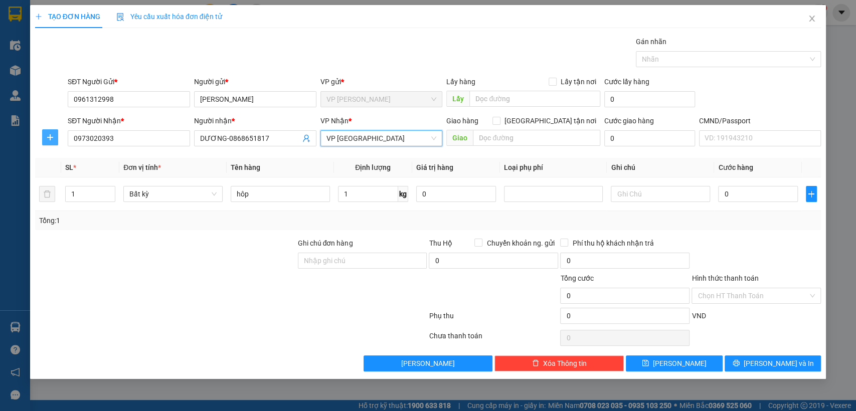
click at [52, 138] on icon "plus" at bounding box center [50, 137] width 8 height 8
click at [52, 138] on div at bounding box center [50, 132] width 33 height 35
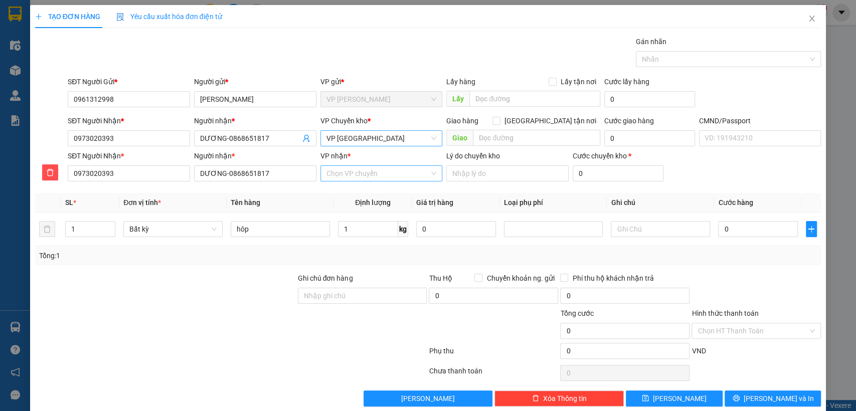
click at [329, 176] on input "VP nhận *" at bounding box center [378, 173] width 103 height 15
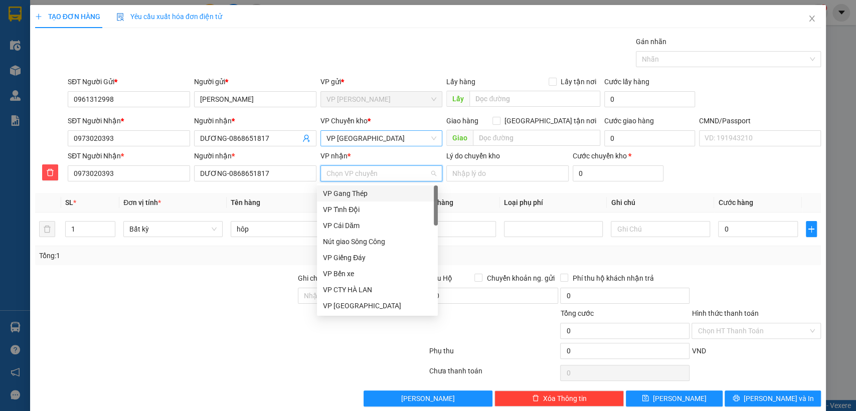
type input "s"
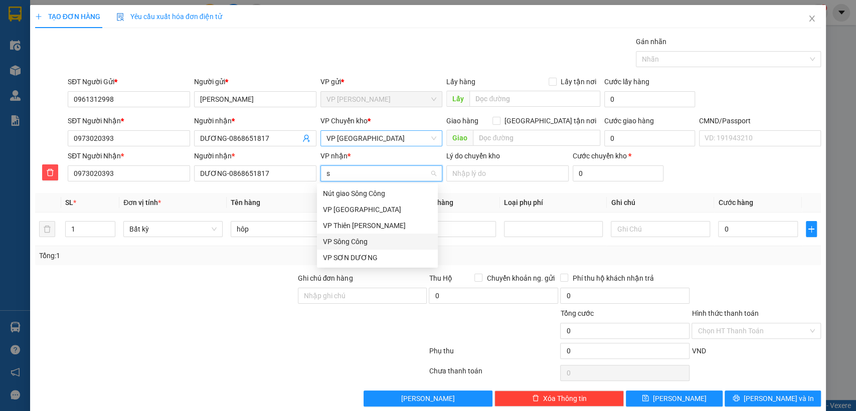
click at [350, 244] on div "VP Sông Công" at bounding box center [377, 241] width 109 height 11
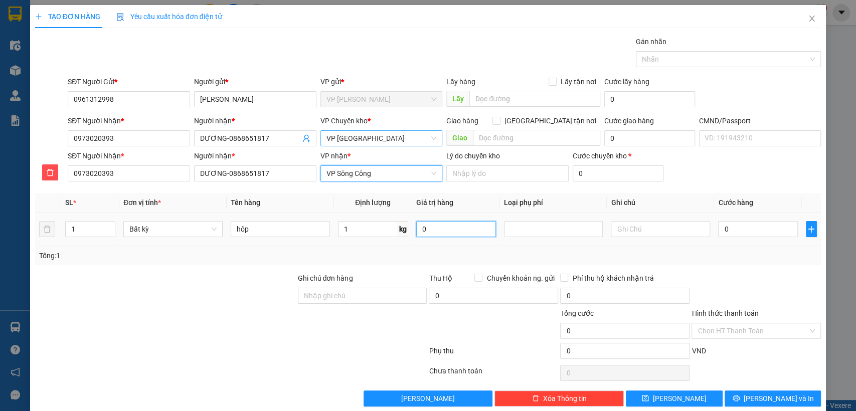
click at [431, 227] on input "0" at bounding box center [456, 229] width 80 height 16
type input "0"
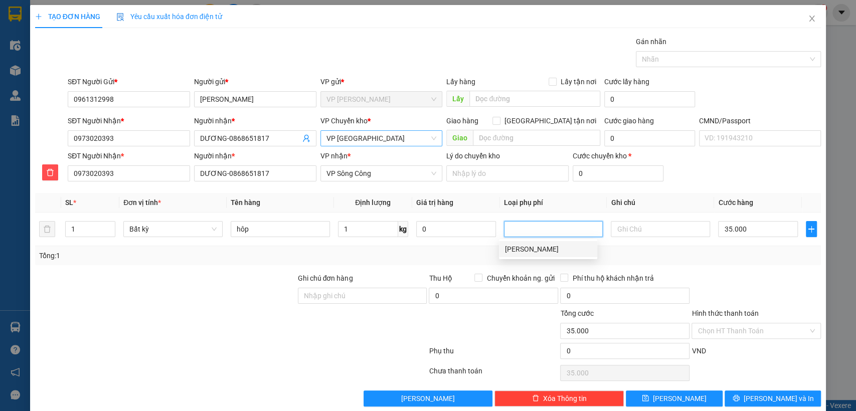
type input "35.000"
click at [780, 396] on span "[PERSON_NAME] và In" at bounding box center [779, 398] width 70 height 11
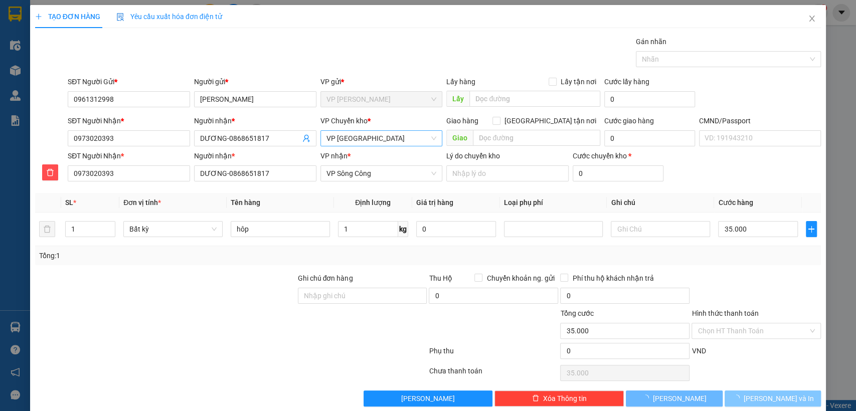
click at [780, 396] on span "[PERSON_NAME] và In" at bounding box center [779, 398] width 70 height 11
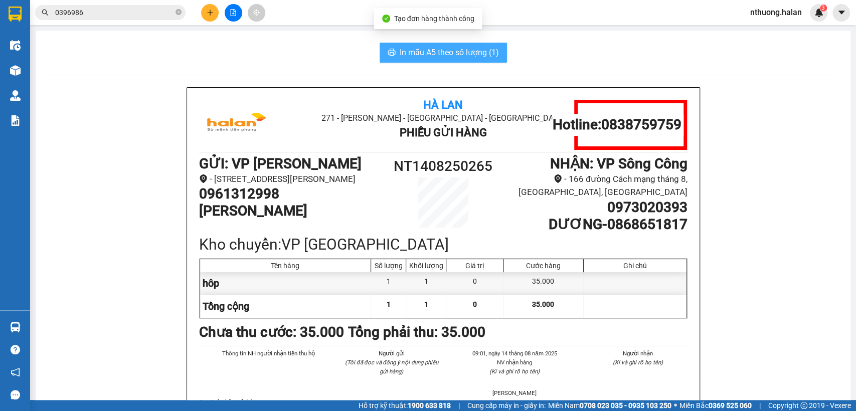
click at [438, 57] on span "In mẫu A5 theo số lượng (1)" at bounding box center [449, 52] width 99 height 13
click at [210, 5] on button at bounding box center [210, 13] width 18 height 18
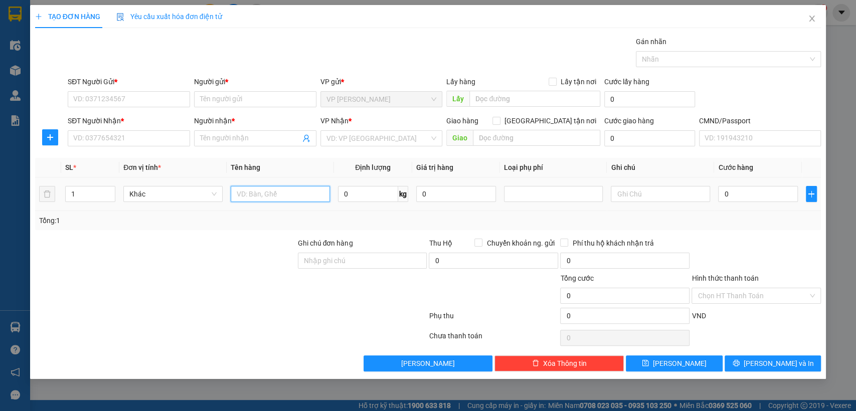
click at [285, 194] on input "text" at bounding box center [280, 194] width 99 height 16
type input "hôp đen"
type input "7"
click at [274, 194] on input "hôp đen" at bounding box center [280, 194] width 99 height 16
type input "hôp đen linh kiện"
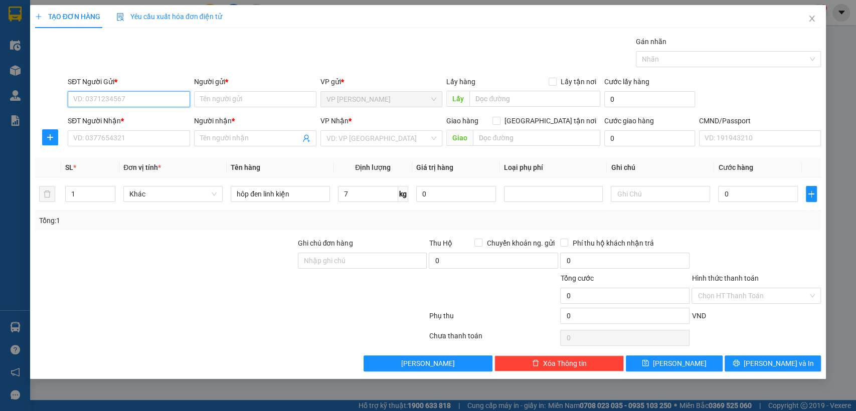
click at [122, 96] on input "SĐT Người Gửi *" at bounding box center [129, 99] width 122 height 16
type input "0824184444"
click at [118, 124] on div "0824184444 - cty chico" at bounding box center [129, 119] width 110 height 11
type input "cty chico"
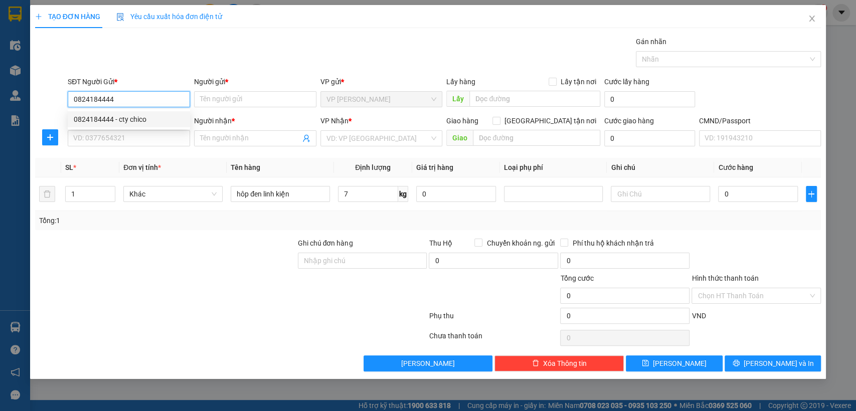
type input "008095008324"
click at [118, 124] on div "0824184444 - cty chico" at bounding box center [129, 119] width 110 height 11
type input "0824184444"
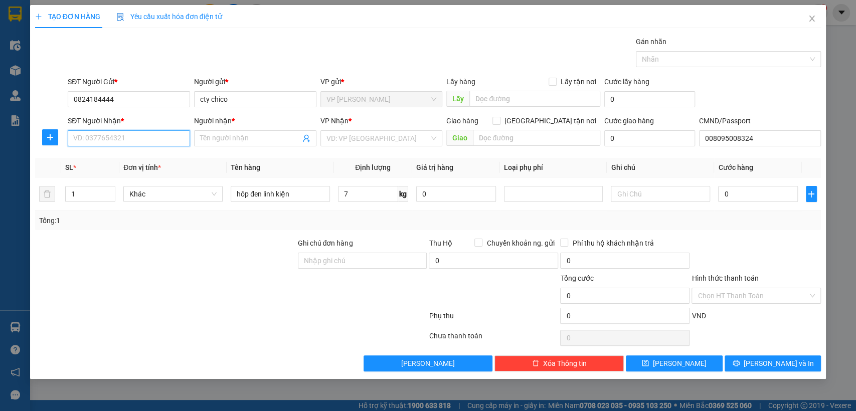
click at [125, 133] on input "SĐT Người Nhận *" at bounding box center [129, 138] width 122 height 16
type input "0362337826"
click at [111, 152] on div "0362337826 - NAM" at bounding box center [129, 159] width 122 height 16
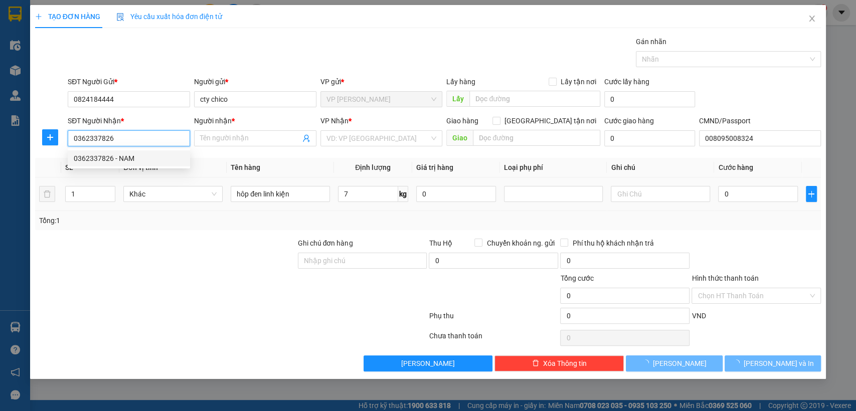
type input "NAM"
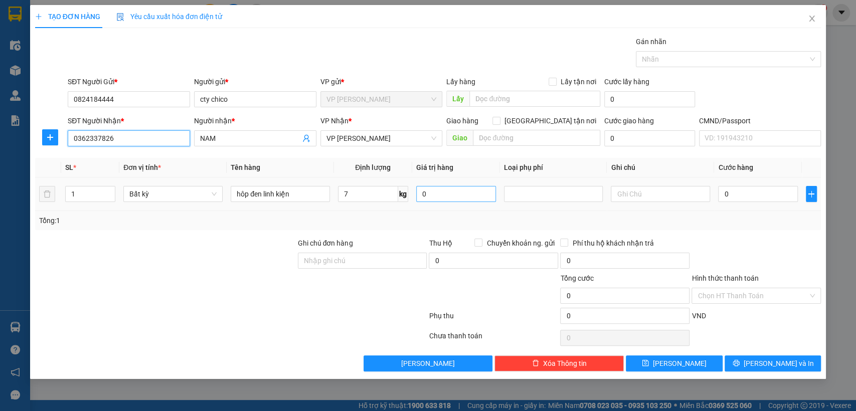
type input "0362337826"
click at [436, 197] on input "0" at bounding box center [456, 194] width 80 height 16
type input "0"
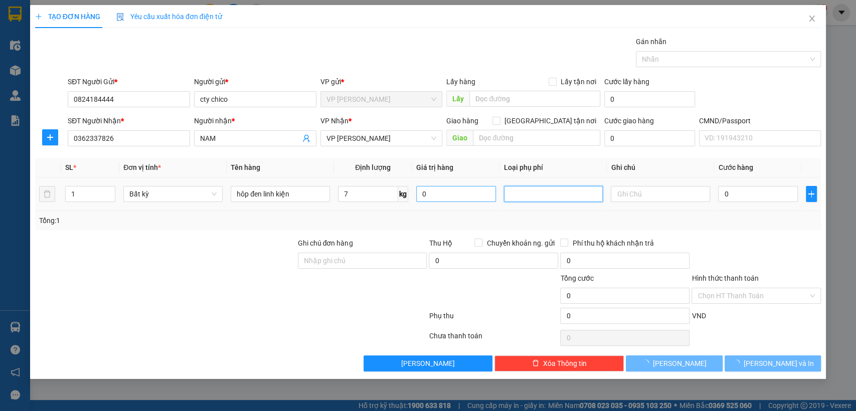
type input "40.000"
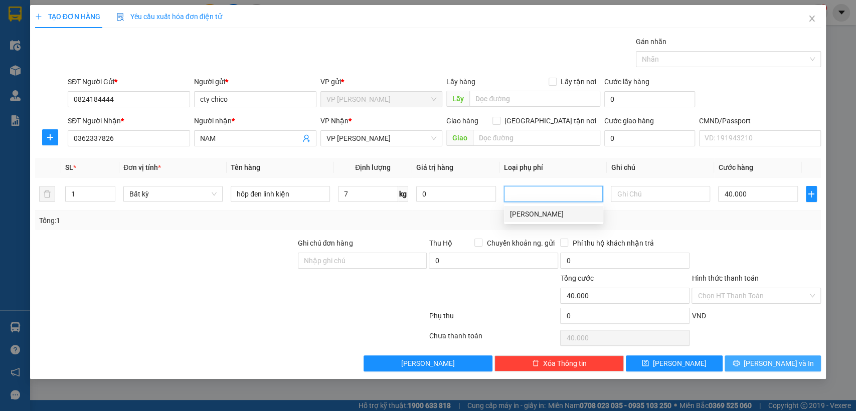
click at [779, 362] on span "[PERSON_NAME] và In" at bounding box center [779, 363] width 70 height 11
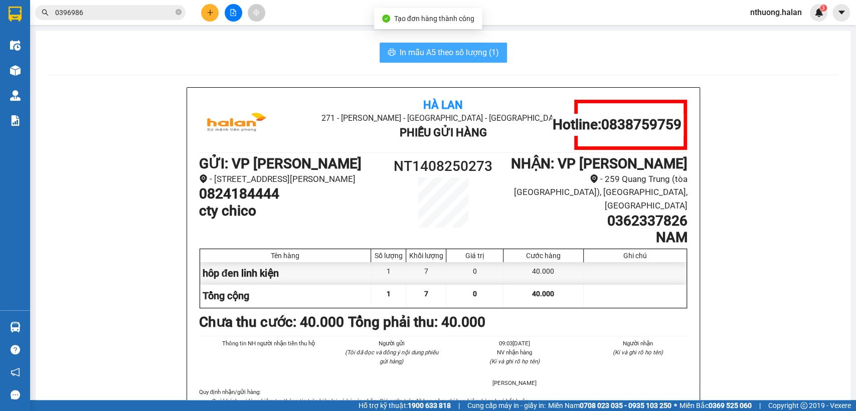
click at [438, 50] on span "In mẫu A5 theo số lượng (1)" at bounding box center [449, 52] width 99 height 13
drag, startPoint x: 437, startPoint y: 50, endPoint x: 414, endPoint y: 69, distance: 30.3
click at [437, 50] on span "In mẫu A5 theo số lượng (1)" at bounding box center [449, 52] width 99 height 13
click at [409, 45] on button "In mẫu A5 theo số lượng (1)" at bounding box center [443, 53] width 127 height 20
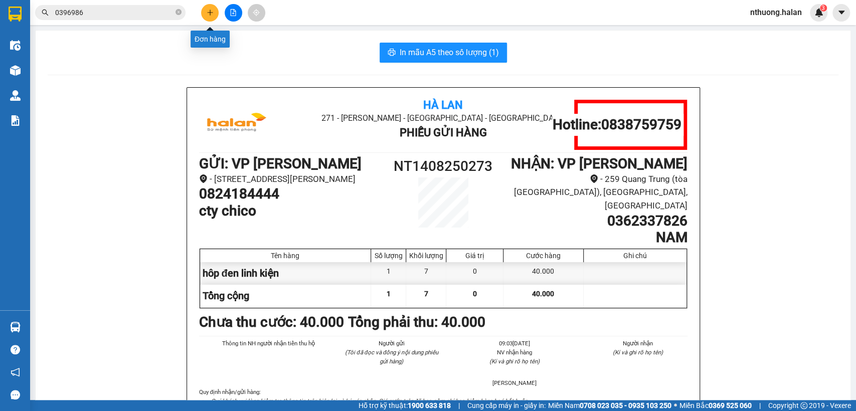
click at [212, 6] on button at bounding box center [210, 13] width 18 height 18
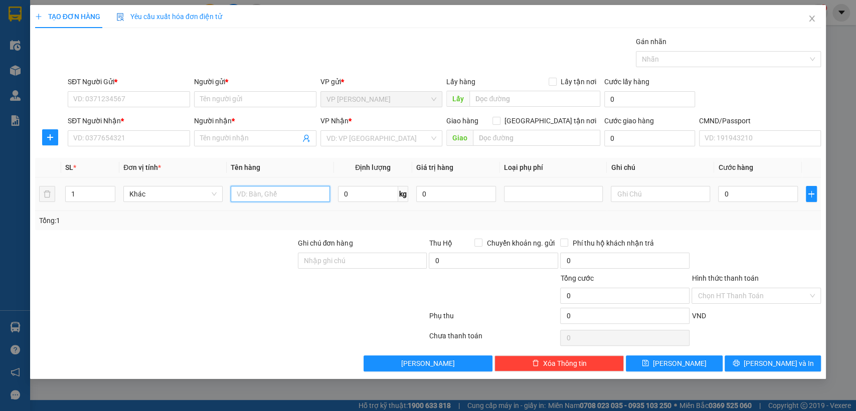
drag, startPoint x: 265, startPoint y: 190, endPoint x: 252, endPoint y: 186, distance: 13.2
click at [265, 190] on input "text" at bounding box center [280, 194] width 99 height 16
type input "valy"
type input "11"
click at [268, 186] on input "valy" at bounding box center [280, 194] width 99 height 16
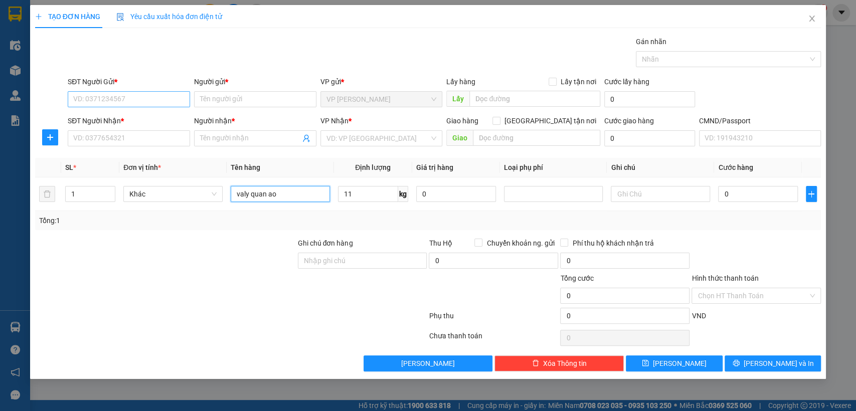
type input "valy quan ao"
click at [114, 101] on input "SĐT Người Gửi *" at bounding box center [129, 99] width 122 height 16
type input "0829093333"
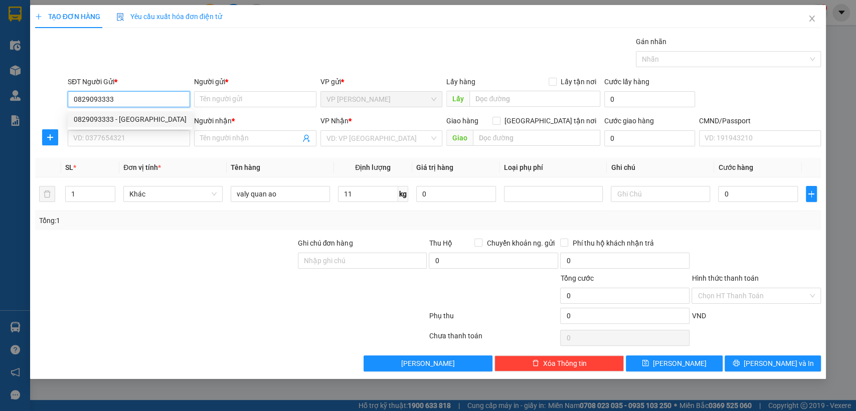
click at [112, 118] on div "0829093333 - SƠN HOÀNG STORE" at bounding box center [130, 119] width 113 height 11
type input "SƠN HOÀNG STORE"
click at [112, 118] on div "0829093333 - SƠN HOÀNG STORE" at bounding box center [130, 119] width 113 height 11
type input "0829093333"
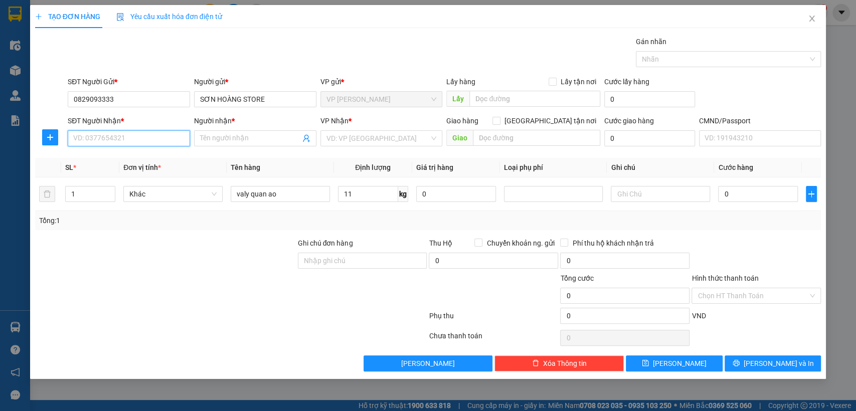
click at [121, 133] on input "SĐT Người Nhận *" at bounding box center [129, 138] width 122 height 16
type input "0983782368"
drag, startPoint x: 122, startPoint y: 158, endPoint x: 157, endPoint y: 154, distance: 34.3
click at [123, 157] on div "0983782368 - ĐÔNG" at bounding box center [129, 158] width 110 height 11
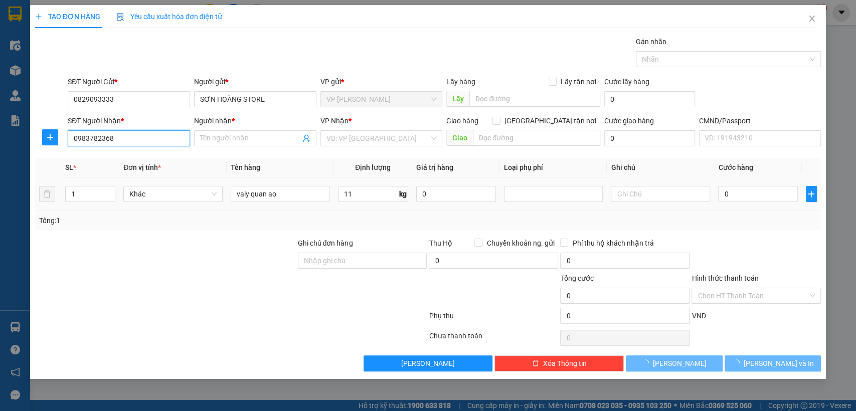
type input "ĐÔNG"
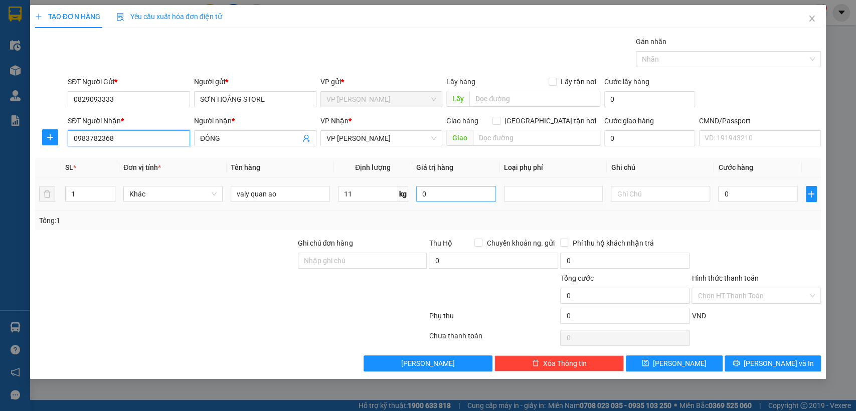
type input "0983782368"
click at [428, 191] on input "0" at bounding box center [456, 194] width 80 height 16
click at [355, 137] on span "VP [PERSON_NAME]" at bounding box center [382, 138] width 110 height 15
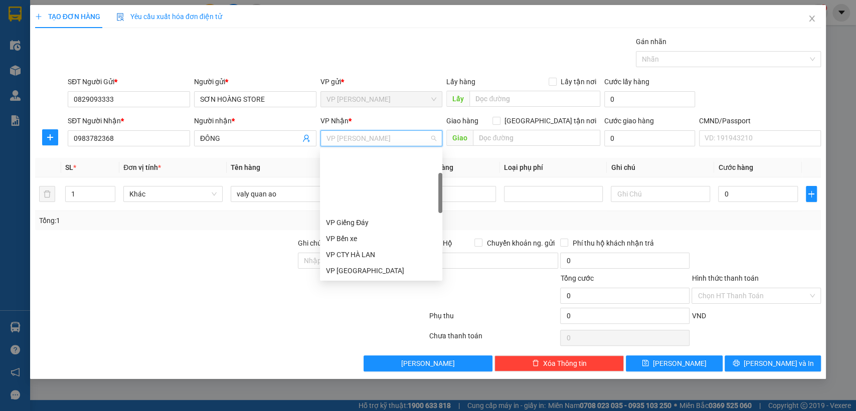
scroll to position [80, 0]
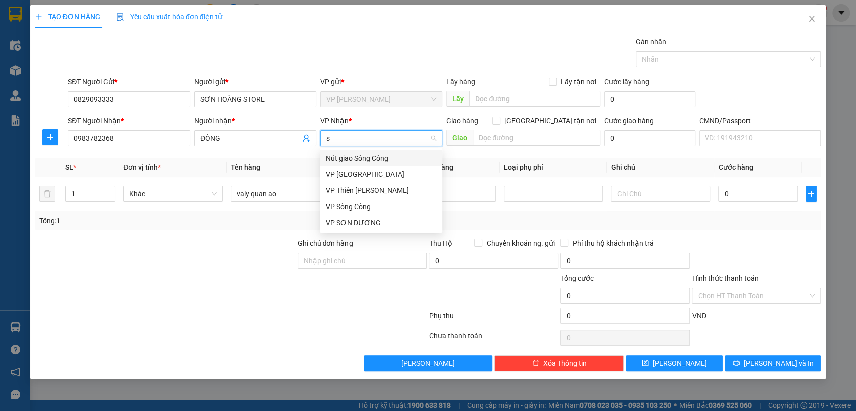
type input "s"
click at [357, 171] on div "VP [GEOGRAPHIC_DATA]" at bounding box center [381, 174] width 110 height 11
click at [357, 171] on span "Định lượng" at bounding box center [373, 168] width 36 height 8
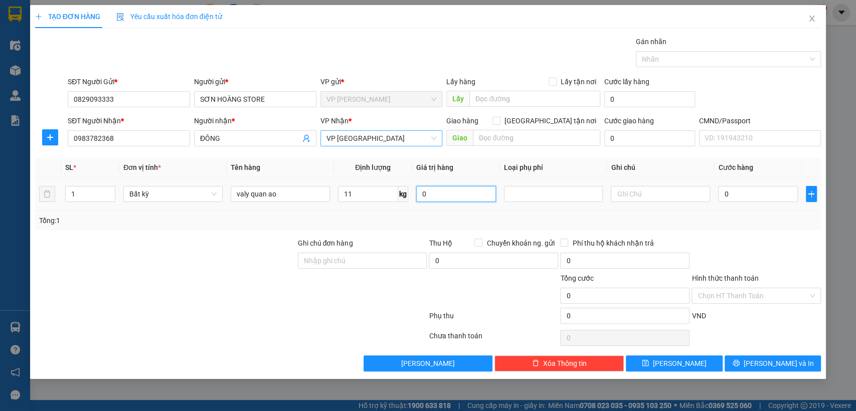
click at [442, 193] on input "0" at bounding box center [456, 194] width 80 height 16
type input "0"
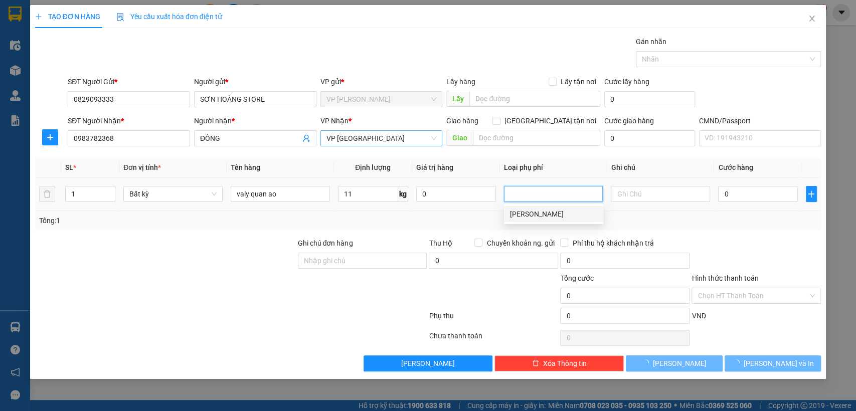
type input "50.000"
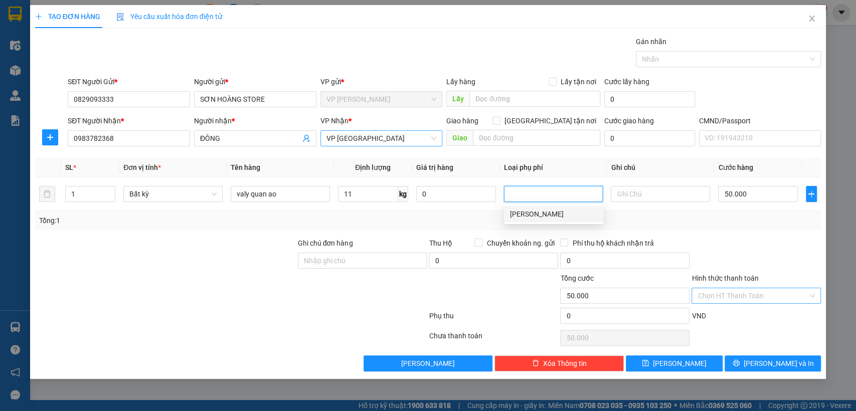
click at [738, 297] on input "Hình thức thanh toán" at bounding box center [753, 295] width 110 height 15
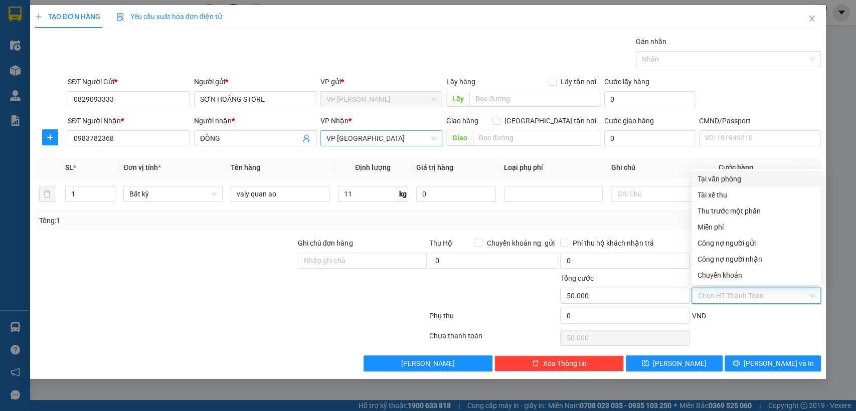
click at [733, 179] on div "Tại văn phòng" at bounding box center [756, 179] width 117 height 11
type input "0"
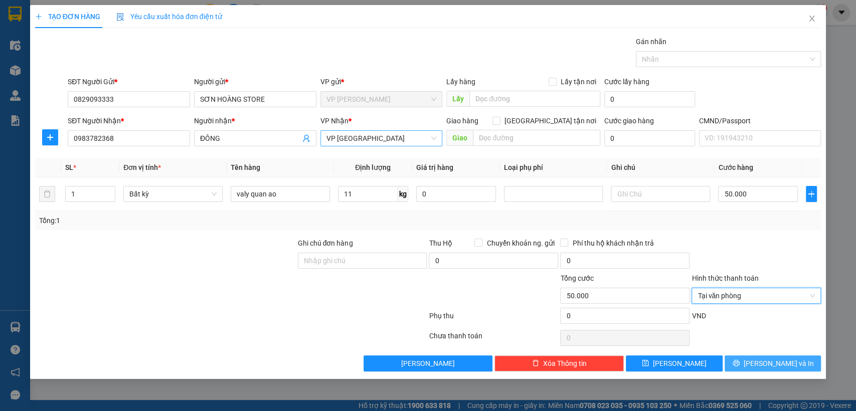
click at [757, 358] on button "[PERSON_NAME] và In" at bounding box center [773, 364] width 96 height 16
click at [757, 357] on button "[PERSON_NAME] và In" at bounding box center [773, 364] width 96 height 16
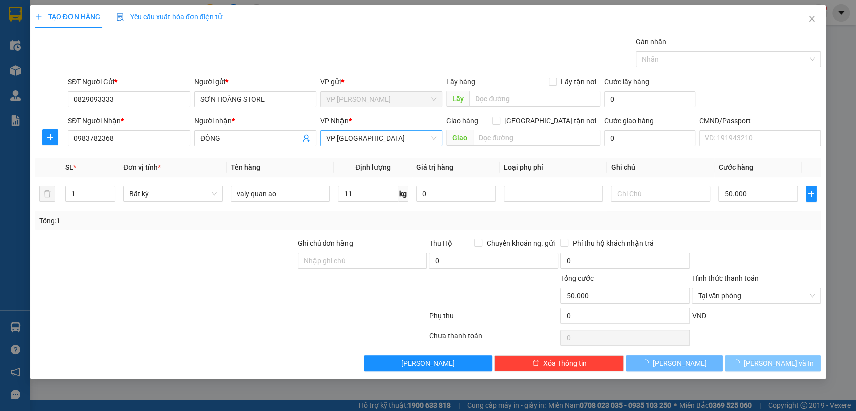
click at [744, 358] on span "button" at bounding box center [738, 363] width 11 height 11
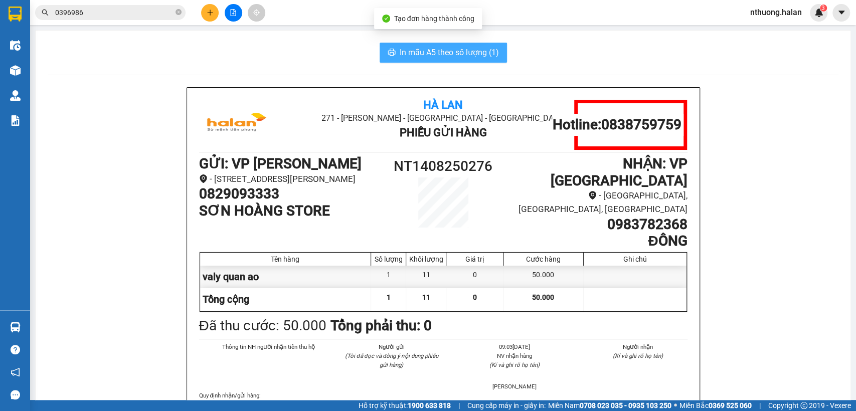
click at [454, 56] on span "In mẫu A5 theo số lượng (1)" at bounding box center [449, 52] width 99 height 13
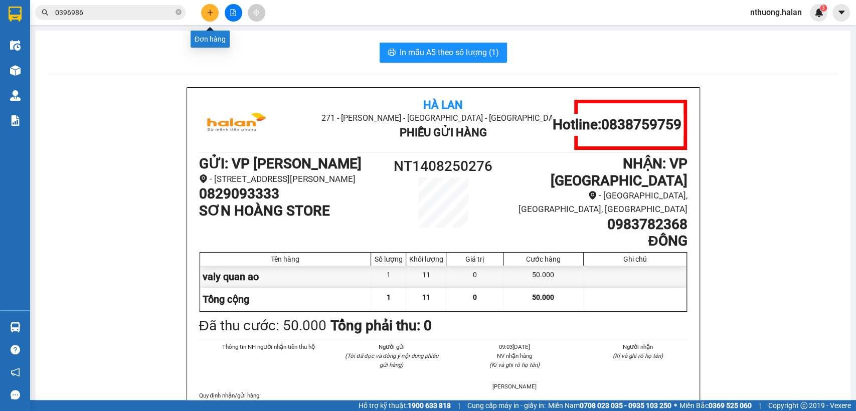
click at [211, 7] on button at bounding box center [210, 13] width 18 height 18
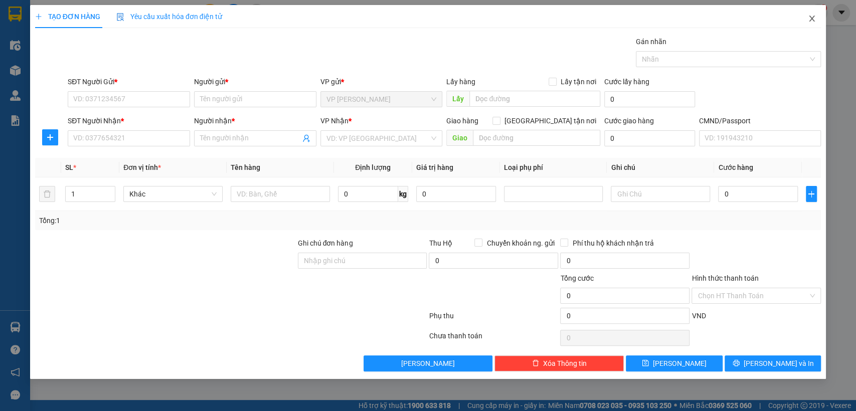
click at [813, 18] on icon "close" at bounding box center [813, 19] width 6 height 6
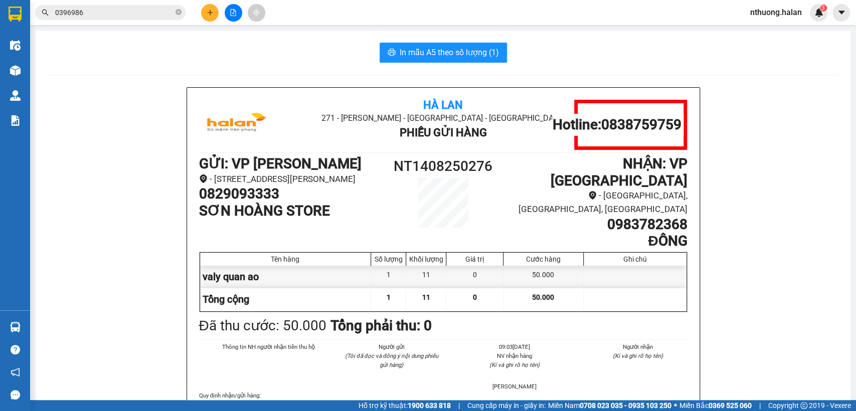
click at [213, 13] on icon "plus" at bounding box center [210, 12] width 7 height 7
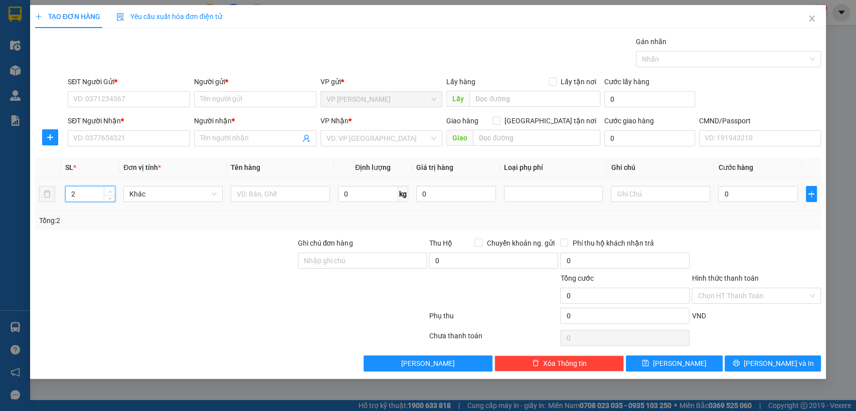
click at [113, 190] on span "Increase Value" at bounding box center [109, 191] width 11 height 9
click at [114, 190] on span "Increase Value" at bounding box center [109, 191] width 11 height 9
click at [113, 190] on span "Increase Value" at bounding box center [109, 191] width 11 height 9
type input "5"
click at [113, 190] on span "Increase Value" at bounding box center [109, 191] width 11 height 9
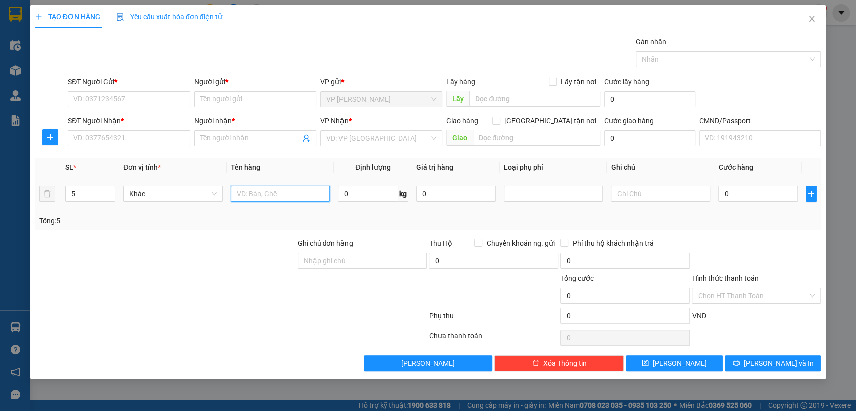
click at [293, 194] on input "text" at bounding box center [280, 194] width 99 height 16
type input "bao tai bôt"
type input "25"
type input "25*5"
click at [90, 96] on input "SĐT Người Gửi *" at bounding box center [129, 99] width 122 height 16
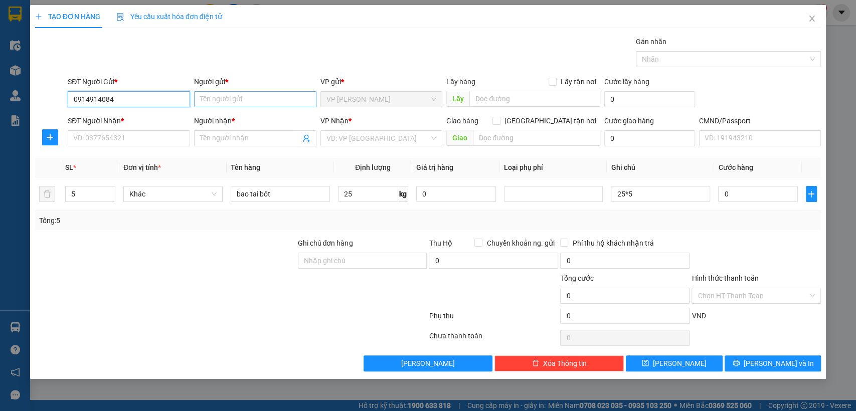
type input "0914914084"
click at [218, 101] on input "Người gửi *" at bounding box center [255, 99] width 122 height 16
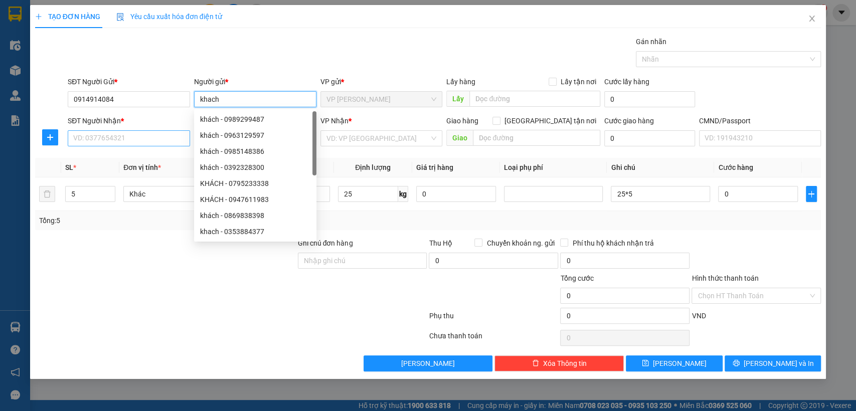
type input "khach"
click at [157, 138] on input "SĐT Người Nhận *" at bounding box center [129, 138] width 122 height 16
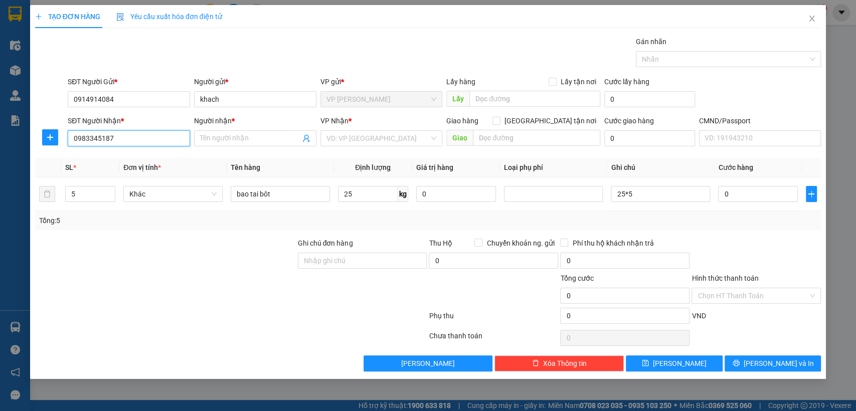
type input "0983345187"
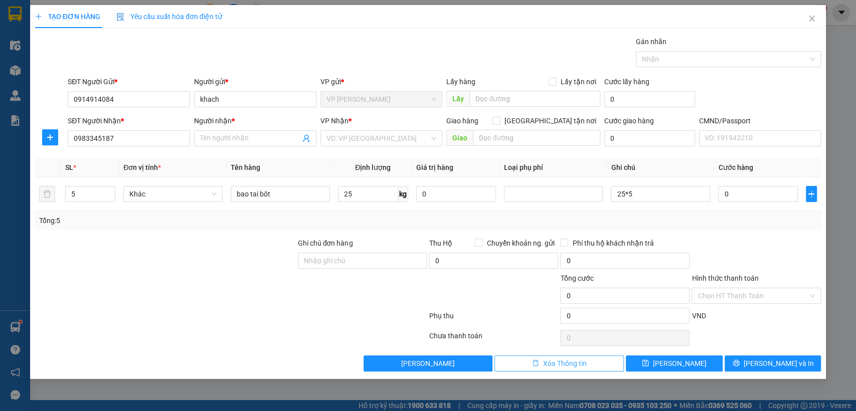
click at [539, 360] on button "Xóa Thông tin" at bounding box center [559, 364] width 129 height 16
type input "1"
type input "0"
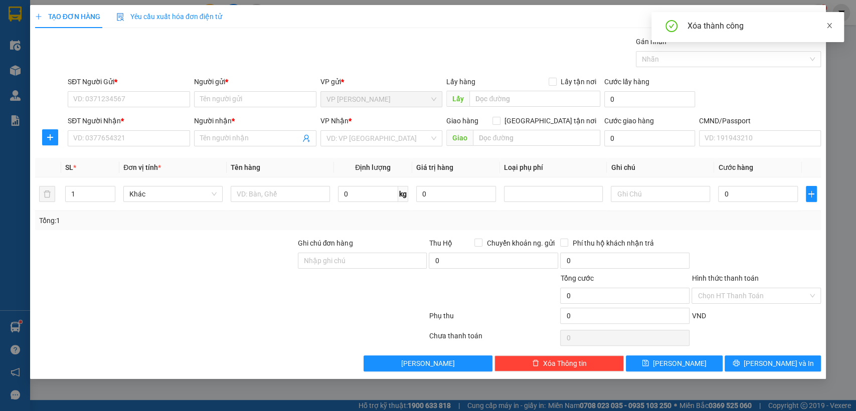
click at [829, 24] on icon "close" at bounding box center [829, 25] width 7 height 7
click at [813, 15] on icon "close" at bounding box center [812, 19] width 8 height 8
click at [813, 15] on div "3" at bounding box center [819, 13] width 18 height 18
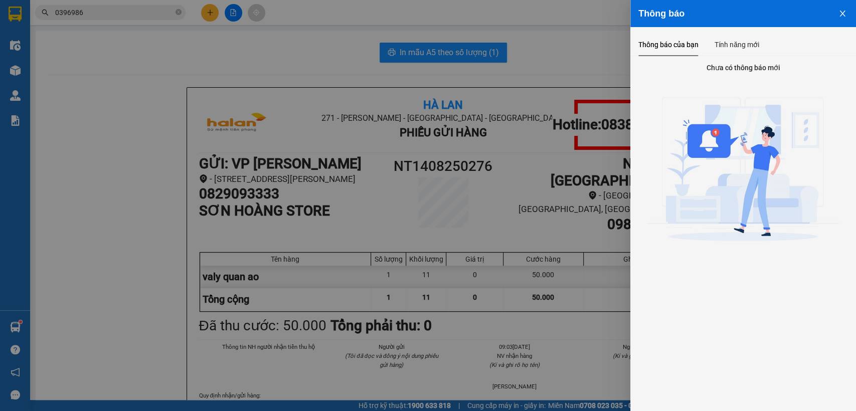
click at [845, 9] on button "Close" at bounding box center [842, 13] width 27 height 26
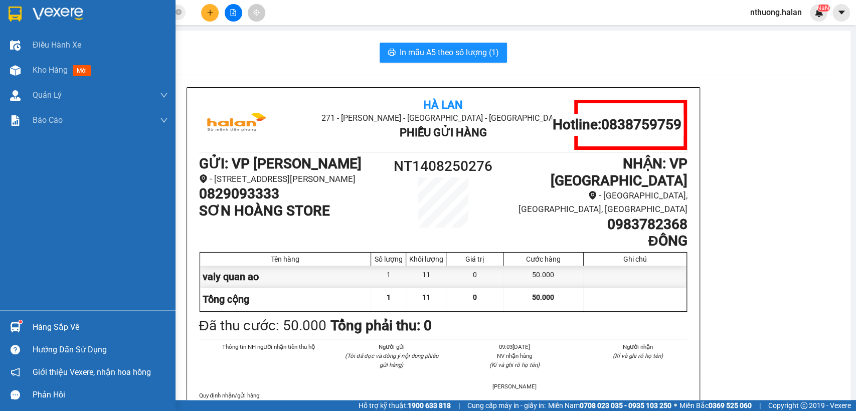
click at [53, 329] on div "Hàng sắp về" at bounding box center [100, 327] width 135 height 15
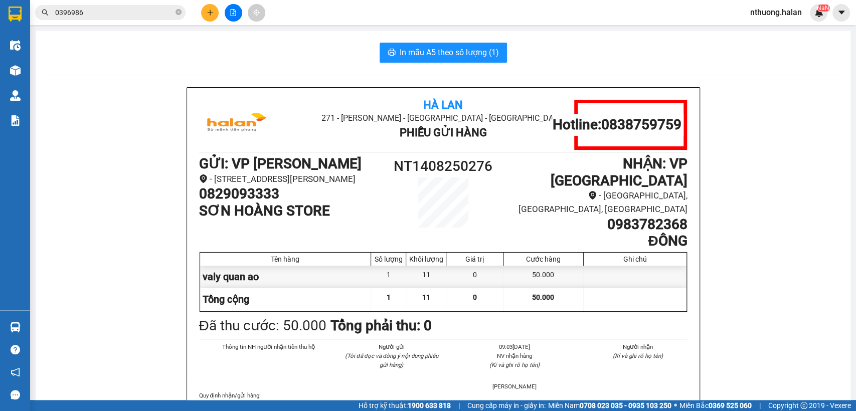
click at [53, 329] on body "Kết quả tìm kiếm ( 8 ) Bộ lọc Mã ĐH Trạng thái Món hàng Thu hộ Tổng cước Chưa c…" at bounding box center [428, 205] width 856 height 411
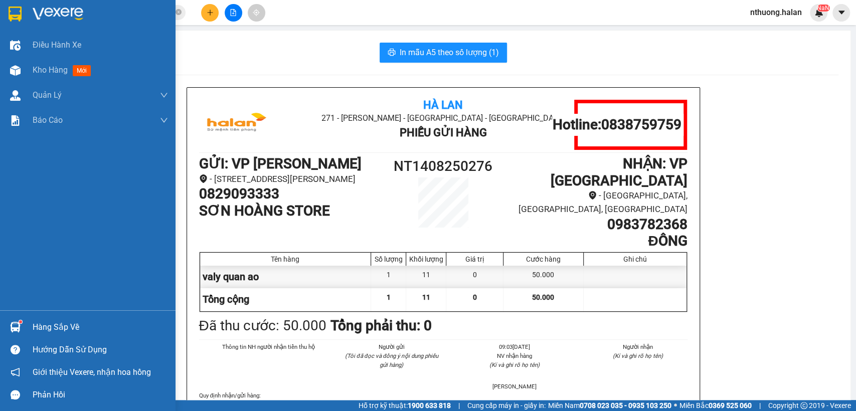
click at [58, 323] on div "Hàng sắp về" at bounding box center [100, 327] width 135 height 15
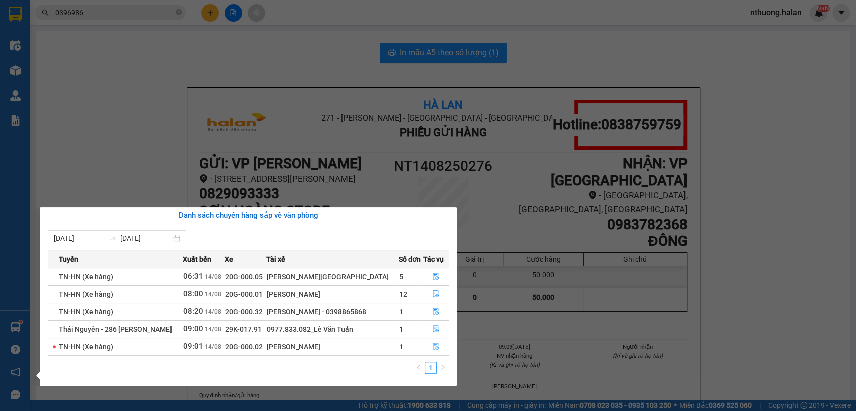
click at [274, 59] on section "Kết quả tìm kiếm ( 8 ) Bộ lọc Mã ĐH Trạng thái Món hàng Thu hộ Tổng cước Chưa c…" at bounding box center [428, 205] width 856 height 411
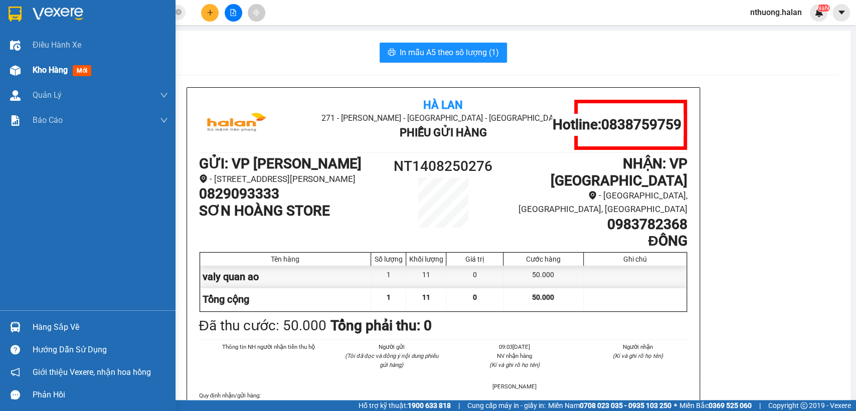
click at [52, 68] on span "Kho hàng" at bounding box center [50, 70] width 35 height 10
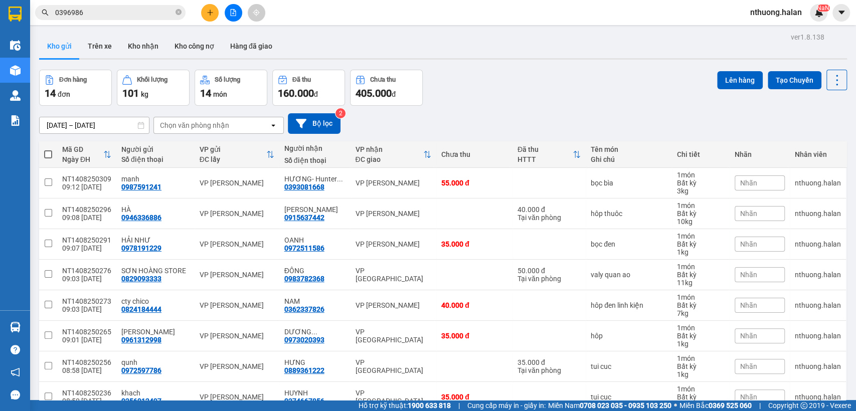
click at [48, 153] on span at bounding box center [48, 155] width 8 height 8
click at [48, 150] on input "checkbox" at bounding box center [48, 150] width 0 height 0
checkbox input "true"
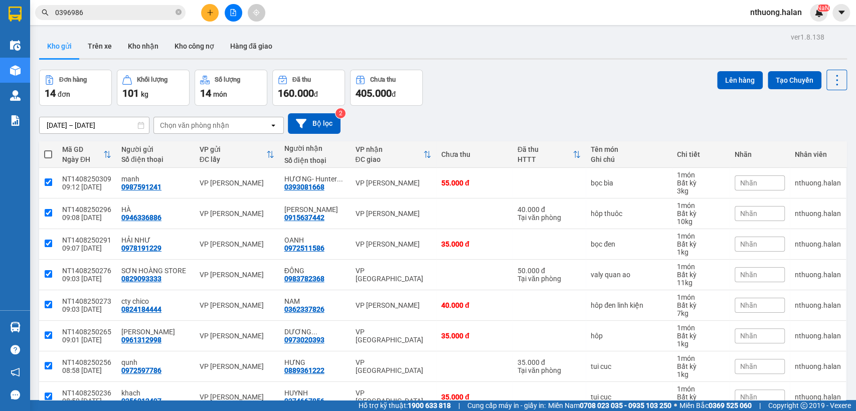
checkbox input "true"
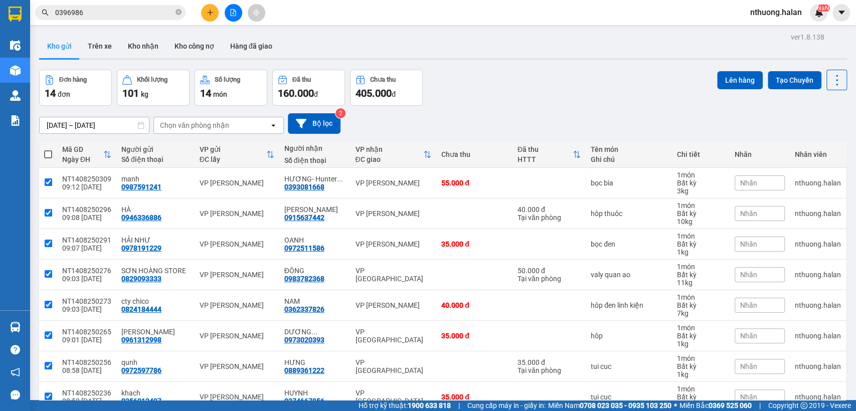
checkbox input "true"
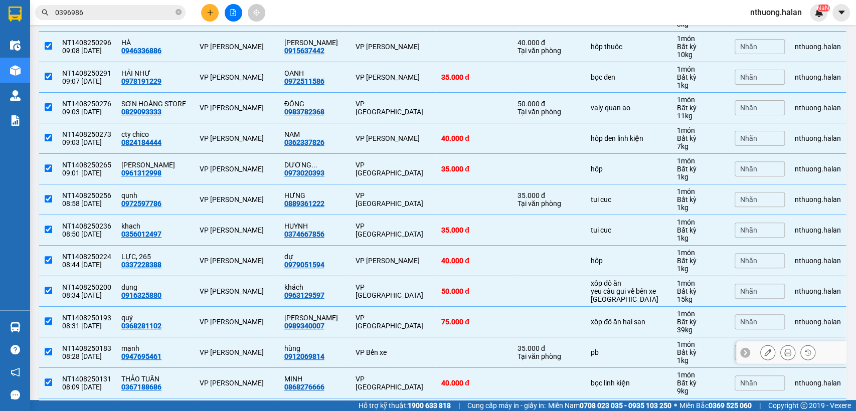
scroll to position [236, 0]
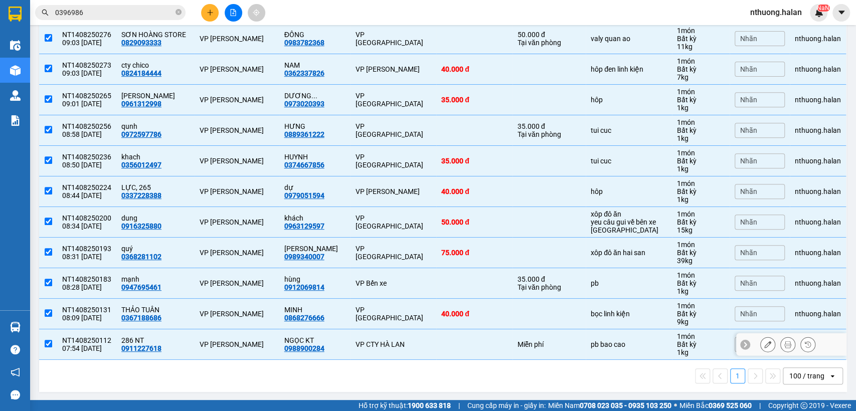
click at [45, 343] on input "checkbox" at bounding box center [49, 344] width 8 height 8
checkbox input "false"
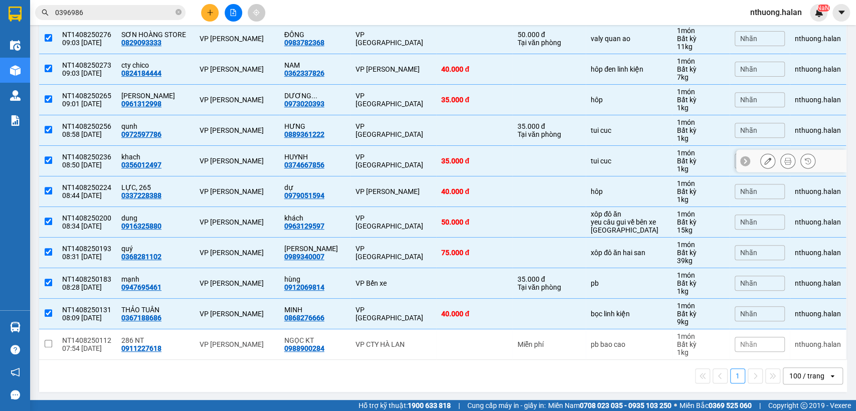
scroll to position [0, 0]
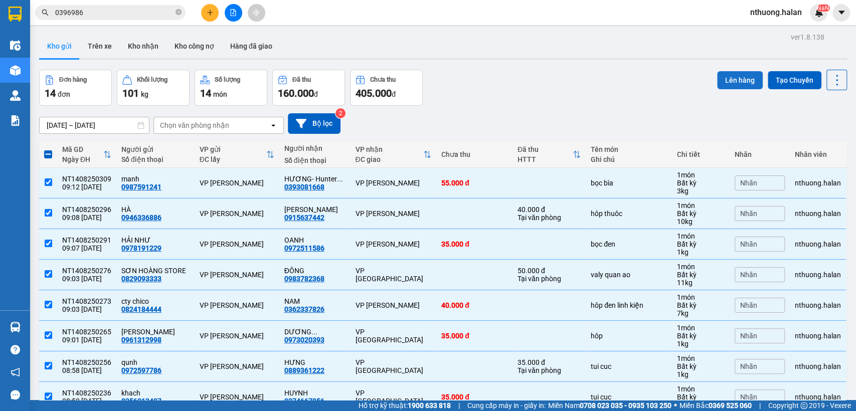
click at [727, 78] on button "Lên hàng" at bounding box center [740, 80] width 46 height 18
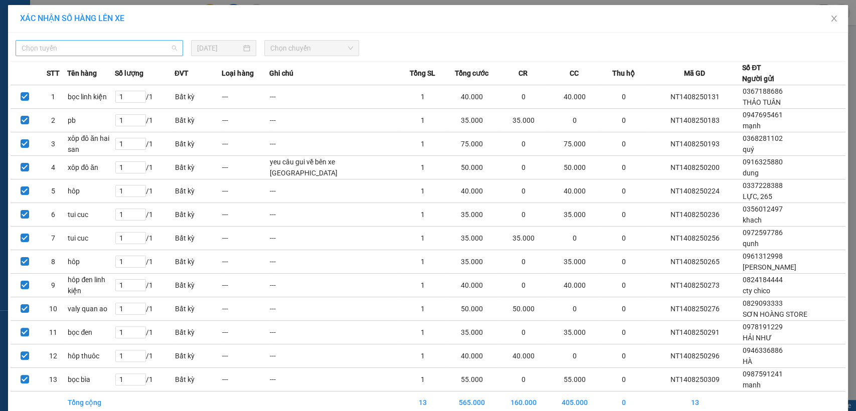
click at [89, 48] on span "Chọn tuyến" at bounding box center [100, 48] width 156 height 15
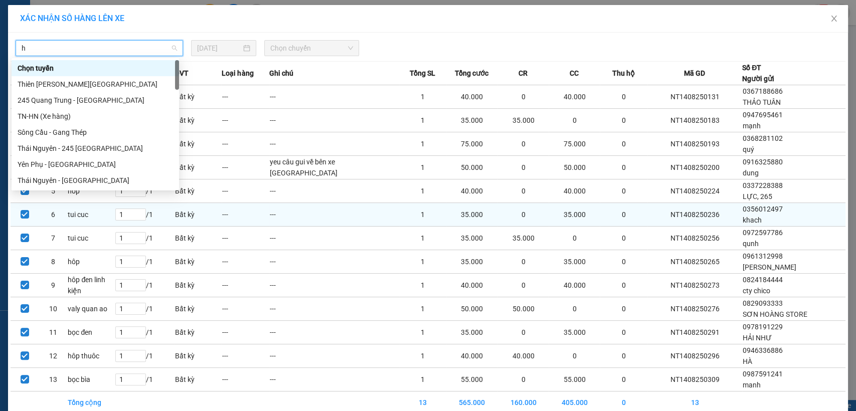
type input "hn"
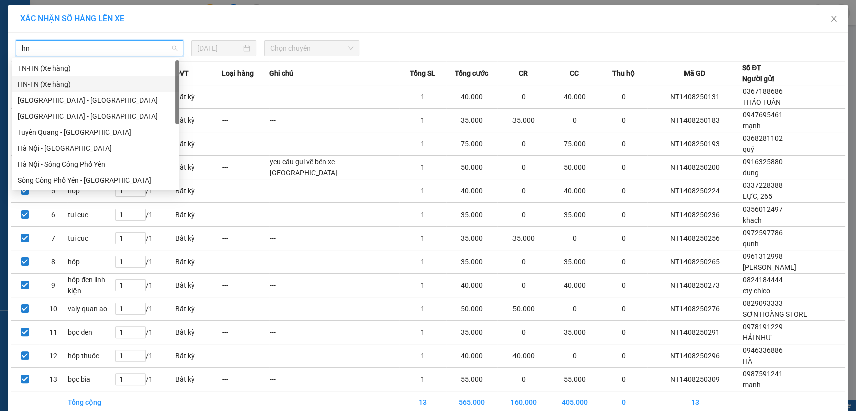
click at [35, 86] on div "HN-TN (Xe hàng)" at bounding box center [96, 84] width 156 height 11
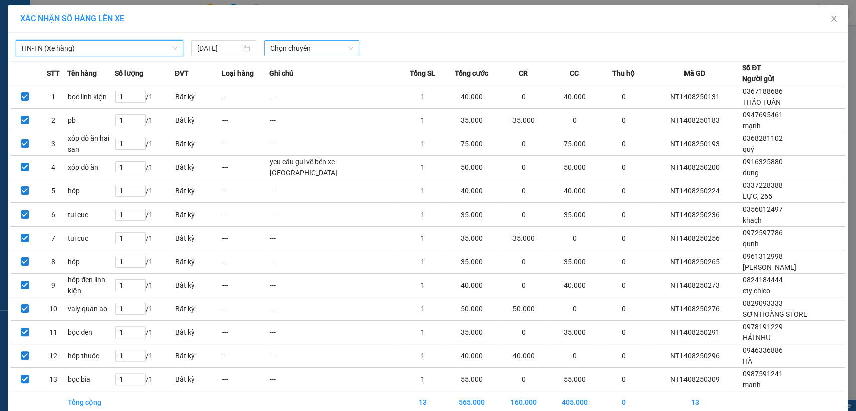
click at [270, 45] on span "Chọn chuyến" at bounding box center [311, 48] width 82 height 15
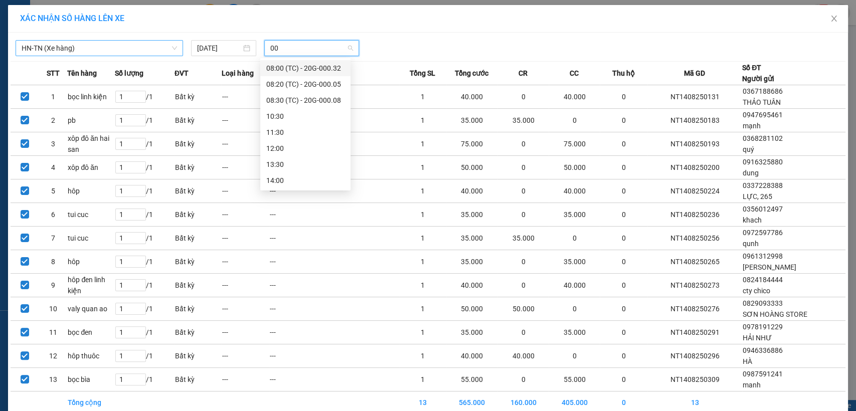
type input "005"
drag, startPoint x: 290, startPoint y: 63, endPoint x: 310, endPoint y: 70, distance: 21.4
click at [290, 63] on div "08:20 (TC) - 20G-000.05" at bounding box center [305, 68] width 78 height 11
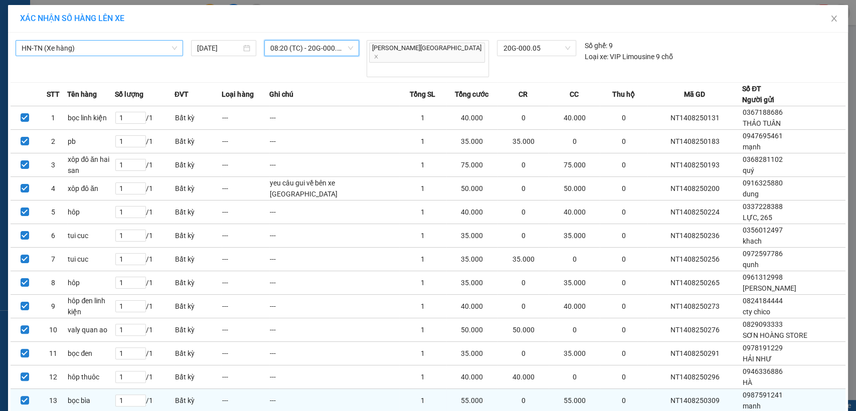
scroll to position [54, 0]
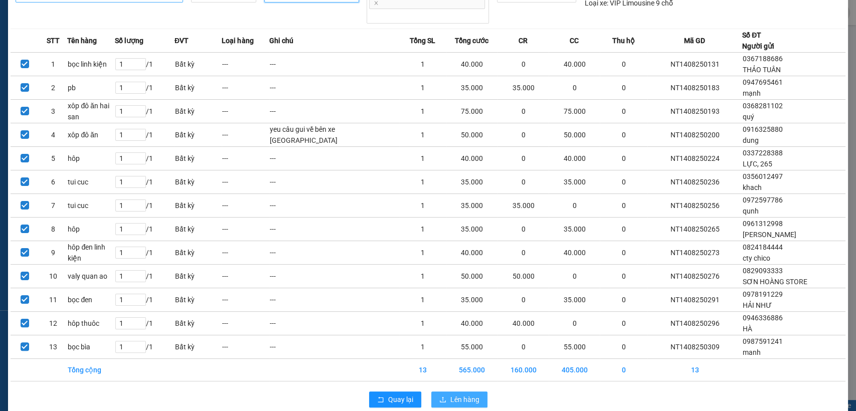
click at [468, 394] on span "Lên hàng" at bounding box center [465, 399] width 29 height 11
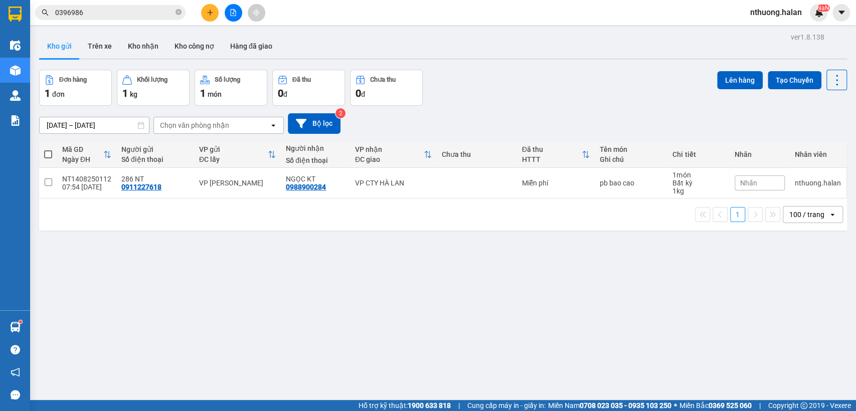
click at [120, 10] on input "0396986" at bounding box center [114, 12] width 118 height 11
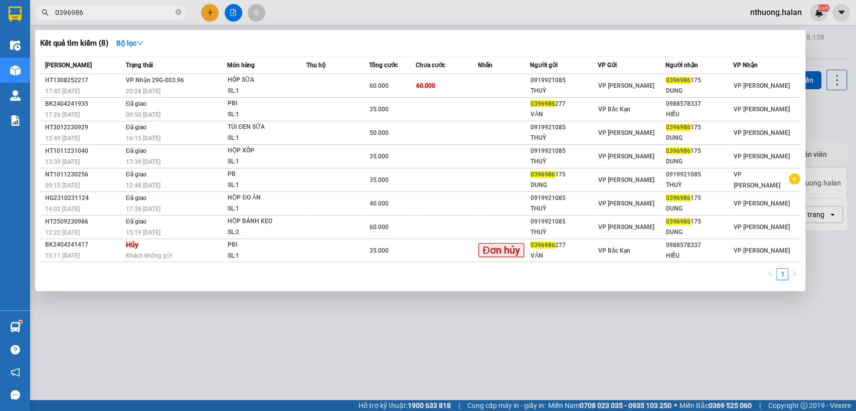
click at [120, 10] on input "0396986" at bounding box center [114, 12] width 118 height 11
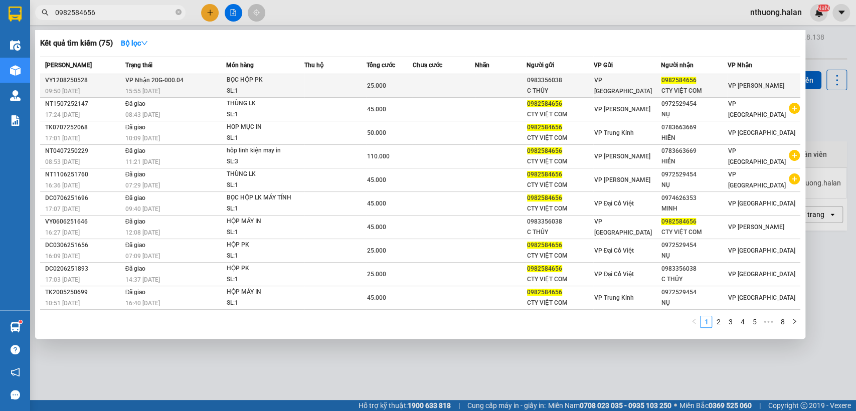
type input "0982584656"
click at [458, 86] on td at bounding box center [444, 86] width 62 height 24
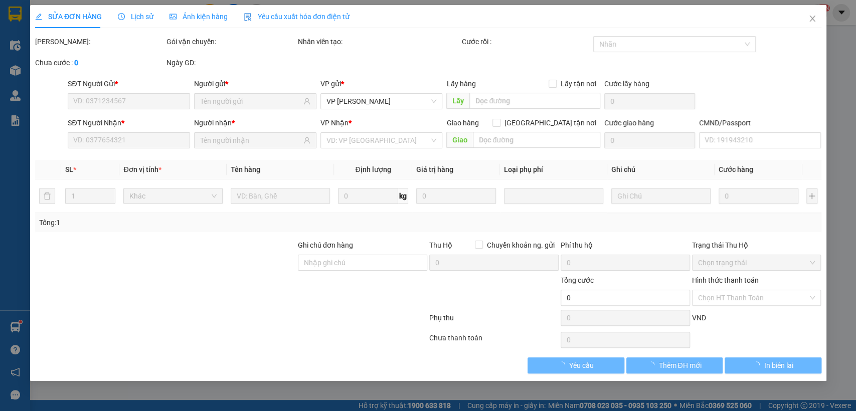
type input "0983356038"
type input "C THỦY"
type input "0982584656"
type input "CTY VIỆT COM"
type input "25.000"
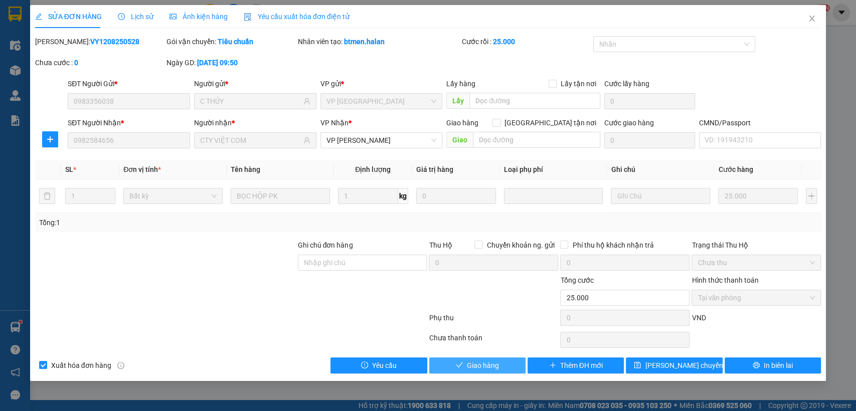
click at [484, 364] on span "Giao hàng" at bounding box center [483, 365] width 32 height 11
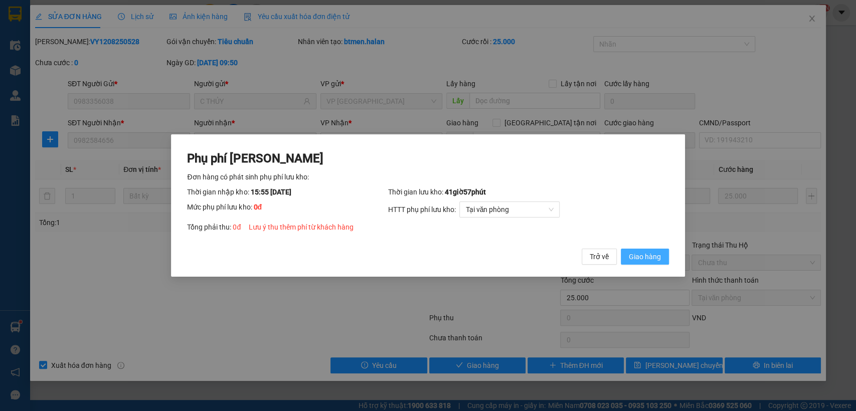
click at [630, 255] on span "Giao hàng" at bounding box center [645, 256] width 32 height 11
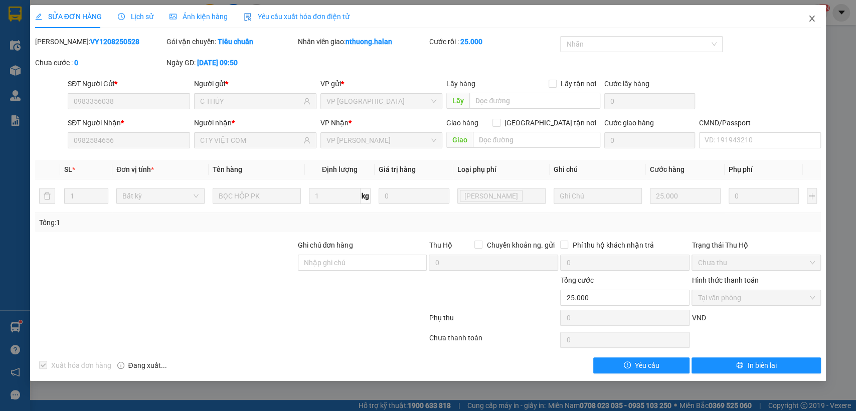
click at [815, 16] on icon "close" at bounding box center [812, 19] width 8 height 8
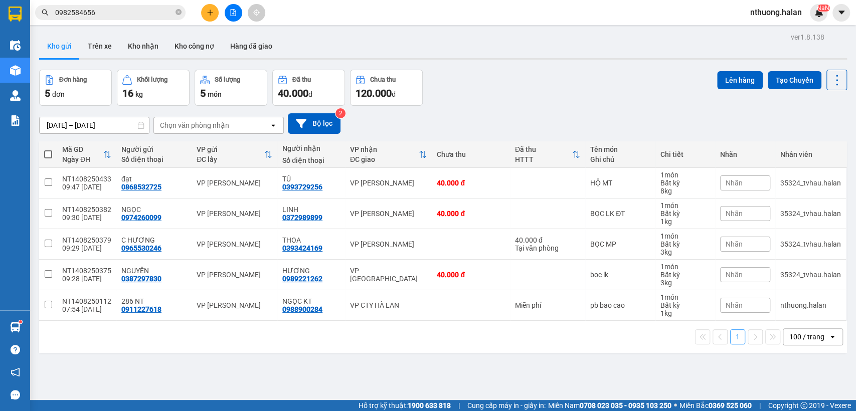
click at [121, 6] on span "0982584656" at bounding box center [110, 12] width 151 height 15
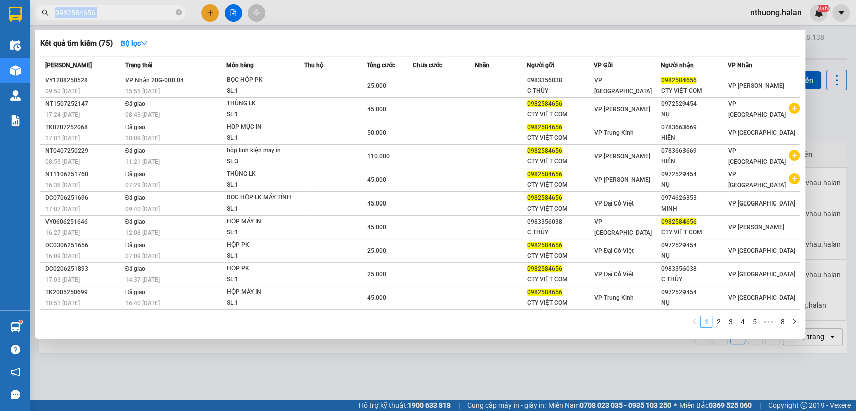
click at [121, 6] on span "0982584656" at bounding box center [110, 12] width 151 height 15
click at [113, 10] on input "0982584656" at bounding box center [114, 12] width 118 height 11
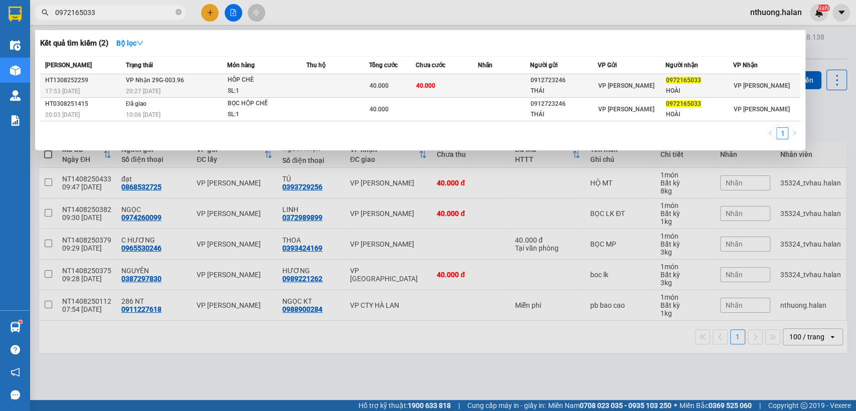
type input "0972165033"
click at [411, 92] on td "40.000" at bounding box center [392, 86] width 47 height 24
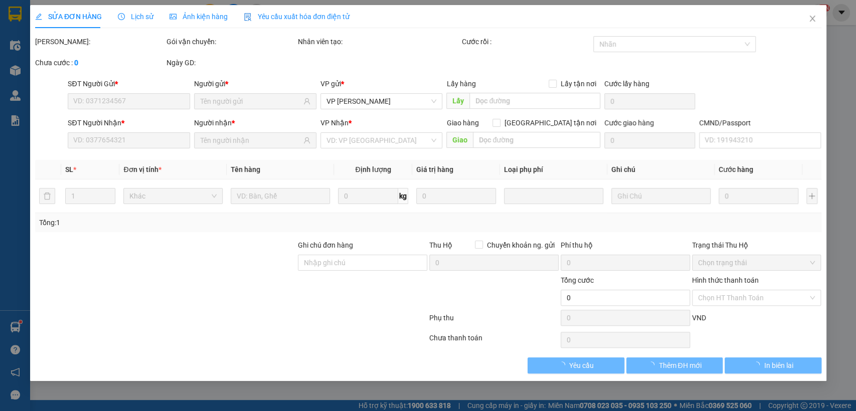
type input "0912723246"
type input "THÁI"
type input "0972165033"
type input "HOÀI"
type input "40.000"
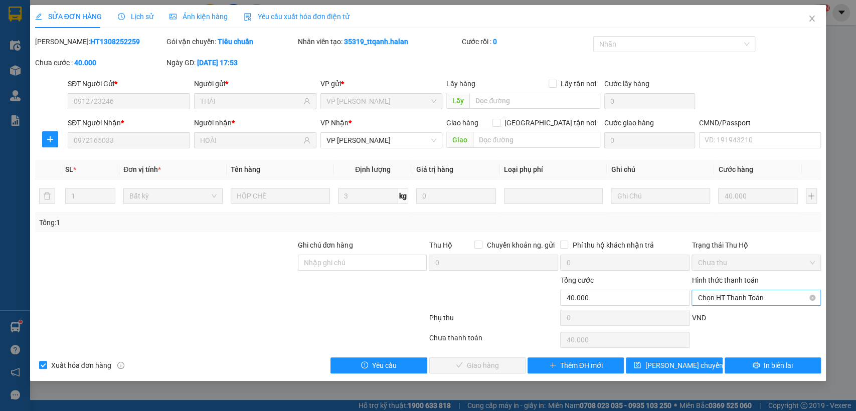
click at [756, 299] on span "Chọn HT Thanh Toán" at bounding box center [756, 297] width 117 height 15
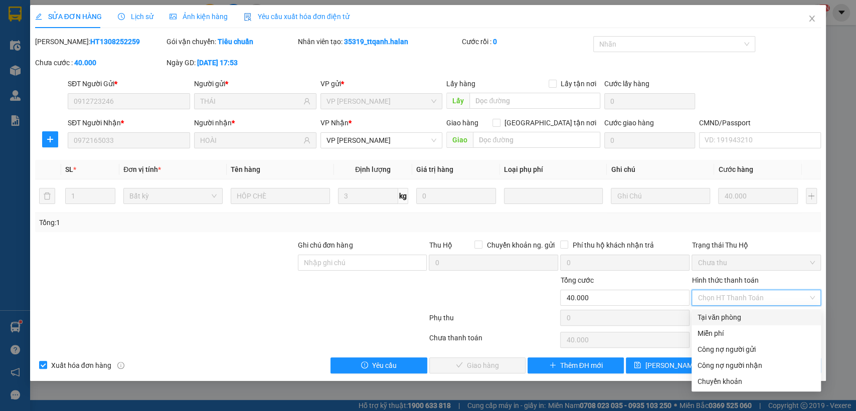
click at [730, 317] on div "Tại văn phòng" at bounding box center [756, 317] width 117 height 11
type input "0"
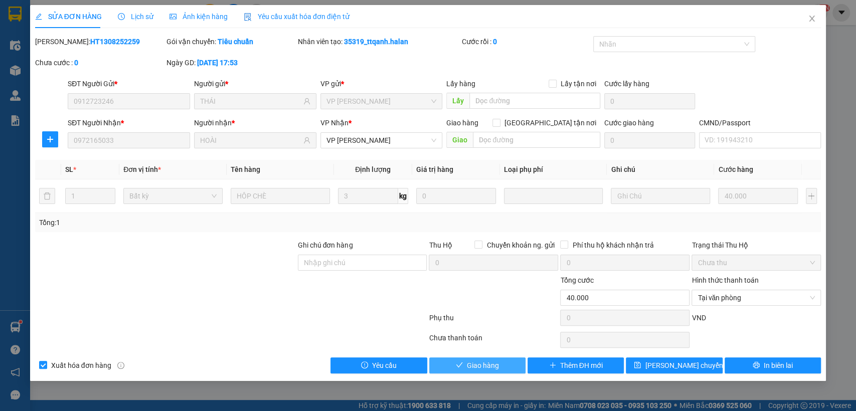
click at [469, 366] on span "Giao hàng" at bounding box center [483, 365] width 32 height 11
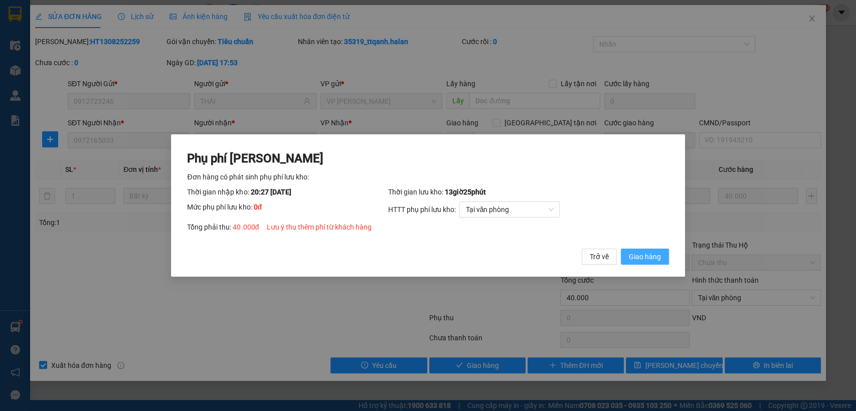
click at [656, 257] on span "Giao hàng" at bounding box center [645, 256] width 32 height 11
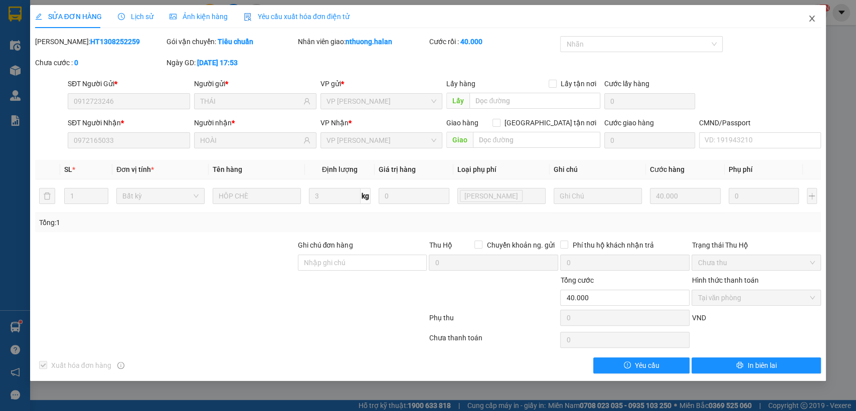
click at [811, 17] on icon "close" at bounding box center [812, 19] width 8 height 8
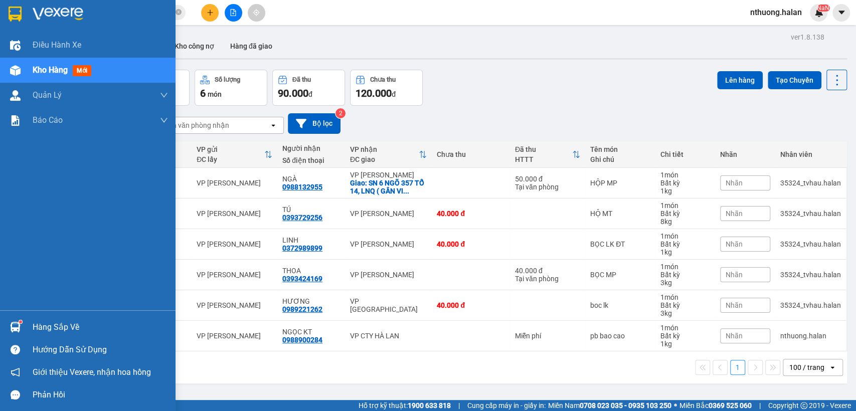
drag, startPoint x: 39, startPoint y: 334, endPoint x: 47, endPoint y: 317, distance: 19.3
click at [40, 332] on div "Hàng sắp về" at bounding box center [100, 327] width 135 height 15
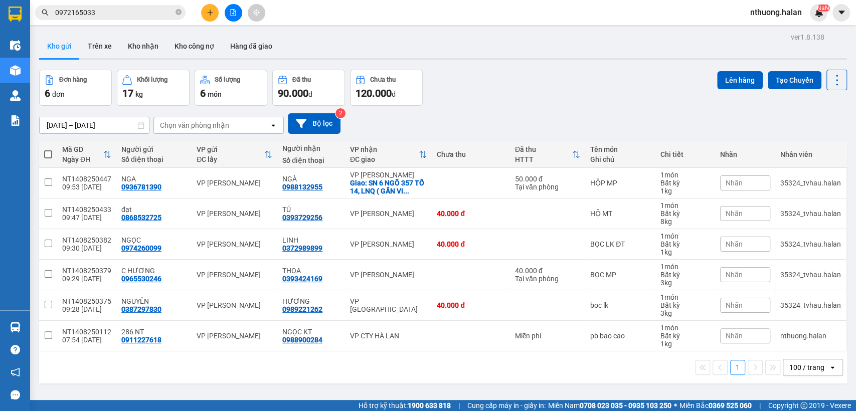
click at [516, 87] on section "Kết quả tìm kiếm ( 2 ) Bộ lọc Mã ĐH Trạng thái Món hàng Thu hộ Tổng cước Chưa c…" at bounding box center [428, 205] width 856 height 411
click at [212, 15] on icon "plus" at bounding box center [210, 12] width 7 height 7
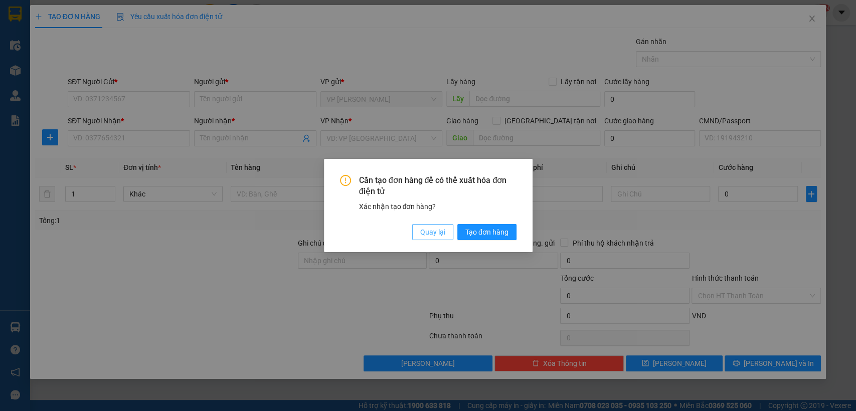
drag, startPoint x: 422, startPoint y: 231, endPoint x: 397, endPoint y: 232, distance: 25.1
click at [422, 230] on span "Quay lại" at bounding box center [432, 232] width 25 height 11
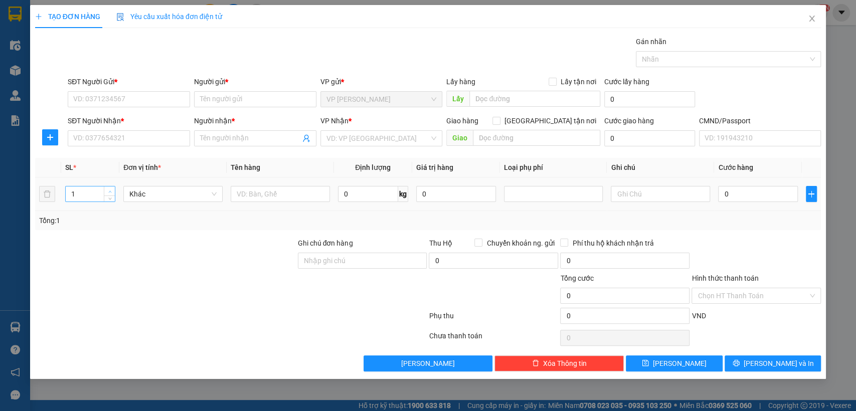
click at [112, 190] on span "up" at bounding box center [110, 192] width 6 height 6
type input "2"
click at [263, 201] on input "text" at bounding box center [280, 194] width 99 height 16
type input "hôp"
type input "15"
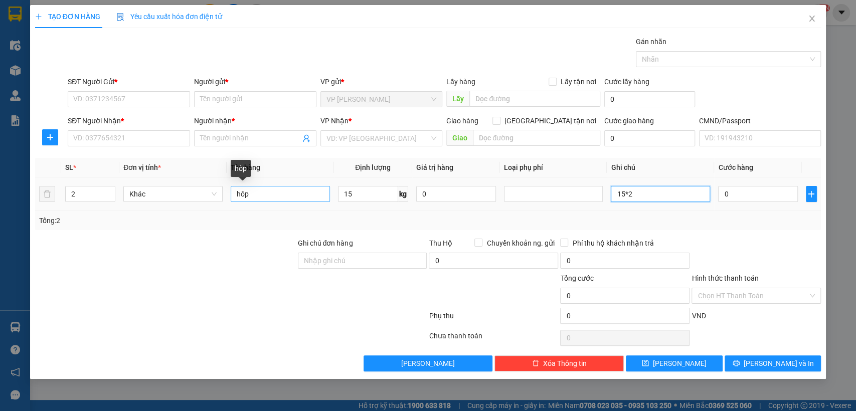
type input "15*2"
click at [266, 194] on input "hôp" at bounding box center [280, 194] width 99 height 16
type input "hôp thuôc"
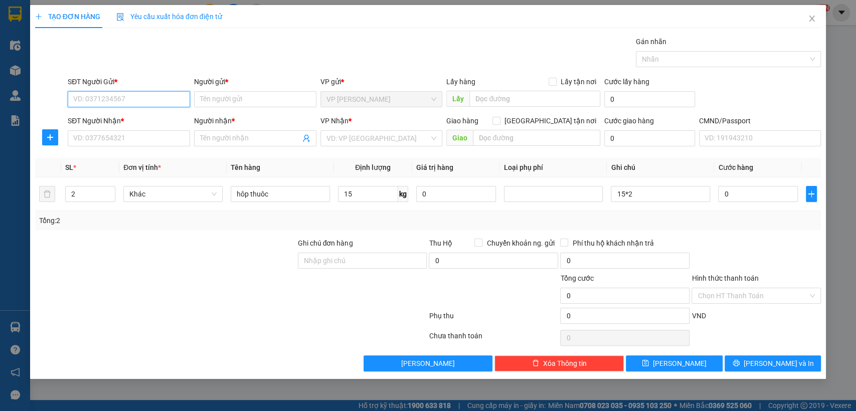
click at [106, 100] on input "SĐT Người Gửi *" at bounding box center [129, 99] width 122 height 16
type input "0967269997"
click at [97, 117] on div "0967269997 - QUYẾT" at bounding box center [129, 119] width 110 height 11
type input "QUYẾT"
type input "0967269997"
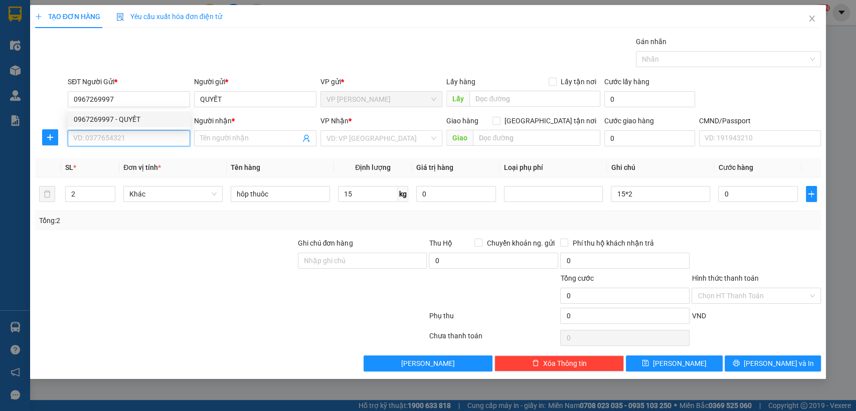
drag, startPoint x: 110, startPoint y: 135, endPoint x: 143, endPoint y: 153, distance: 37.5
click at [110, 136] on input "SĐT Người Nhận *" at bounding box center [129, 138] width 122 height 16
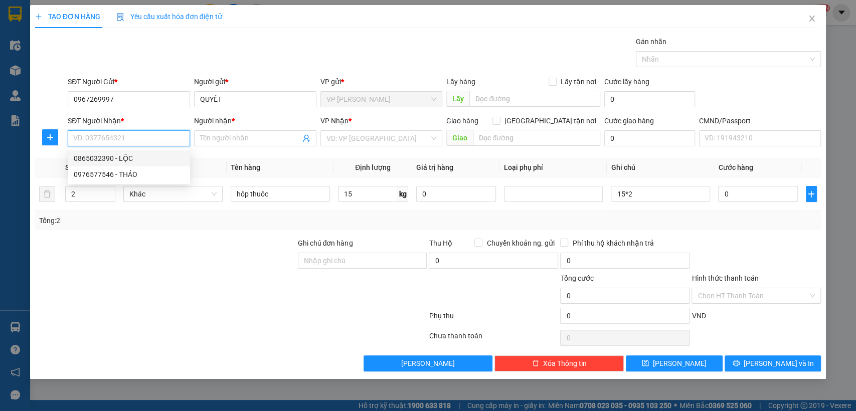
click at [122, 151] on div "0865032390 - LỘC" at bounding box center [129, 159] width 122 height 16
type input "0865032390"
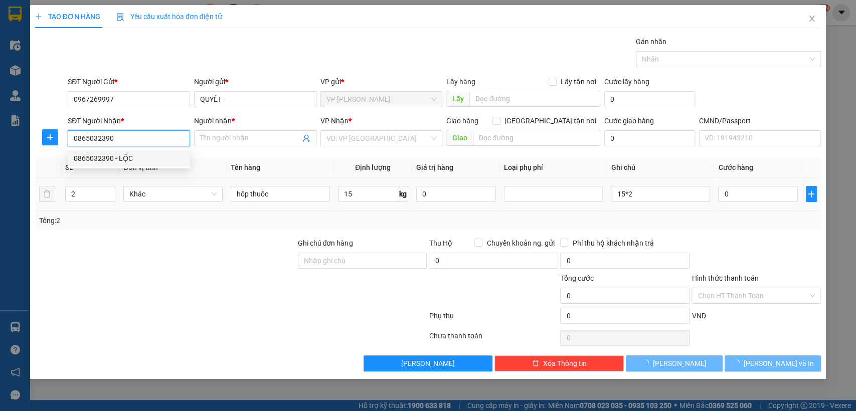
type input "LỘC"
checkbox input "true"
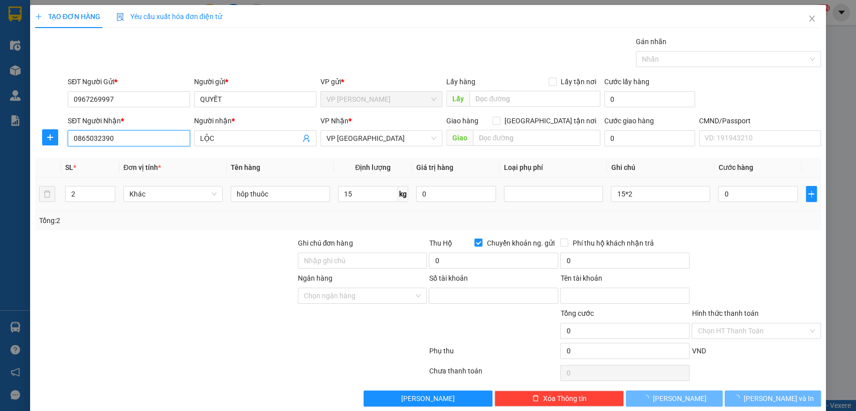
type input "8210100078868"
type input "LÊ THUÝ NGA"
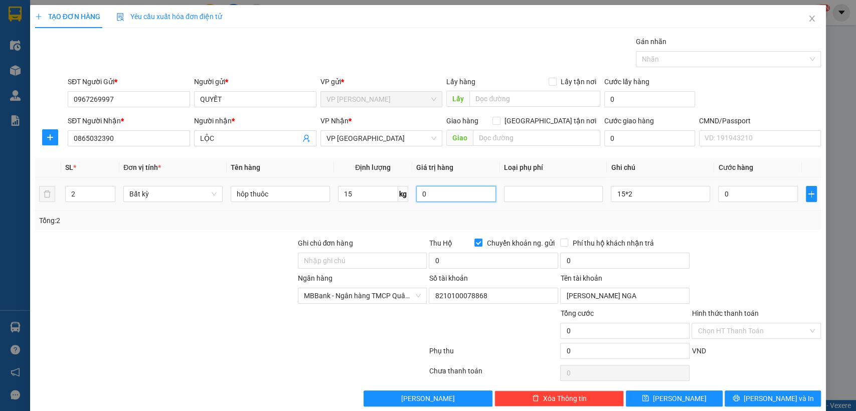
drag, startPoint x: 428, startPoint y: 198, endPoint x: 422, endPoint y: 198, distance: 6.5
click at [425, 198] on input "0" at bounding box center [456, 194] width 80 height 16
type input "0"
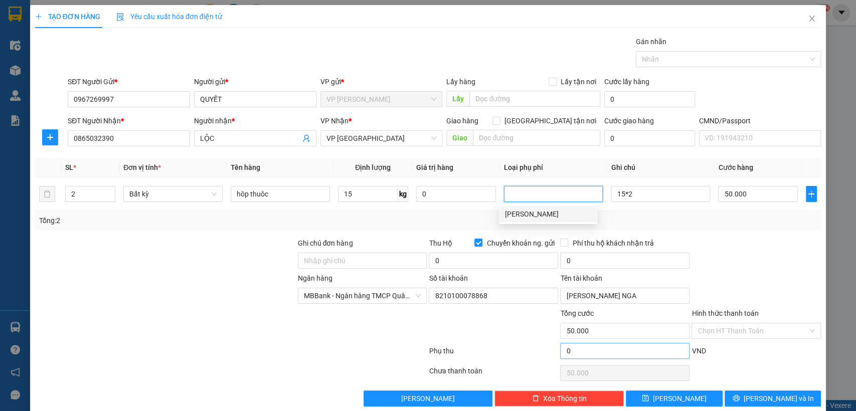
type input "50.000"
click at [475, 242] on input "Chuyển khoản ng. gửi" at bounding box center [478, 242] width 7 height 7
checkbox input "false"
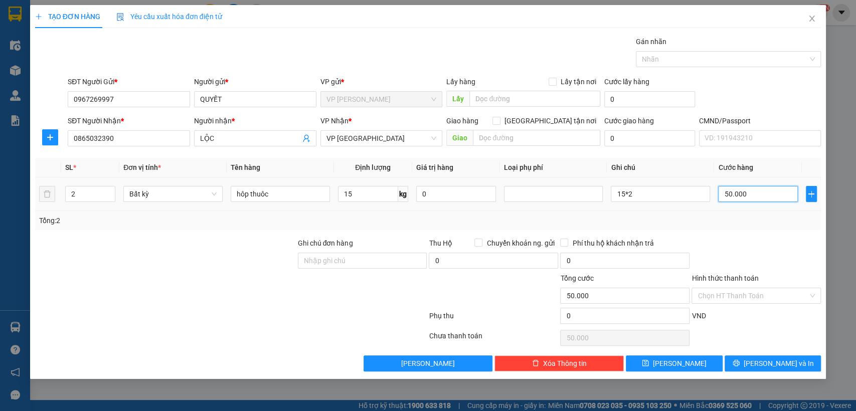
click at [755, 191] on input "50.000" at bounding box center [758, 194] width 80 height 16
type input "9"
type input "90"
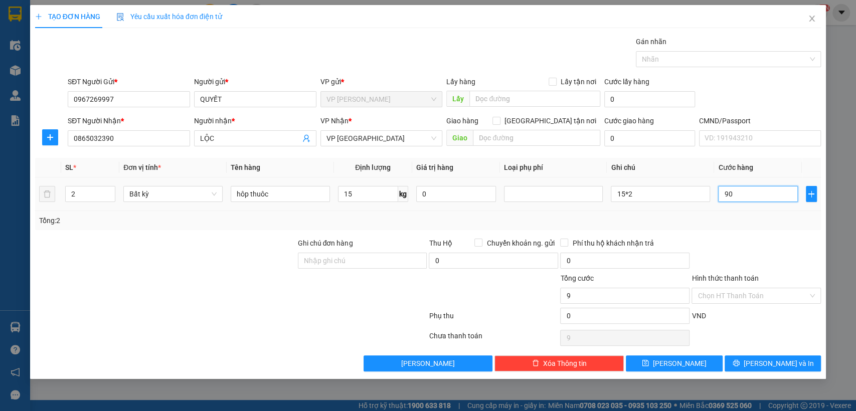
type input "90"
type input "900"
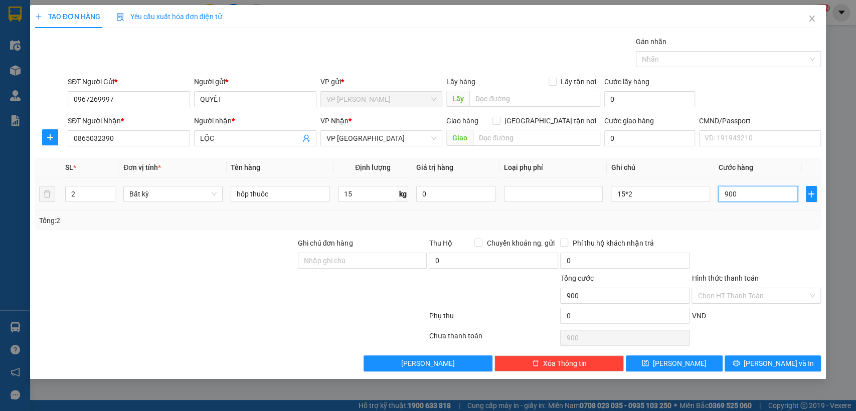
type input "9.000"
type input "90.000"
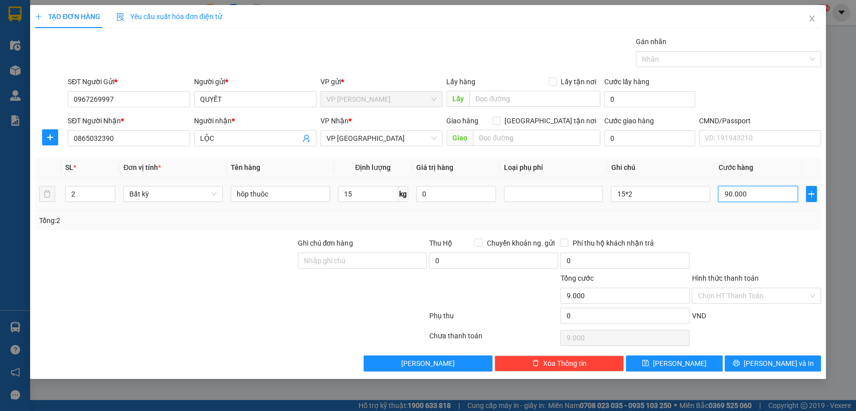
type input "90.000"
click at [715, 288] on input "Hình thức thanh toán" at bounding box center [753, 295] width 110 height 15
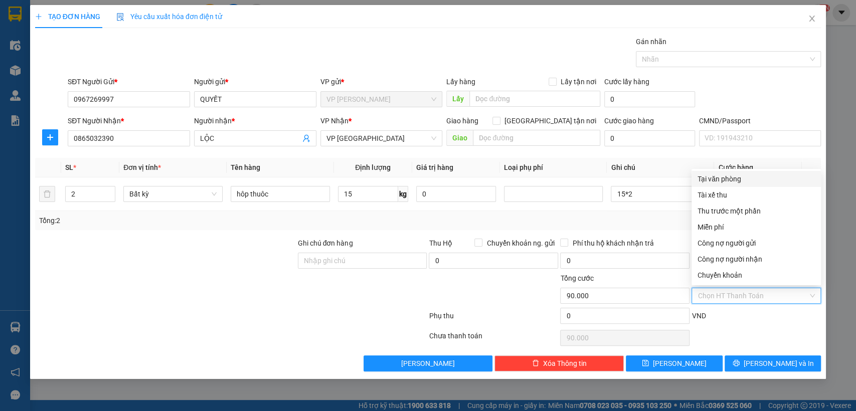
click at [723, 175] on div "Tại văn phòng" at bounding box center [756, 179] width 117 height 11
type input "0"
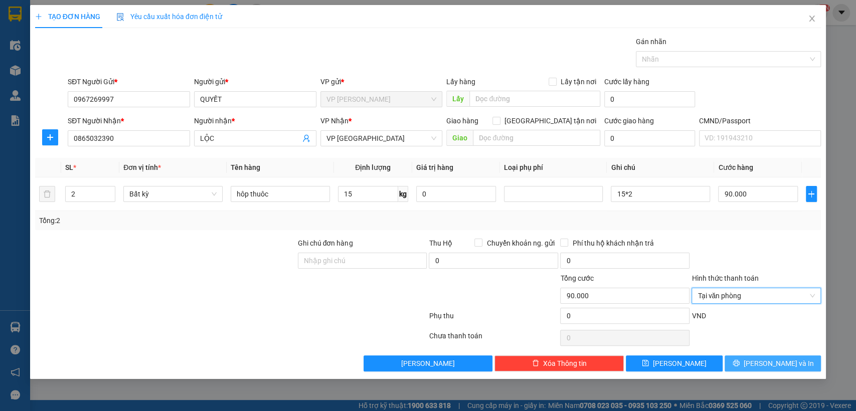
click at [776, 356] on button "[PERSON_NAME] và In" at bounding box center [773, 364] width 96 height 16
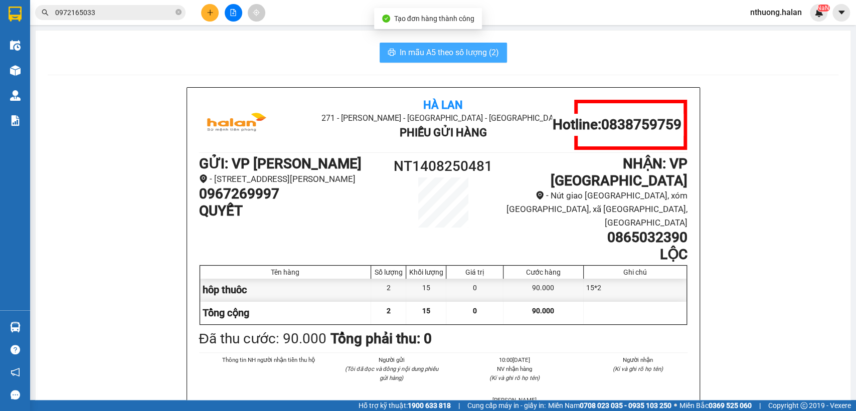
click at [466, 53] on span "In mẫu A5 theo số lượng (2)" at bounding box center [449, 52] width 99 height 13
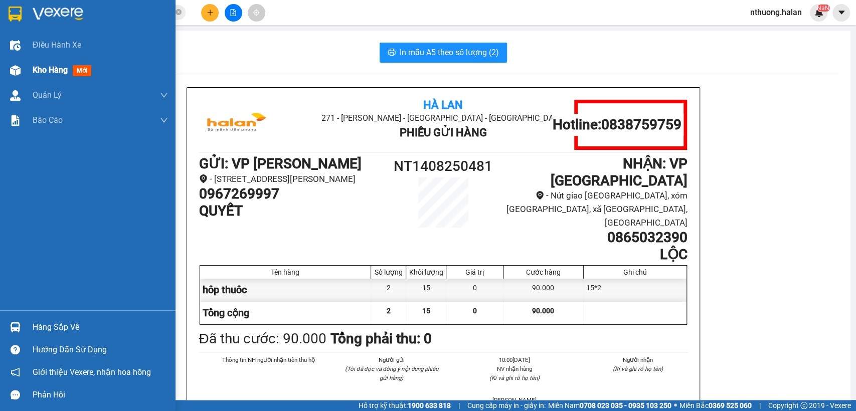
drag, startPoint x: 39, startPoint y: 70, endPoint x: 82, endPoint y: 77, distance: 44.2
click at [39, 70] on span "Kho hàng" at bounding box center [50, 70] width 35 height 10
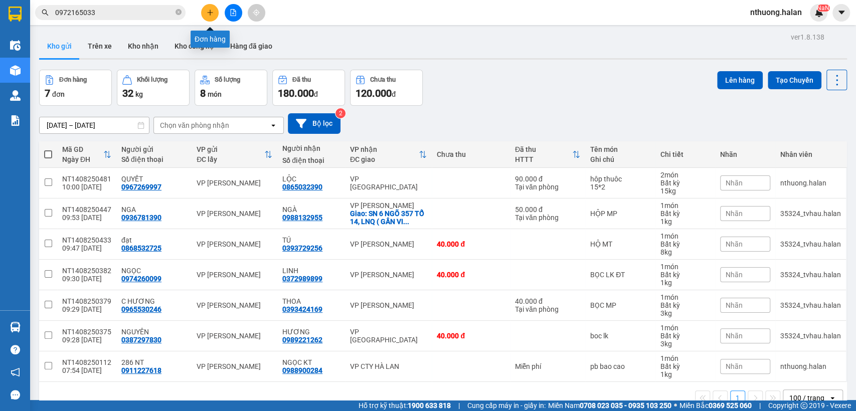
click at [213, 12] on icon "plus" at bounding box center [210, 12] width 7 height 7
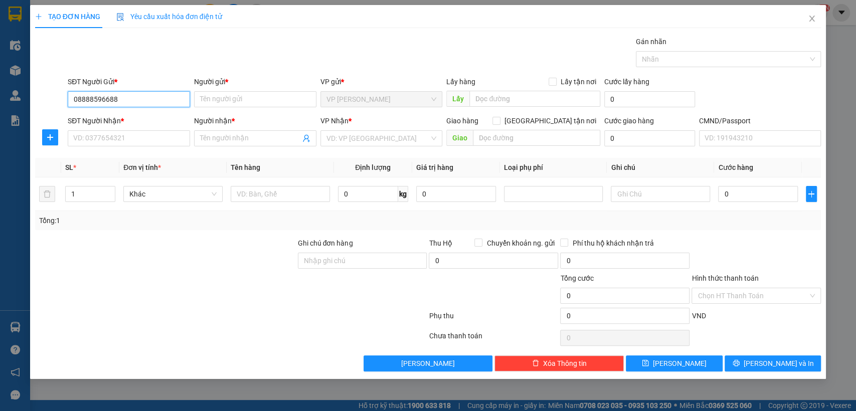
click at [86, 98] on input "08888596688" at bounding box center [129, 99] width 122 height 16
click at [133, 101] on input "0888596688" at bounding box center [129, 99] width 122 height 16
type input "0888859688"
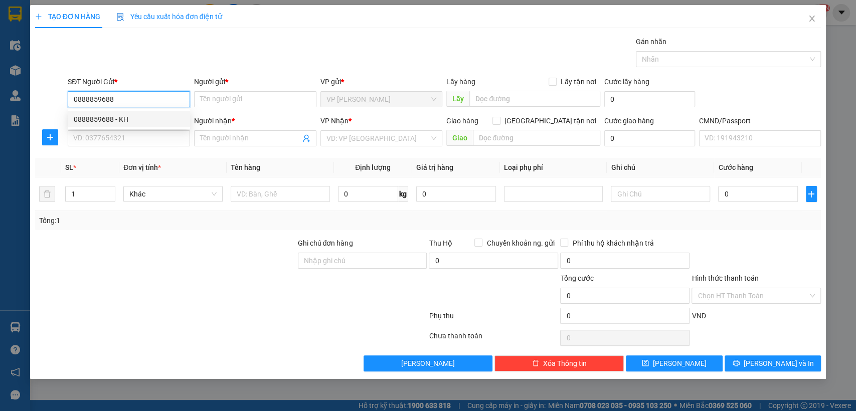
click at [117, 125] on div "0888859688 - KH" at bounding box center [129, 119] width 122 height 16
type input "KH"
type input "0888859688"
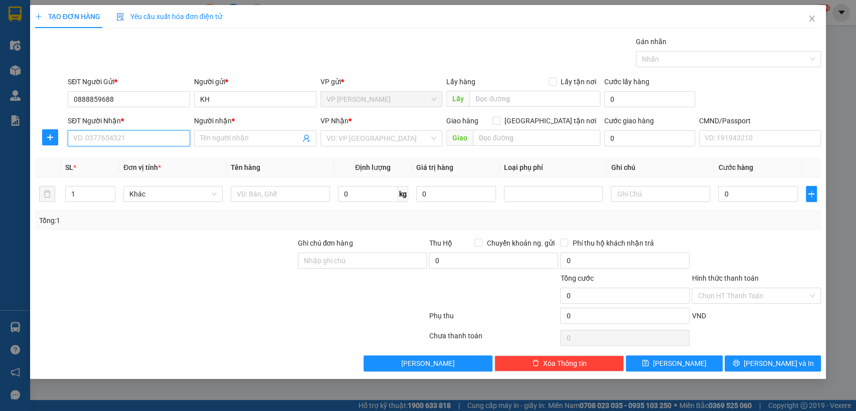
click at [116, 134] on input "SĐT Người Nhận *" at bounding box center [129, 138] width 122 height 16
type input "0966155568"
click at [119, 158] on div "0966155568 - TÍT MÍT" at bounding box center [129, 158] width 110 height 11
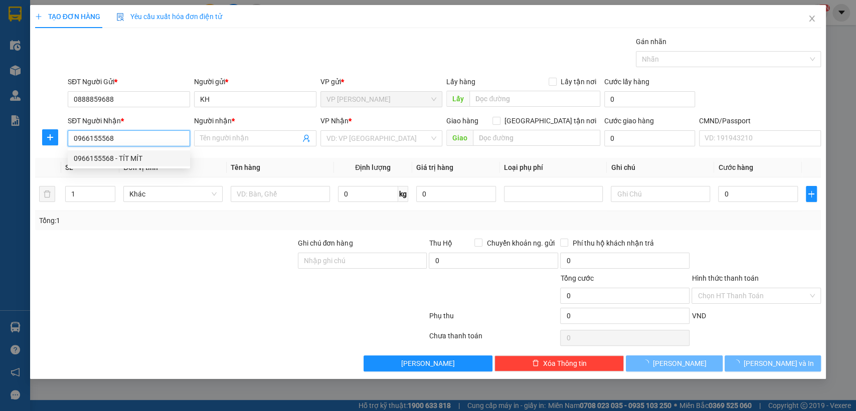
click at [119, 158] on div "0966155568 - TÍT MÍT" at bounding box center [129, 158] width 110 height 11
type input "TÍT MÍT"
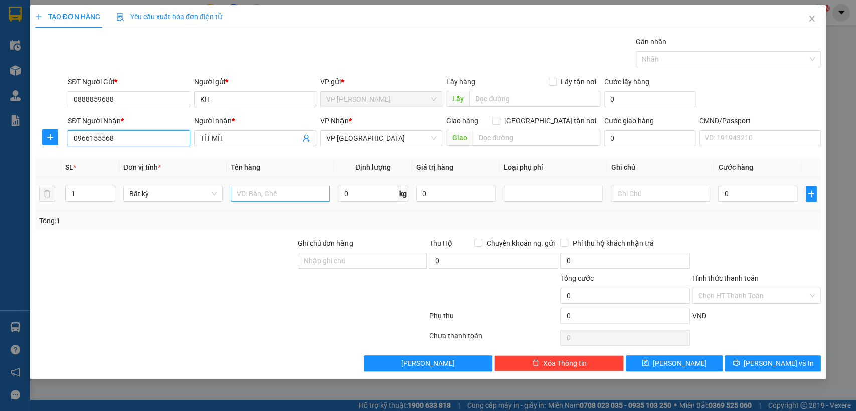
type input "0966155568"
click at [326, 197] on input "text" at bounding box center [280, 194] width 99 height 16
type input "hôp"
type input "1"
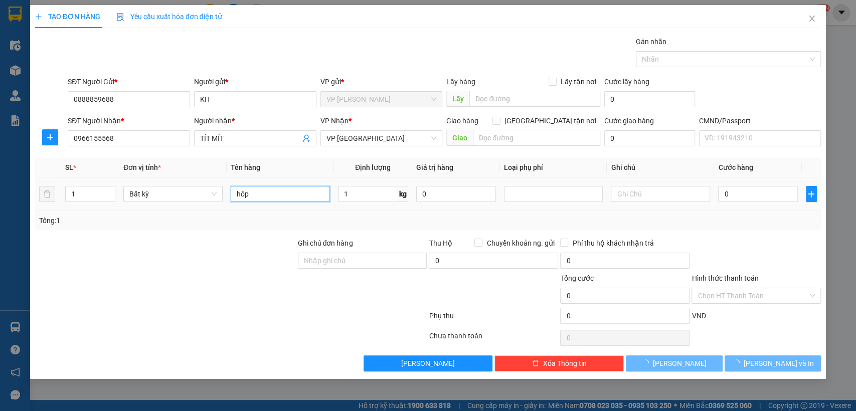
click at [326, 197] on input "hôp" at bounding box center [280, 194] width 99 height 16
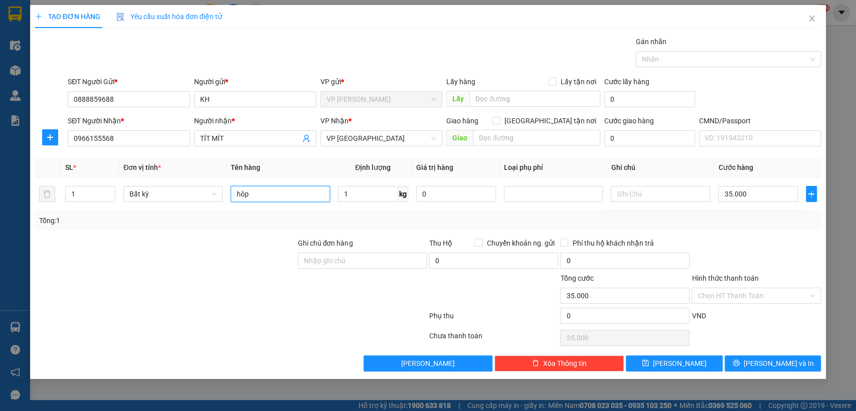
type input "35.000"
click at [779, 365] on span "[PERSON_NAME] và In" at bounding box center [779, 363] width 70 height 11
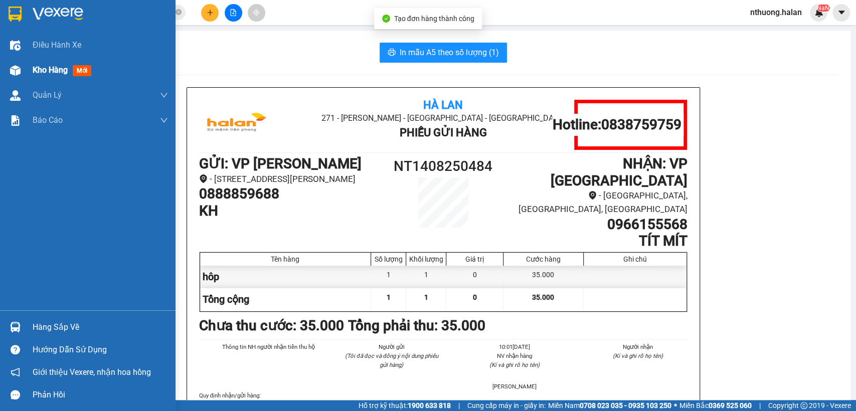
click at [28, 69] on div "Kho hàng mới" at bounding box center [88, 70] width 176 height 25
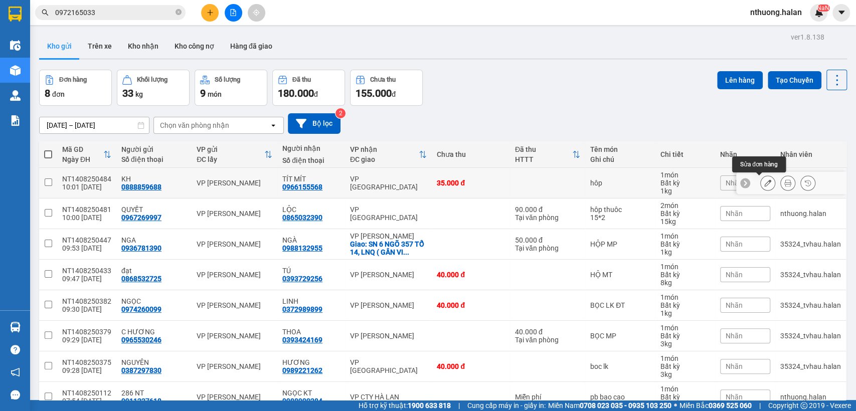
click at [765, 185] on icon at bounding box center [768, 183] width 7 height 7
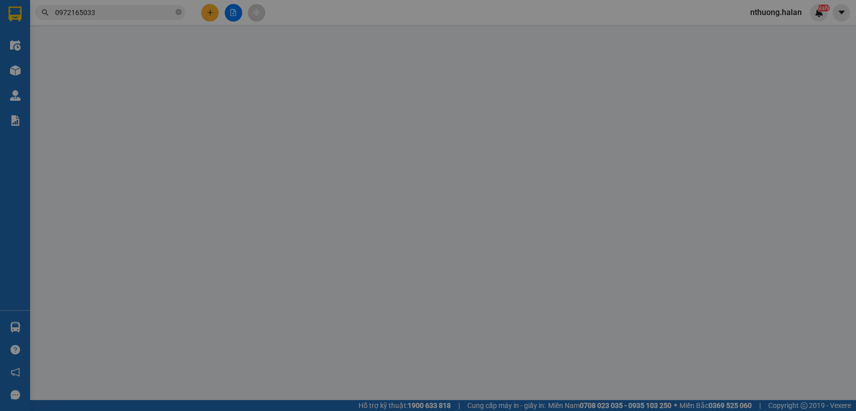
type input "0888859688"
type input "0966155568"
type input "35.000"
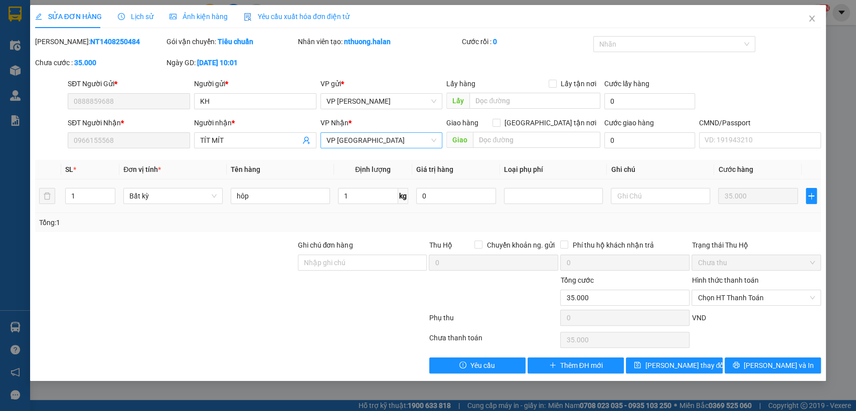
click at [359, 138] on span "VP [GEOGRAPHIC_DATA]" at bounding box center [382, 140] width 110 height 15
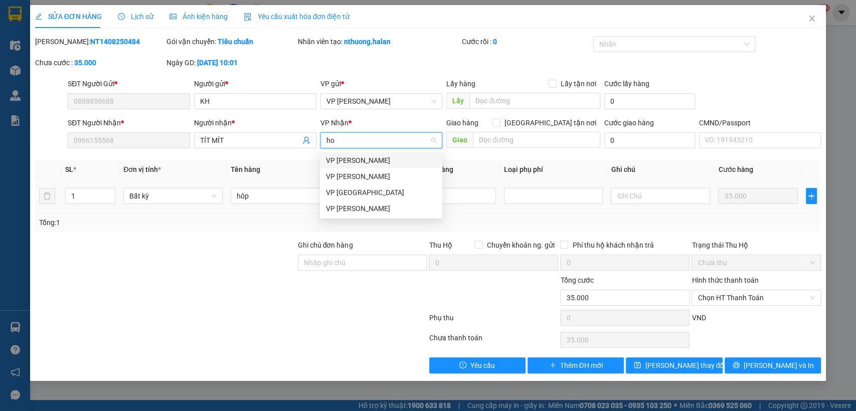
type input "hoa"
click at [347, 157] on div "[PERSON_NAME]" at bounding box center [381, 160] width 110 height 11
click at [347, 157] on div "Total Paid Fee 0 Total UnPaid Fee 35.000 Cash Collection Total Fee Mã ĐH: NT140…" at bounding box center [428, 205] width 787 height 338
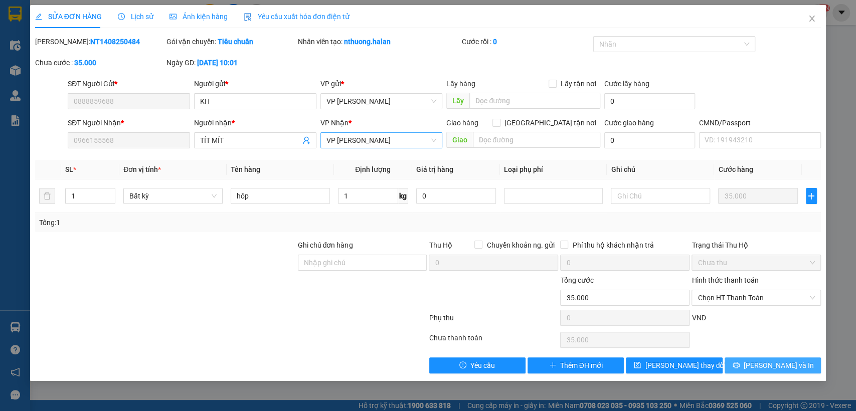
click at [775, 360] on span "[PERSON_NAME] và In" at bounding box center [779, 365] width 70 height 11
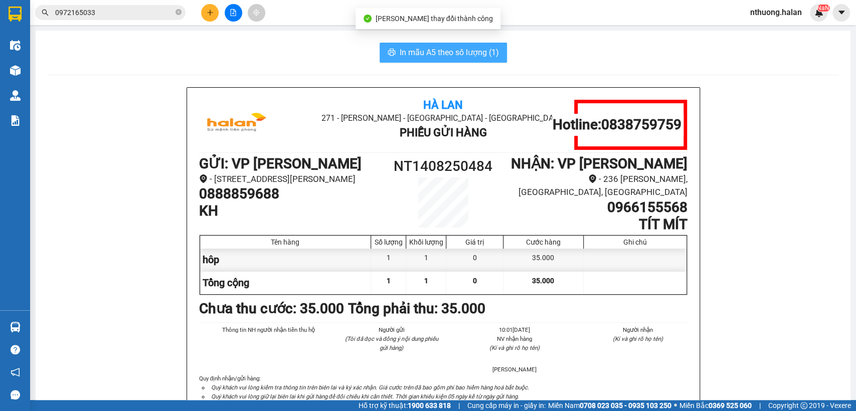
click at [419, 53] on span "In mẫu A5 theo số lượng (1)" at bounding box center [449, 52] width 99 height 13
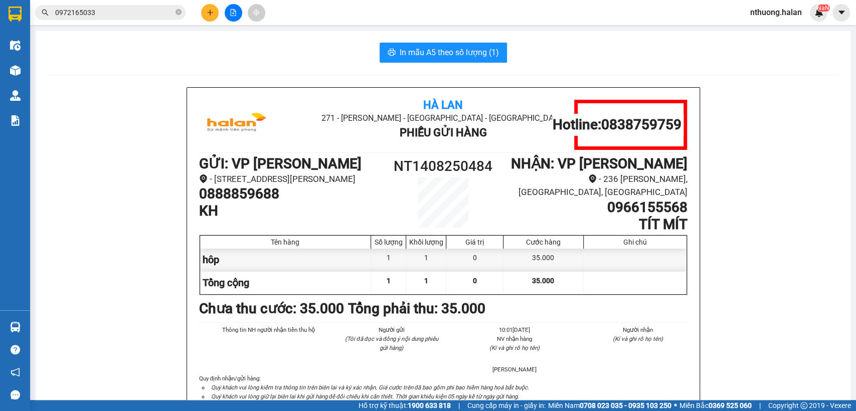
drag, startPoint x: 296, startPoint y: 77, endPoint x: 321, endPoint y: 47, distance: 39.3
click at [209, 9] on icon "plus" at bounding box center [210, 12] width 7 height 7
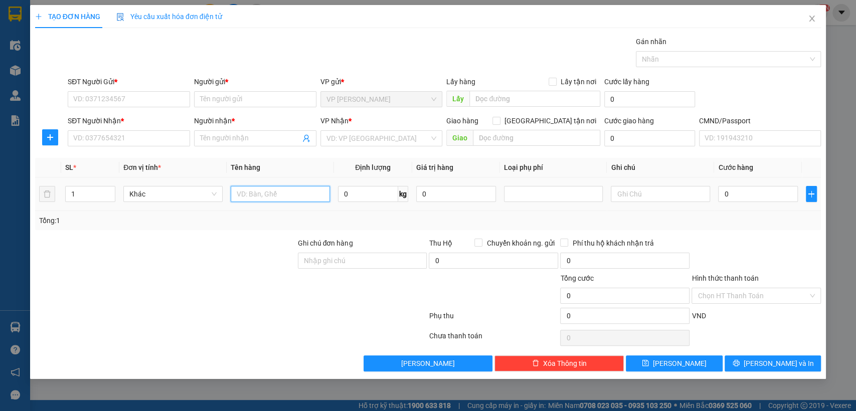
click at [262, 200] on input "text" at bounding box center [280, 194] width 99 height 16
type input "hôp phụ kiện"
type input "4"
click at [99, 99] on input "SĐT Người Gửi *" at bounding box center [129, 99] width 122 height 16
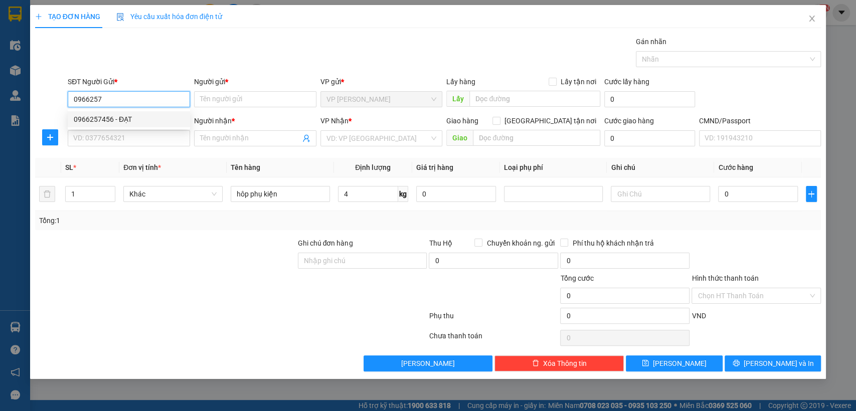
click at [101, 117] on div "0966257456 - ĐẠT" at bounding box center [129, 119] width 110 height 11
type input "0966257456"
type input "ĐẠT"
type input "0966257456"
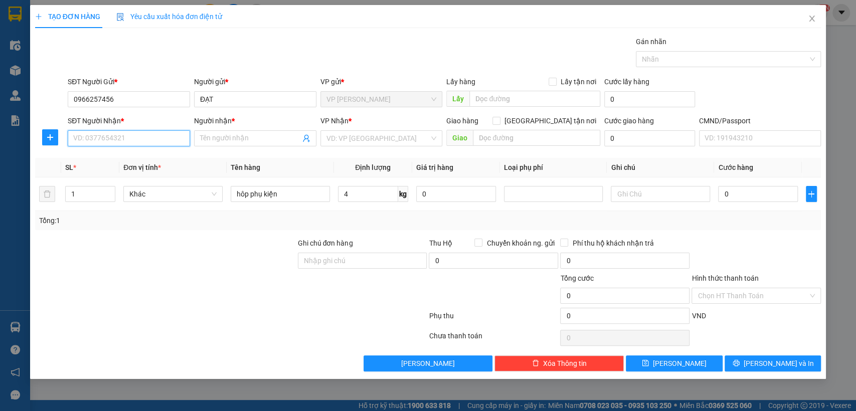
click at [120, 138] on input "SĐT Người Nhận *" at bounding box center [129, 138] width 122 height 16
click at [122, 178] on div "0865709828 - DŨNG" at bounding box center [129, 174] width 110 height 11
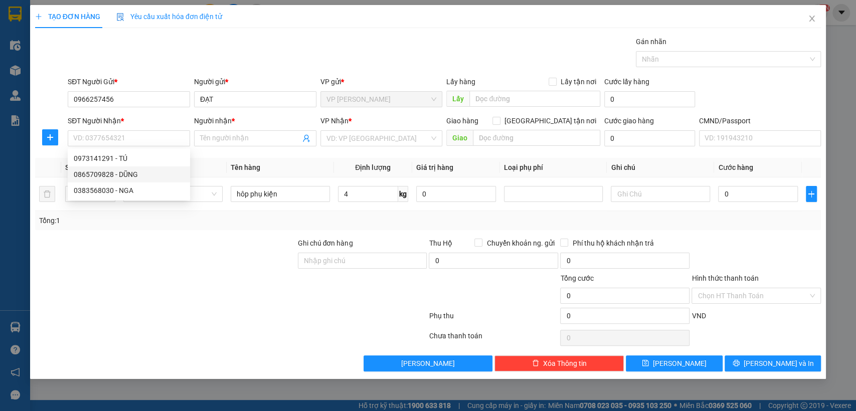
click at [122, 178] on td "Khác" at bounding box center [172, 195] width 107 height 34
type input "0865709828"
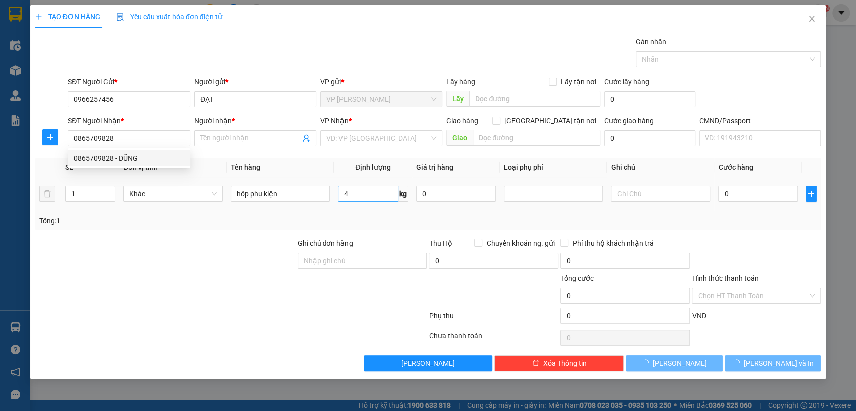
type input "DŨNG"
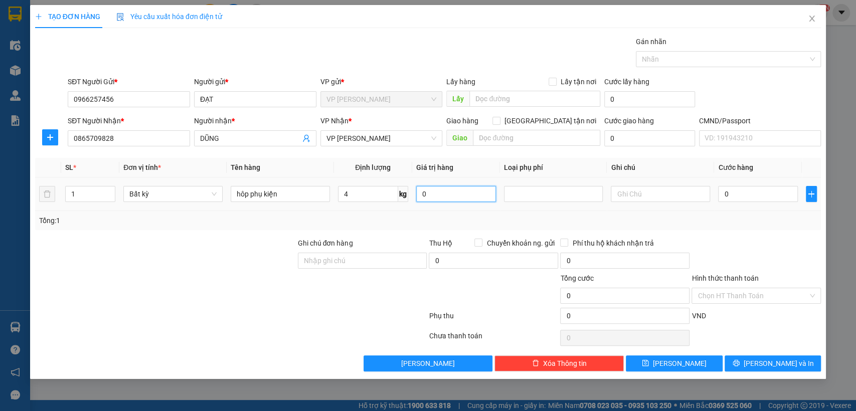
drag, startPoint x: 433, startPoint y: 191, endPoint x: 411, endPoint y: 182, distance: 23.8
click at [431, 191] on input "0" at bounding box center [456, 194] width 80 height 16
type input "0"
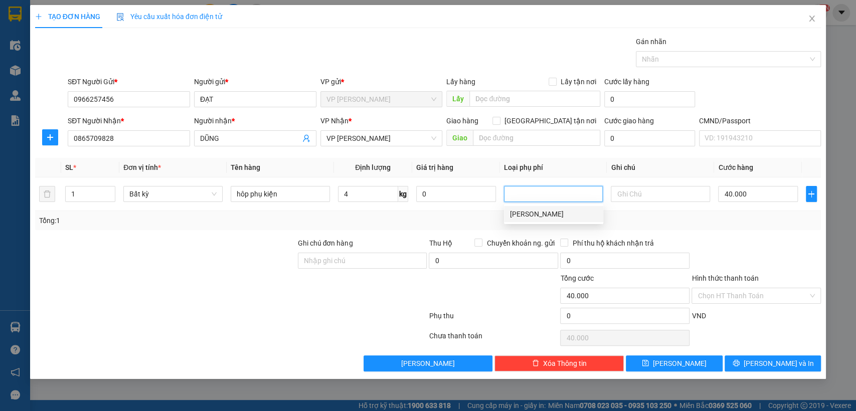
type input "40.000"
click at [740, 360] on icon "printer" at bounding box center [736, 363] width 7 height 7
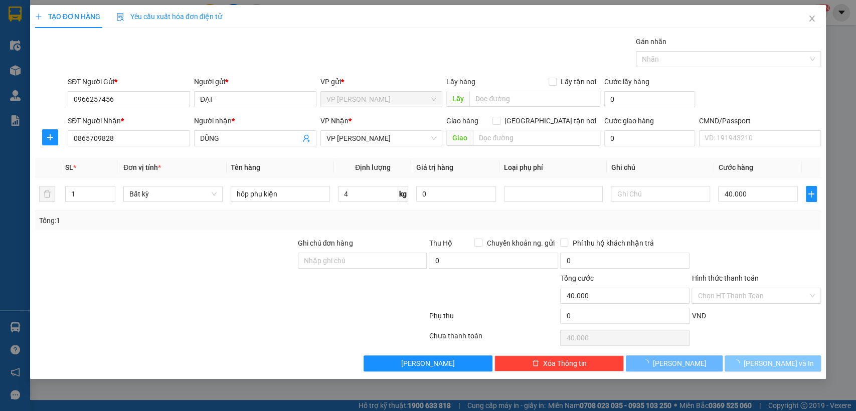
click at [744, 360] on span "loading" at bounding box center [738, 363] width 11 height 7
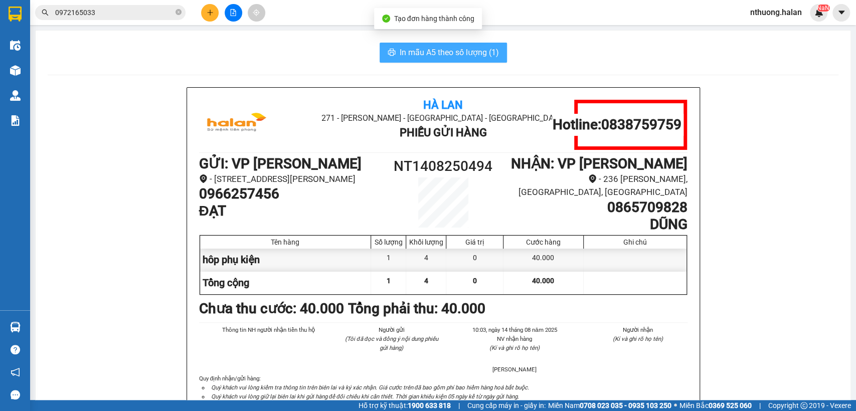
click at [391, 54] on button "In mẫu A5 theo số lượng (1)" at bounding box center [443, 53] width 127 height 20
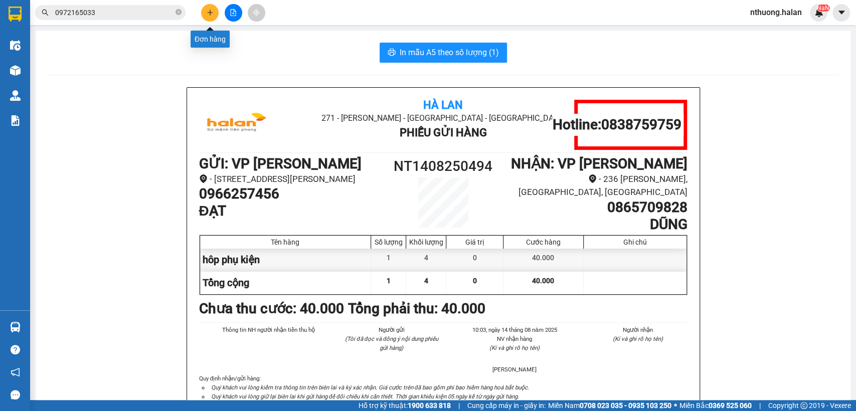
click at [210, 11] on icon "plus" at bounding box center [210, 13] width 1 height 6
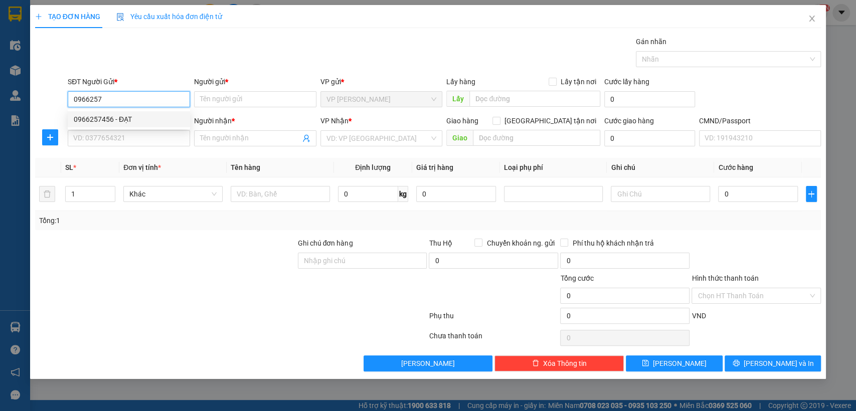
click at [102, 114] on div "0966257456 - ĐẠT" at bounding box center [129, 119] width 110 height 11
type input "0966257456"
type input "ĐẠT"
type input "0966257456"
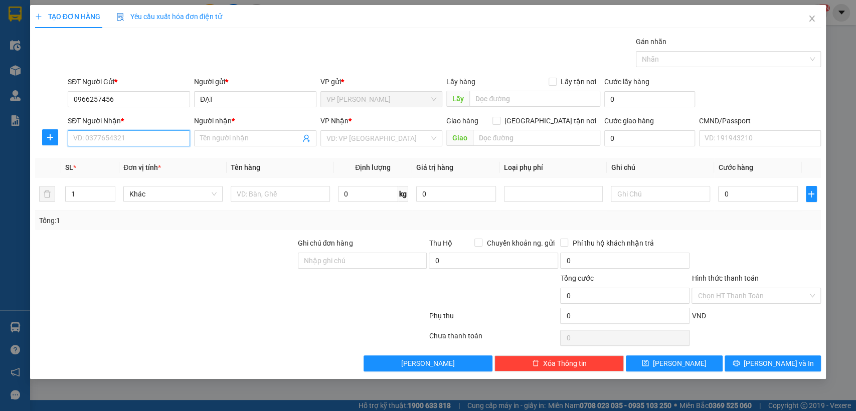
click at [120, 139] on input "SĐT Người Nhận *" at bounding box center [129, 138] width 122 height 16
click at [97, 190] on div "0383568030 - NGA" at bounding box center [129, 190] width 110 height 11
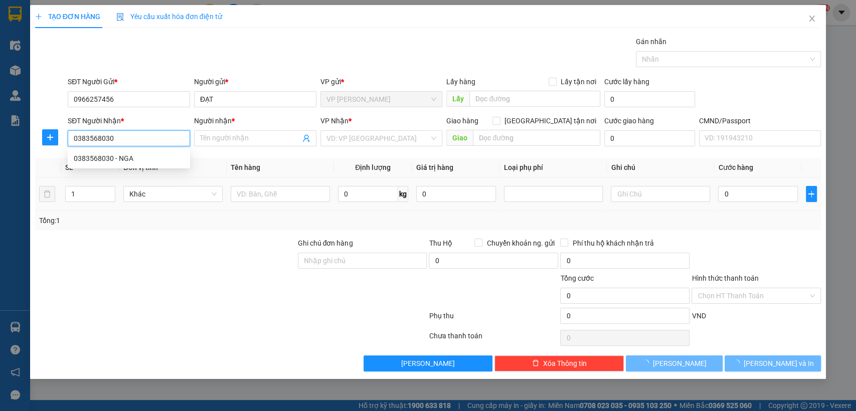
type input "0383568030"
type input "NGA"
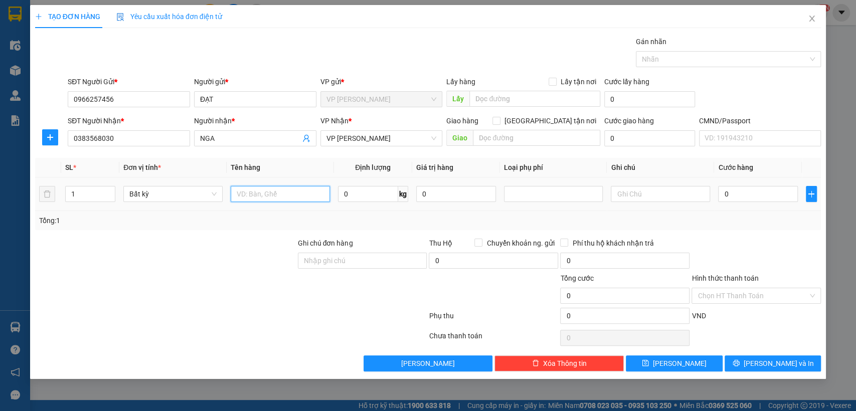
click at [252, 196] on input "text" at bounding box center [280, 194] width 99 height 16
type input "hôp linh kiệ"
type input "2"
type input "35.000"
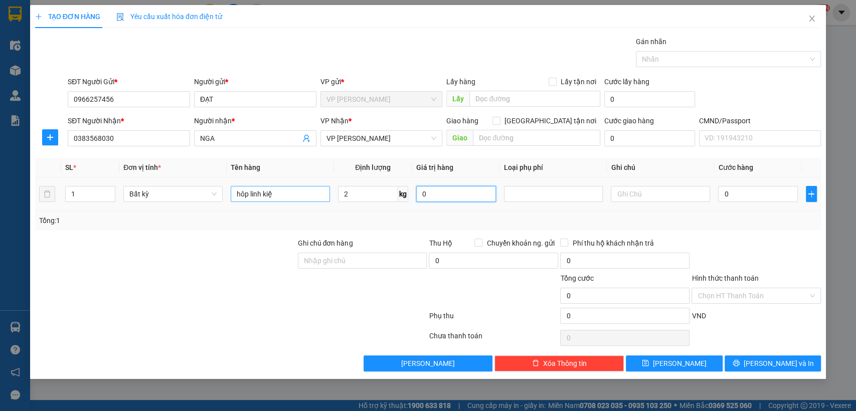
type input "35.000"
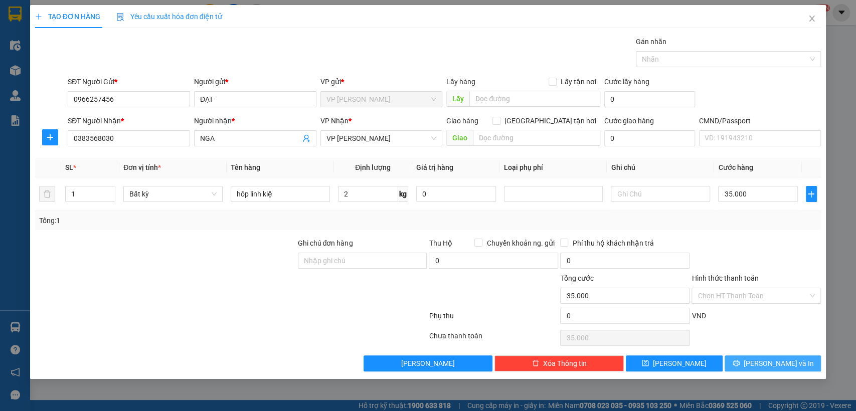
click at [767, 358] on span "[PERSON_NAME] và In" at bounding box center [779, 363] width 70 height 11
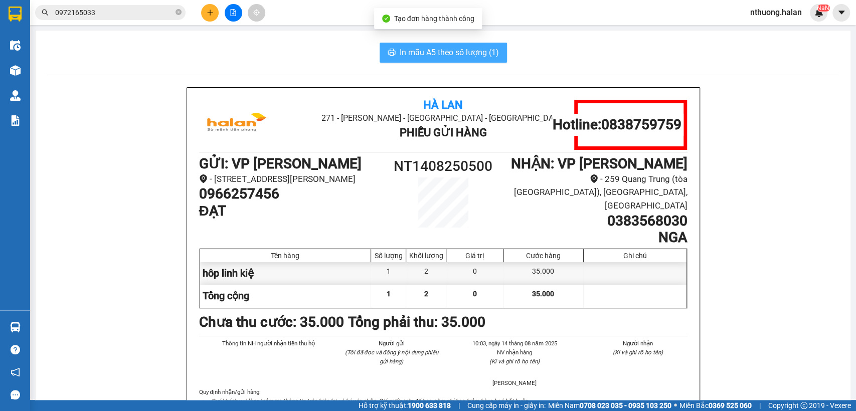
click at [448, 49] on span "In mẫu A5 theo số lượng (1)" at bounding box center [449, 52] width 99 height 13
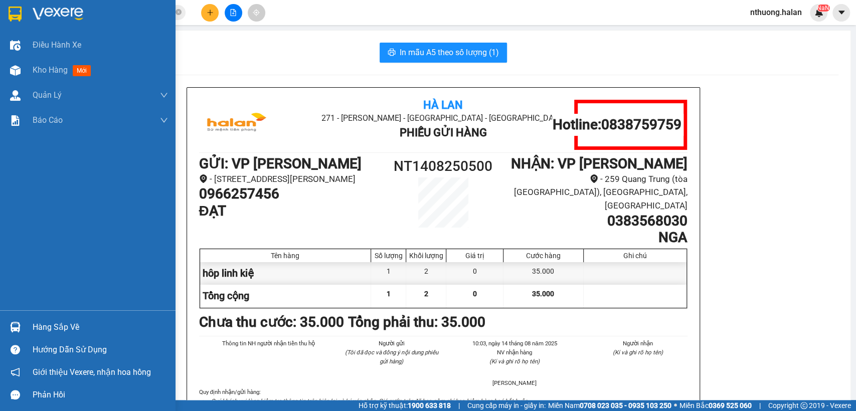
drag, startPoint x: 49, startPoint y: 77, endPoint x: 216, endPoint y: 4, distance: 182.2
click at [49, 75] on div "Kho hàng mới" at bounding box center [64, 70] width 62 height 13
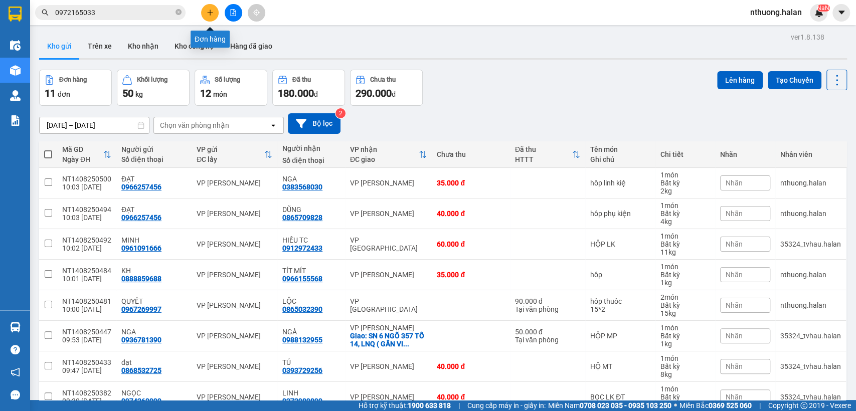
click at [207, 13] on icon "plus" at bounding box center [210, 12] width 7 height 7
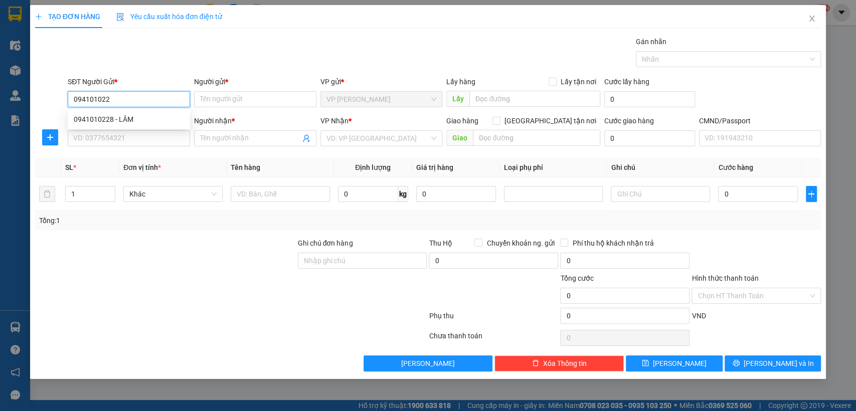
type input "0941010228"
click at [104, 119] on div "0941010228 - LÂM" at bounding box center [129, 119] width 110 height 11
type input "LÂM"
type input "0941010228"
click at [119, 137] on input "SĐT Người Nhận *" at bounding box center [129, 138] width 122 height 16
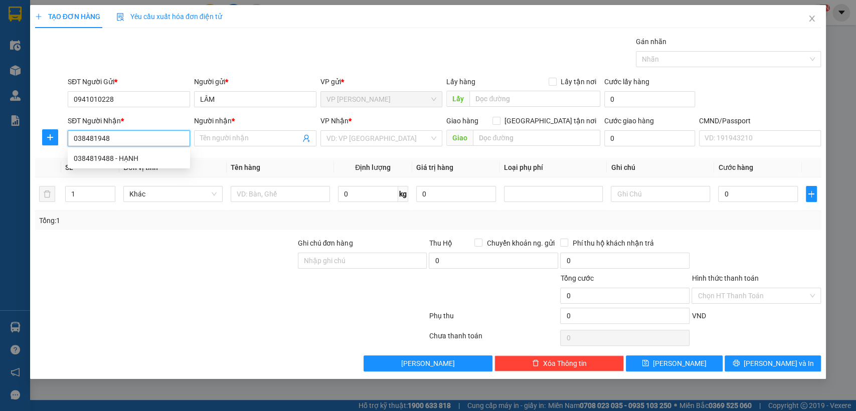
type input "0384819488"
click at [115, 161] on div "0384819488 - HẠNH" at bounding box center [129, 158] width 110 height 11
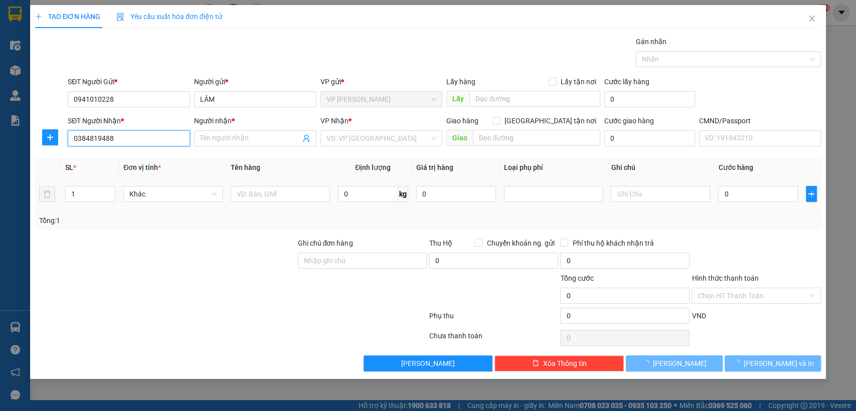
type input "HẠNH"
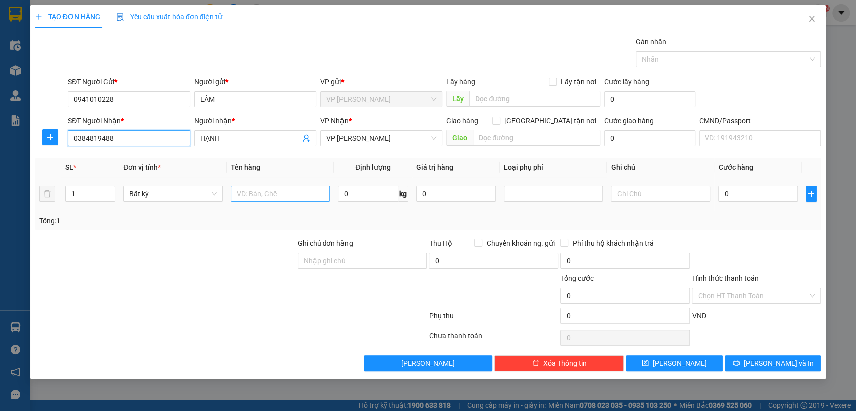
type input "0384819488"
click at [279, 195] on input "text" at bounding box center [280, 194] width 99 height 16
type input "hôp"
type input "1"
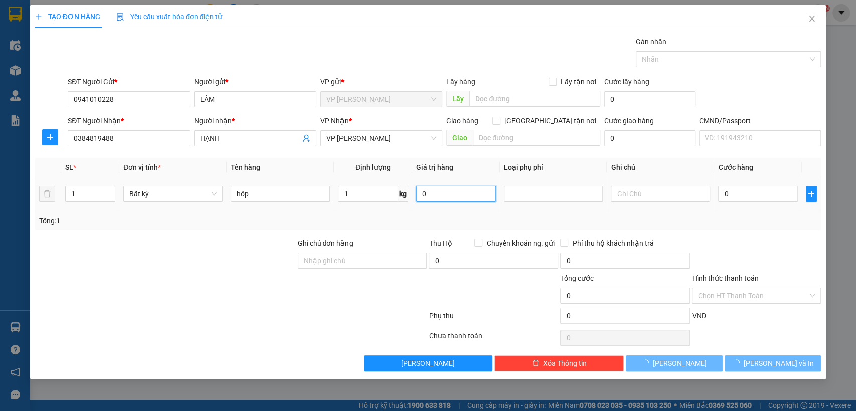
type input "35.000"
click at [779, 361] on span "[PERSON_NAME] và In" at bounding box center [779, 363] width 70 height 11
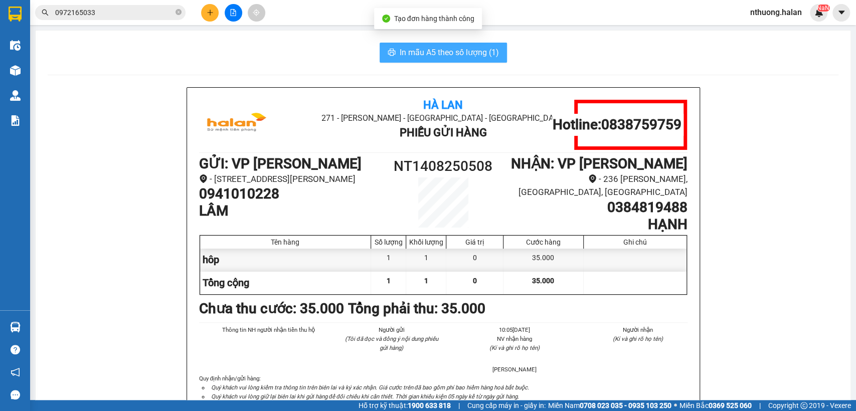
click at [414, 45] on button "In mẫu A5 theo số lượng (1)" at bounding box center [443, 53] width 127 height 20
click at [413, 45] on button "In mẫu A5 theo số lượng (1)" at bounding box center [443, 53] width 127 height 20
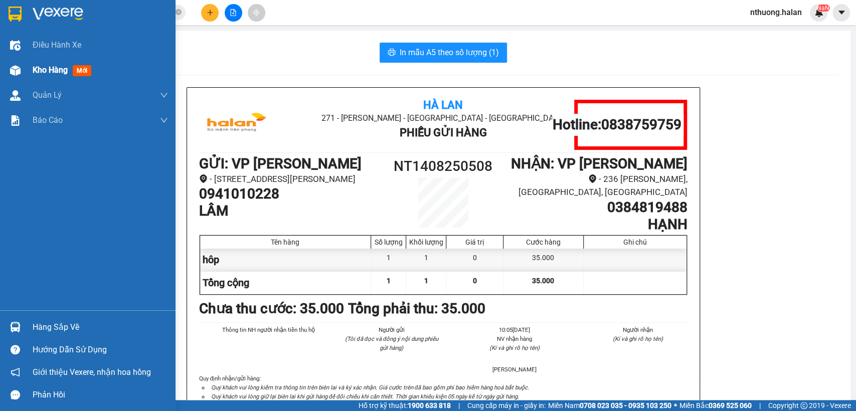
click at [44, 77] on div "Kho hàng mới" at bounding box center [100, 70] width 135 height 25
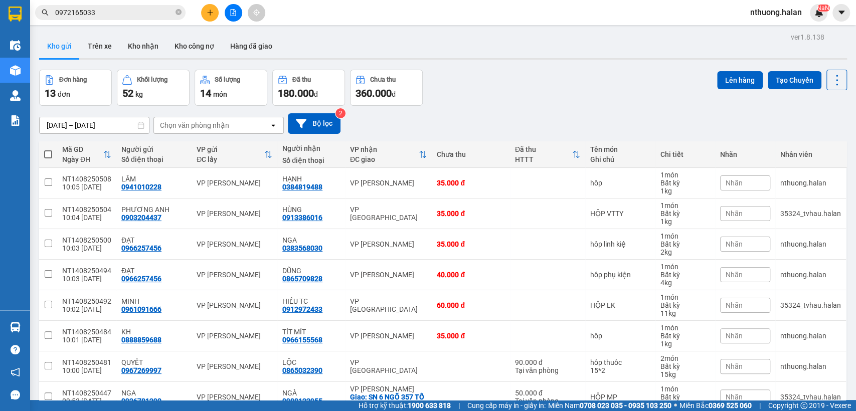
click at [138, 12] on input "0972165033" at bounding box center [114, 12] width 118 height 11
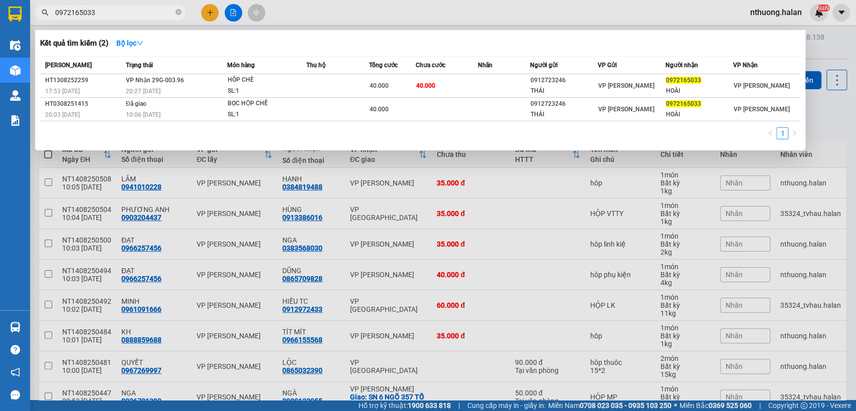
click at [138, 12] on input "0972165033" at bounding box center [114, 12] width 118 height 11
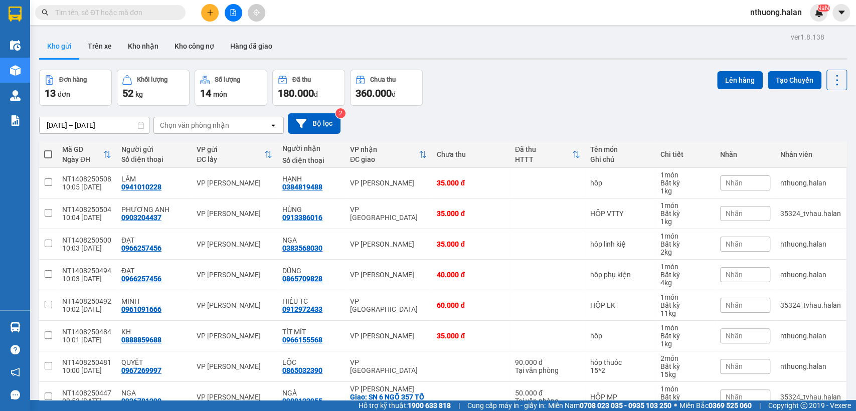
click at [208, 14] on icon "plus" at bounding box center [210, 12] width 7 height 7
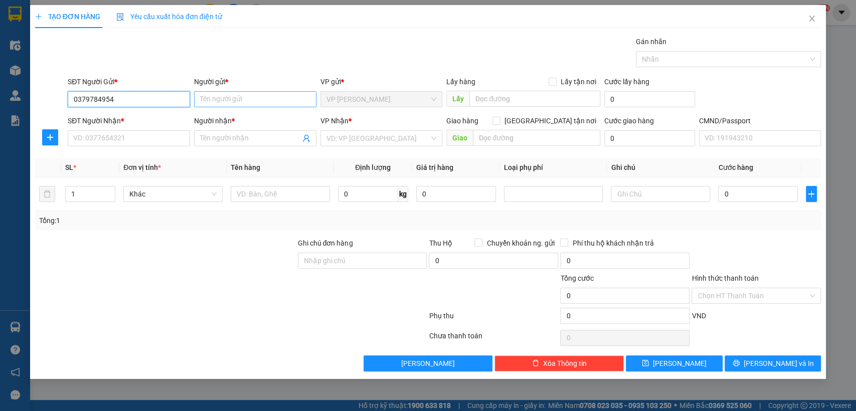
type input "0379784954"
click at [214, 102] on input "Người gửi *" at bounding box center [255, 99] width 122 height 16
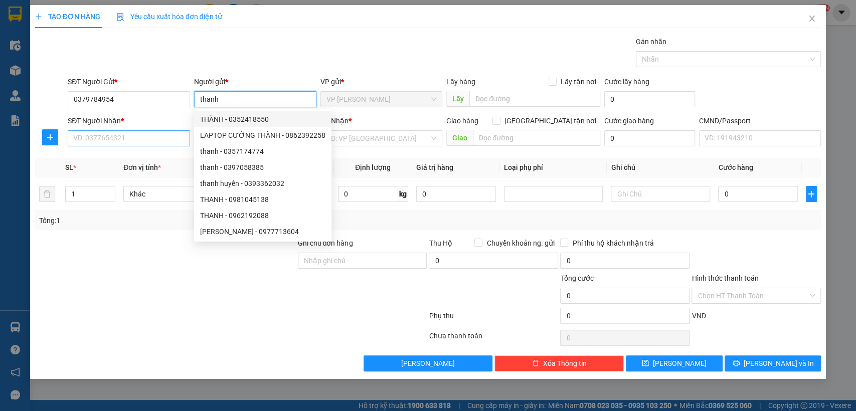
type input "thanh"
click at [116, 135] on input "SĐT Người Nhận *" at bounding box center [129, 138] width 122 height 16
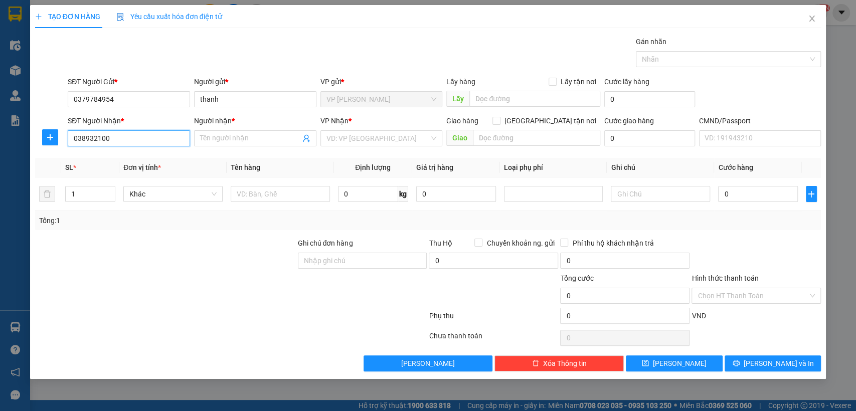
type input "0389321000"
click at [114, 156] on div "0389321000 - NHUNG" at bounding box center [129, 158] width 110 height 11
type input "NHUNG"
type input "0389321000"
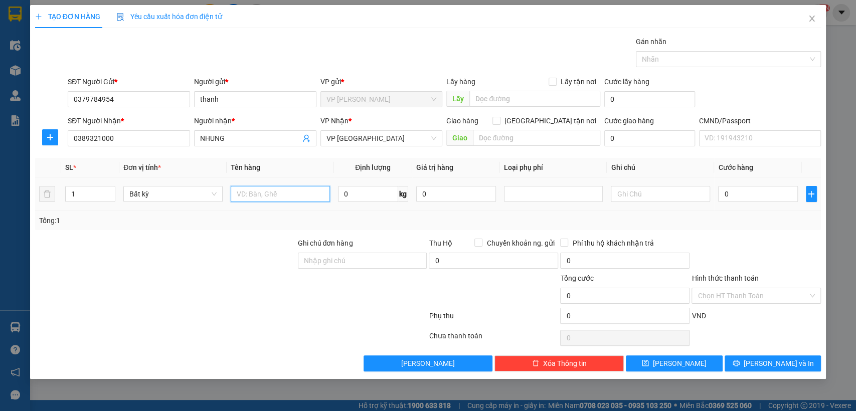
click at [266, 200] on input "text" at bounding box center [280, 194] width 99 height 16
type input "tui đen thuôc"
type input "1"
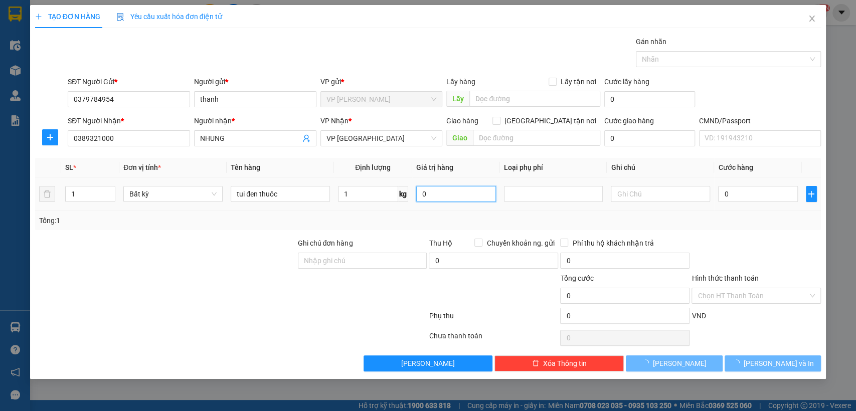
type input "35.000"
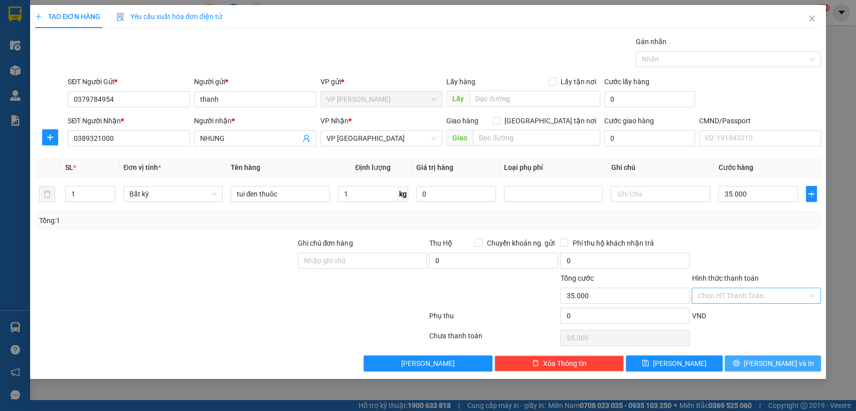
drag, startPoint x: 745, startPoint y: 360, endPoint x: 742, endPoint y: 301, distance: 59.3
click at [742, 301] on div "Transit Pickup Surcharge Ids Transit Deliver Surcharge Ids Transit Deliver Surc…" at bounding box center [428, 204] width 787 height 336
click at [792, 366] on span "[PERSON_NAME] và In" at bounding box center [779, 363] width 70 height 11
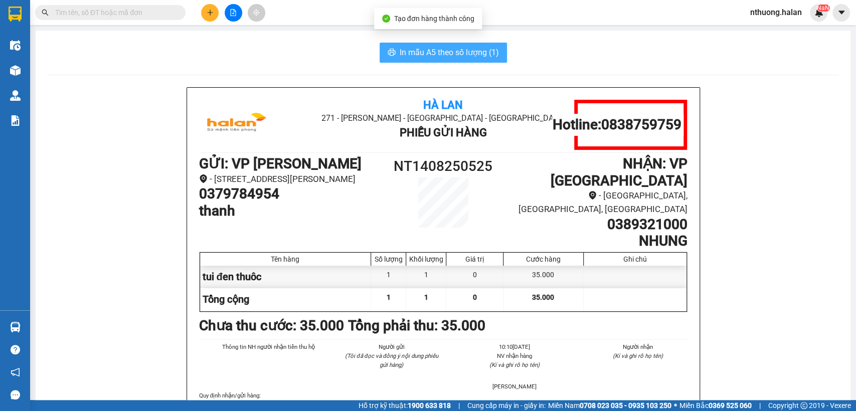
click at [404, 45] on button "In mẫu A5 theo số lượng (1)" at bounding box center [443, 53] width 127 height 20
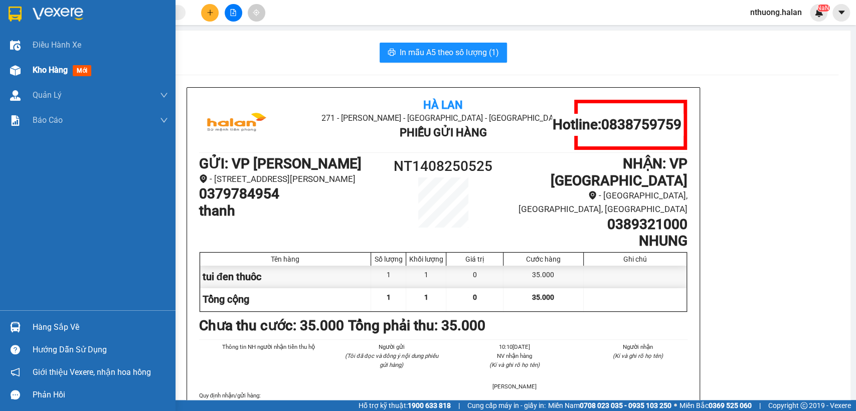
click at [49, 67] on span "Kho hàng" at bounding box center [50, 70] width 35 height 10
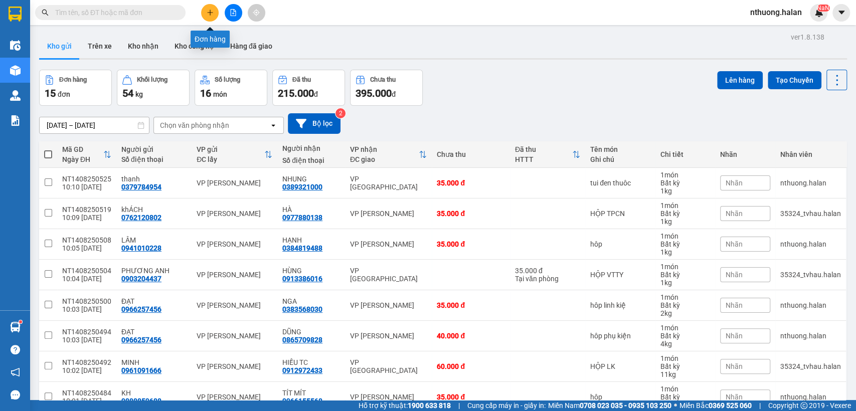
click at [213, 12] on icon "plus" at bounding box center [210, 12] width 7 height 7
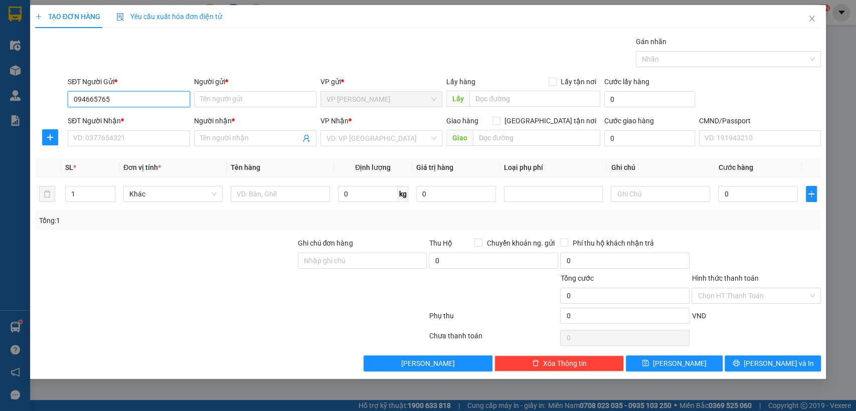
type input "0946657657"
click at [104, 120] on div "0946657657 - anh thắng" at bounding box center [129, 119] width 110 height 11
type input "anh thắng"
type input "0946657657"
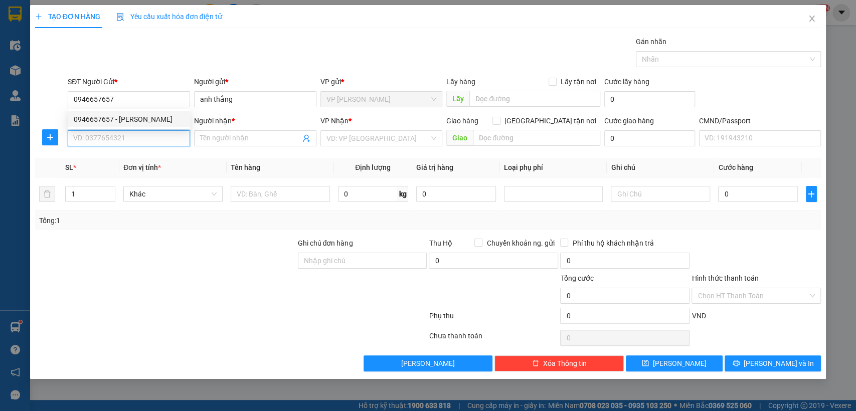
click at [112, 137] on input "SĐT Người Nhận *" at bounding box center [129, 138] width 122 height 16
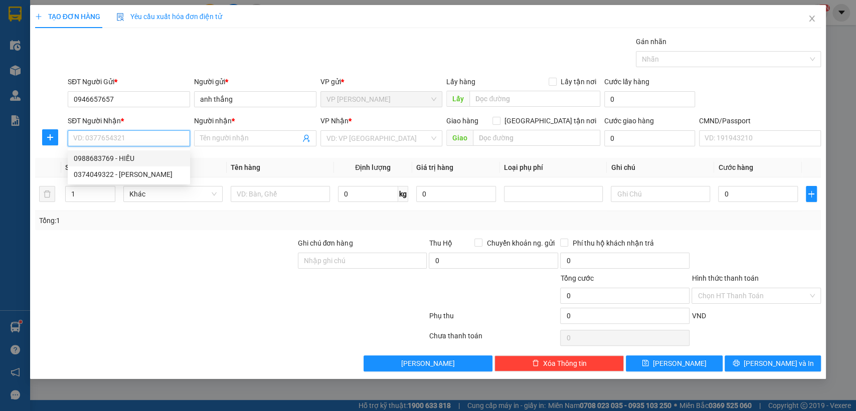
click at [111, 159] on div "0988683769 - HIẾU" at bounding box center [129, 158] width 110 height 11
type input "0988683769"
click at [111, 159] on div "0988683769 - HIẾU" at bounding box center [129, 158] width 110 height 11
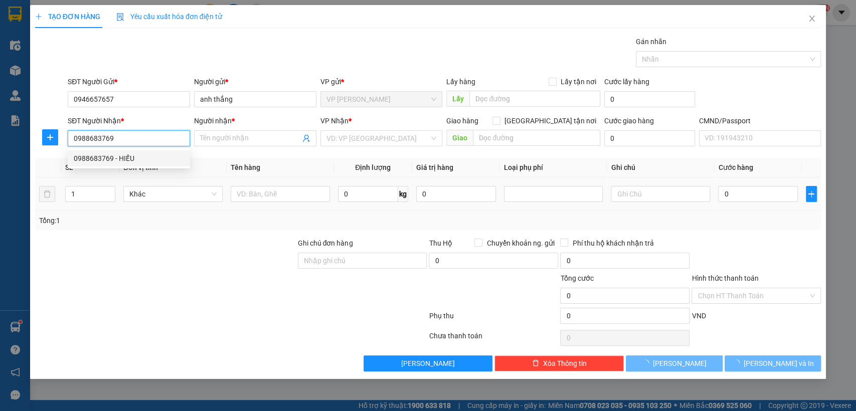
type input "HIẾU"
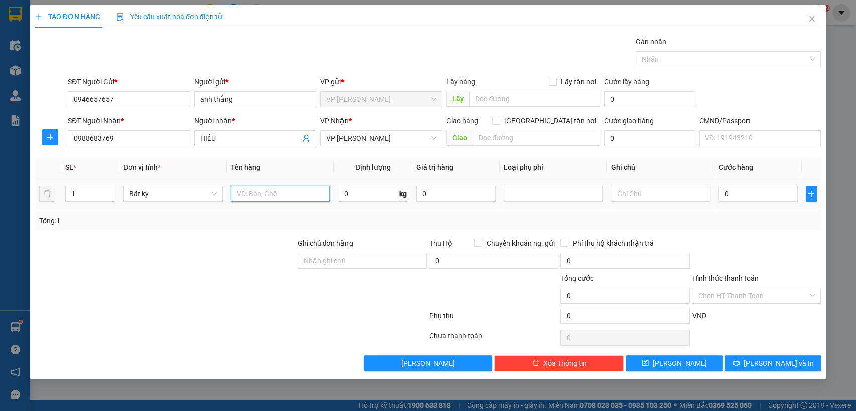
click at [255, 197] on input "text" at bounding box center [280, 194] width 99 height 16
type input "hôp sữa"
type input "1.5"
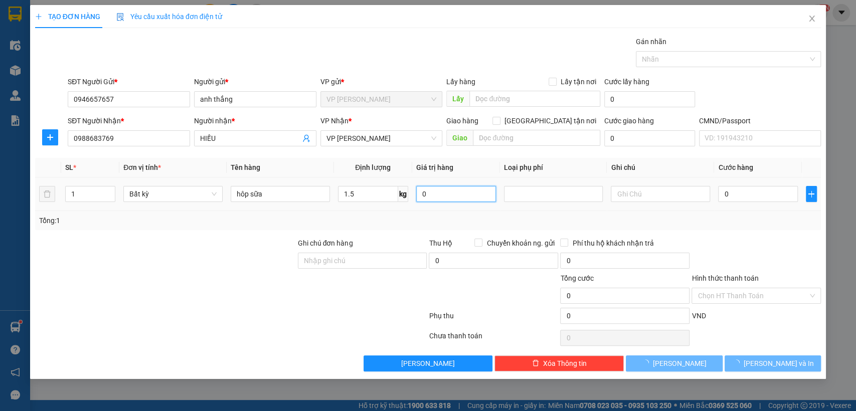
type input "35.000"
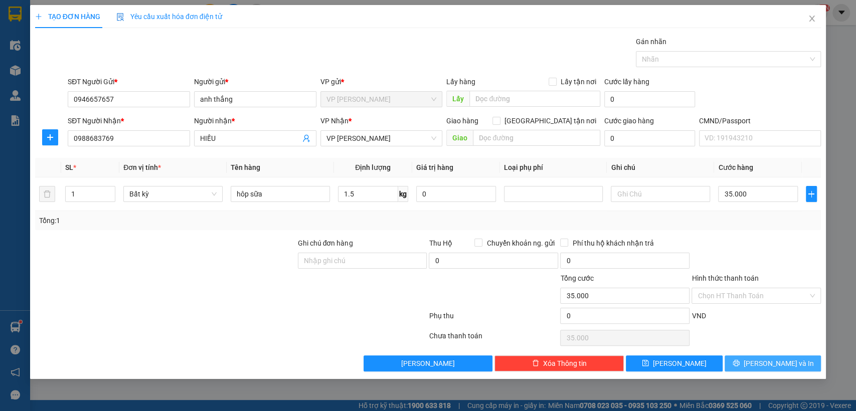
click at [770, 363] on span "[PERSON_NAME] và In" at bounding box center [779, 363] width 70 height 11
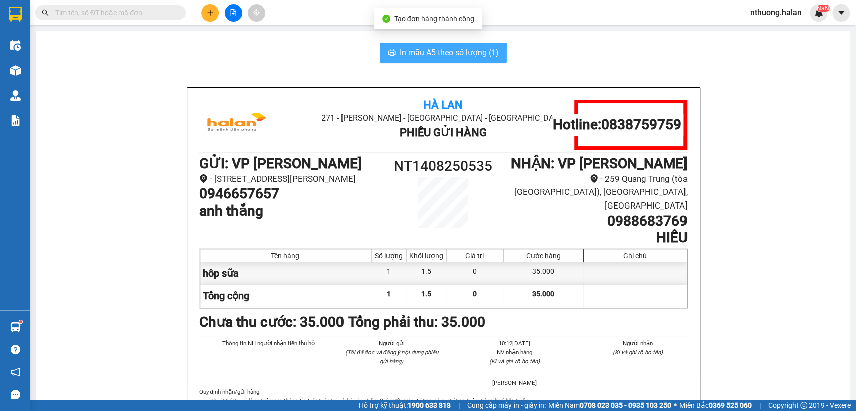
click at [409, 49] on span "In mẫu A5 theo số lượng (1)" at bounding box center [449, 52] width 99 height 13
click at [407, 49] on span "In mẫu A5 theo số lượng (1)" at bounding box center [449, 52] width 99 height 13
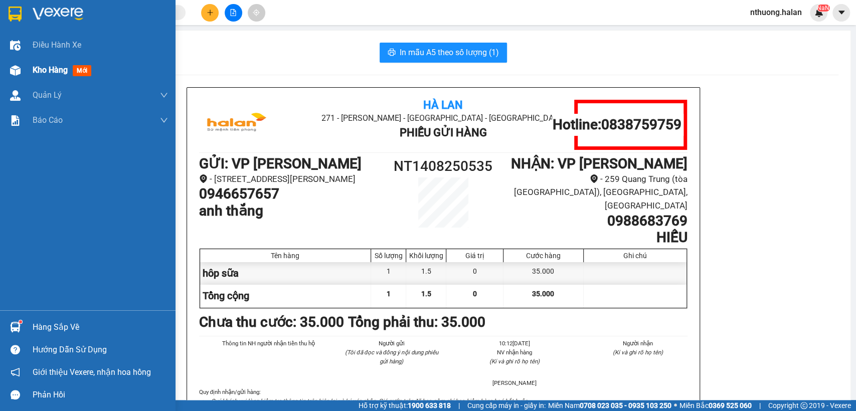
click at [41, 70] on span "Kho hàng" at bounding box center [50, 70] width 35 height 10
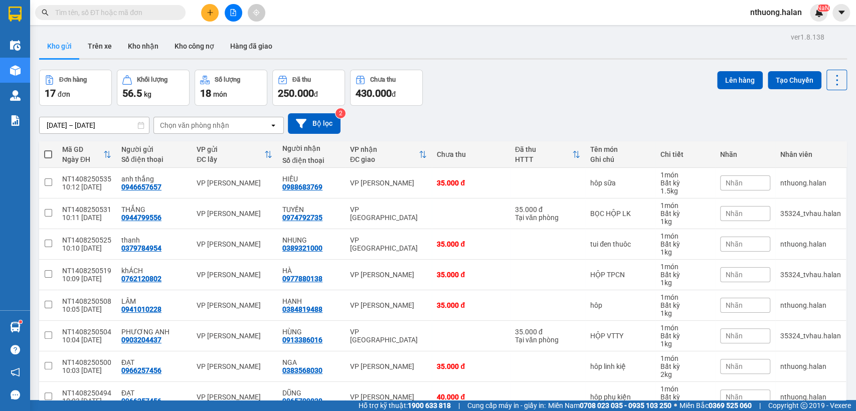
click at [128, 11] on input "text" at bounding box center [114, 12] width 118 height 11
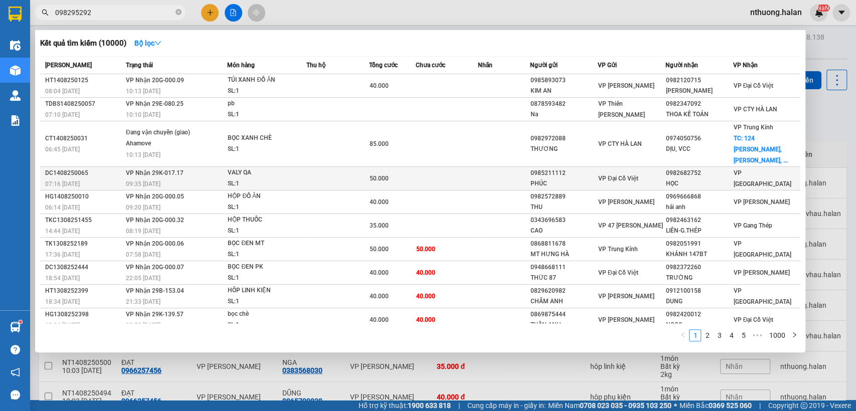
type input "0982952921"
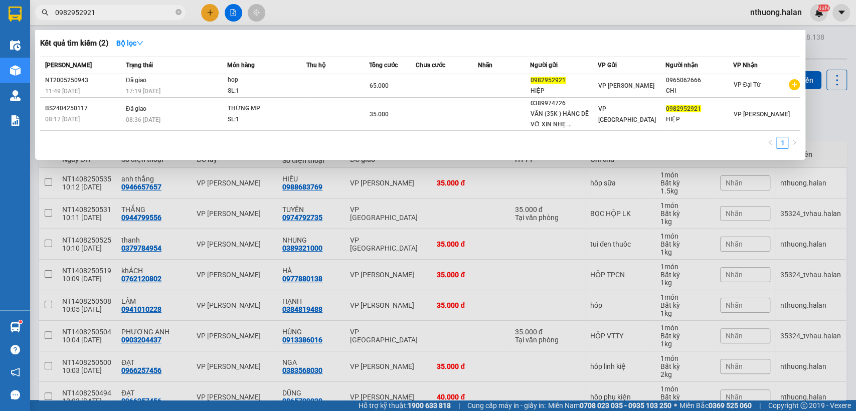
click at [109, 14] on input "0982952921" at bounding box center [114, 12] width 118 height 11
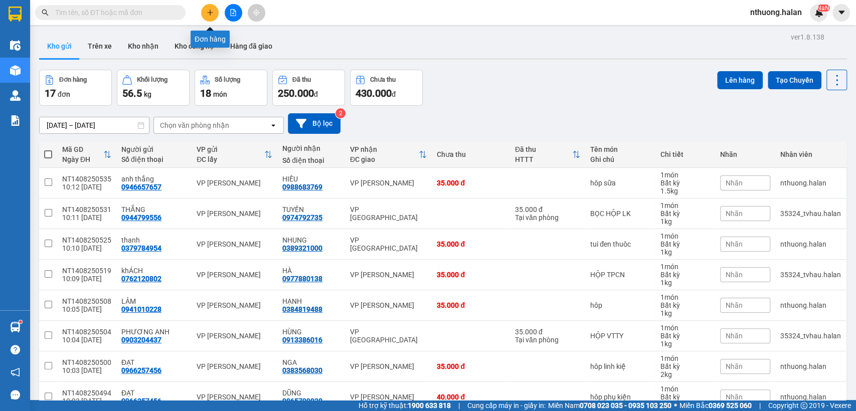
click at [207, 9] on icon "plus" at bounding box center [210, 12] width 7 height 7
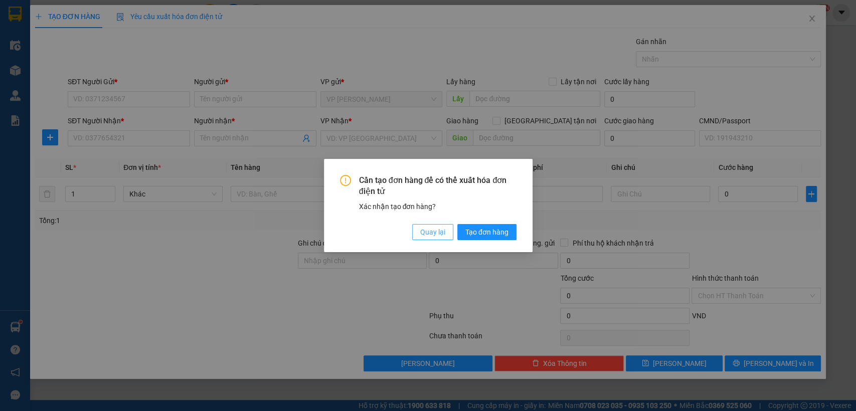
click at [435, 227] on span "Quay lại" at bounding box center [432, 232] width 25 height 11
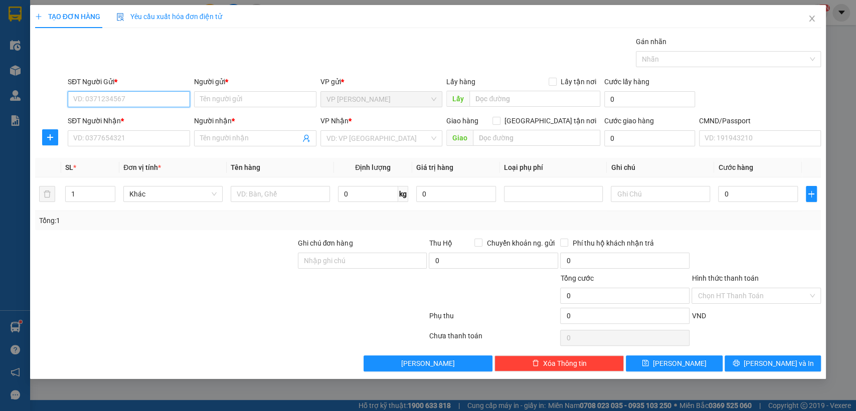
click at [92, 96] on input "SĐT Người Gửi *" at bounding box center [129, 99] width 122 height 16
drag, startPoint x: 244, startPoint y: 198, endPoint x: 237, endPoint y: 199, distance: 7.7
click at [237, 199] on input "text" at bounding box center [280, 194] width 99 height 16
click at [265, 195] on input "hôp" at bounding box center [280, 194] width 99 height 16
click at [90, 101] on input "SĐT Người Gửi *" at bounding box center [129, 99] width 122 height 16
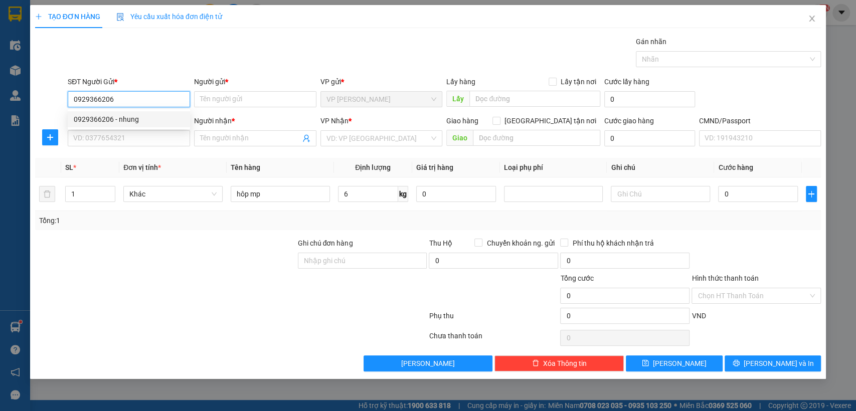
click at [112, 116] on div "0929366206 - nhung" at bounding box center [129, 119] width 110 height 11
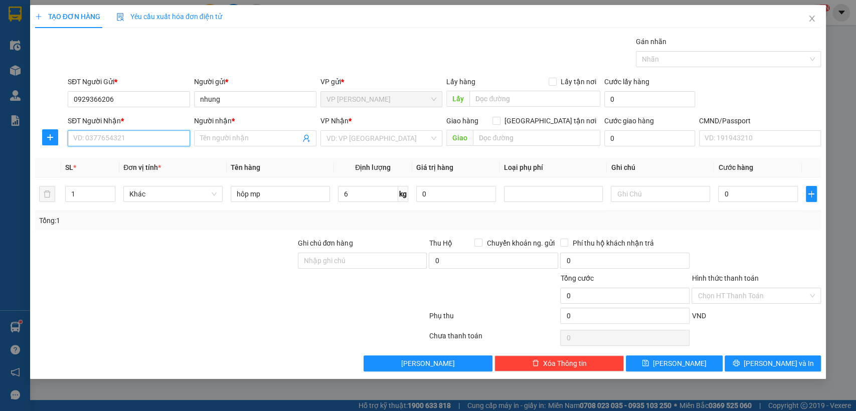
click at [136, 138] on input "SĐT Người Nhận *" at bounding box center [129, 138] width 122 height 16
click at [123, 173] on div "0369132888 - HÀ" at bounding box center [129, 174] width 110 height 11
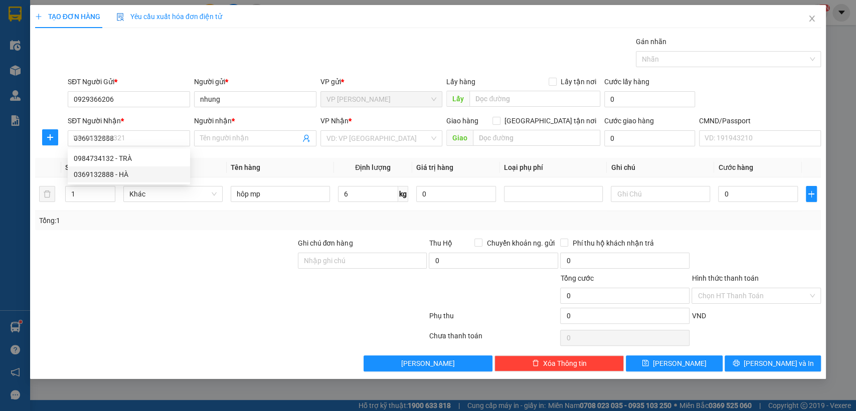
click at [123, 173] on th "Đơn vị tính *" at bounding box center [172, 168] width 107 height 20
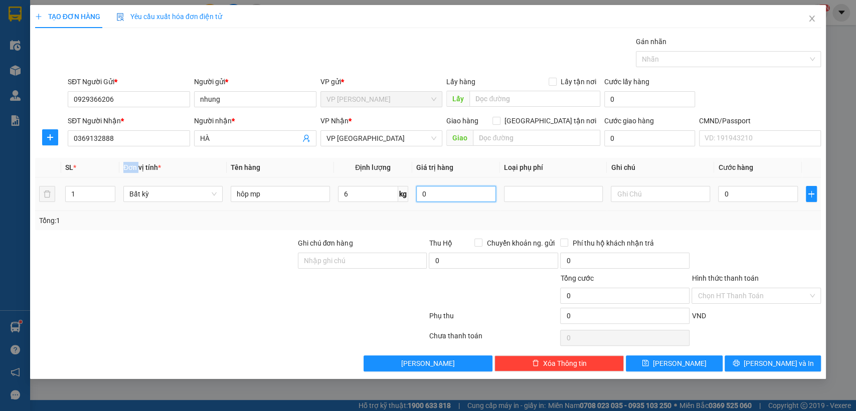
click at [447, 196] on input "0" at bounding box center [456, 194] width 80 height 16
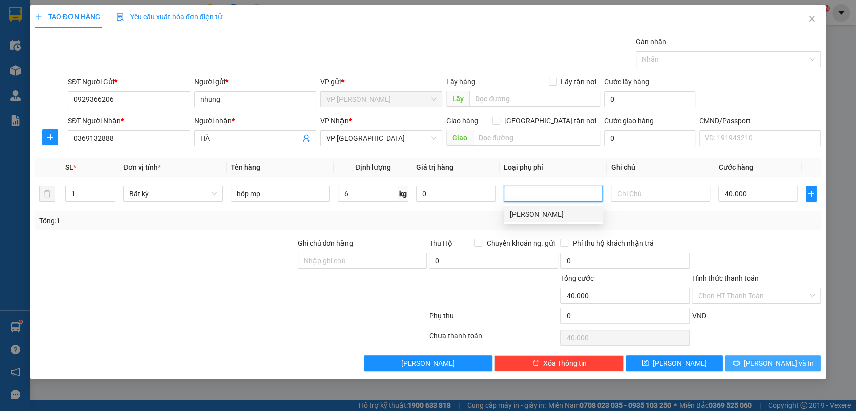
click at [765, 361] on span "[PERSON_NAME] và In" at bounding box center [779, 363] width 70 height 11
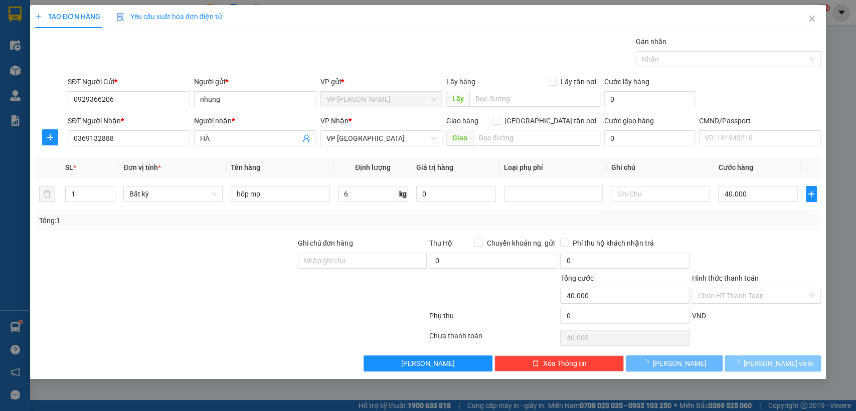
click at [765, 360] on span "[PERSON_NAME] và In" at bounding box center [779, 363] width 70 height 11
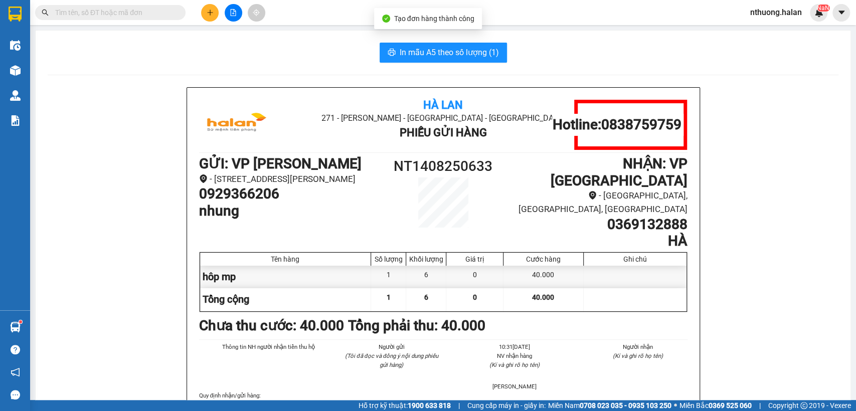
drag, startPoint x: 393, startPoint y: 39, endPoint x: 358, endPoint y: 41, distance: 35.7
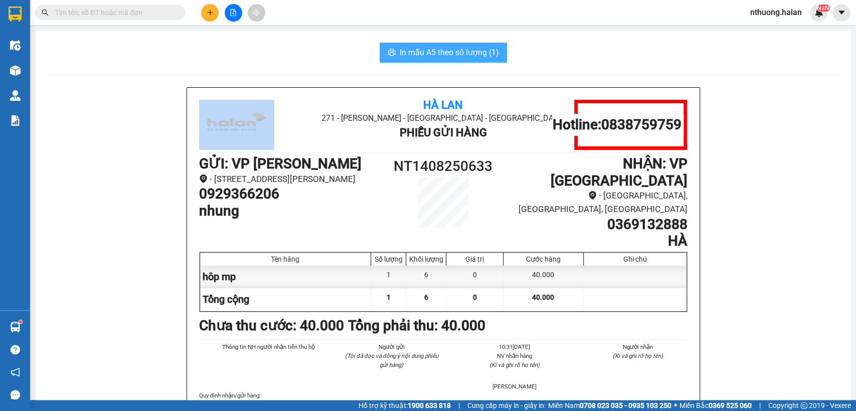
click at [392, 53] on button "In mẫu A5 theo số lượng (1)" at bounding box center [443, 53] width 127 height 20
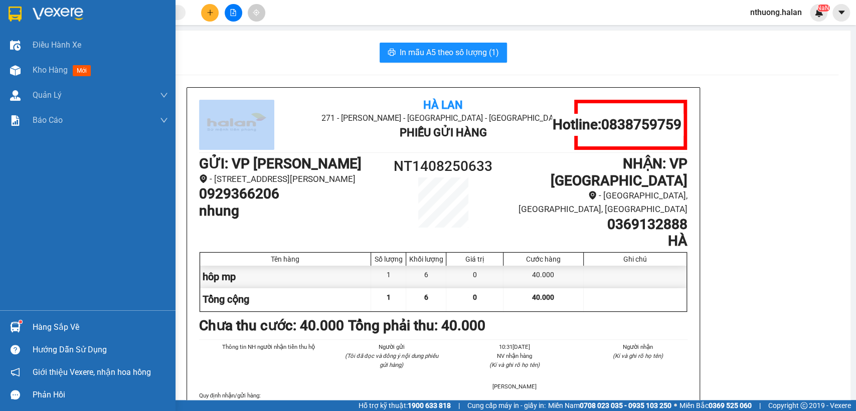
click at [57, 329] on div "Hàng sắp về" at bounding box center [100, 327] width 135 height 15
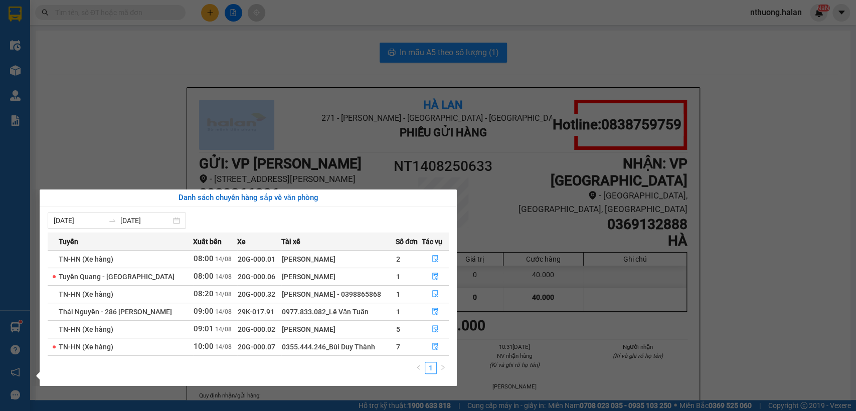
click at [341, 58] on section "Kết quả tìm kiếm ( 2 ) Bộ lọc Mã ĐH Trạng thái Món hàng Thu hộ Tổng cước Chưa c…" at bounding box center [428, 205] width 856 height 411
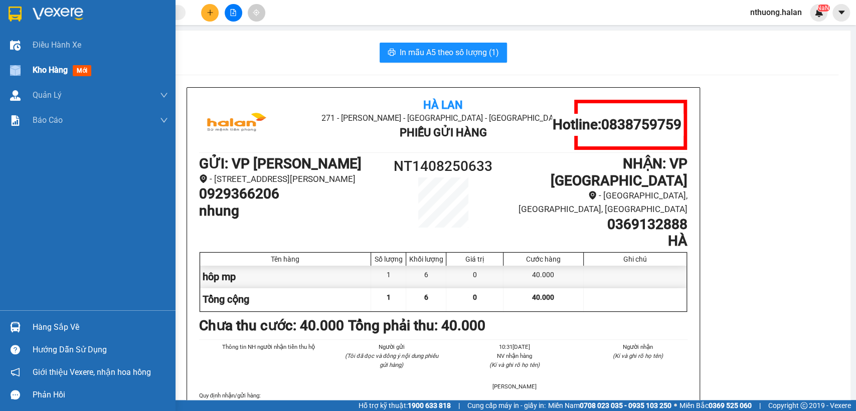
click at [33, 68] on div "Kho hàng mới" at bounding box center [88, 70] width 176 height 25
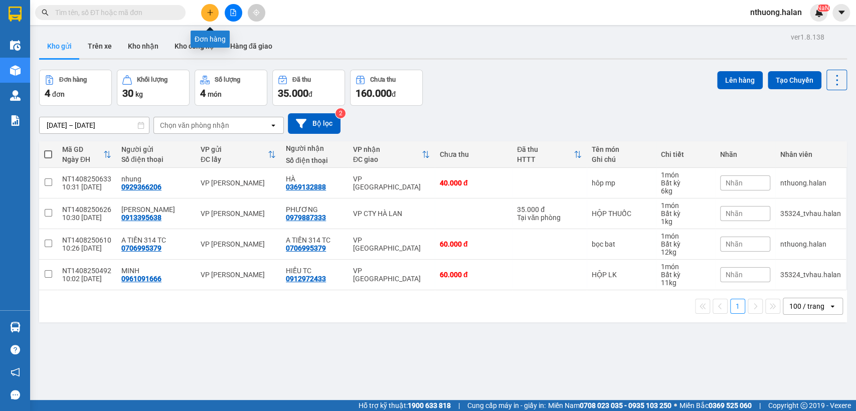
click at [213, 11] on icon "plus" at bounding box center [210, 12] width 7 height 7
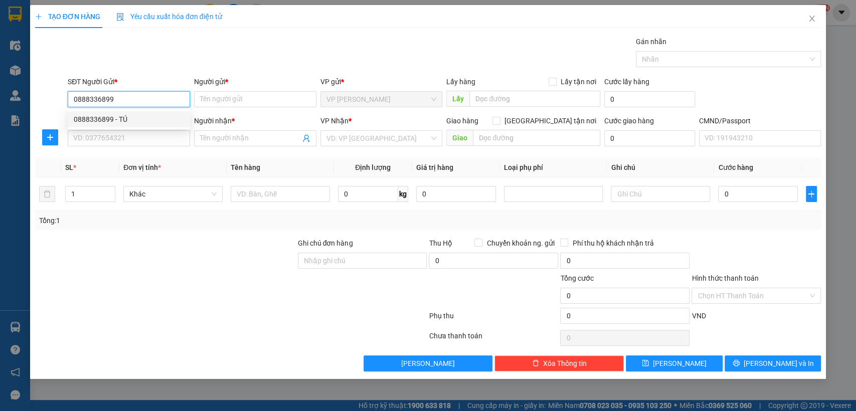
click at [106, 117] on div "0888336899 - TÚ" at bounding box center [129, 119] width 110 height 11
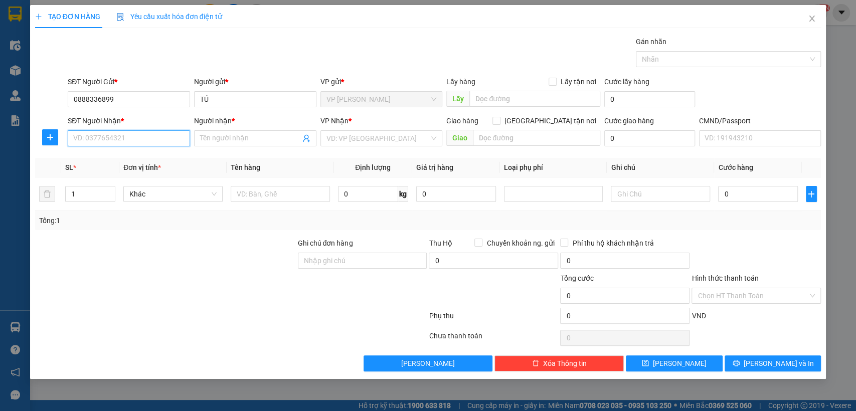
click at [110, 135] on input "SĐT Người Nhận *" at bounding box center [129, 138] width 122 height 16
drag, startPoint x: 110, startPoint y: 155, endPoint x: 110, endPoint y: 161, distance: 6.5
click at [110, 161] on div "0914532533 - LINH" at bounding box center [129, 158] width 110 height 11
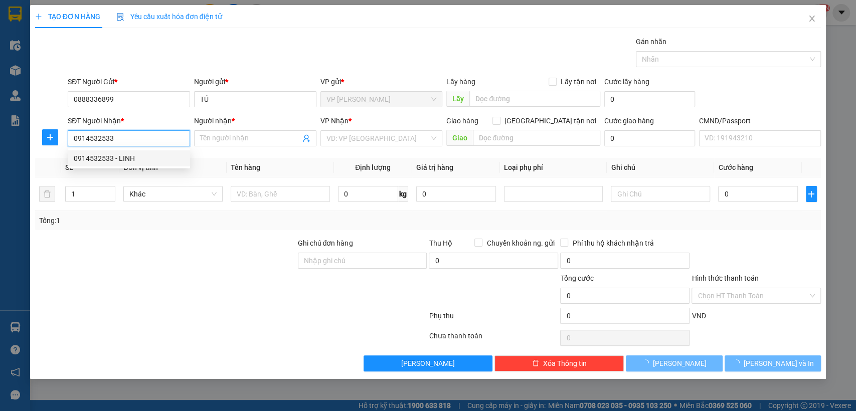
click at [110, 161] on div "0914532533 - LINH" at bounding box center [129, 158] width 110 height 11
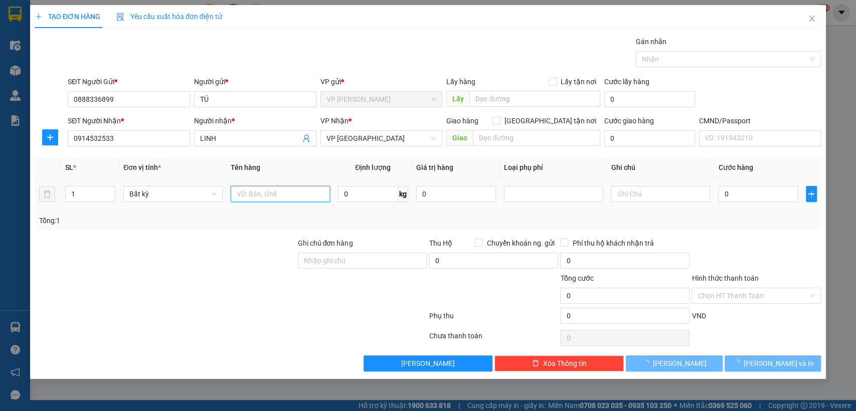
click at [267, 199] on input "text" at bounding box center [280, 194] width 99 height 16
click at [280, 191] on input "hôp linh kiện" at bounding box center [280, 194] width 99 height 16
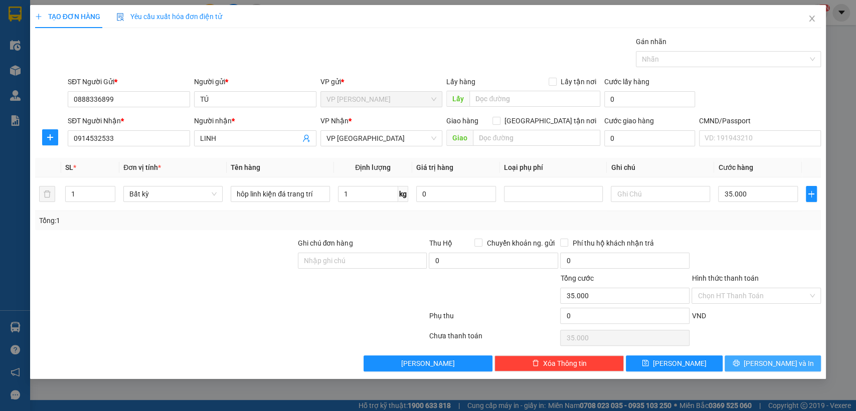
click at [746, 362] on button "[PERSON_NAME] và In" at bounding box center [773, 364] width 96 height 16
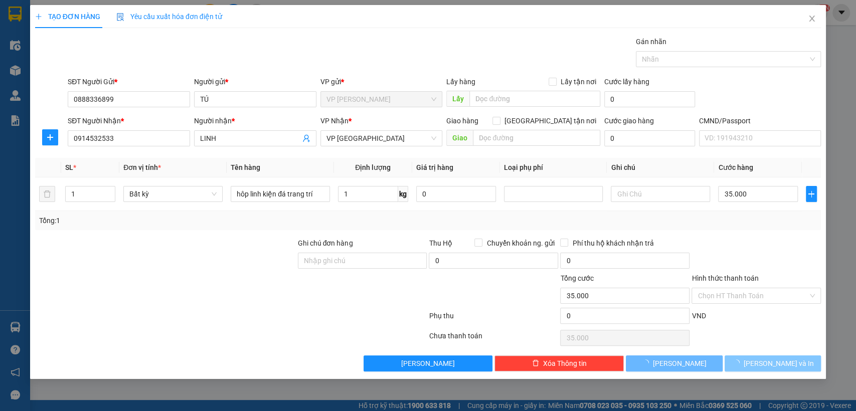
drag, startPoint x: 746, startPoint y: 362, endPoint x: 613, endPoint y: 275, distance: 159.0
click at [747, 363] on button "[PERSON_NAME] và In" at bounding box center [773, 364] width 96 height 16
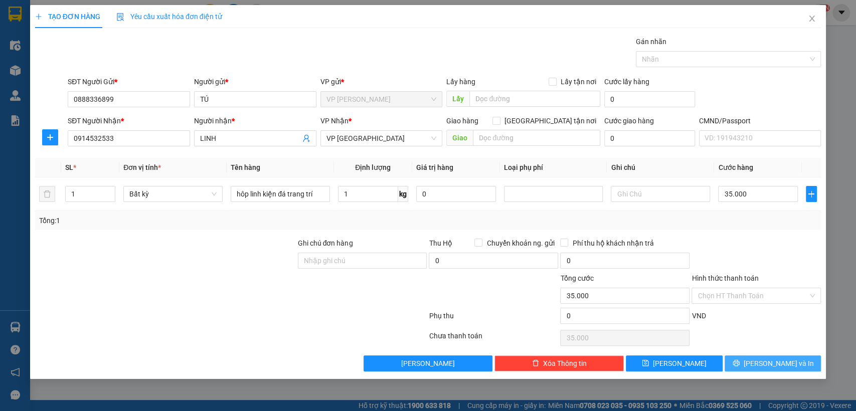
click at [767, 358] on span "[PERSON_NAME] và In" at bounding box center [779, 363] width 70 height 11
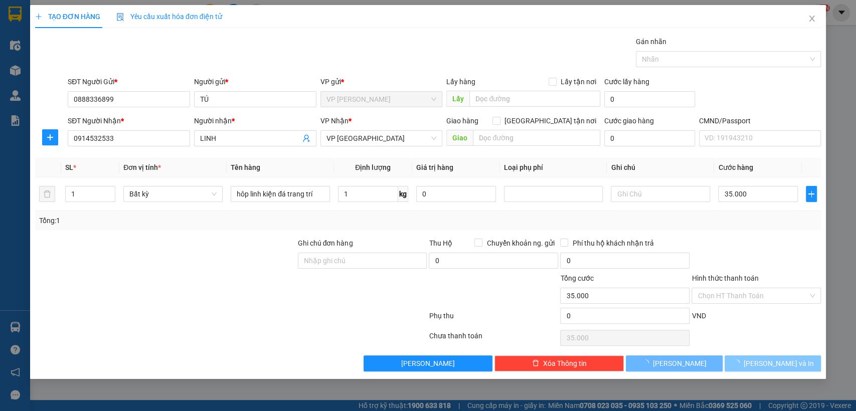
click at [768, 358] on span "[PERSON_NAME] và In" at bounding box center [779, 363] width 70 height 11
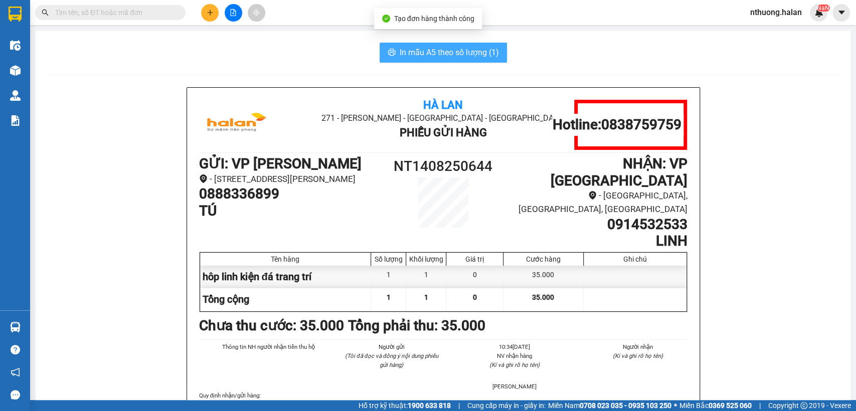
click at [390, 53] on icon "printer" at bounding box center [392, 52] width 8 height 8
click at [389, 53] on icon "printer" at bounding box center [392, 52] width 8 height 8
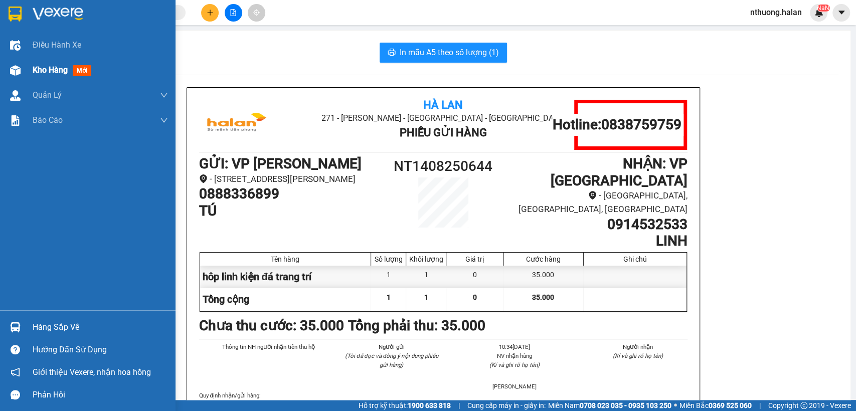
click at [38, 76] on div "Kho hàng mới" at bounding box center [64, 70] width 63 height 13
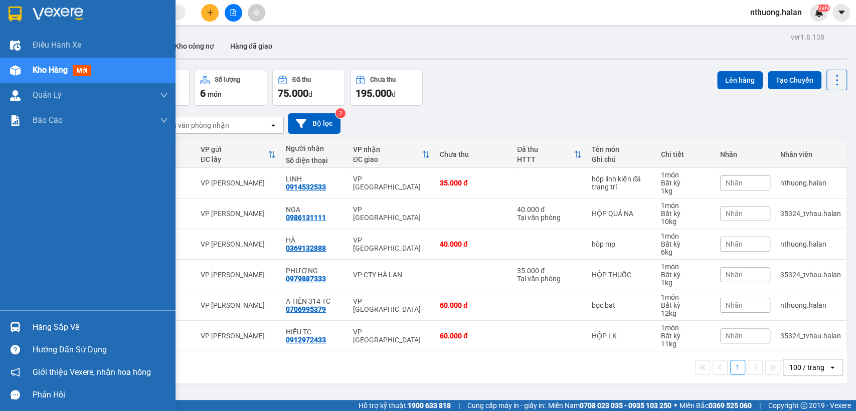
click at [40, 324] on div "Hàng sắp về" at bounding box center [100, 327] width 135 height 15
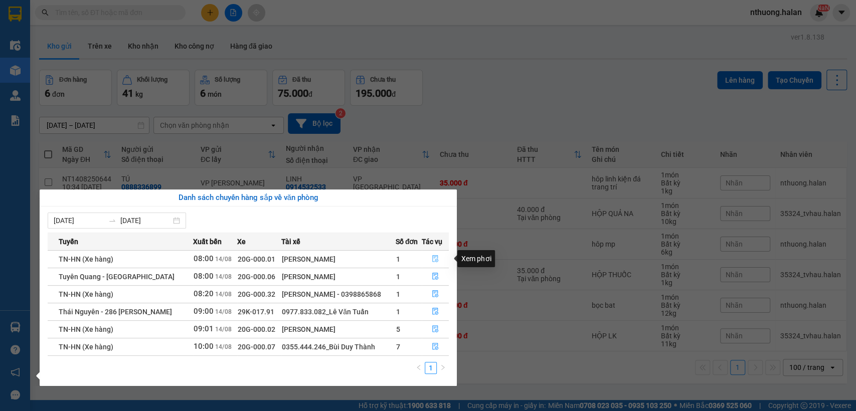
click at [433, 258] on icon "file-done" at bounding box center [435, 259] width 6 height 7
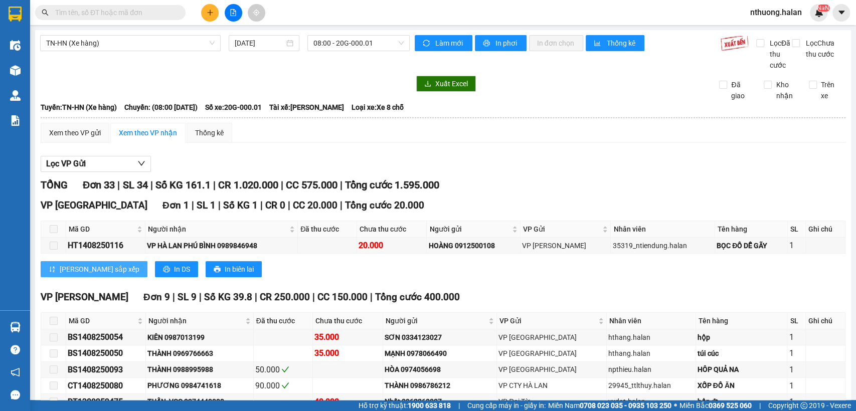
scroll to position [334, 0]
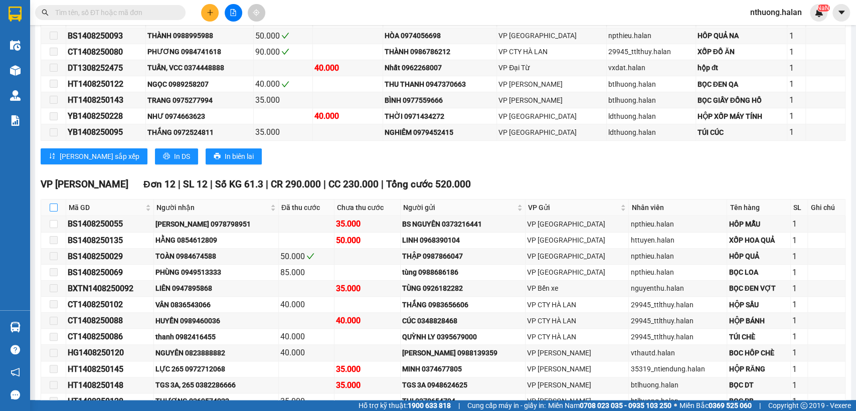
click at [53, 212] on input "checkbox" at bounding box center [54, 208] width 8 height 8
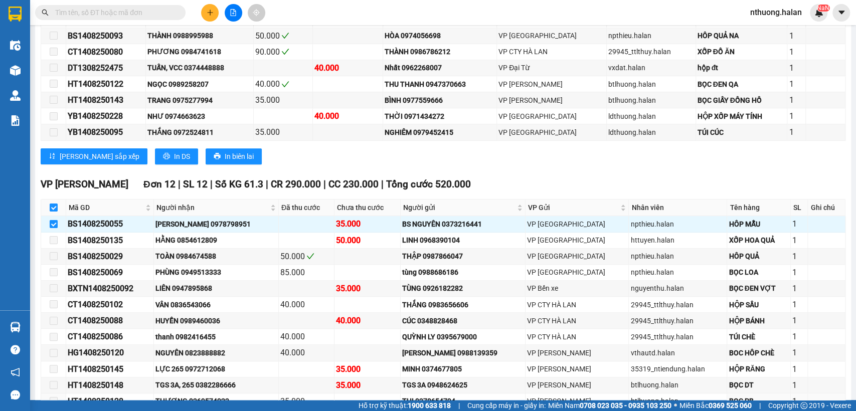
scroll to position [557, 0]
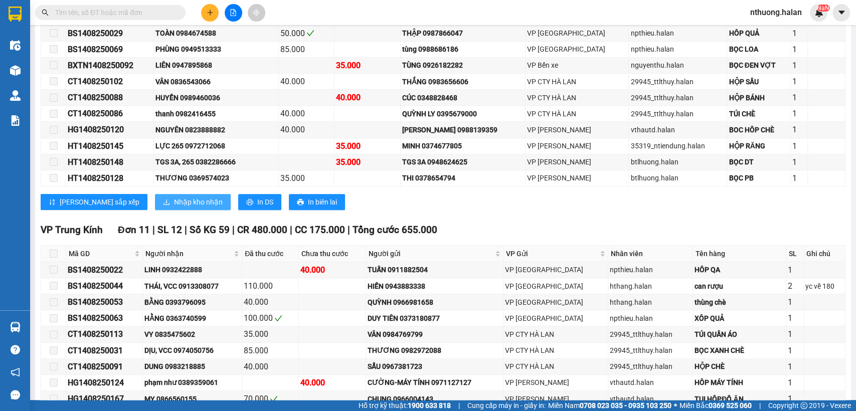
click at [174, 208] on span "Nhập kho nhận" at bounding box center [198, 202] width 49 height 11
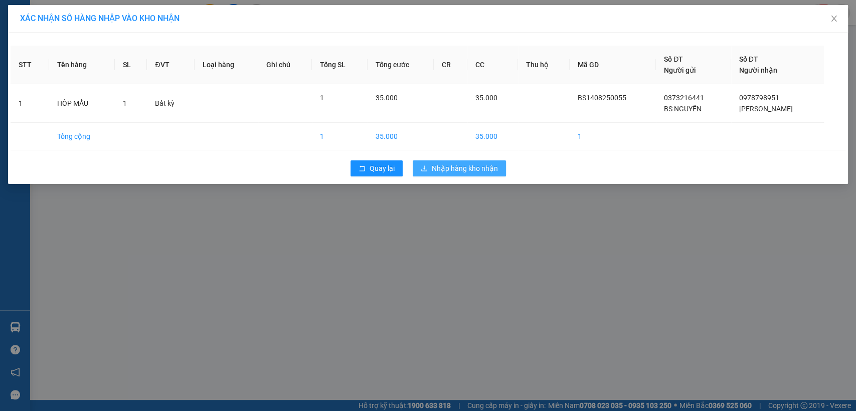
click at [432, 166] on span "Nhập hàng kho nhận" at bounding box center [465, 168] width 66 height 11
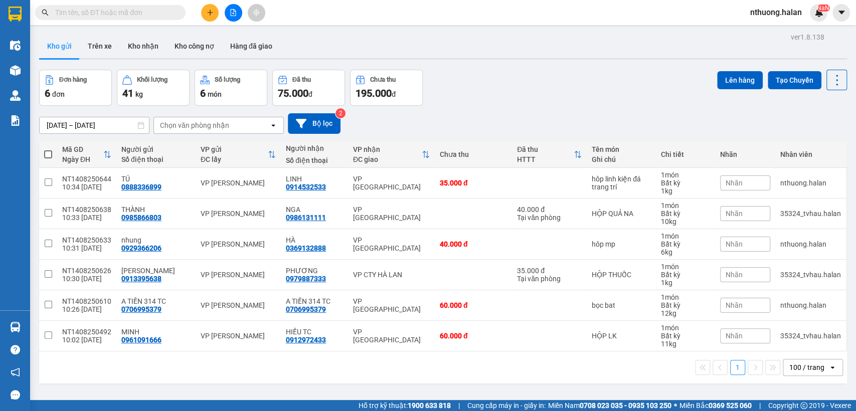
click at [124, 11] on input "text" at bounding box center [114, 12] width 118 height 11
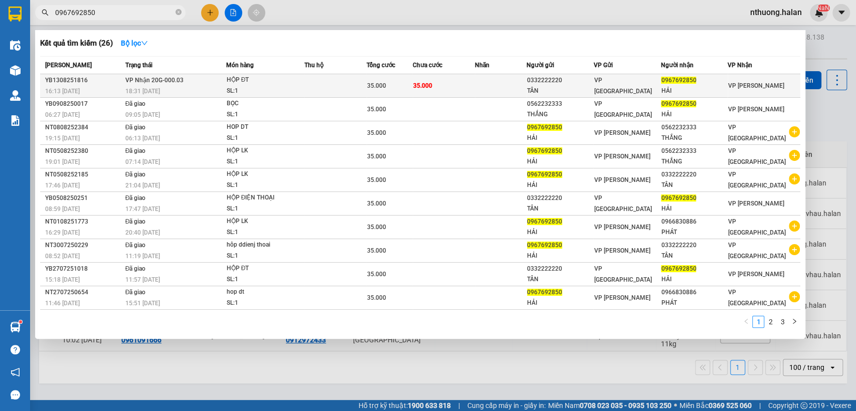
click at [465, 85] on td "35.000" at bounding box center [444, 86] width 62 height 24
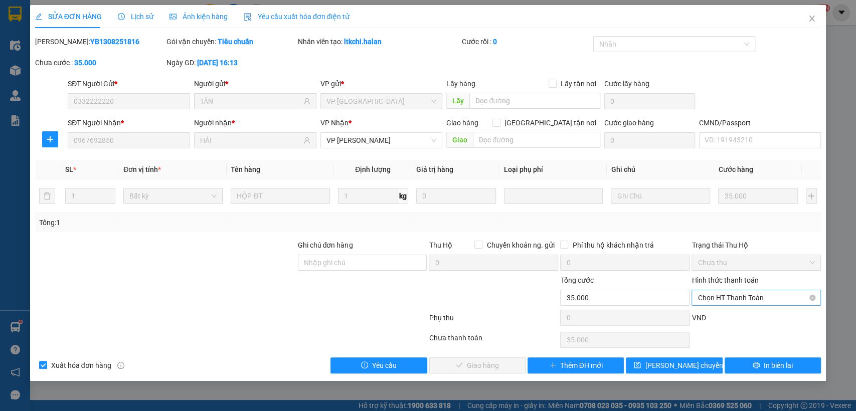
click at [751, 295] on span "Chọn HT Thanh Toán" at bounding box center [756, 297] width 117 height 15
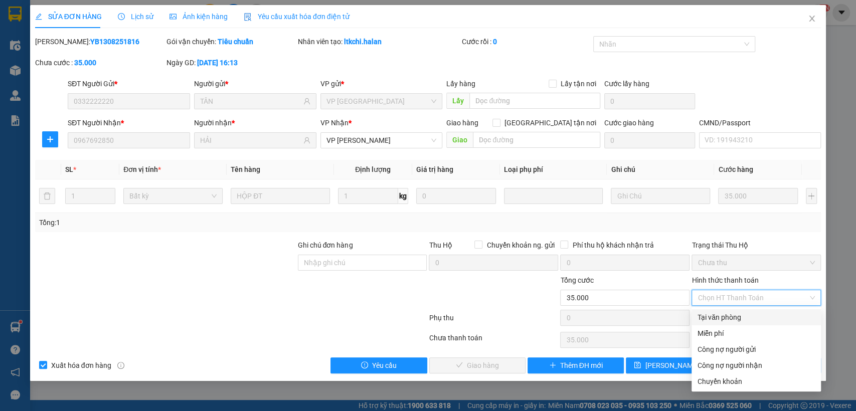
click at [713, 319] on div "Tại văn phòng" at bounding box center [756, 317] width 117 height 11
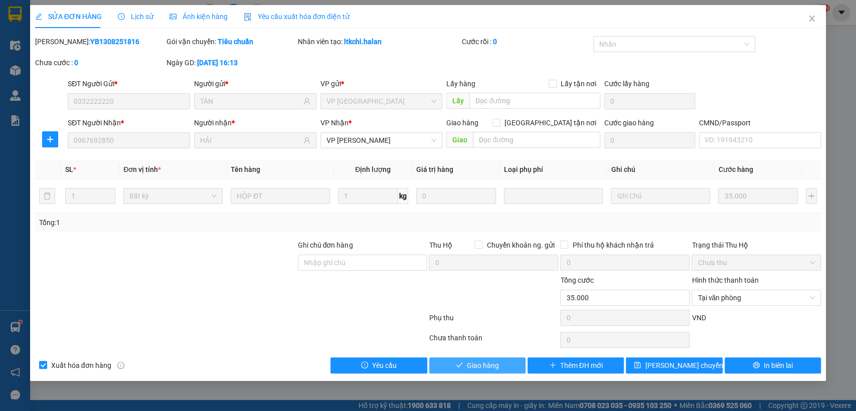
click at [462, 364] on icon "check" at bounding box center [459, 365] width 7 height 7
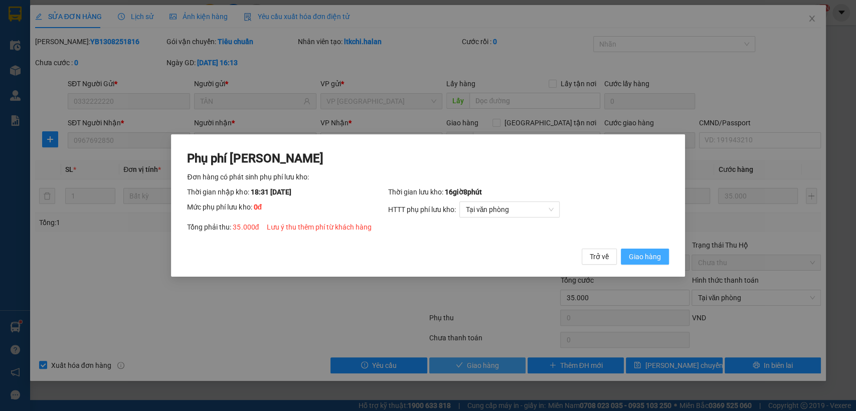
click at [634, 252] on span "Giao hàng" at bounding box center [645, 256] width 32 height 11
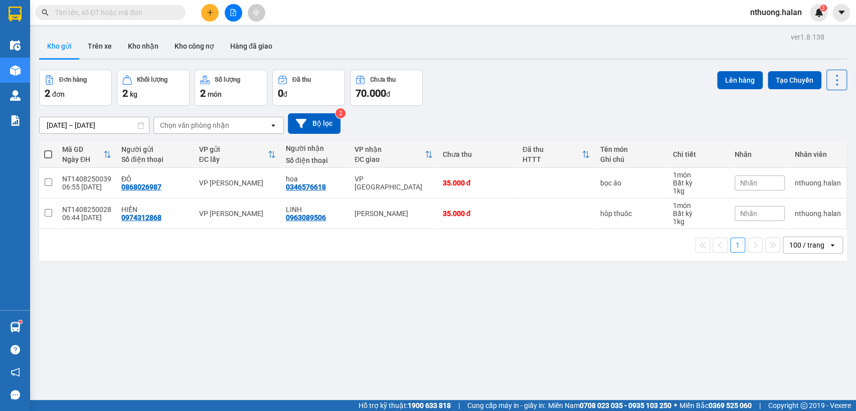
click at [120, 16] on input "text" at bounding box center [114, 12] width 118 height 11
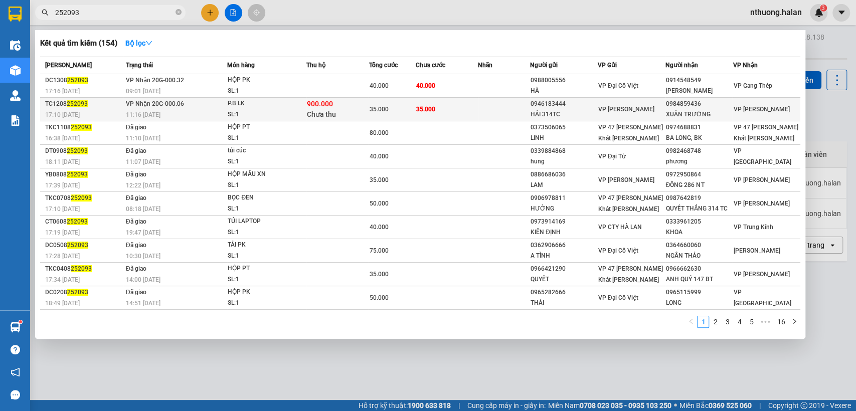
type input "252093"
click at [406, 115] on td "35.000" at bounding box center [392, 110] width 47 height 24
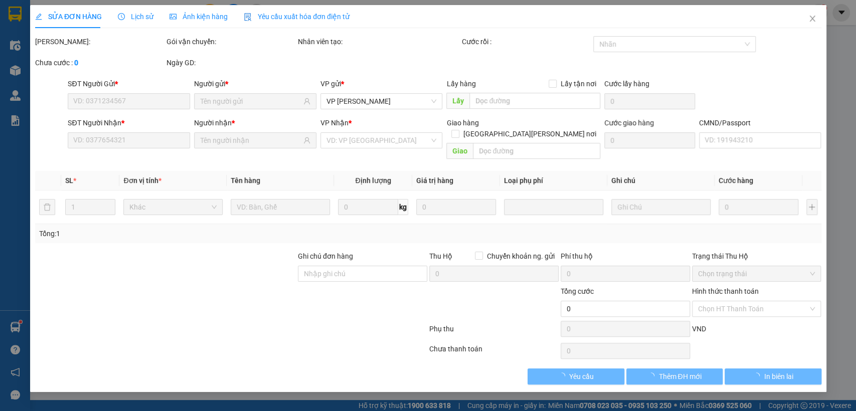
type input "0946183444"
type input "HẢI 314TC"
type input "0984859436"
type input "XUÂN TRƯỜNG"
checkbox input "true"
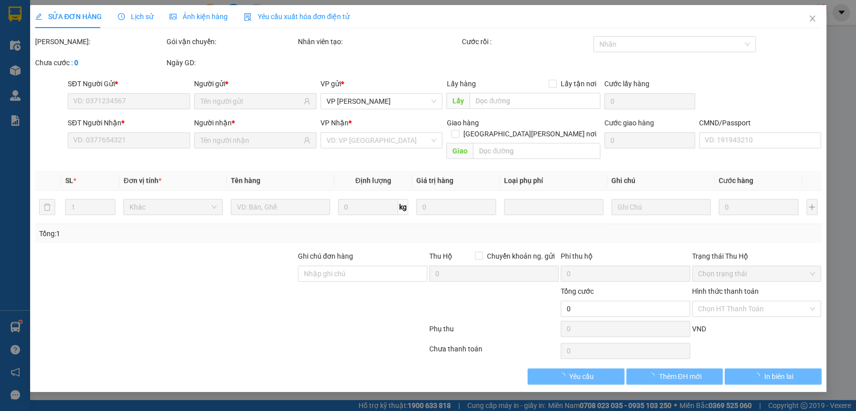
type input "900.000"
type input "30.000"
type input "35.000"
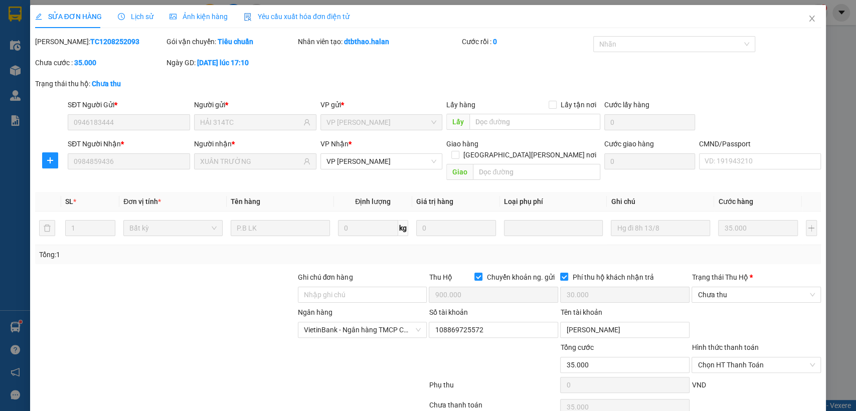
scroll to position [38, 0]
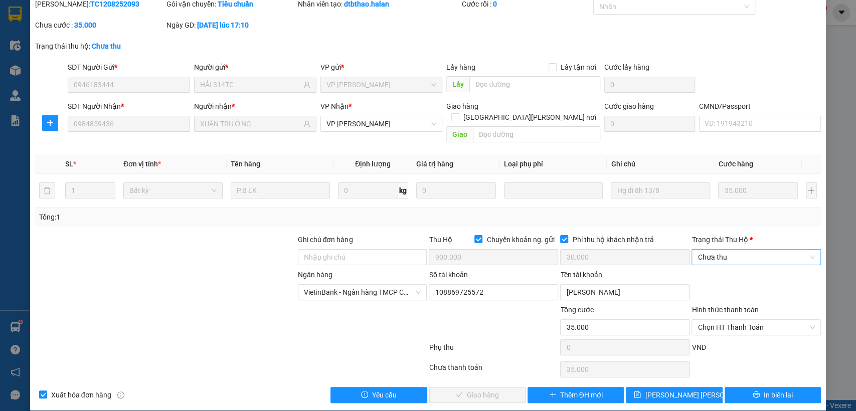
click at [723, 250] on span "Chưa thu" at bounding box center [756, 257] width 117 height 15
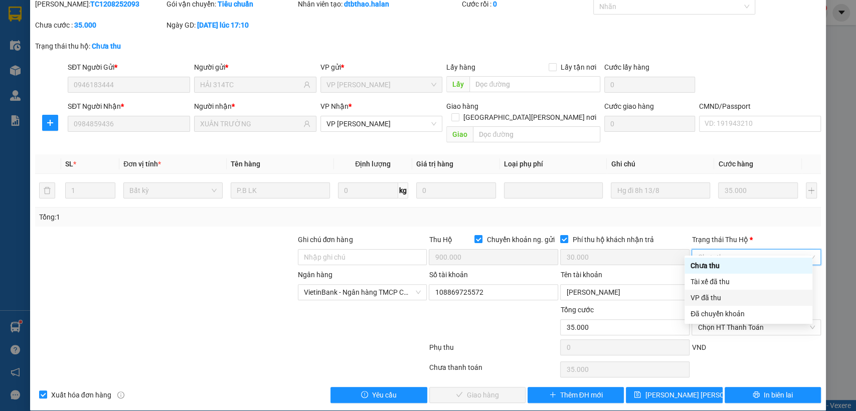
click at [712, 296] on div "VP đã thu" at bounding box center [749, 297] width 116 height 11
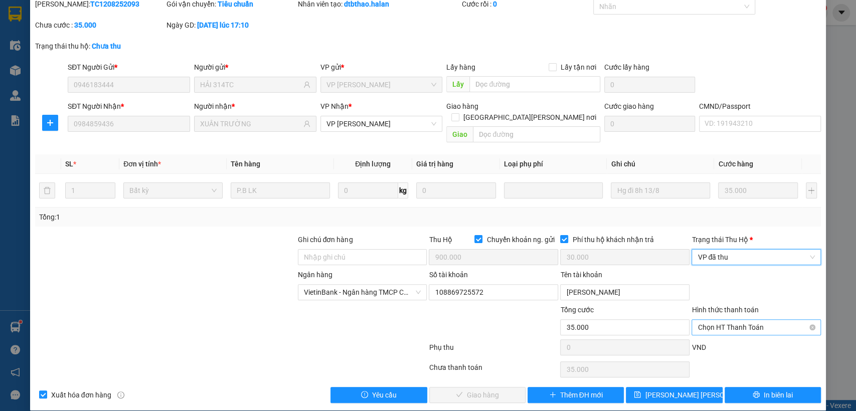
drag, startPoint x: 715, startPoint y: 315, endPoint x: 749, endPoint y: 323, distance: 34.0
click at [717, 320] on span "Chọn HT Thanh Toán" at bounding box center [756, 327] width 117 height 15
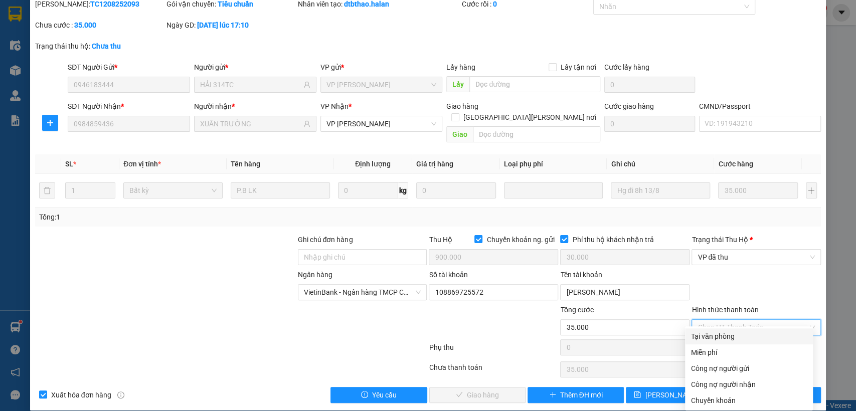
click at [713, 335] on div "Tại văn phòng" at bounding box center [749, 336] width 116 height 11
click at [713, 342] on div "VND" at bounding box center [756, 351] width 131 height 18
type input "0"
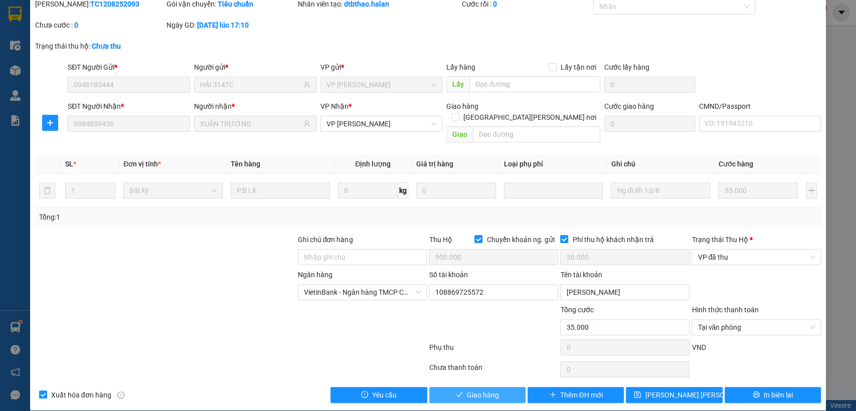
click at [467, 390] on span "Giao hàng" at bounding box center [483, 395] width 32 height 11
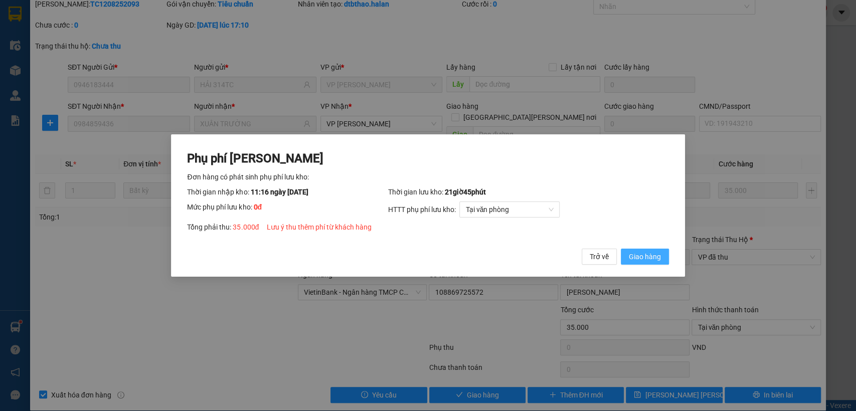
click at [646, 257] on span "Giao hàng" at bounding box center [645, 256] width 32 height 11
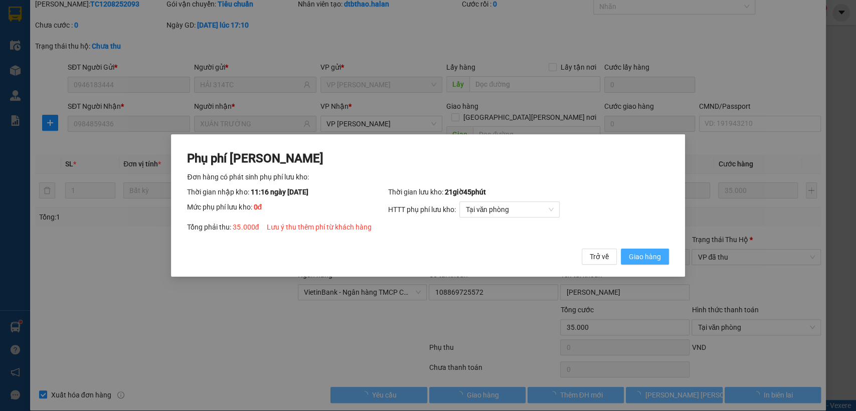
click at [646, 256] on span "Giao hàng" at bounding box center [645, 256] width 32 height 11
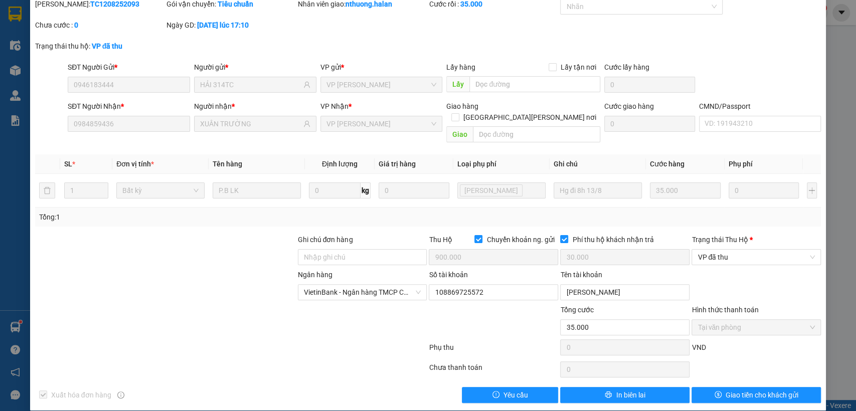
scroll to position [0, 0]
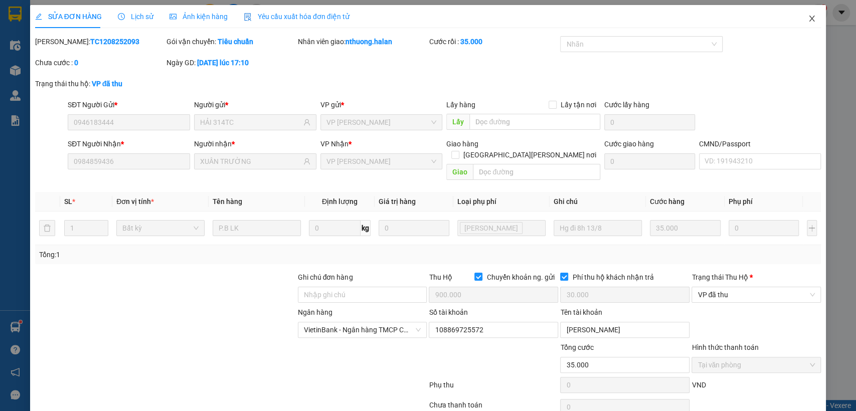
click at [803, 11] on span "Close" at bounding box center [812, 19] width 28 height 28
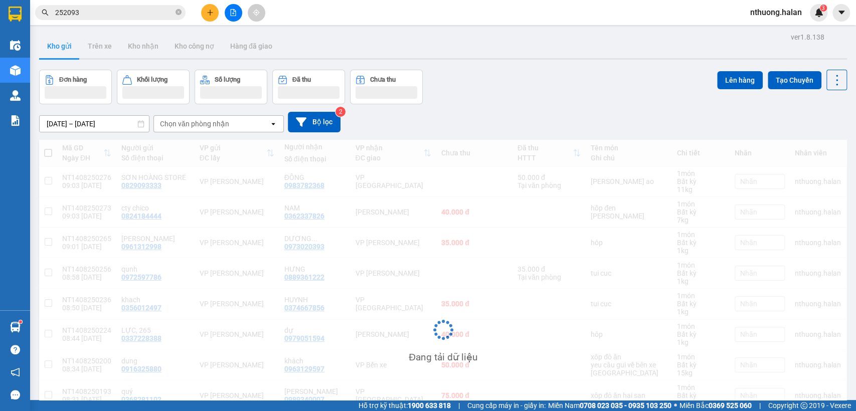
click at [94, 5] on span "252093" at bounding box center [110, 12] width 151 height 15
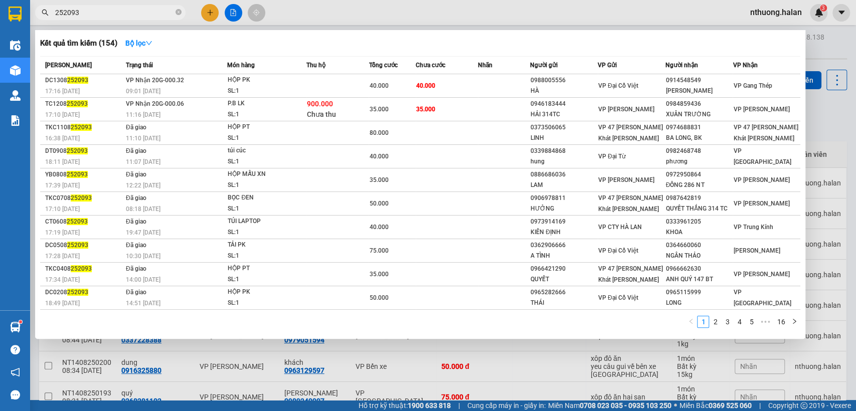
click at [94, 5] on span "252093" at bounding box center [110, 12] width 151 height 15
click at [88, 11] on input "252093" at bounding box center [114, 12] width 118 height 11
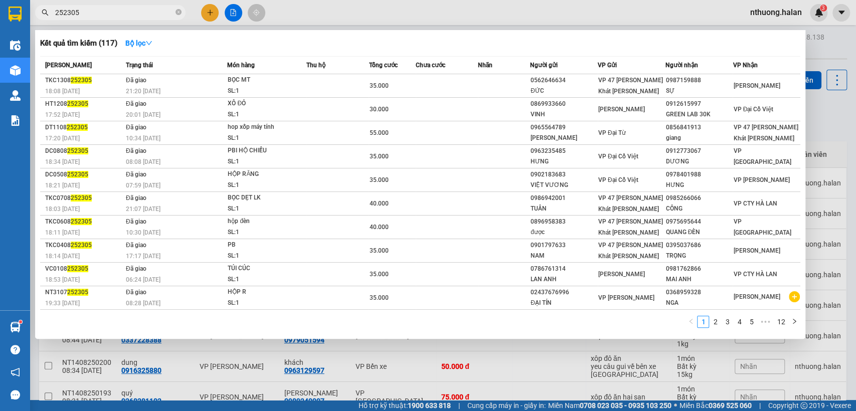
type input "252305"
click at [828, 110] on div at bounding box center [428, 205] width 856 height 411
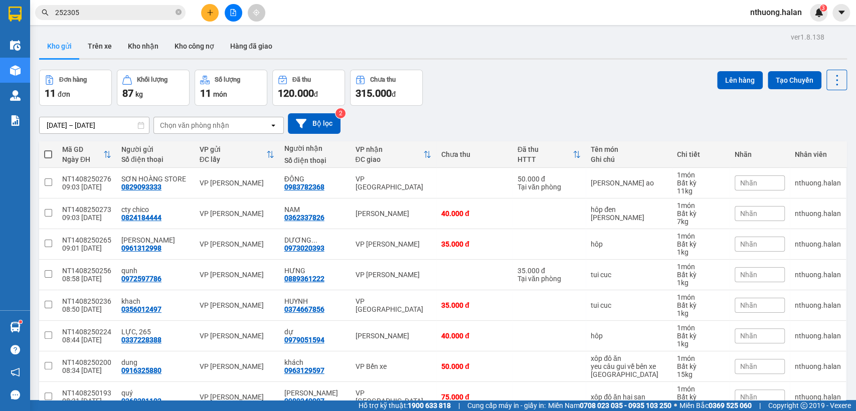
click at [86, 13] on input "252305" at bounding box center [114, 12] width 118 height 11
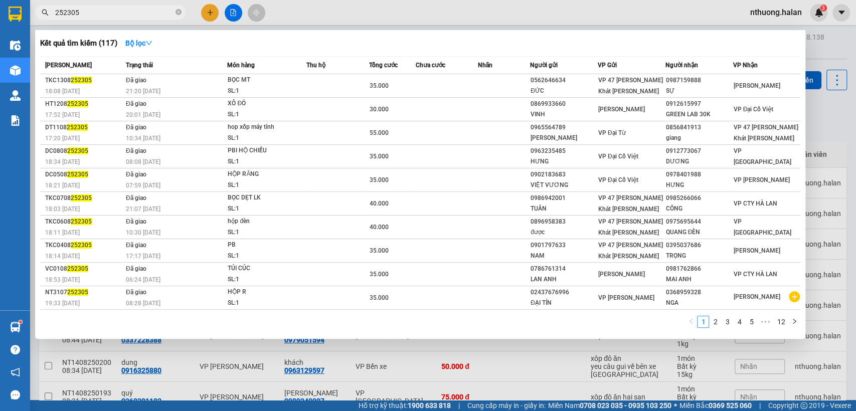
click at [86, 13] on input "252305" at bounding box center [114, 12] width 118 height 11
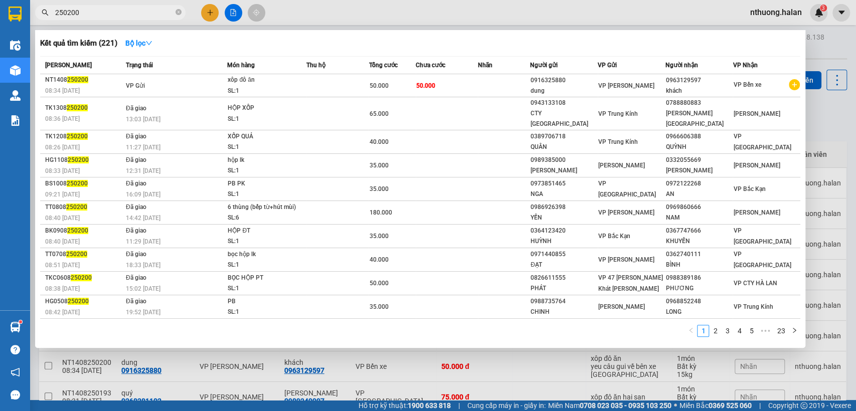
type input "250200"
click at [831, 117] on div at bounding box center [428, 205] width 856 height 411
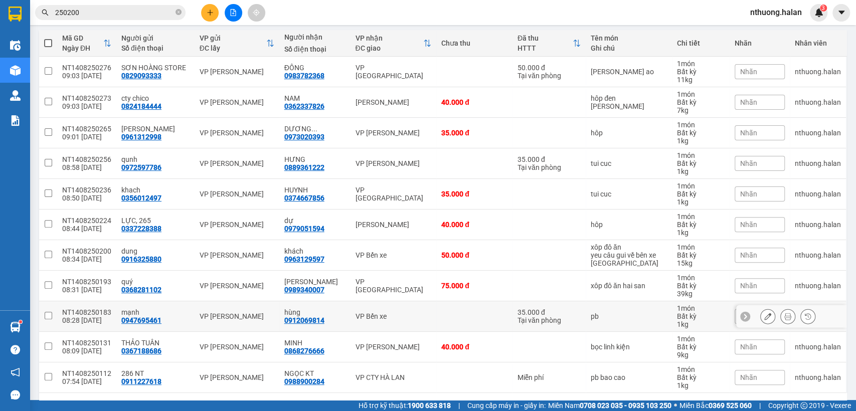
scroll to position [144, 0]
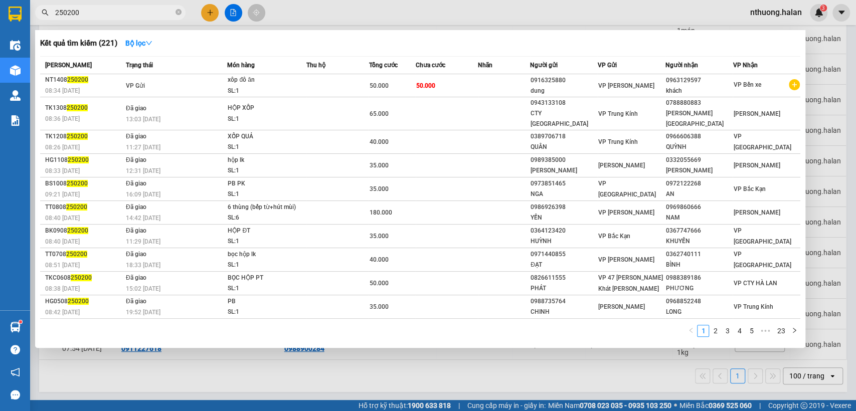
click at [92, 8] on input "250200" at bounding box center [114, 12] width 118 height 11
click at [824, 86] on div at bounding box center [428, 205] width 856 height 411
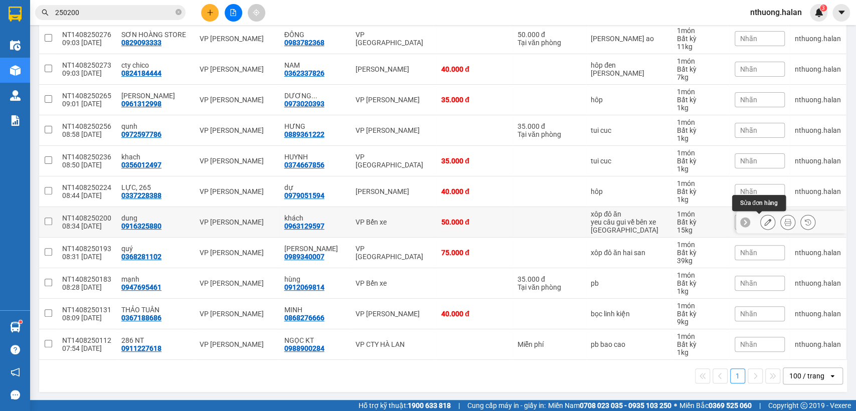
click at [765, 220] on icon at bounding box center [768, 222] width 7 height 7
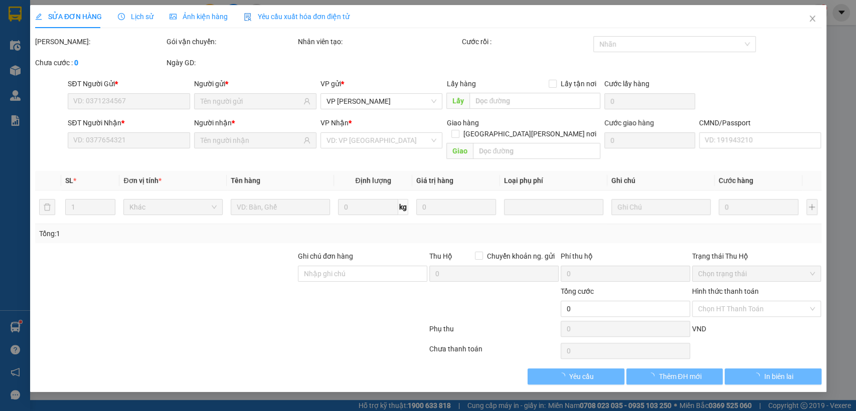
type input "0916325880"
type input "0963129597"
type input "50.000"
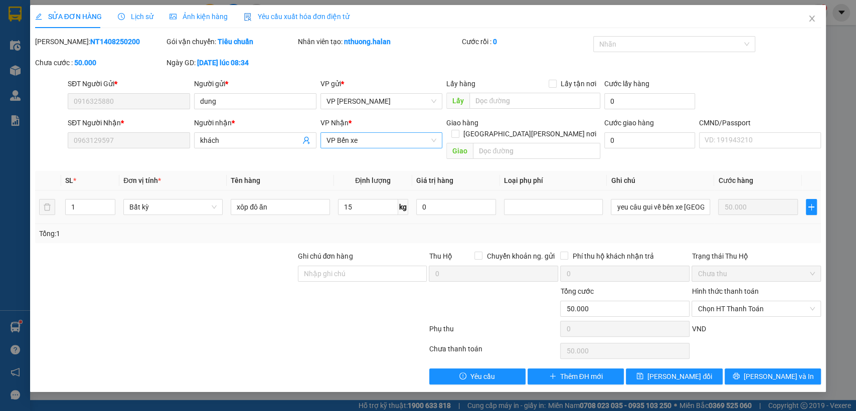
click at [349, 139] on span "VP Bến xe" at bounding box center [382, 140] width 110 height 15
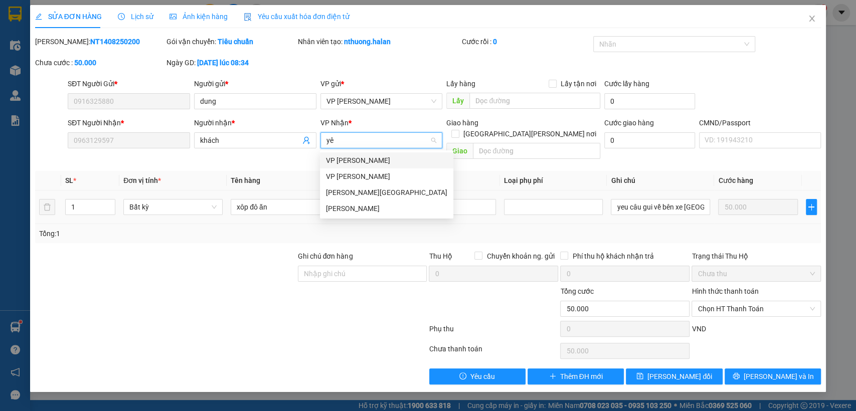
type input "yên"
click at [363, 160] on div "VP [PERSON_NAME]" at bounding box center [386, 160] width 121 height 11
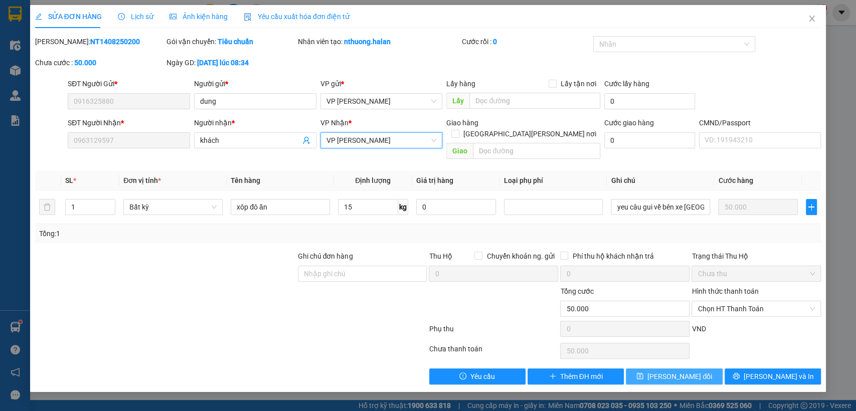
click at [680, 371] on span "Lưu thay đổi" at bounding box center [680, 376] width 65 height 11
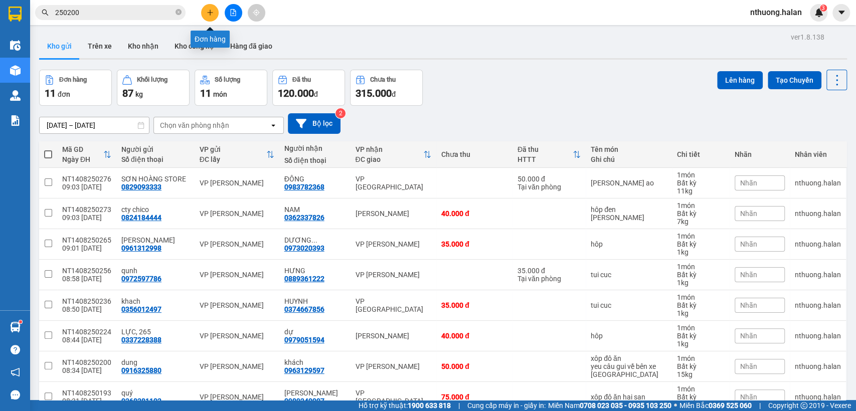
click at [208, 13] on icon "plus" at bounding box center [210, 12] width 7 height 7
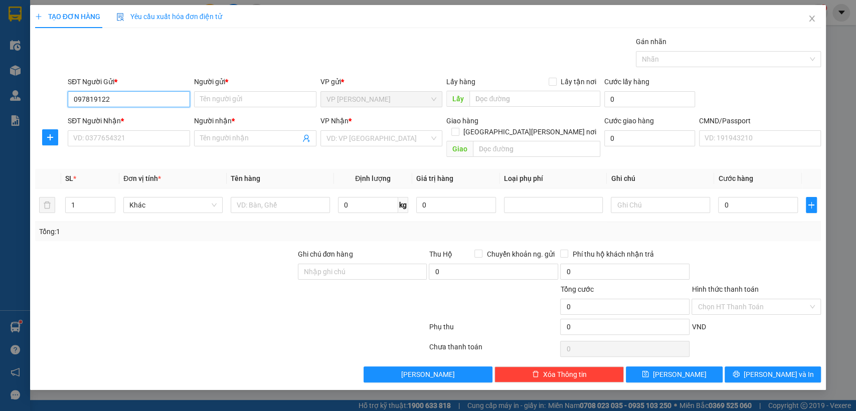
type input "0978191229"
click at [132, 118] on div "0978191229 - HẢI NHƯ" at bounding box center [129, 119] width 110 height 11
type input "HẢI NHƯ"
click at [132, 118] on div "0978191229 - HẢI NHƯ" at bounding box center [129, 119] width 110 height 11
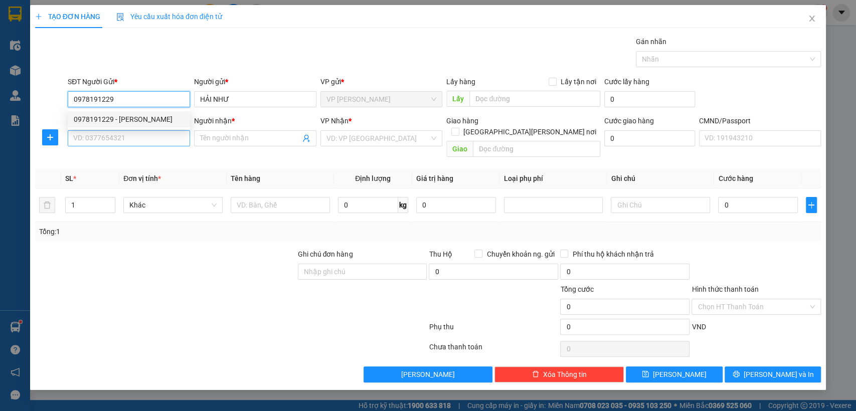
type input "0978191229"
click at [136, 138] on input "SĐT Người Nhận *" at bounding box center [129, 138] width 122 height 16
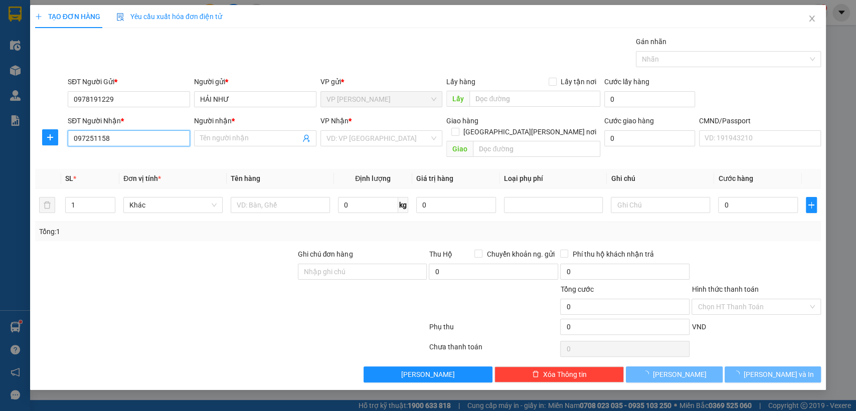
type input "0972511586"
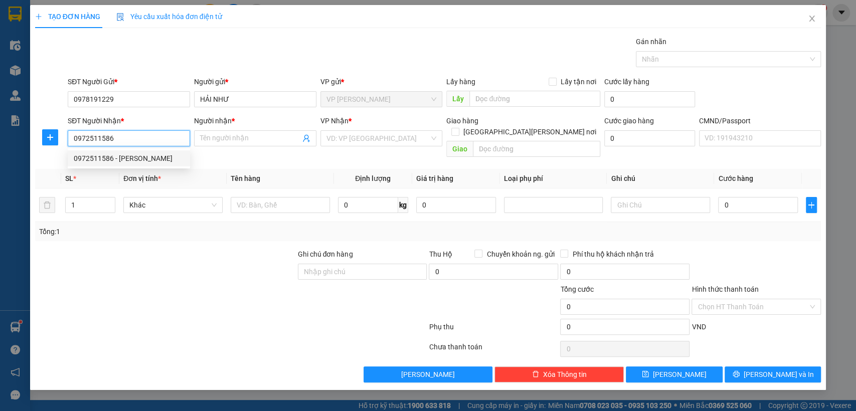
click at [124, 162] on div "0972511586 - OANH" at bounding box center [129, 158] width 110 height 11
type input "OANH"
type input "0972511586"
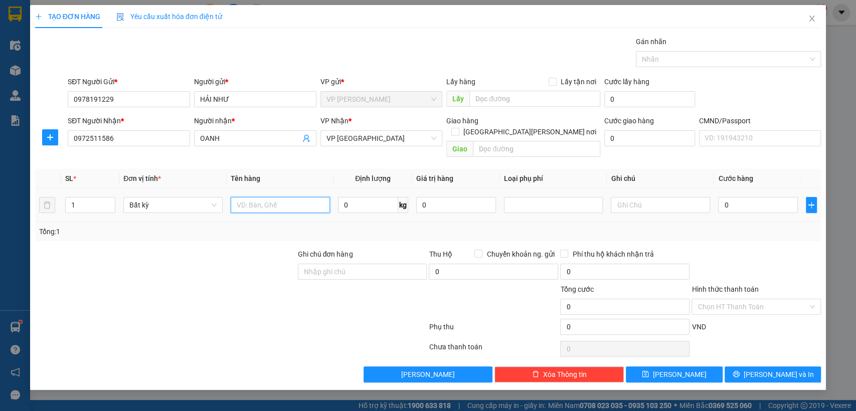
click at [293, 197] on input "text" at bounding box center [280, 205] width 99 height 16
type input "bọc đen"
type input "1"
type input "35.000"
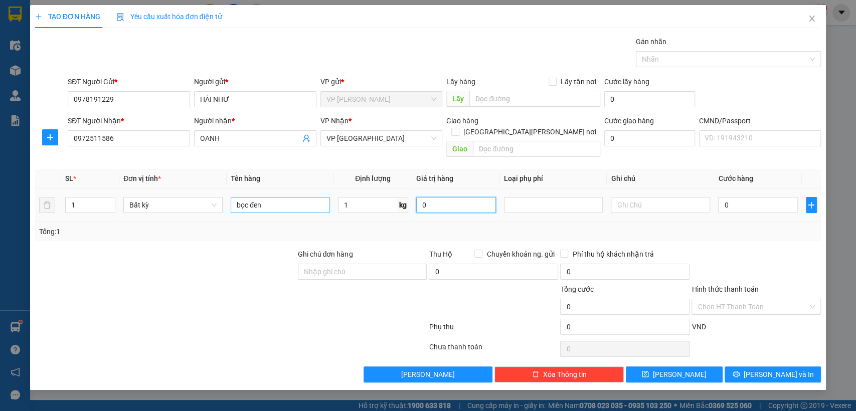
type input "35.000"
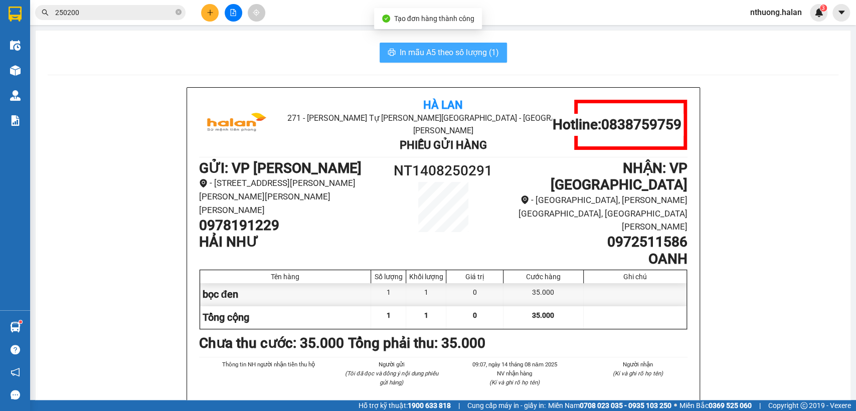
click at [440, 51] on span "In mẫu A5 theo số lượng (1)" at bounding box center [449, 52] width 99 height 13
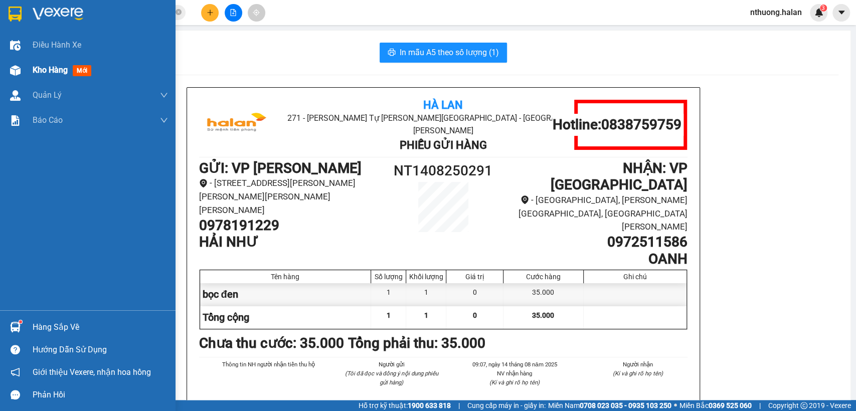
click at [39, 69] on span "Kho hàng" at bounding box center [50, 70] width 35 height 10
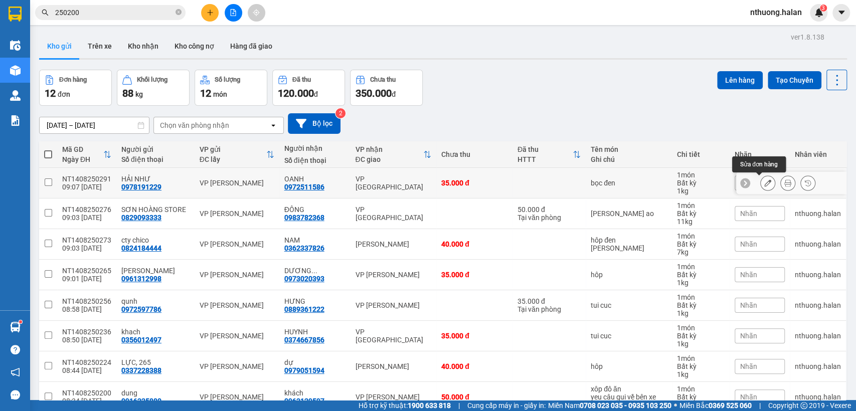
click at [761, 189] on div at bounding box center [768, 183] width 15 height 15
click at [765, 183] on icon at bounding box center [768, 183] width 7 height 7
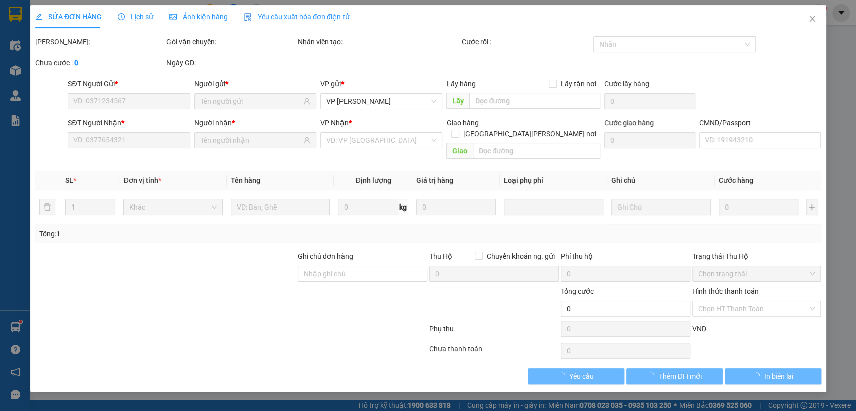
type input "0978191229"
type input "0972511586"
type input "35.000"
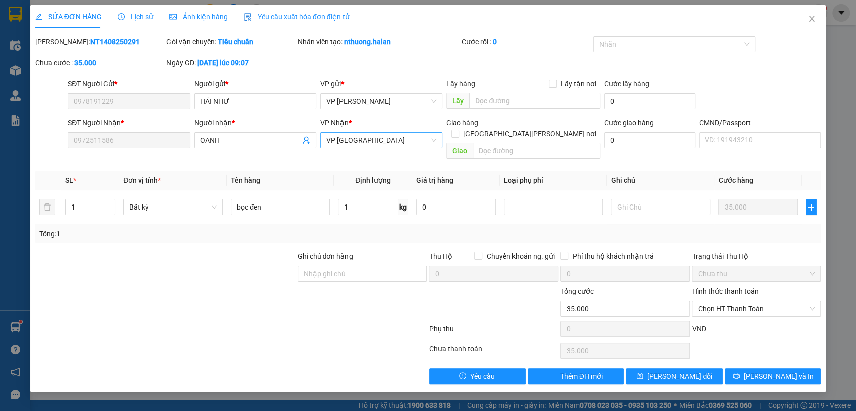
click at [357, 143] on span "VP [GEOGRAPHIC_DATA]" at bounding box center [382, 140] width 110 height 15
type input "hoang"
click at [358, 162] on div "[PERSON_NAME]" at bounding box center [381, 160] width 110 height 11
click at [358, 171] on th "Định lượng" at bounding box center [373, 181] width 78 height 20
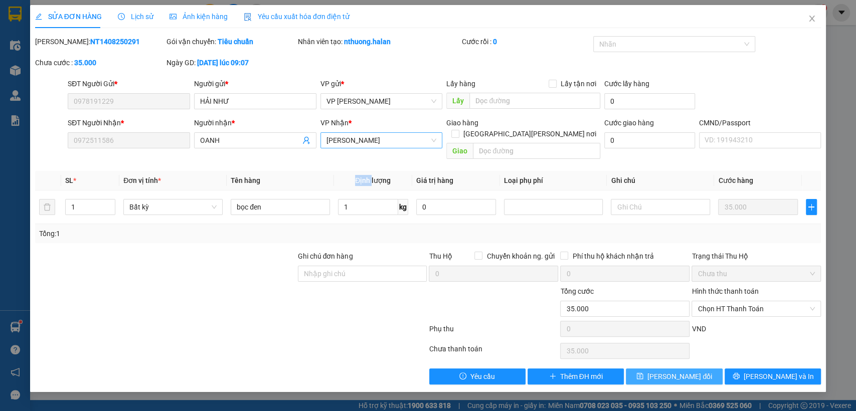
click at [674, 371] on span "Lưu thay đổi" at bounding box center [680, 376] width 65 height 11
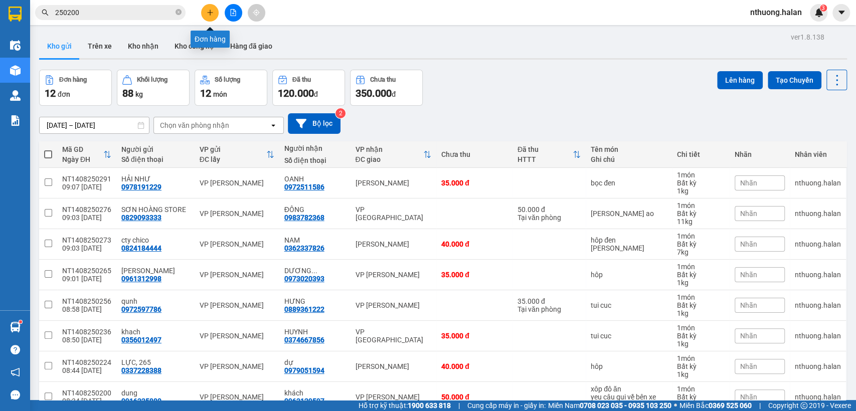
click at [216, 10] on button at bounding box center [210, 13] width 18 height 18
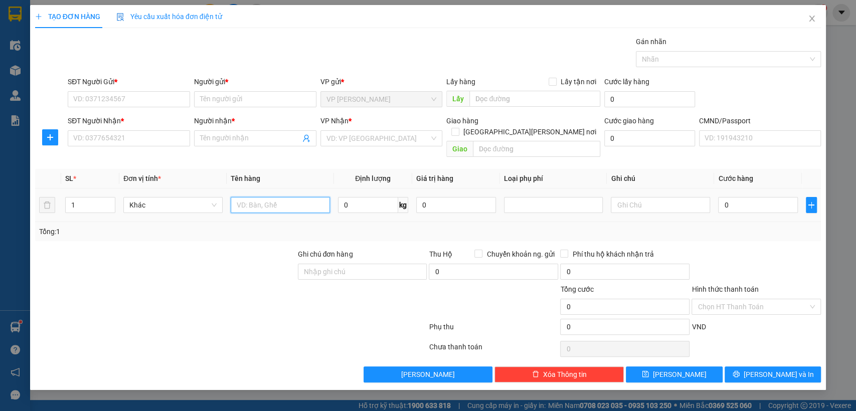
click at [291, 197] on input "text" at bounding box center [280, 205] width 99 height 16
type input "hôp thuôc"
type input "10"
click at [115, 97] on input "SĐT Người Gửi *" at bounding box center [129, 99] width 122 height 16
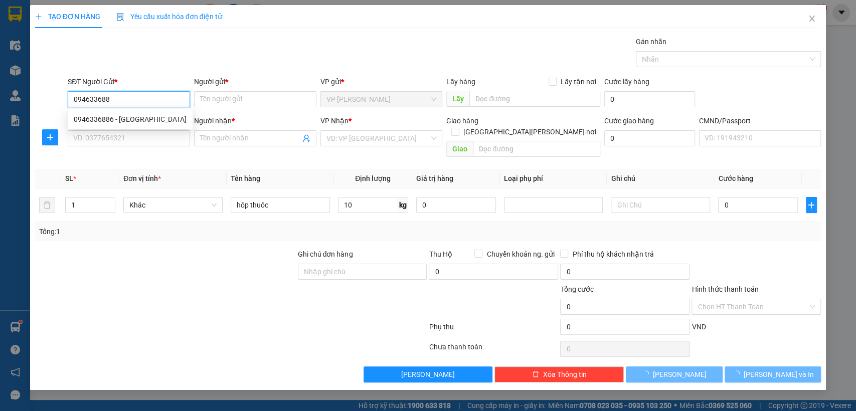
type input "0946336886"
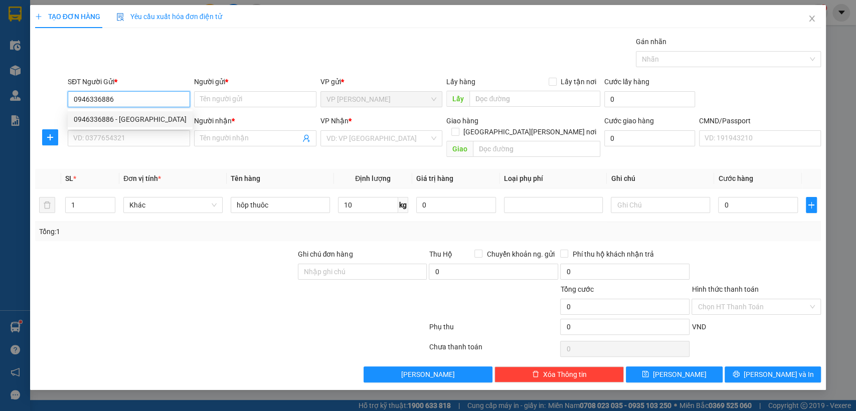
click at [94, 118] on div "0946336886 - HÀ" at bounding box center [130, 119] width 113 height 11
type input "HÀ"
type input "0946336886"
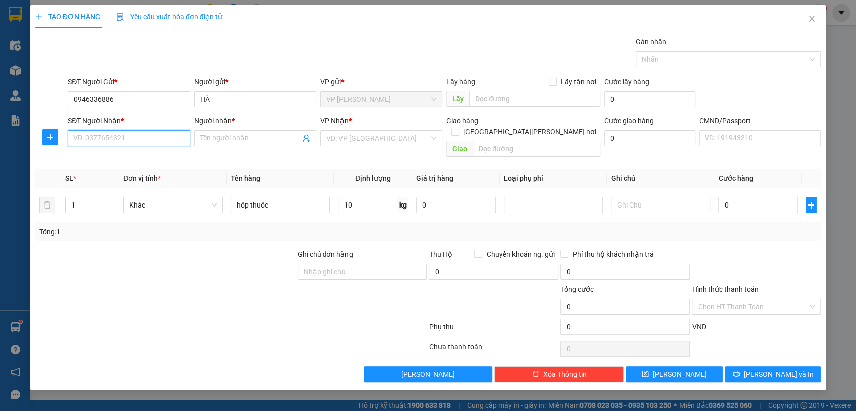
click at [116, 139] on input "SĐT Người Nhận *" at bounding box center [129, 138] width 122 height 16
click at [124, 161] on div "0915637442 - C HUYỀN" at bounding box center [129, 158] width 110 height 11
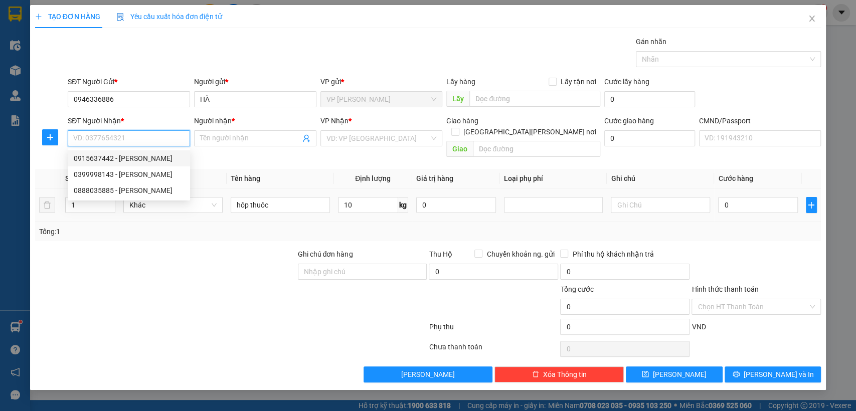
type input "0915637442"
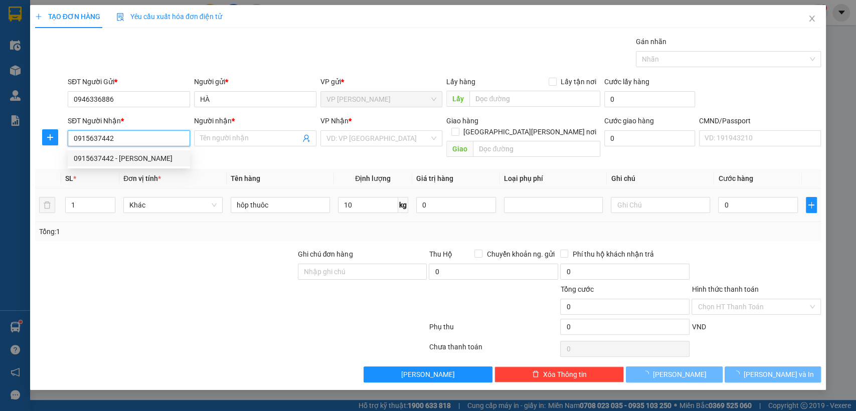
type input "C HUYỀN"
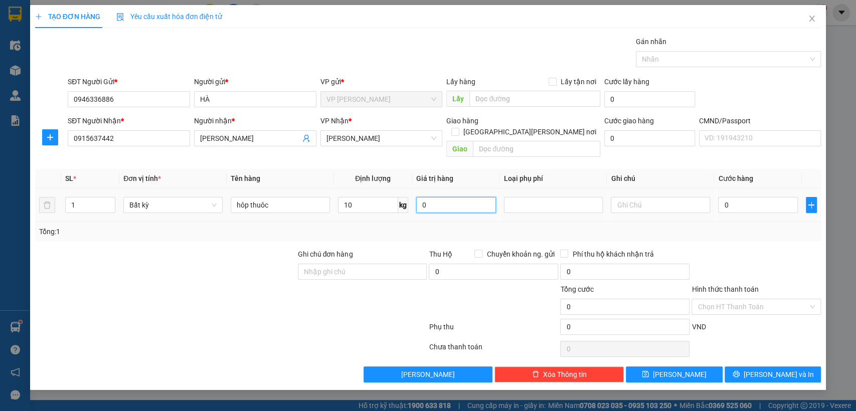
click at [450, 197] on input "0" at bounding box center [456, 205] width 80 height 16
type input "0"
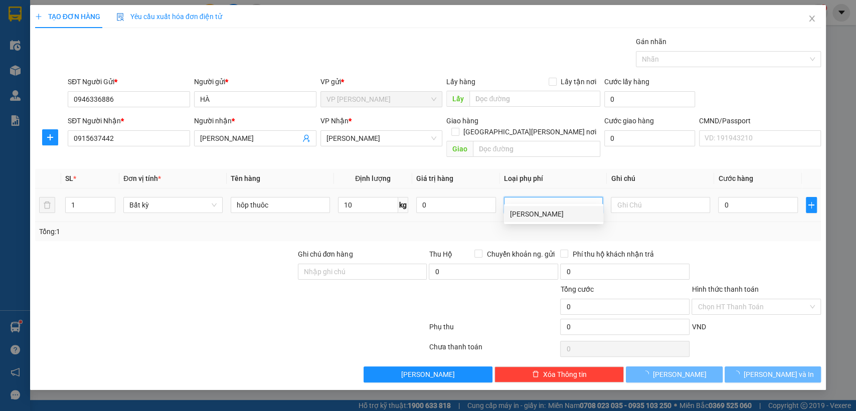
type input "40.000"
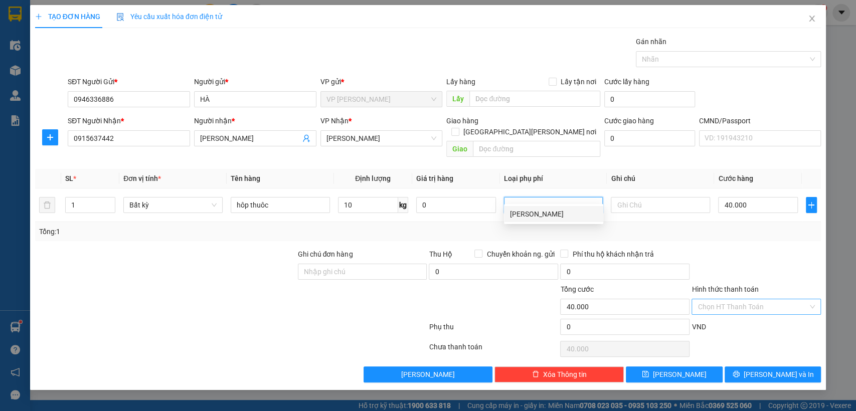
click at [757, 300] on input "Hình thức thanh toán" at bounding box center [753, 307] width 110 height 15
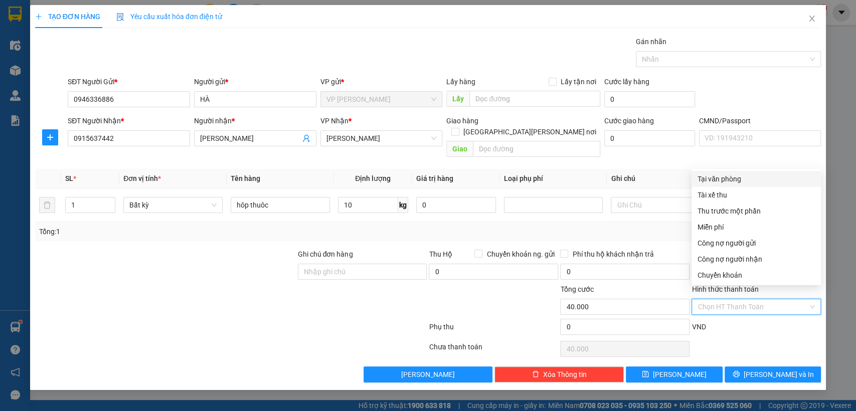
click at [730, 180] on div "Tại văn phòng" at bounding box center [756, 179] width 117 height 11
type input "0"
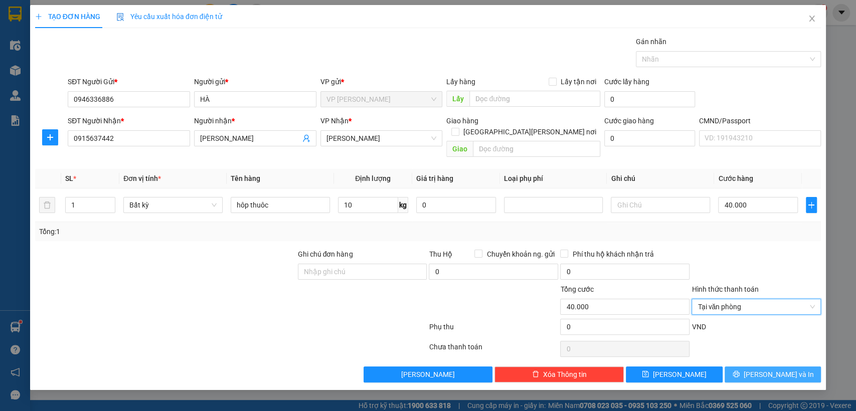
click at [740, 371] on icon "printer" at bounding box center [736, 374] width 7 height 7
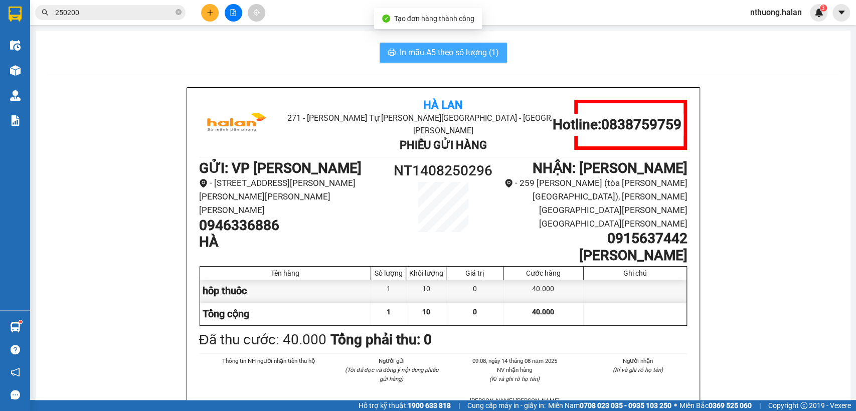
click at [400, 49] on span "In mẫu A5 theo số lượng (1)" at bounding box center [449, 52] width 99 height 13
click at [400, 50] on span "In mẫu A5 theo số lượng (1)" at bounding box center [449, 52] width 99 height 13
click at [302, 51] on div "In mẫu A5 theo số lượng (1)" at bounding box center [443, 53] width 791 height 20
click at [131, 14] on input "250200" at bounding box center [114, 12] width 118 height 11
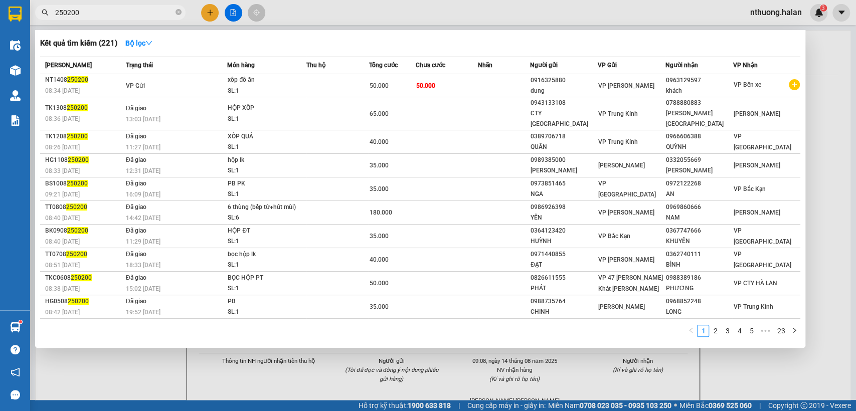
click at [131, 14] on input "250200" at bounding box center [114, 12] width 118 height 11
click at [131, 15] on input "250200" at bounding box center [114, 12] width 118 height 11
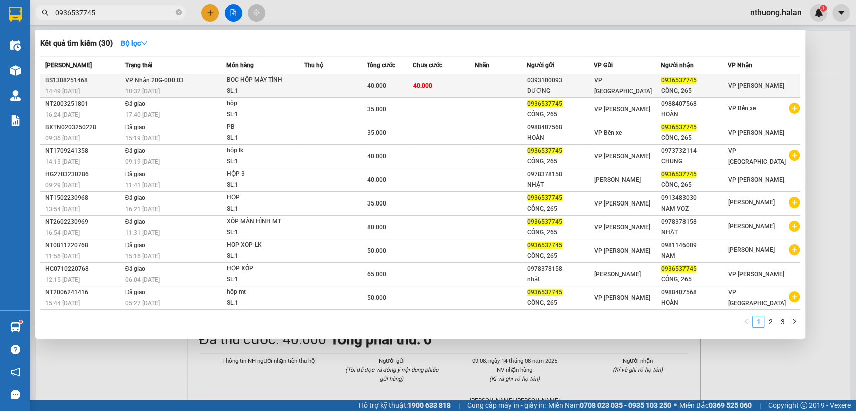
type input "0936537745"
click at [345, 84] on td at bounding box center [336, 86] width 62 height 24
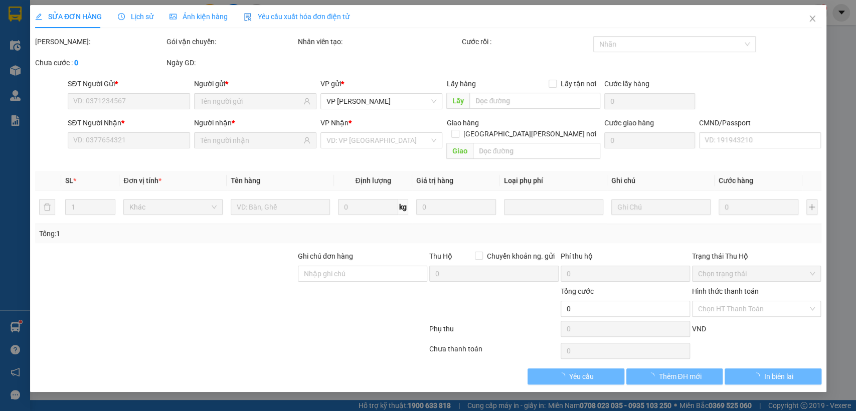
type input "0393100093"
type input "DƯƠNG"
type input "0936537745"
type input "CÔNG, 265"
type input "40.000"
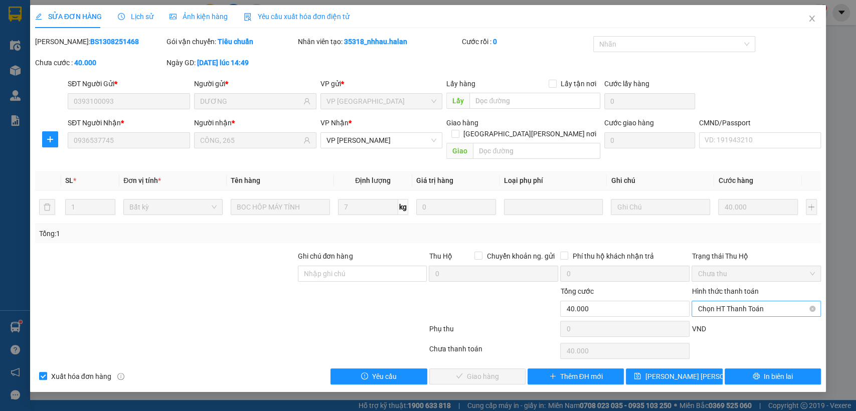
click at [714, 302] on span "Chọn HT Thanh Toán" at bounding box center [756, 309] width 117 height 15
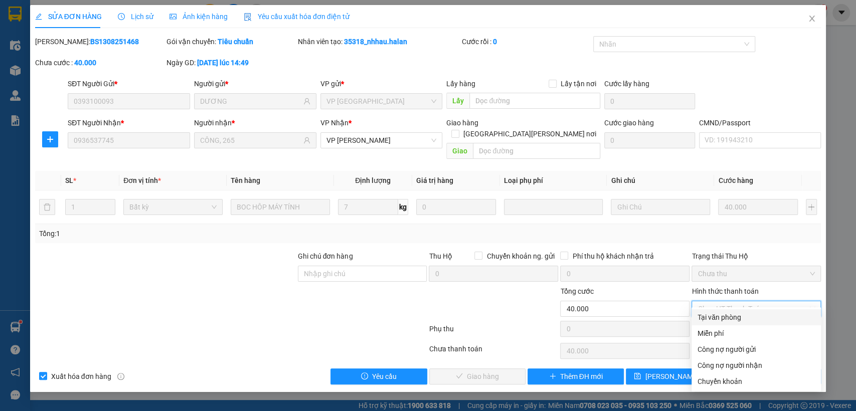
click at [726, 319] on div "Tại văn phòng" at bounding box center [756, 317] width 117 height 11
type input "0"
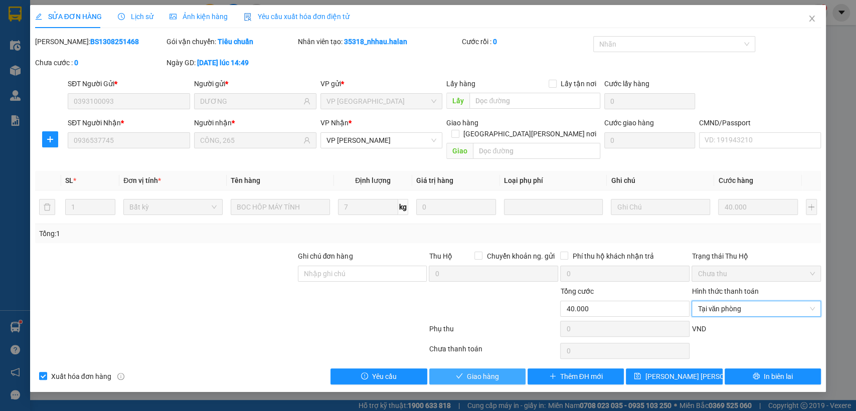
click at [501, 369] on button "Giao hàng" at bounding box center [477, 377] width 96 height 16
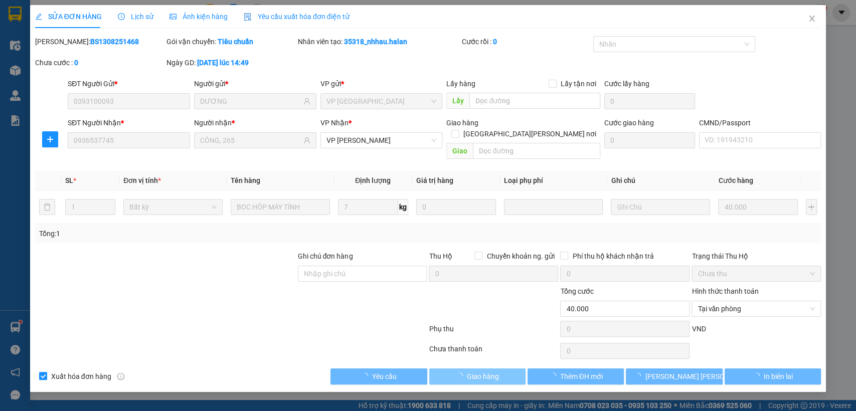
click at [501, 369] on button "Giao hàng" at bounding box center [477, 377] width 96 height 16
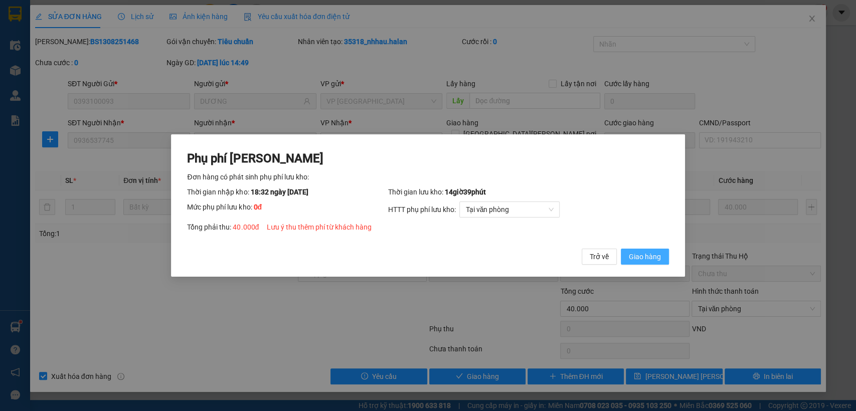
click at [649, 256] on span "Giao hàng" at bounding box center [645, 256] width 32 height 11
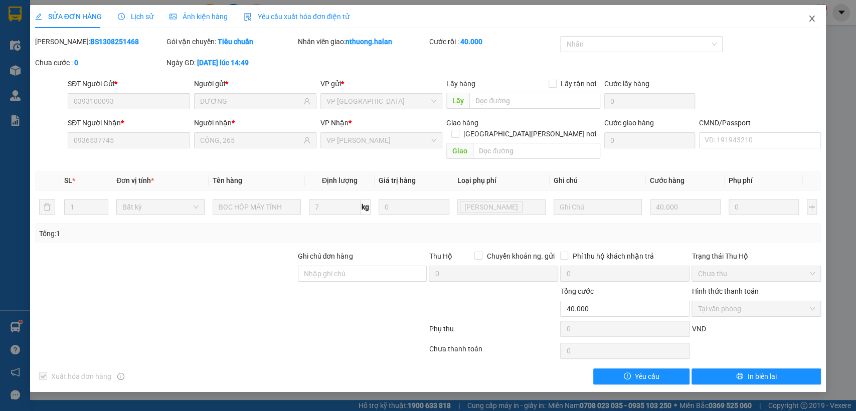
click at [807, 21] on span "Close" at bounding box center [812, 19] width 28 height 28
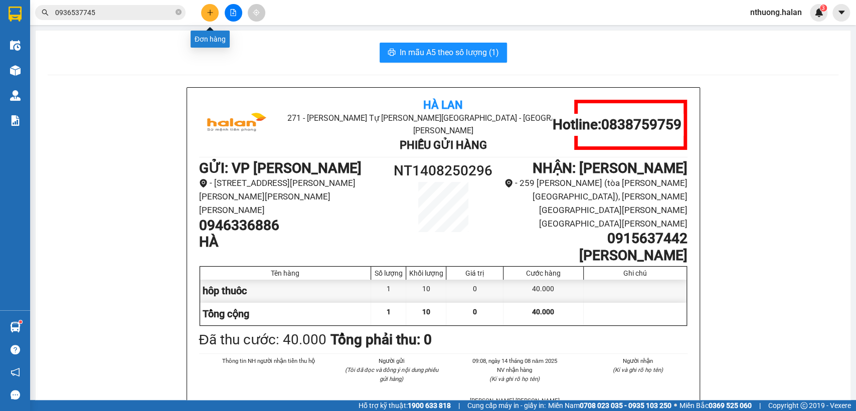
click at [212, 12] on icon "plus" at bounding box center [210, 12] width 7 height 7
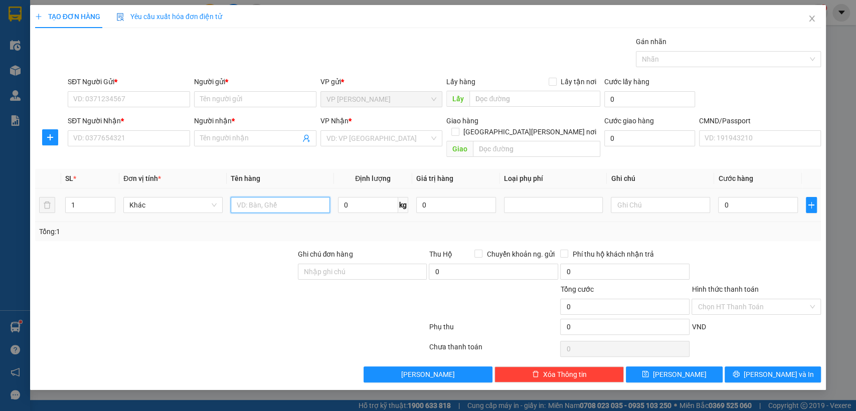
click at [248, 197] on input "text" at bounding box center [280, 205] width 99 height 16
type input "bọc bìa"
type input "3"
click at [99, 97] on input "SĐT Người Gửi *" at bounding box center [129, 99] width 122 height 16
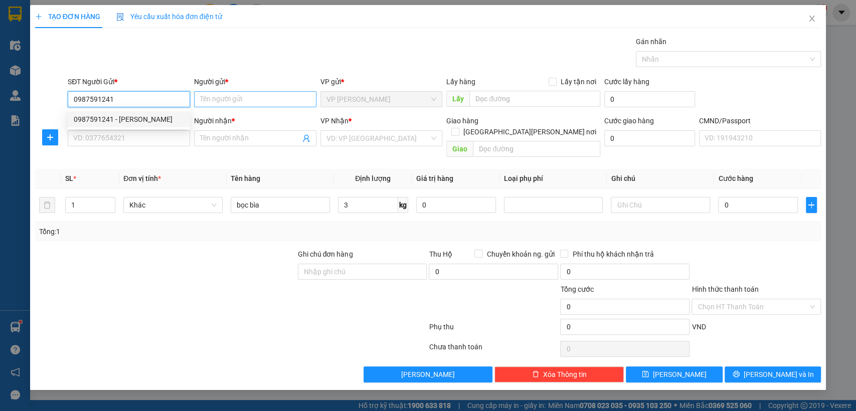
type input "0987591241"
click at [205, 102] on input "Người gửi *" at bounding box center [255, 99] width 122 height 16
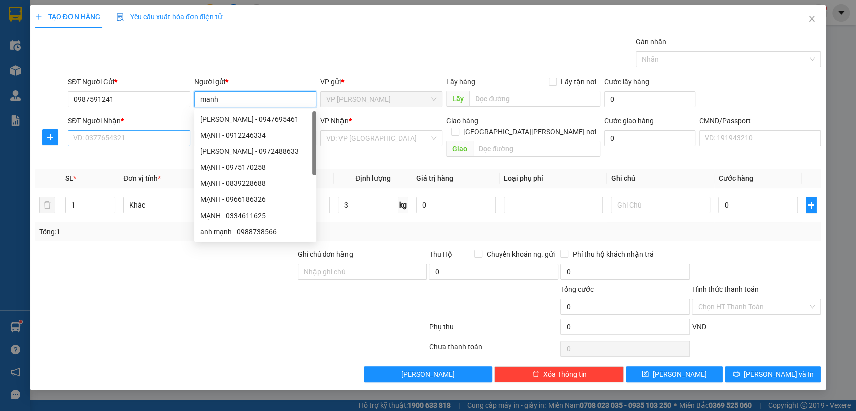
type input "manh"
click at [133, 143] on input "SĐT Người Nhận *" at bounding box center [129, 138] width 122 height 16
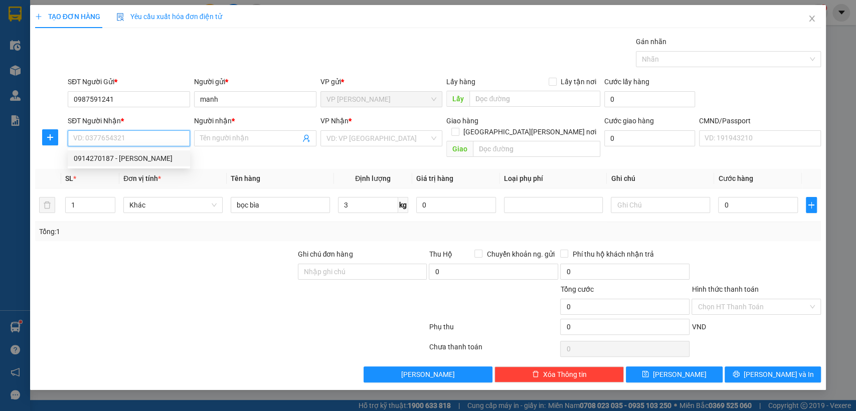
click at [102, 162] on div "0914270187 - DUY" at bounding box center [129, 158] width 110 height 11
type input "0914270187"
click at [102, 162] on div "0914270187 - DUY" at bounding box center [129, 158] width 110 height 11
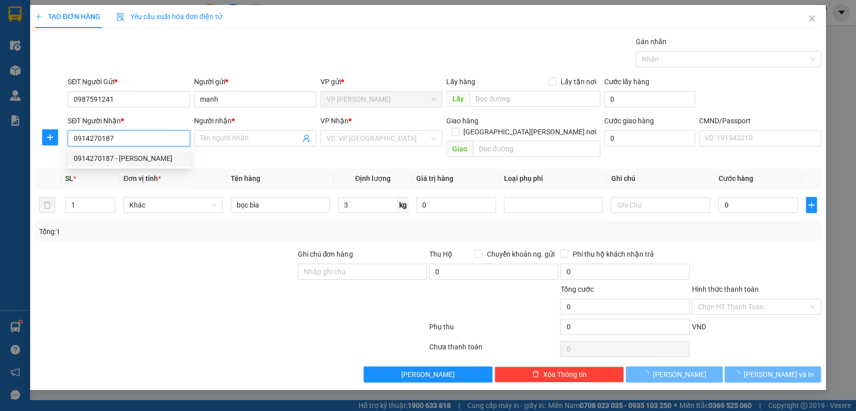
type input "DUY"
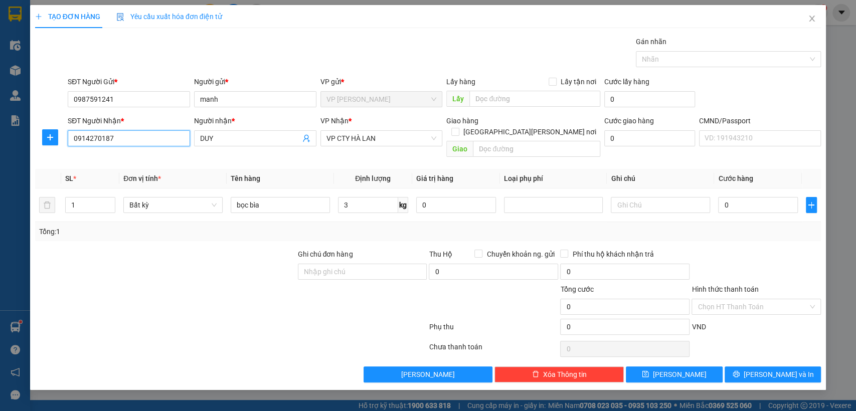
click at [131, 135] on input "0914270187" at bounding box center [129, 138] width 122 height 16
click at [131, 134] on input "0914270187" at bounding box center [129, 138] width 122 height 16
type input "0393081668"
click at [141, 161] on div "0393081668 - HƯƠNG- Hunter MAI LINH BK" at bounding box center [156, 158] width 165 height 11
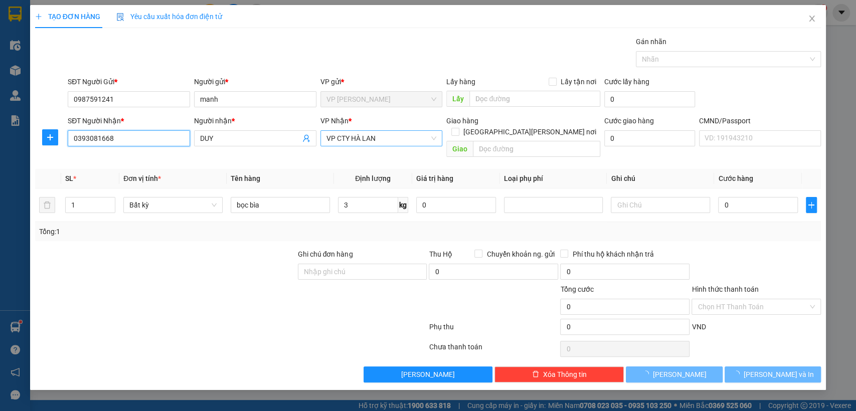
type input "HƯƠNG- Hunter MAI LINH BK"
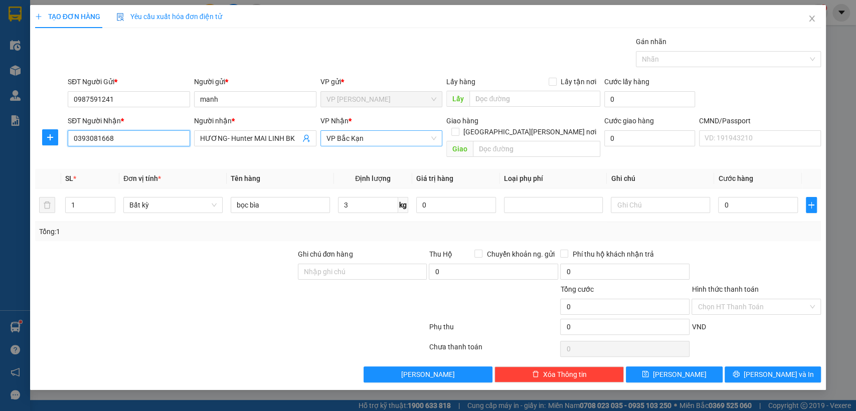
click at [348, 138] on span "VP Bắc Kạn" at bounding box center [382, 138] width 110 height 15
type input "0393081668"
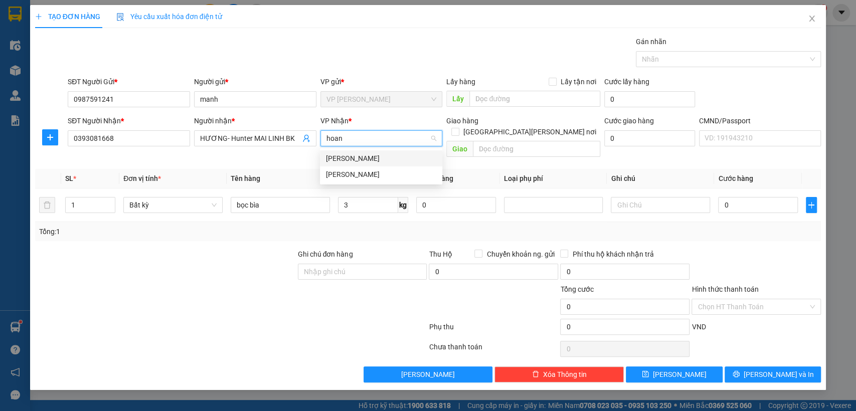
type input "hoang"
click at [354, 171] on div "[PERSON_NAME]" at bounding box center [381, 174] width 110 height 11
click at [51, 136] on icon "plus" at bounding box center [50, 137] width 8 height 8
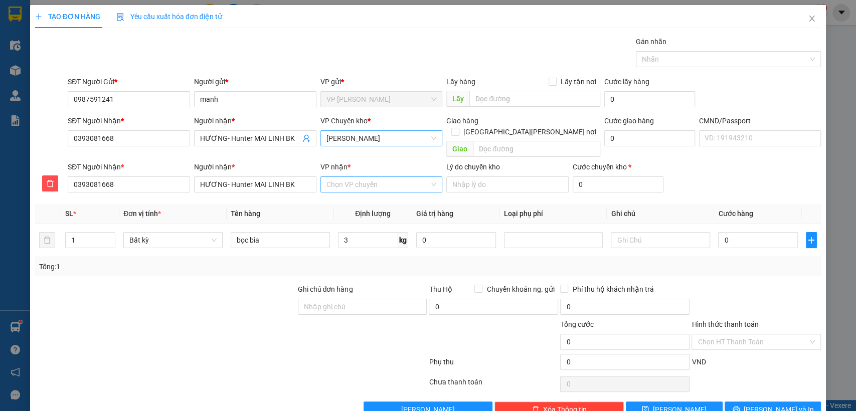
click at [322, 177] on div "Chọn VP chuyển" at bounding box center [382, 185] width 122 height 16
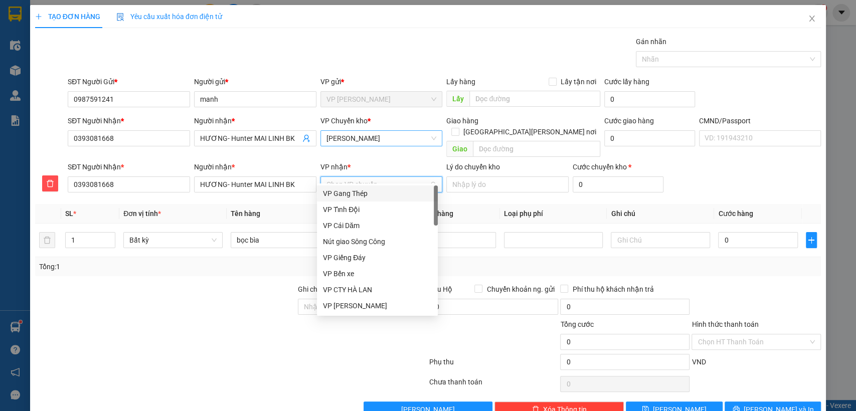
type input "b"
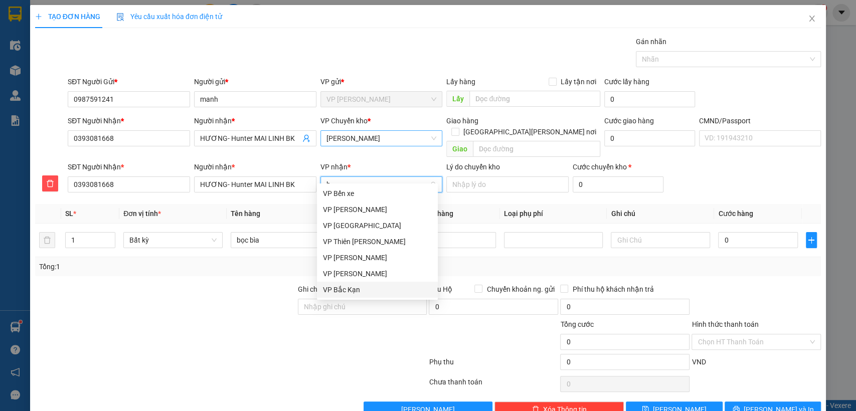
click at [346, 286] on div "VP Bắc Kạn" at bounding box center [377, 289] width 109 height 11
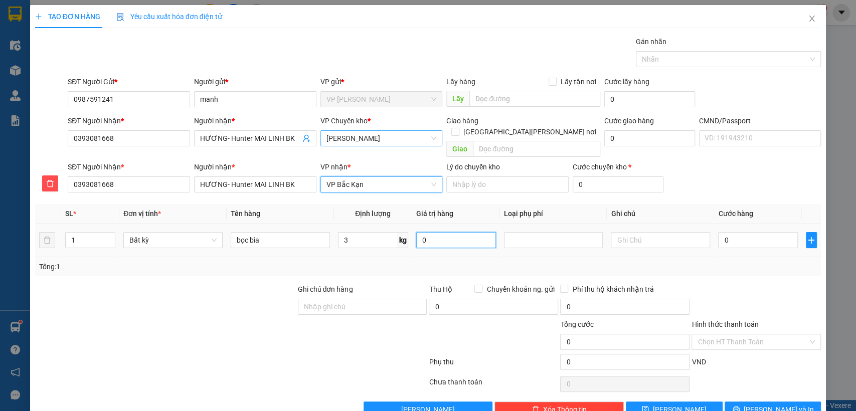
click at [434, 232] on input "0" at bounding box center [456, 240] width 80 height 16
type input "0"
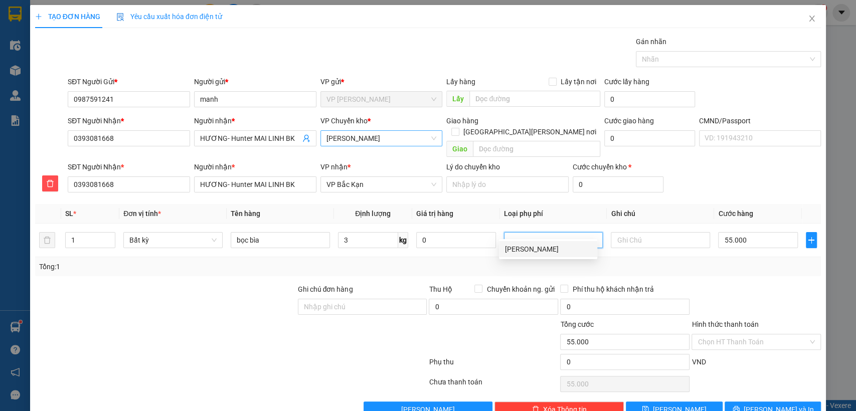
type input "55.000"
click at [756, 402] on button "[PERSON_NAME] và In" at bounding box center [773, 410] width 96 height 16
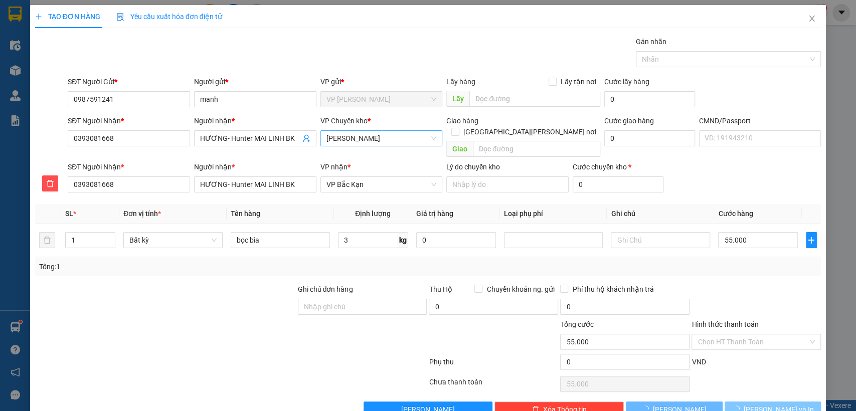
click at [756, 402] on button "[PERSON_NAME] và In" at bounding box center [773, 410] width 96 height 16
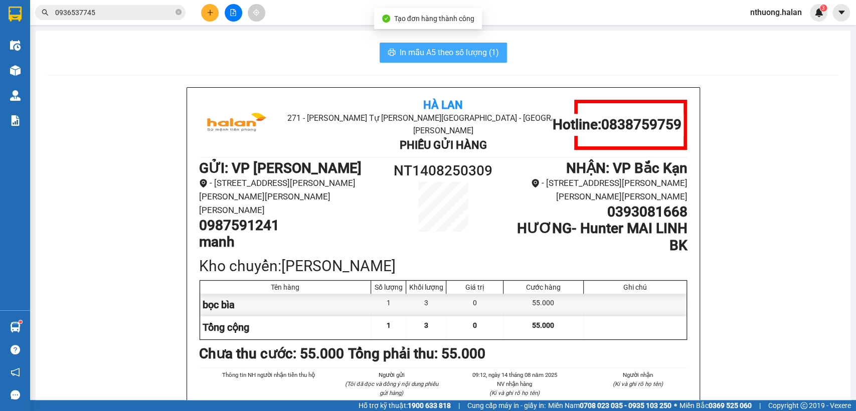
click at [400, 51] on span "In mẫu A5 theo số lượng (1)" at bounding box center [449, 52] width 99 height 13
click at [400, 50] on span "In mẫu A5 theo số lượng (1)" at bounding box center [449, 52] width 99 height 13
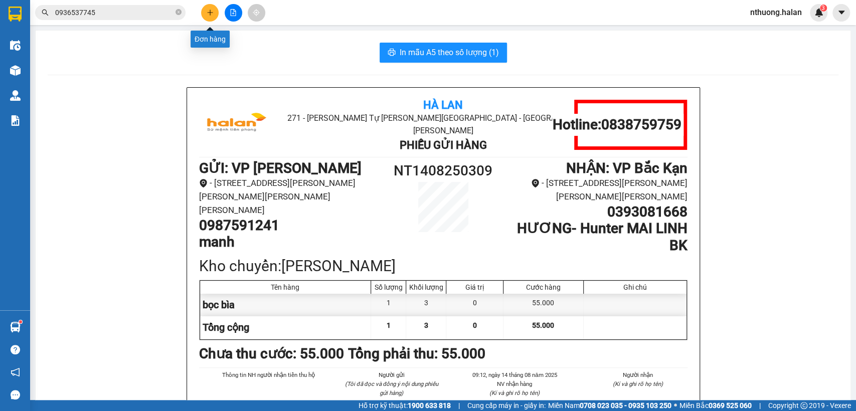
click at [205, 11] on button at bounding box center [210, 13] width 18 height 18
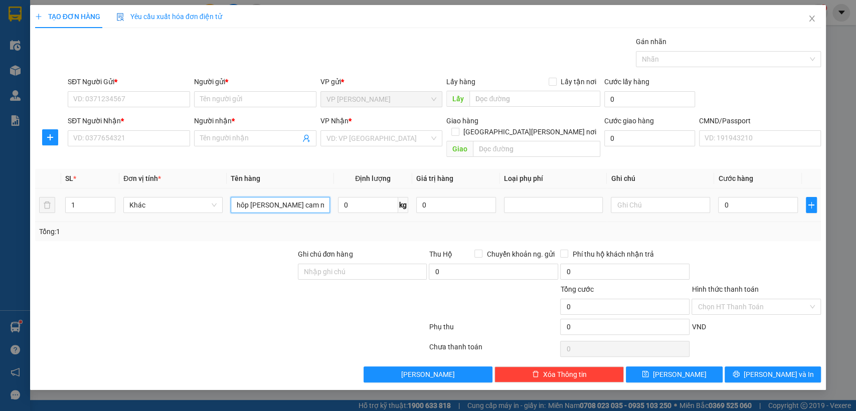
type input "hôp [PERSON_NAME] cam me ra"
type input "16"
click at [280, 197] on input "hôp [PERSON_NAME] cam me ra" at bounding box center [280, 205] width 99 height 16
click at [132, 97] on input "SĐT Người Gửi *" at bounding box center [129, 99] width 122 height 16
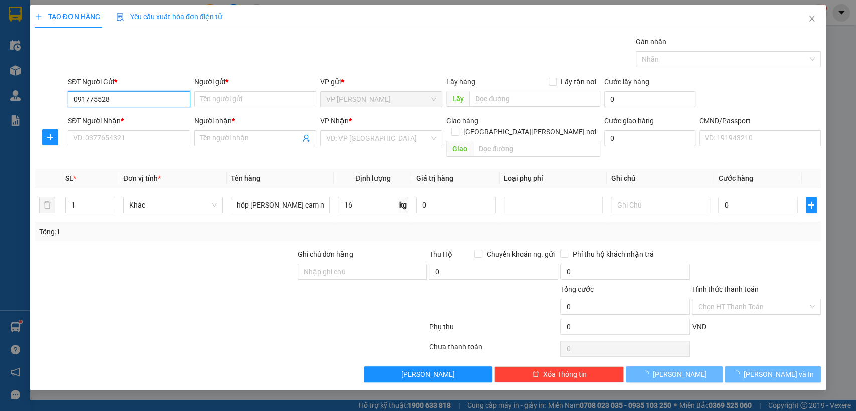
type input "0917755288"
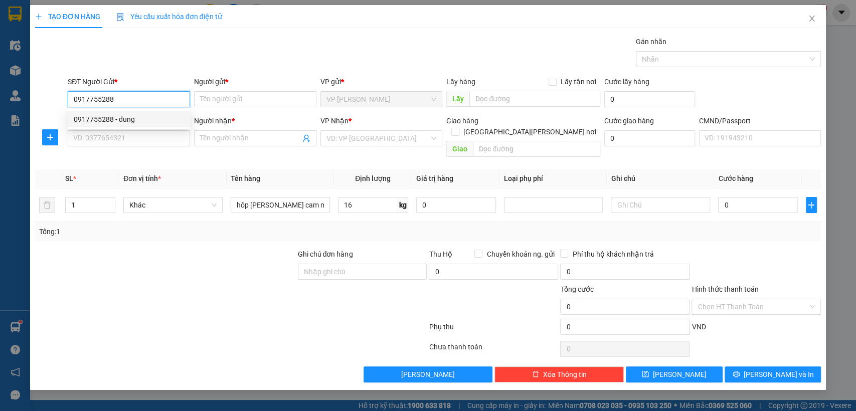
click at [118, 120] on div "0917755288 - dung" at bounding box center [129, 119] width 110 height 11
type input "dung"
type input "0917755288"
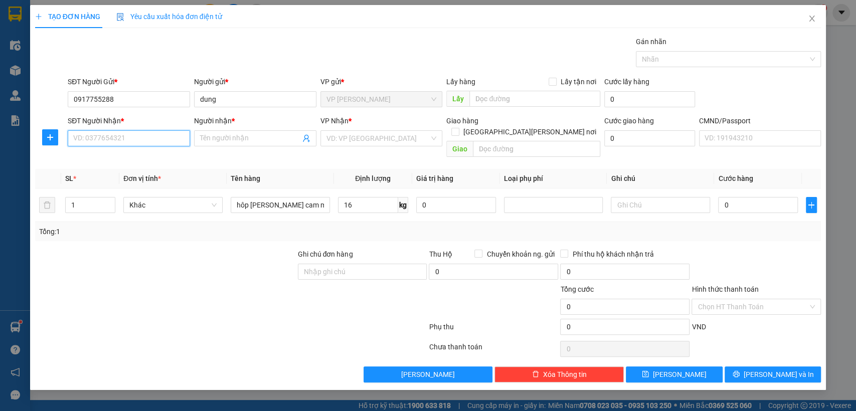
click at [118, 135] on input "SĐT Người Nhận *" at bounding box center [129, 138] width 122 height 16
type input "0982155157"
click at [127, 157] on div "0982155157 - [PERSON_NAME]" at bounding box center [129, 158] width 110 height 11
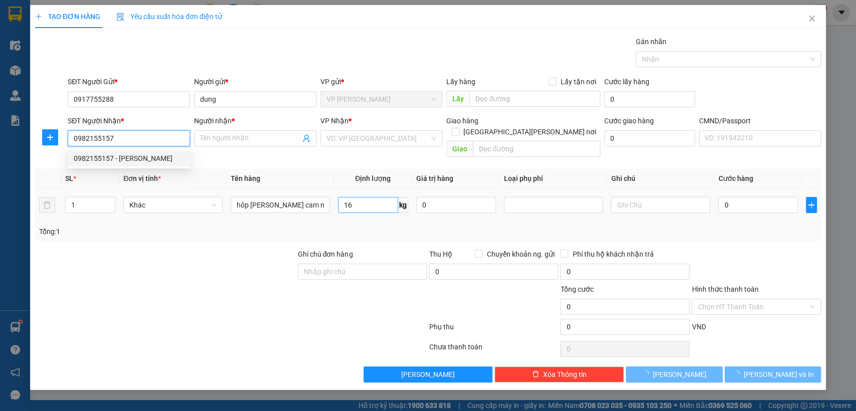
type input "[PERSON_NAME]"
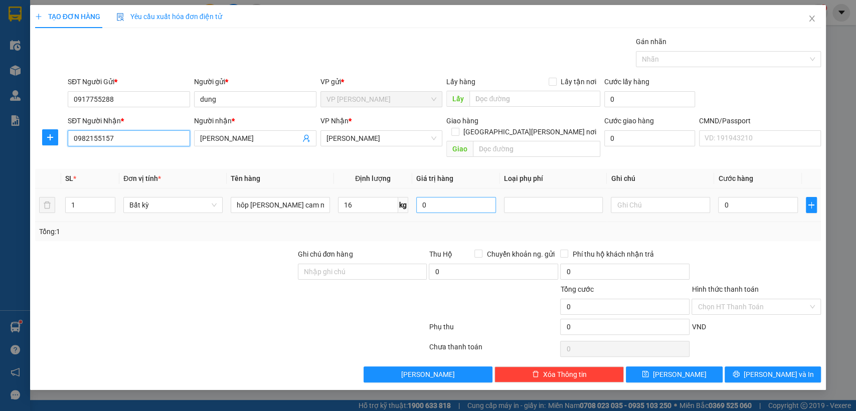
type input "0982155157"
click at [440, 197] on input "0" at bounding box center [456, 205] width 80 height 16
type input "0"
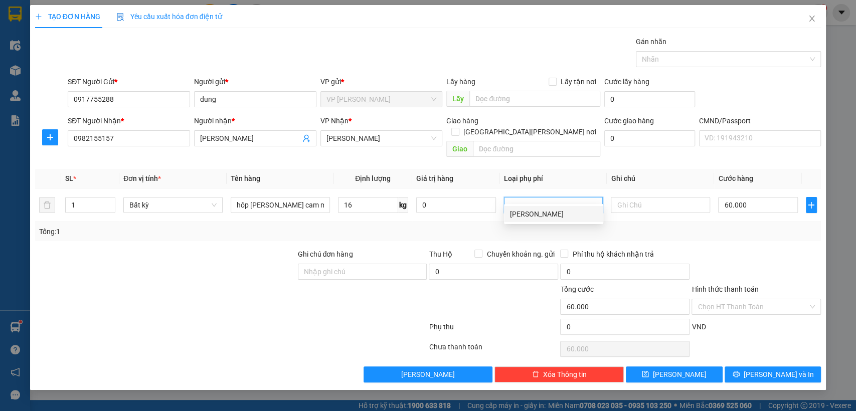
type input "60.000"
click at [752, 300] on input "Hình thức thanh toán" at bounding box center [753, 307] width 110 height 15
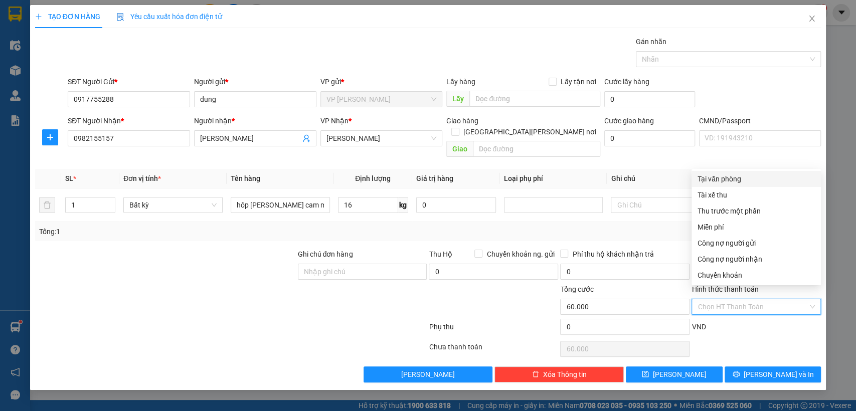
click at [705, 183] on div "Tại văn phòng" at bounding box center [756, 179] width 117 height 11
click at [705, 189] on td at bounding box center [660, 206] width 107 height 34
type input "0"
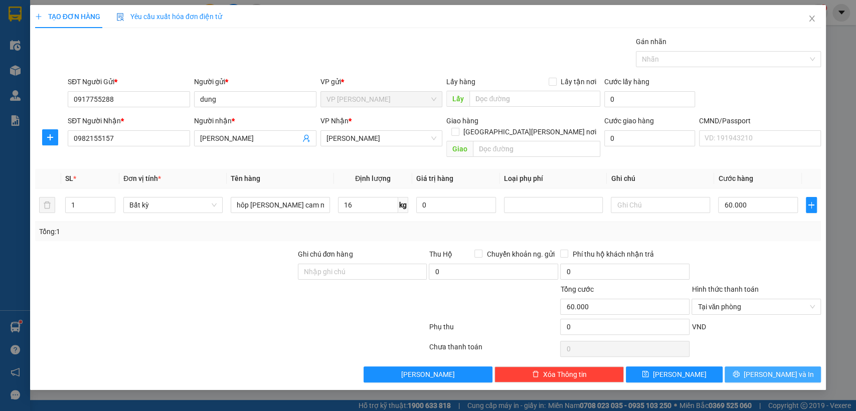
click at [785, 369] on span "[PERSON_NAME] và In" at bounding box center [779, 374] width 70 height 11
drag, startPoint x: 785, startPoint y: 364, endPoint x: 717, endPoint y: 334, distance: 74.8
click at [786, 369] on span "[PERSON_NAME] và In" at bounding box center [779, 374] width 70 height 11
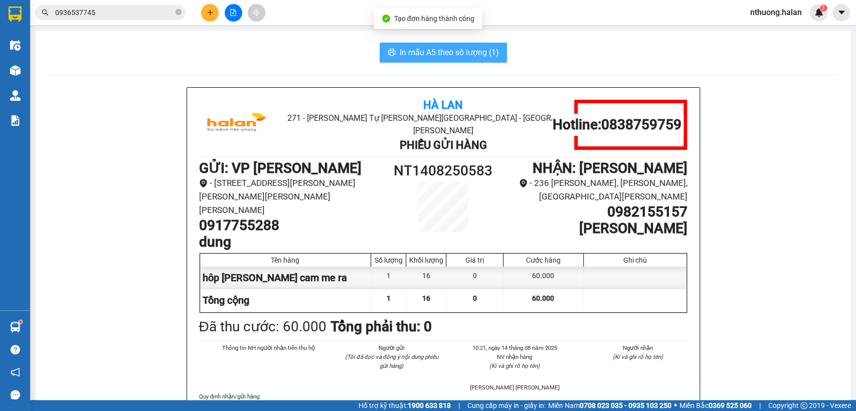
click at [430, 51] on span "In mẫu A5 theo số lượng (1)" at bounding box center [449, 52] width 99 height 13
click at [120, 16] on input "0936537745" at bounding box center [114, 12] width 118 height 11
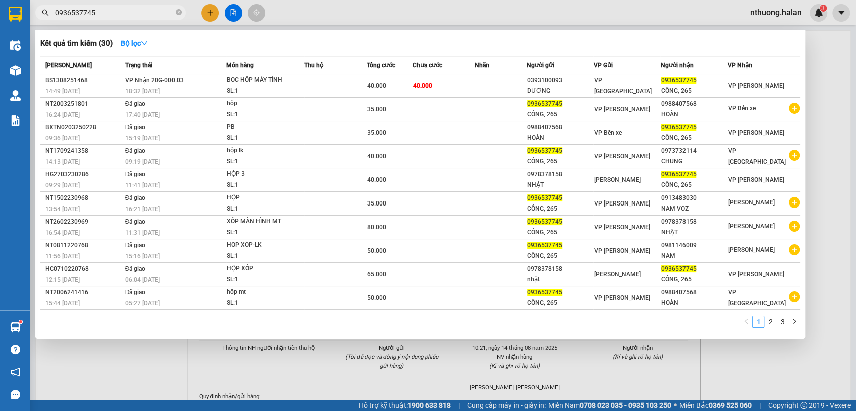
click at [120, 16] on input "0936537745" at bounding box center [114, 12] width 118 height 11
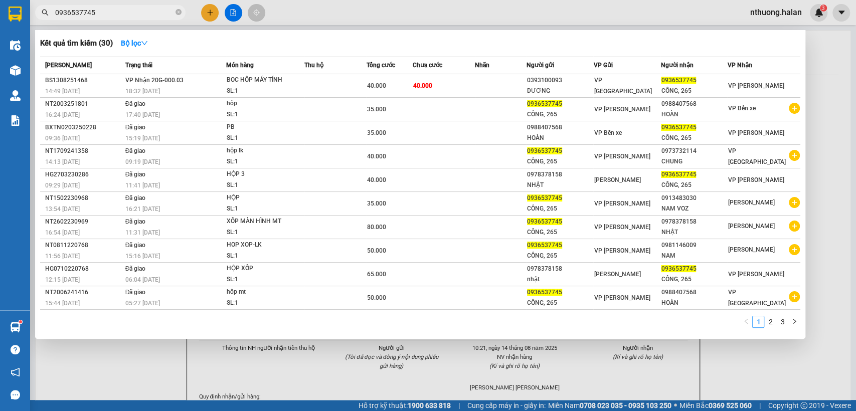
click at [120, 16] on input "0936537745" at bounding box center [114, 12] width 118 height 11
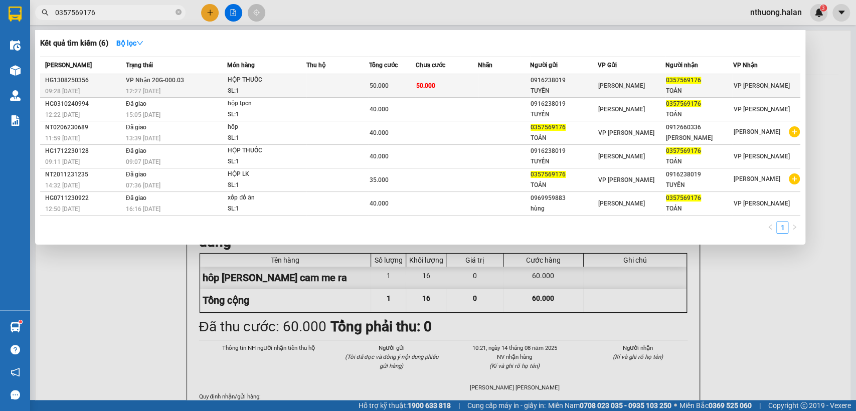
type input "0357569176"
click at [333, 80] on td at bounding box center [338, 86] width 62 height 24
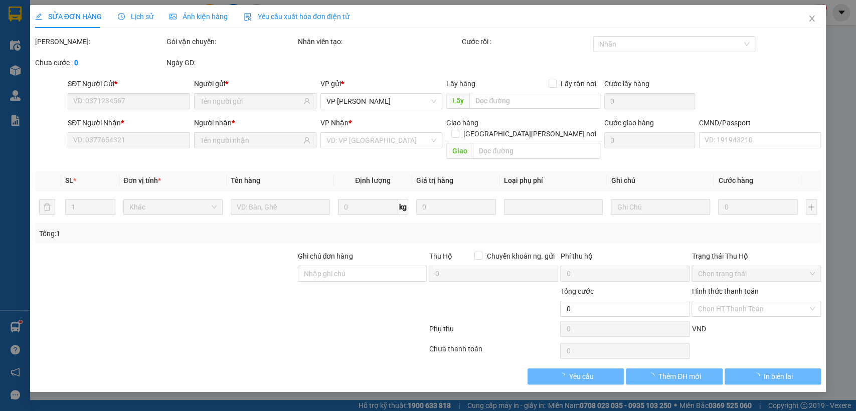
type input "0916238019"
type input "TUYỀN"
type input "0357569176"
type input "TOẢN"
type input "50.000"
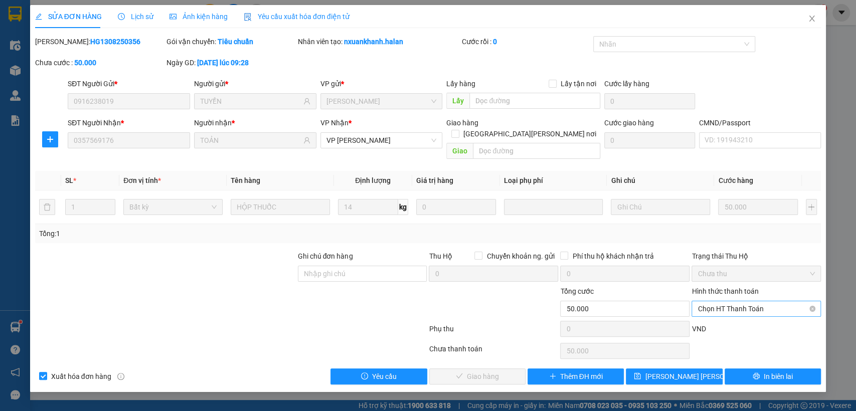
click at [712, 302] on span "Chọn HT Thanh Toán" at bounding box center [756, 309] width 117 height 15
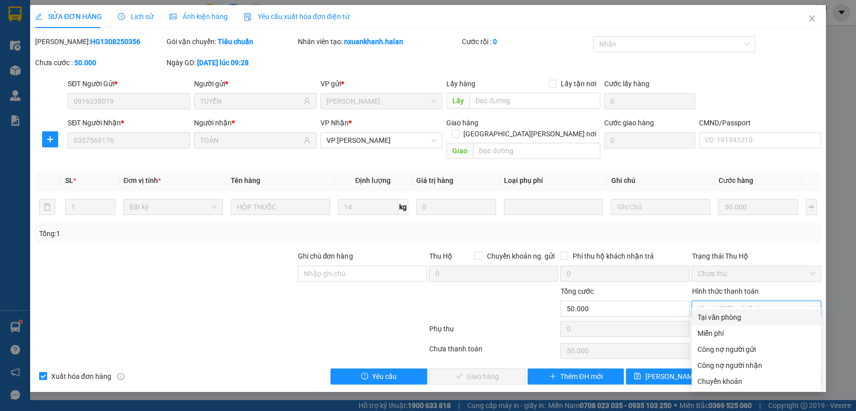
click at [725, 312] on div "Tại văn phòng" at bounding box center [756, 317] width 117 height 11
type input "0"
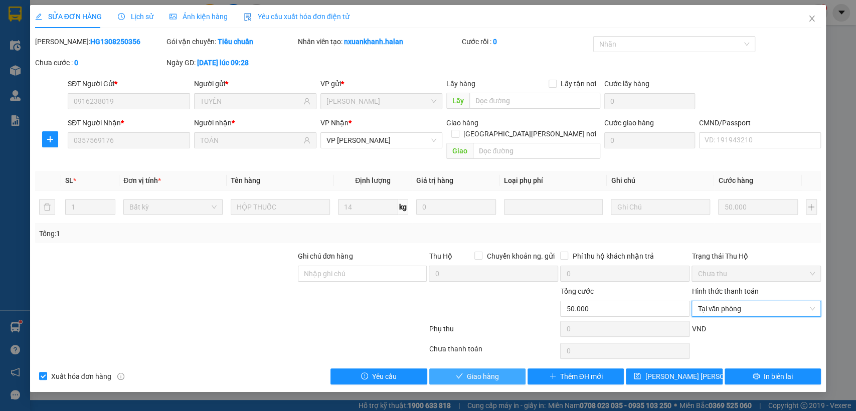
click at [472, 371] on span "Giao hàng" at bounding box center [483, 376] width 32 height 11
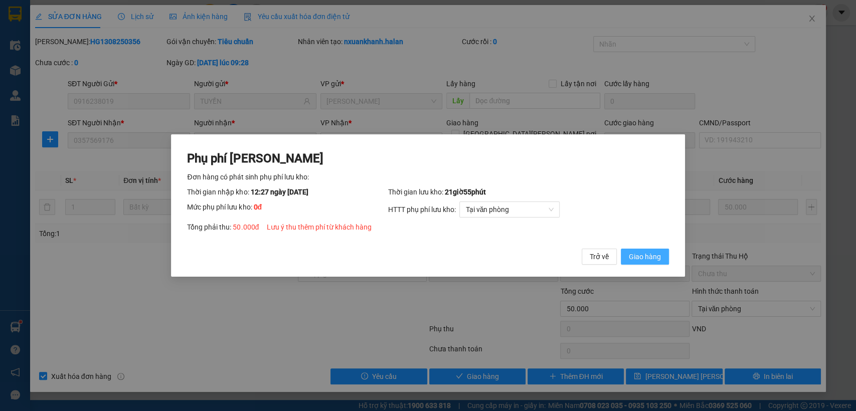
click at [657, 260] on span "Giao hàng" at bounding box center [645, 256] width 32 height 11
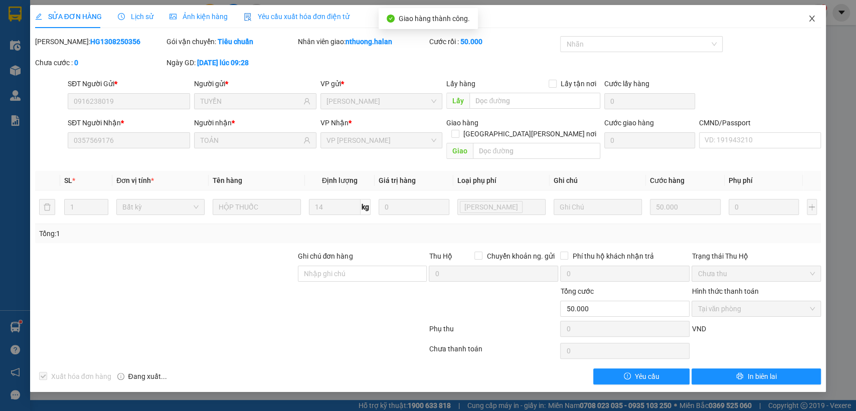
click at [808, 20] on icon "close" at bounding box center [812, 19] width 8 height 8
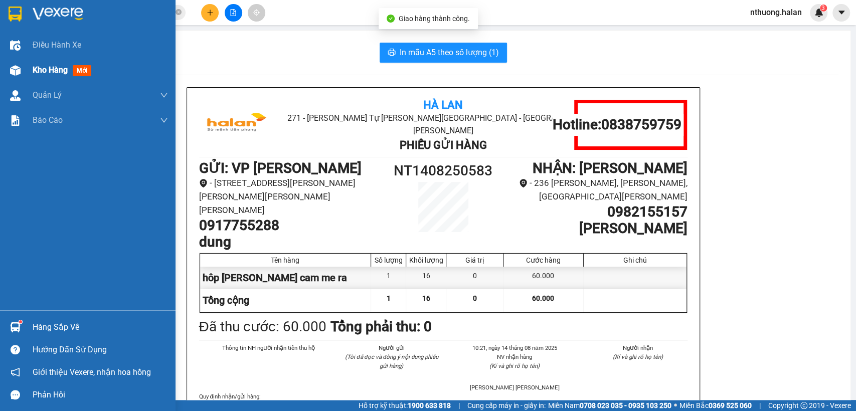
click at [42, 69] on span "Kho hàng" at bounding box center [50, 70] width 35 height 10
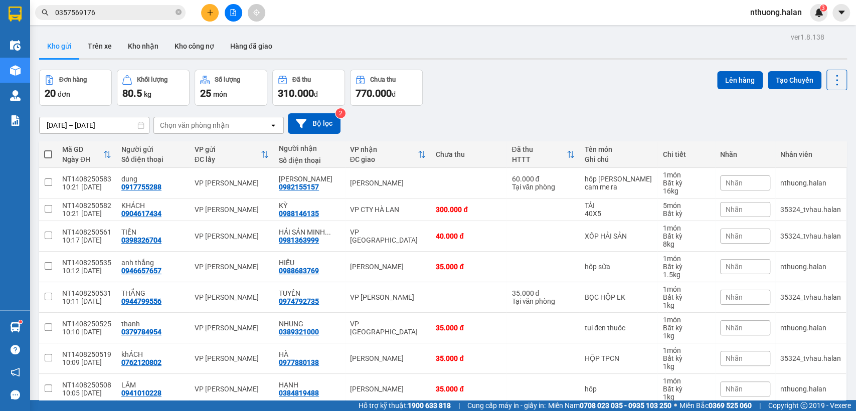
click at [43, 154] on th at bounding box center [48, 154] width 18 height 27
click at [43, 153] on th at bounding box center [48, 154] width 18 height 27
click at [45, 152] on span at bounding box center [48, 155] width 8 height 8
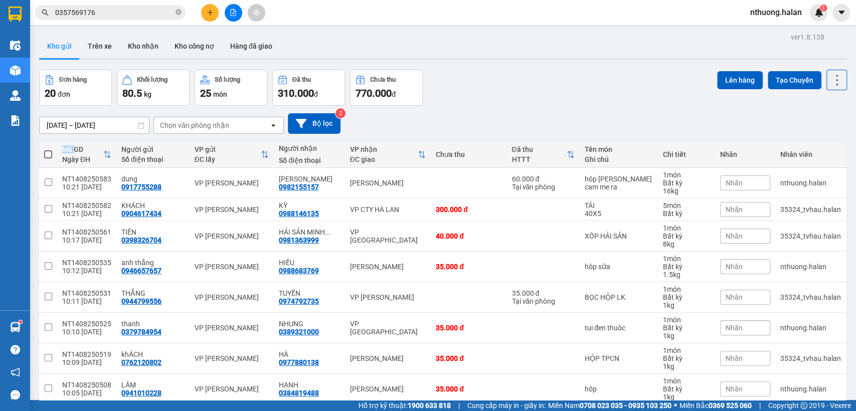
click at [48, 150] on input "checkbox" at bounding box center [48, 150] width 0 height 0
checkbox input "true"
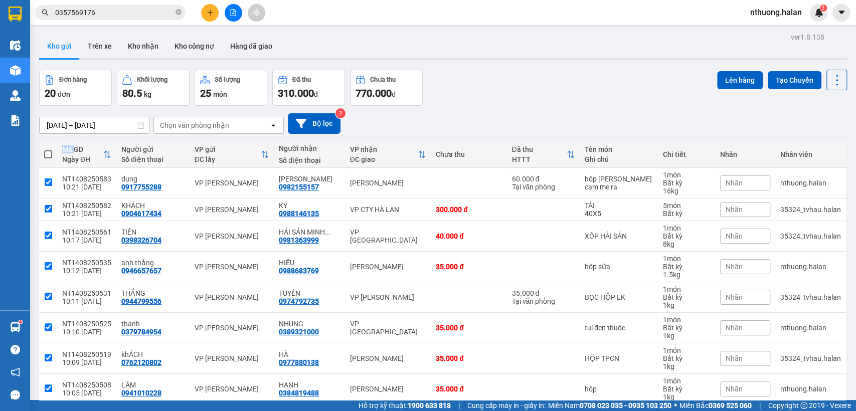
checkbox input "true"
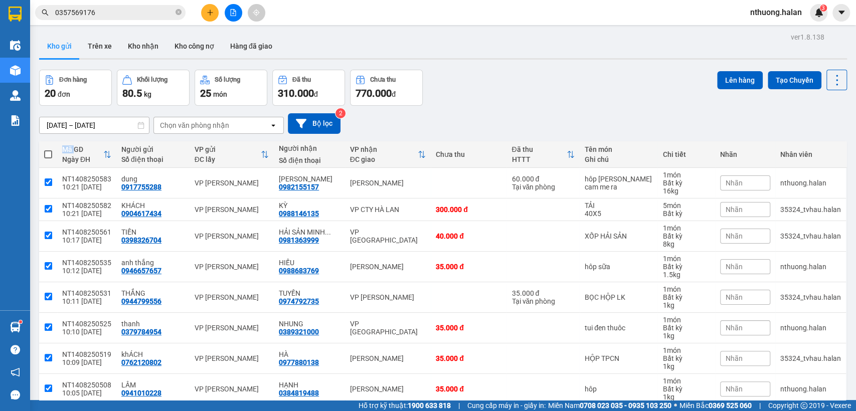
checkbox input "true"
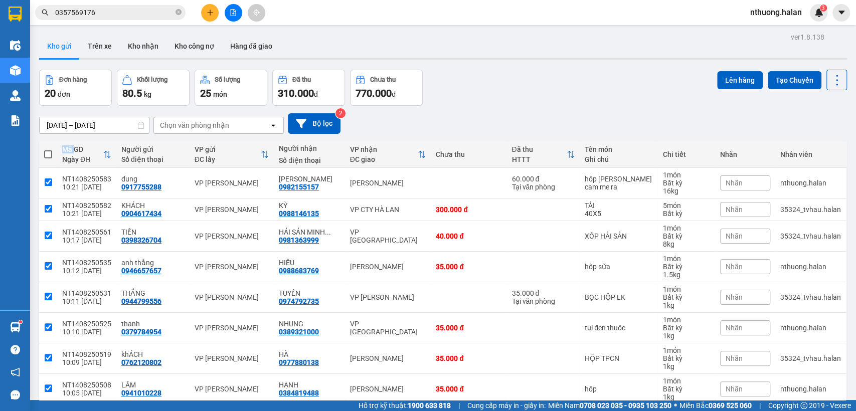
checkbox input "true"
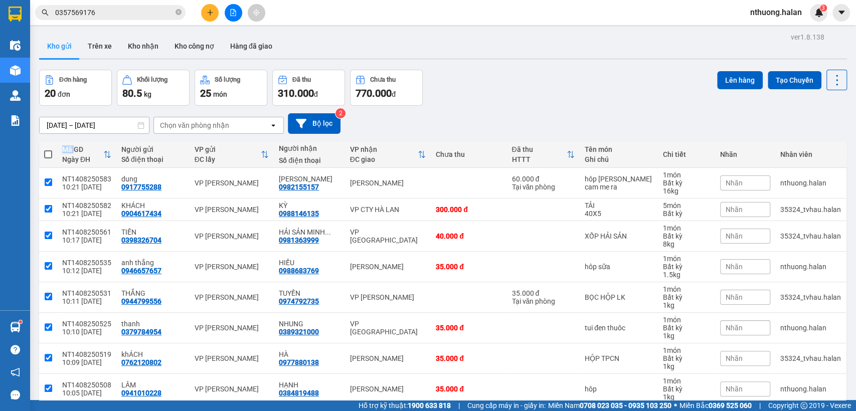
checkbox input "true"
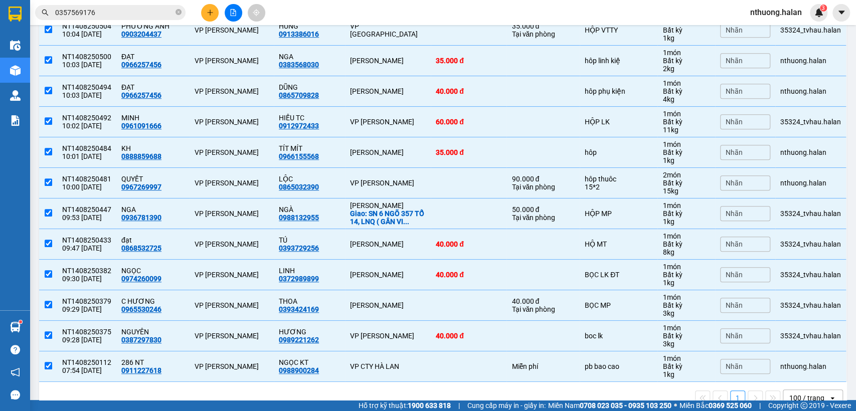
scroll to position [411, 0]
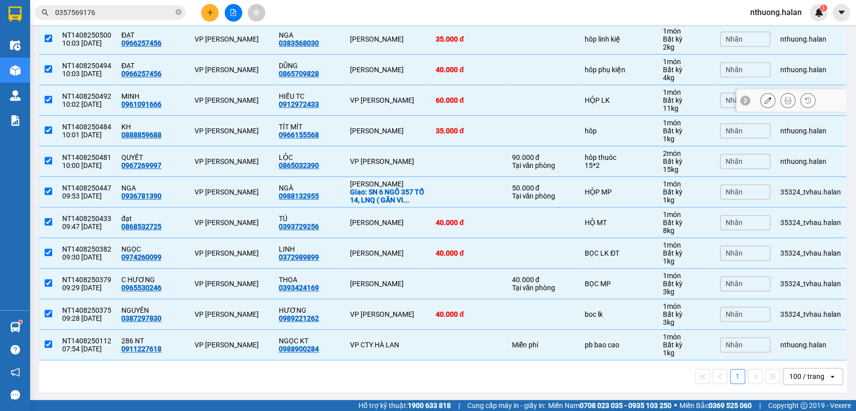
click at [45, 101] on input "checkbox" at bounding box center [49, 100] width 8 height 8
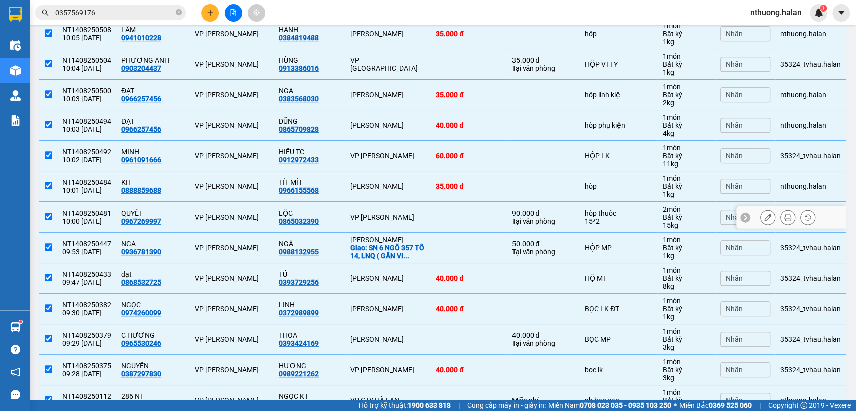
scroll to position [356, 0]
click at [54, 156] on td at bounding box center [48, 156] width 18 height 31
checkbox input "false"
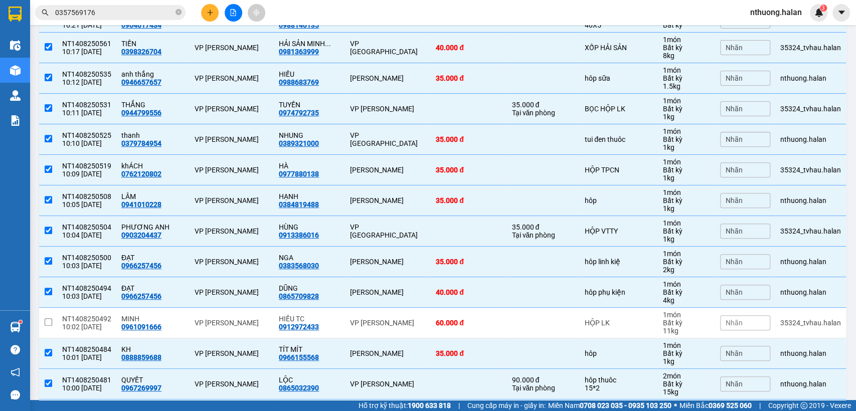
scroll to position [0, 0]
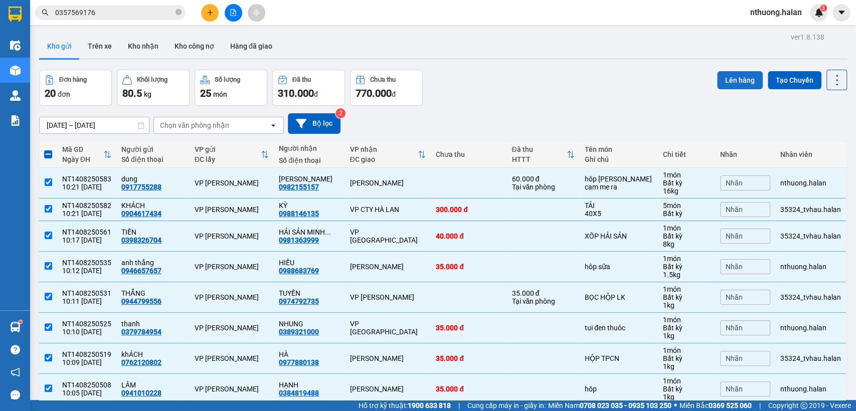
click at [726, 77] on button "Lên hàng" at bounding box center [740, 80] width 46 height 18
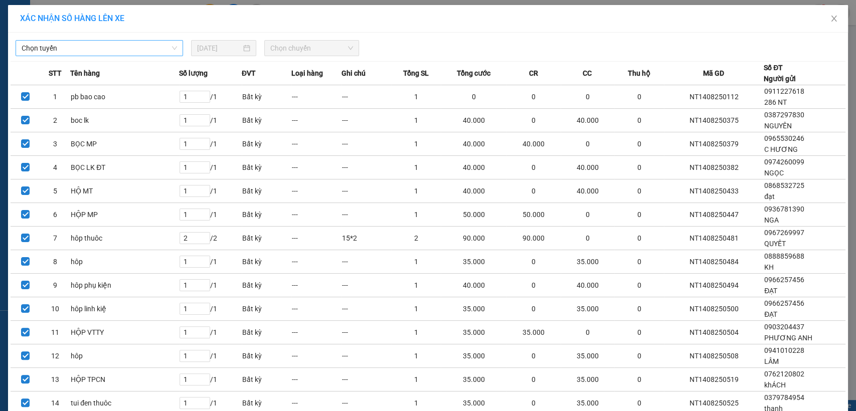
click at [111, 46] on span "Chọn tuyến" at bounding box center [100, 48] width 156 height 15
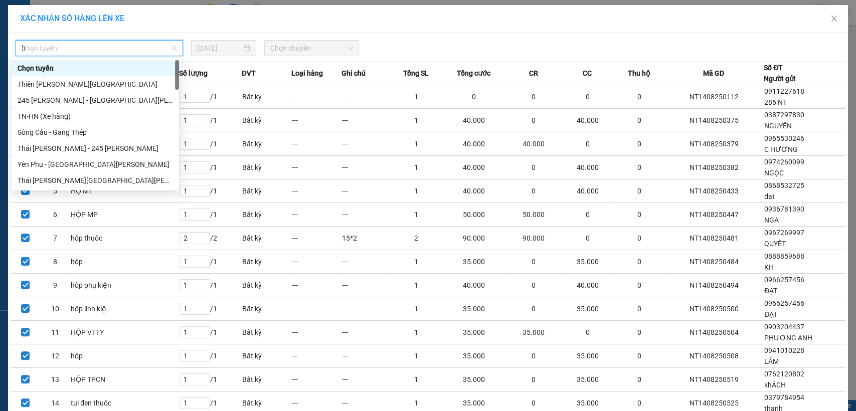
type input "hn"
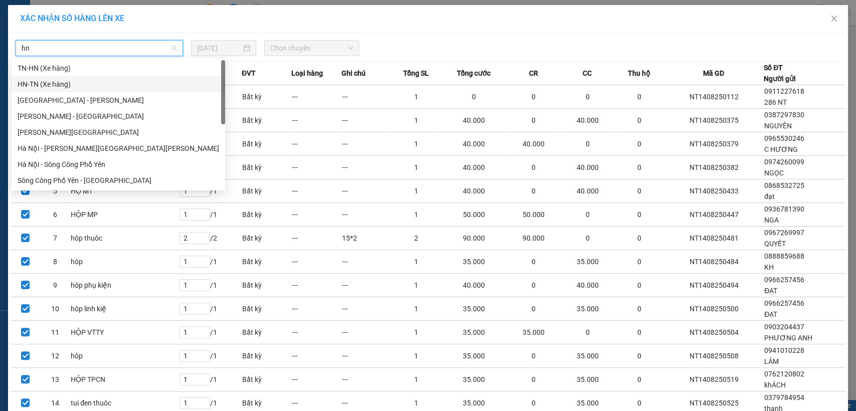
click at [44, 87] on div "HN-TN (Xe hàng)" at bounding box center [119, 84] width 202 height 11
click at [44, 87] on td "1" at bounding box center [56, 97] width 30 height 24
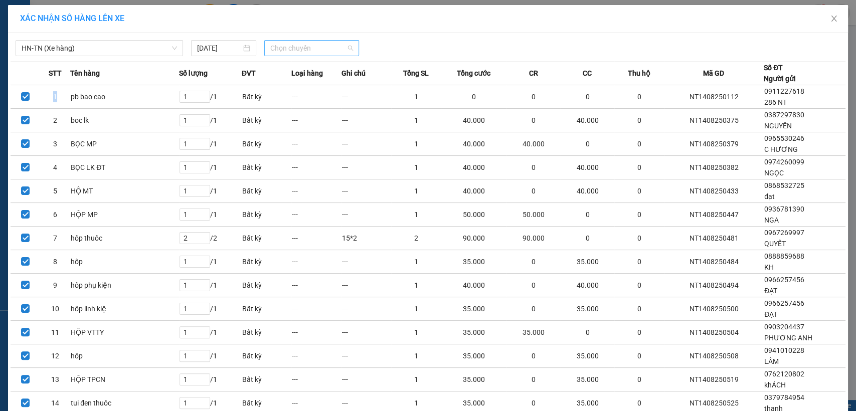
click at [293, 49] on span "Chọn chuyến" at bounding box center [311, 48] width 82 height 15
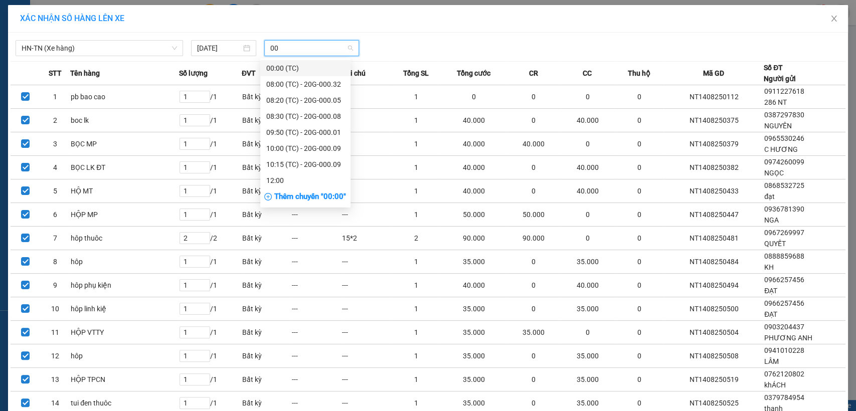
type input "001"
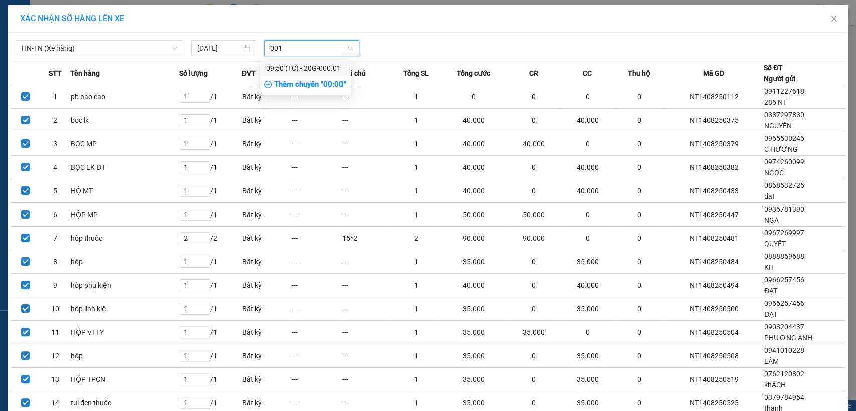
click at [306, 68] on div "09:50 (TC) - 20G-000.01" at bounding box center [305, 68] width 78 height 11
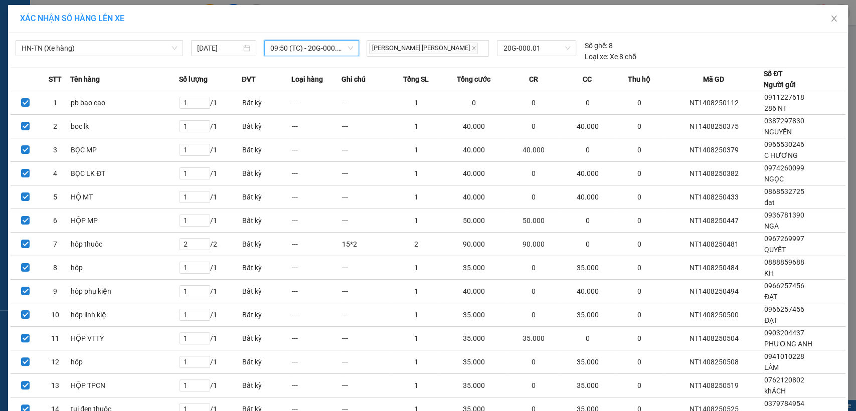
scroll to position [195, 0]
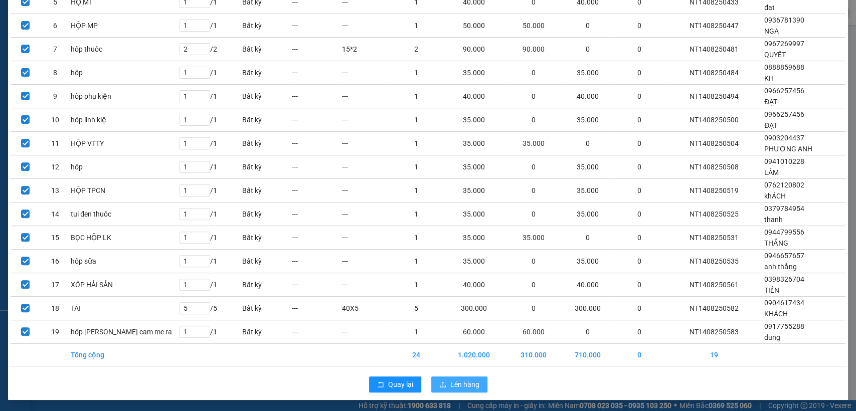
click at [458, 383] on span "Lên hàng" at bounding box center [465, 384] width 29 height 11
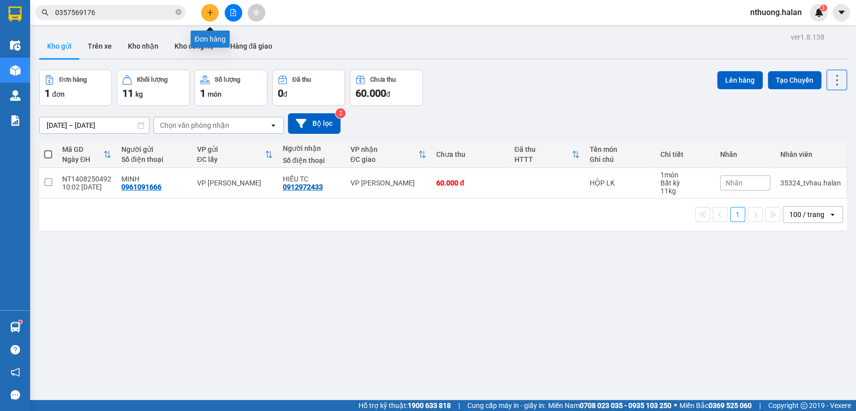
click at [211, 9] on icon "plus" at bounding box center [210, 12] width 7 height 7
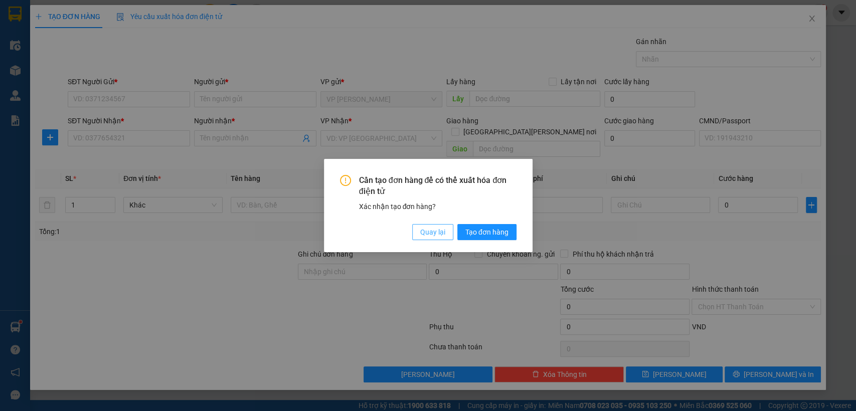
click at [421, 229] on span "Quay lại" at bounding box center [432, 232] width 25 height 11
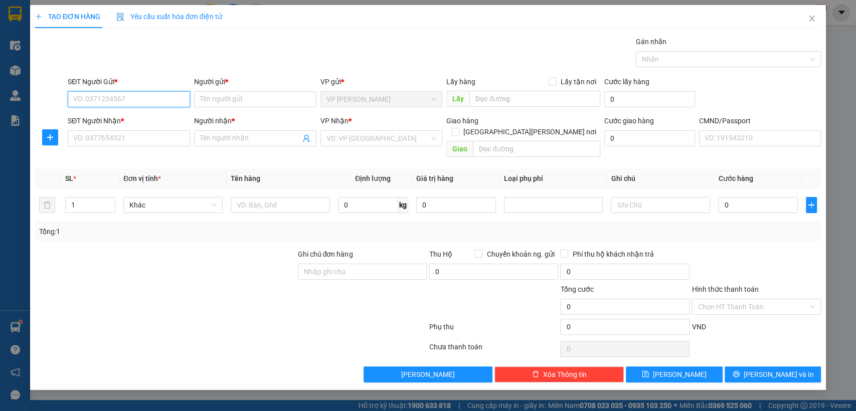
click at [75, 97] on input "SĐT Người Gửi *" at bounding box center [129, 99] width 122 height 16
click at [112, 119] on div "0706995379 - A TIẾN 314 TC" at bounding box center [129, 119] width 110 height 11
type input "0706995379"
type input "A TIẾN 314 TC"
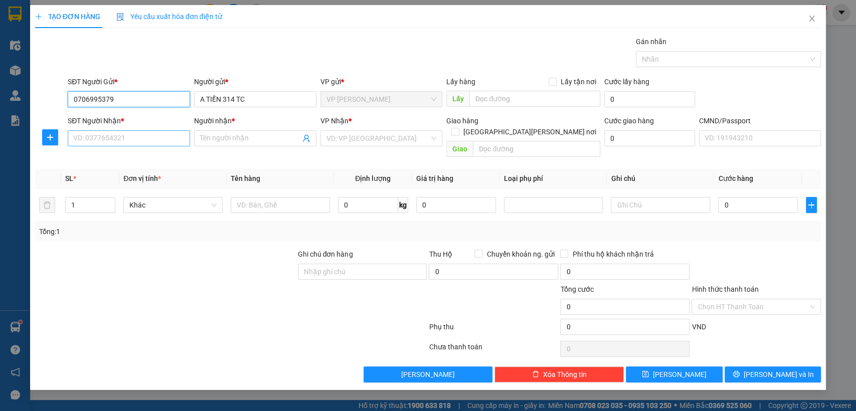
type input "0706995379"
click at [112, 136] on input "SĐT Người Nhận *" at bounding box center [129, 138] width 122 height 16
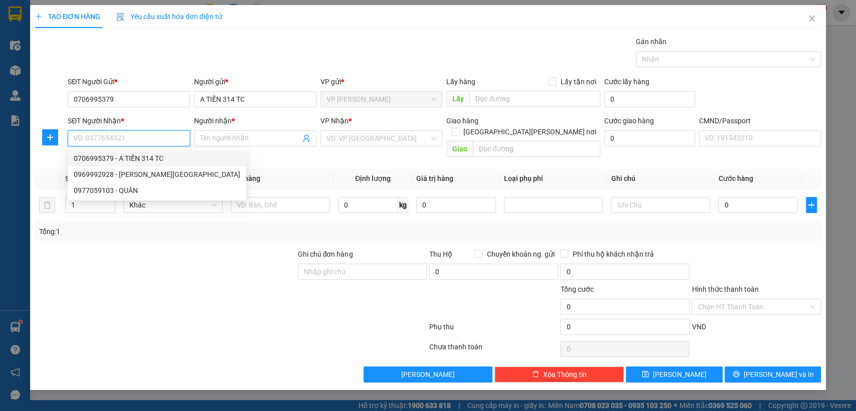
click at [108, 162] on div "0706995379 - A TIẾN 314 TC" at bounding box center [157, 158] width 167 height 11
type input "0706995379"
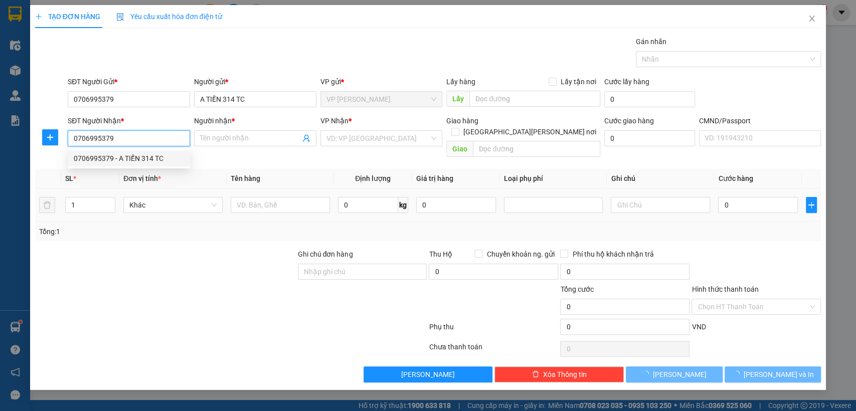
type input "A TIẾN 314 TC"
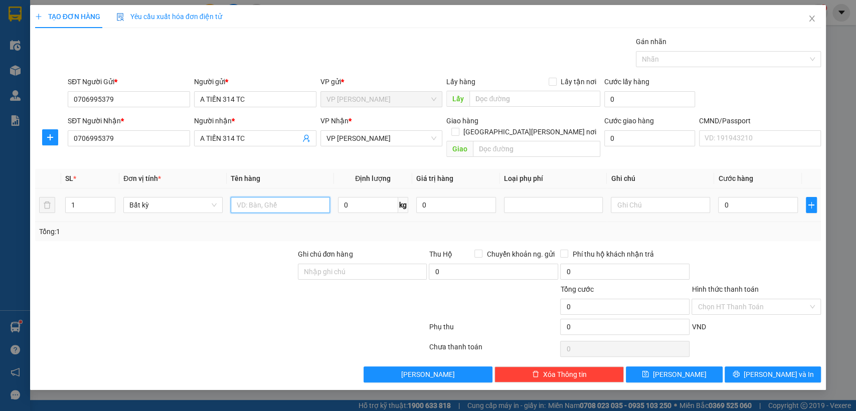
click at [287, 197] on input "text" at bounding box center [280, 205] width 99 height 16
type input "bọc bat"
type input "12"
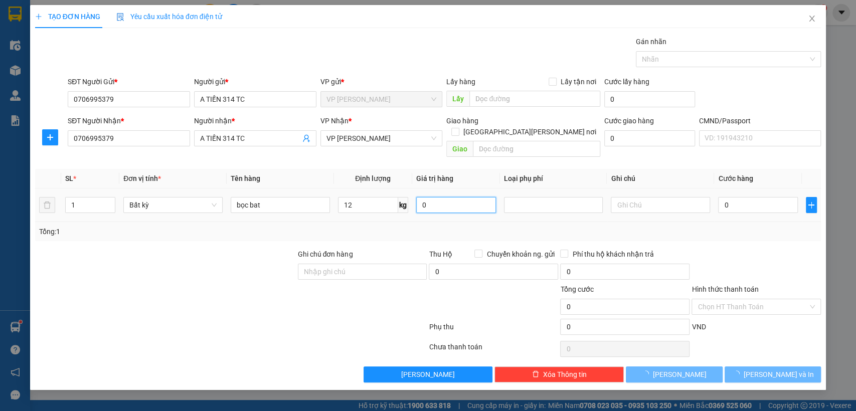
type input "60.000"
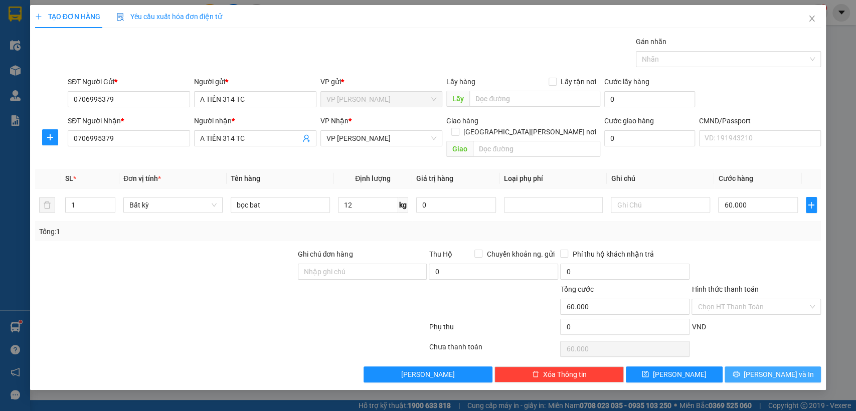
click at [769, 369] on span "[PERSON_NAME] và In" at bounding box center [779, 374] width 70 height 11
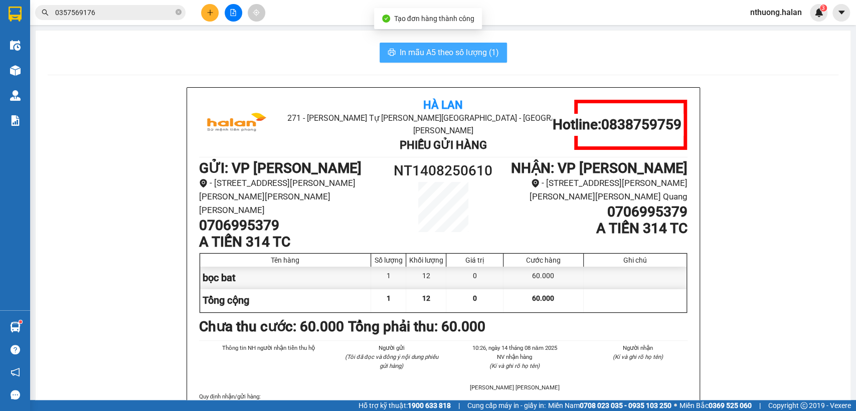
click at [388, 47] on button "In mẫu A5 theo số lượng (1)" at bounding box center [443, 53] width 127 height 20
click at [389, 47] on button "In mẫu A5 theo số lượng (1)" at bounding box center [443, 53] width 127 height 20
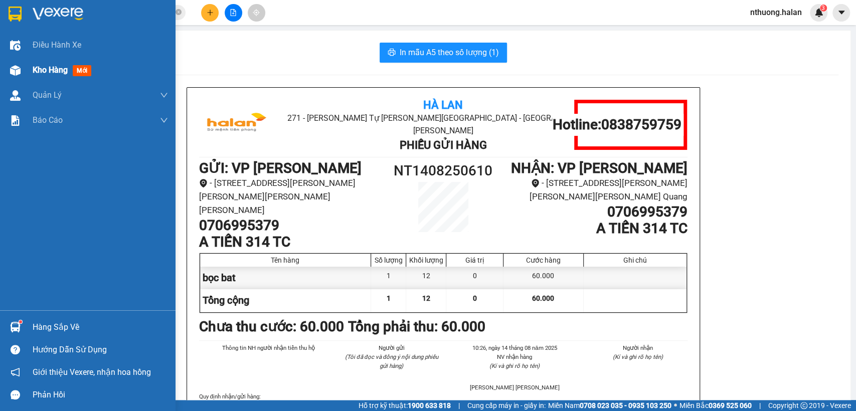
click at [49, 74] on span "Kho hàng" at bounding box center [50, 70] width 35 height 10
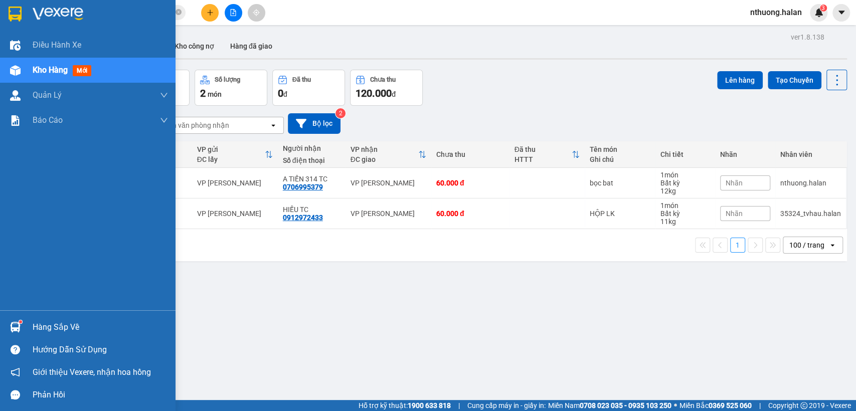
click at [52, 326] on div "Hàng sắp về" at bounding box center [100, 327] width 135 height 15
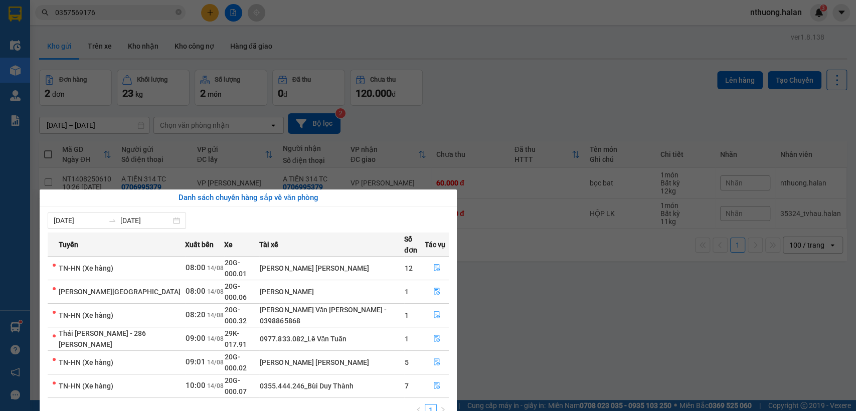
click at [500, 111] on section "Kết quả [PERSON_NAME] ( 6 ) Bộ lọc Mã ĐH Trạng thái Món hàng Thu hộ Tổng [PERSO…" at bounding box center [428, 205] width 856 height 411
